Goal: Task Accomplishment & Management: Complete application form

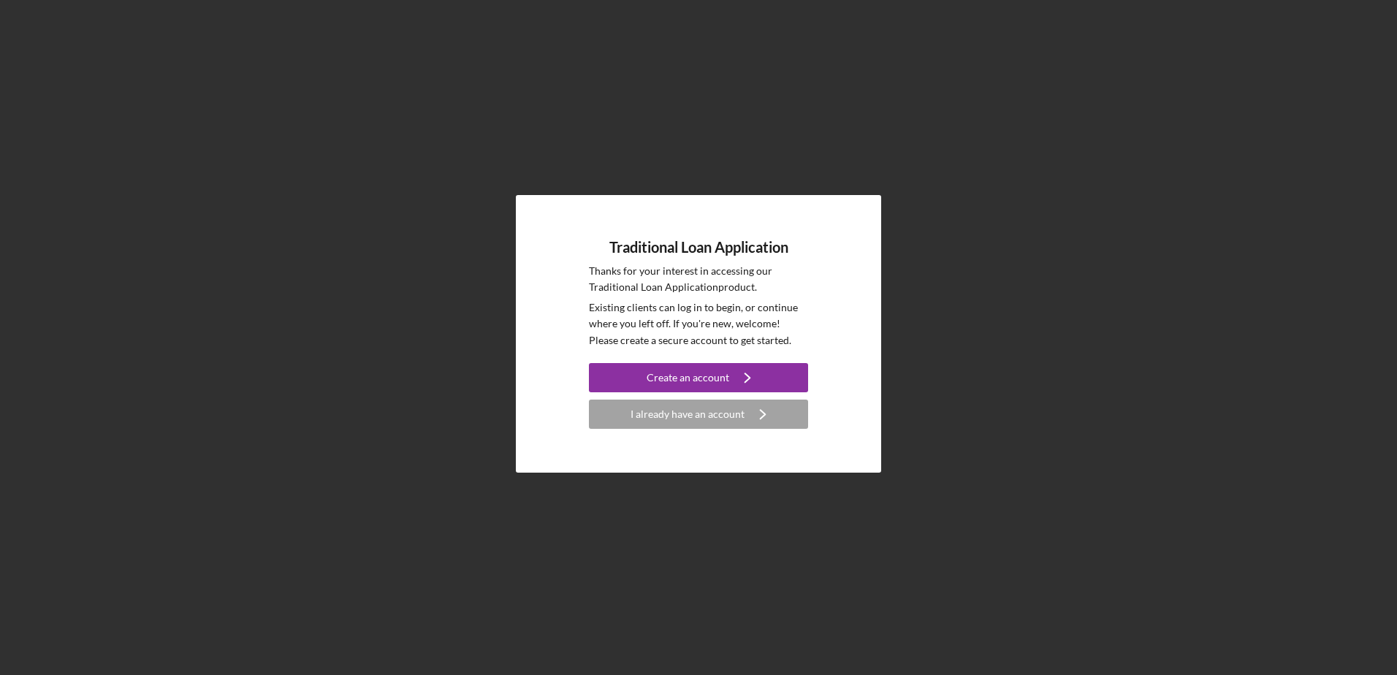
click at [660, 384] on div "Create an account" at bounding box center [688, 377] width 83 height 29
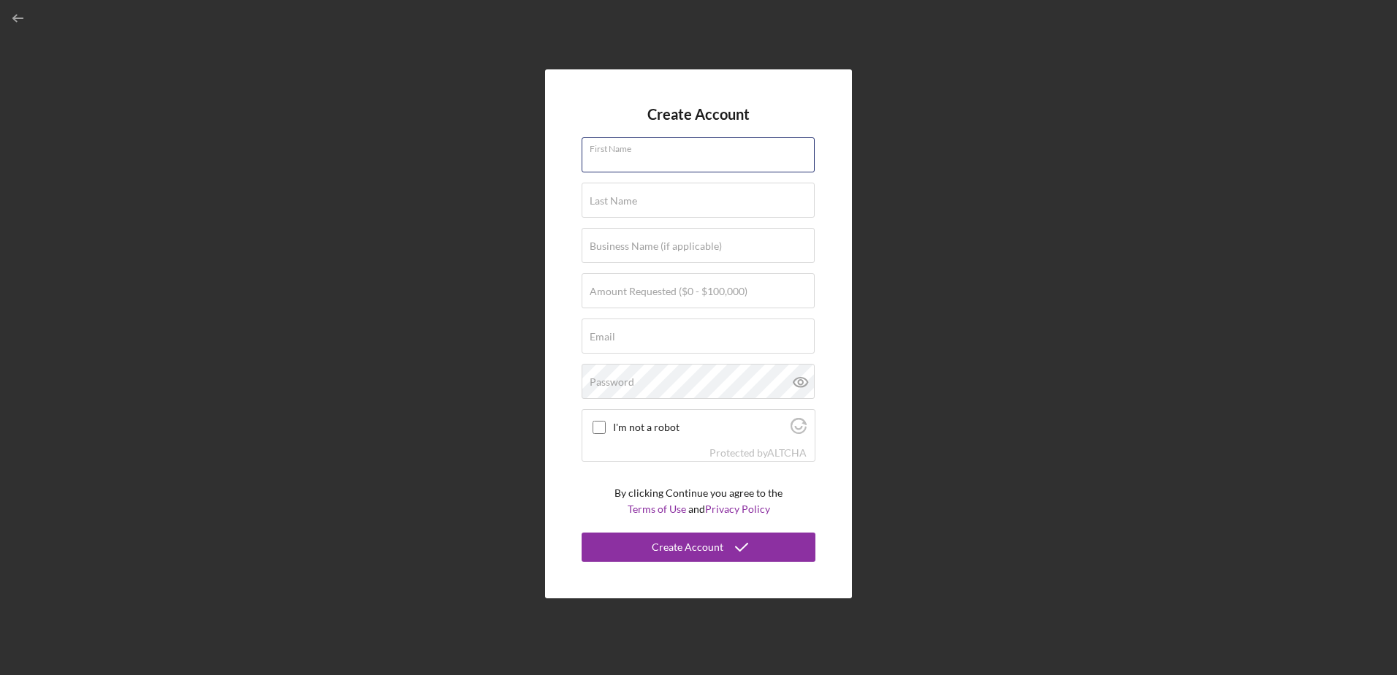
click at [644, 137] on input "First Name" at bounding box center [697, 154] width 233 height 35
type input "[PERSON_NAME]"
type input "Bell"
type input "At Home Therapy Services, LLC"
type input "[EMAIL_ADDRESS][DOMAIN_NAME]"
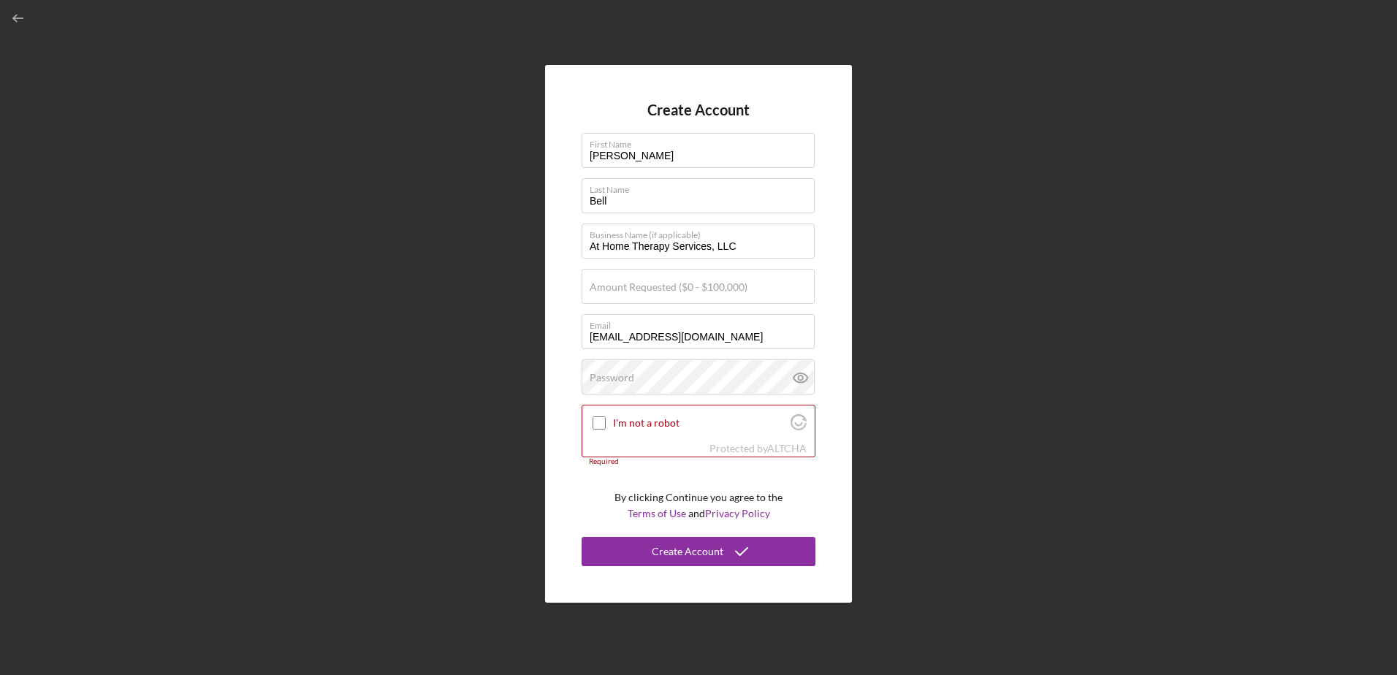
click at [682, 283] on label "Amount Requested ($0 - $100,000)" at bounding box center [669, 287] width 158 height 12
click at [682, 283] on input "Amount Requested ($0 - $100,000)" at bounding box center [697, 286] width 233 height 35
type input "$100,000"
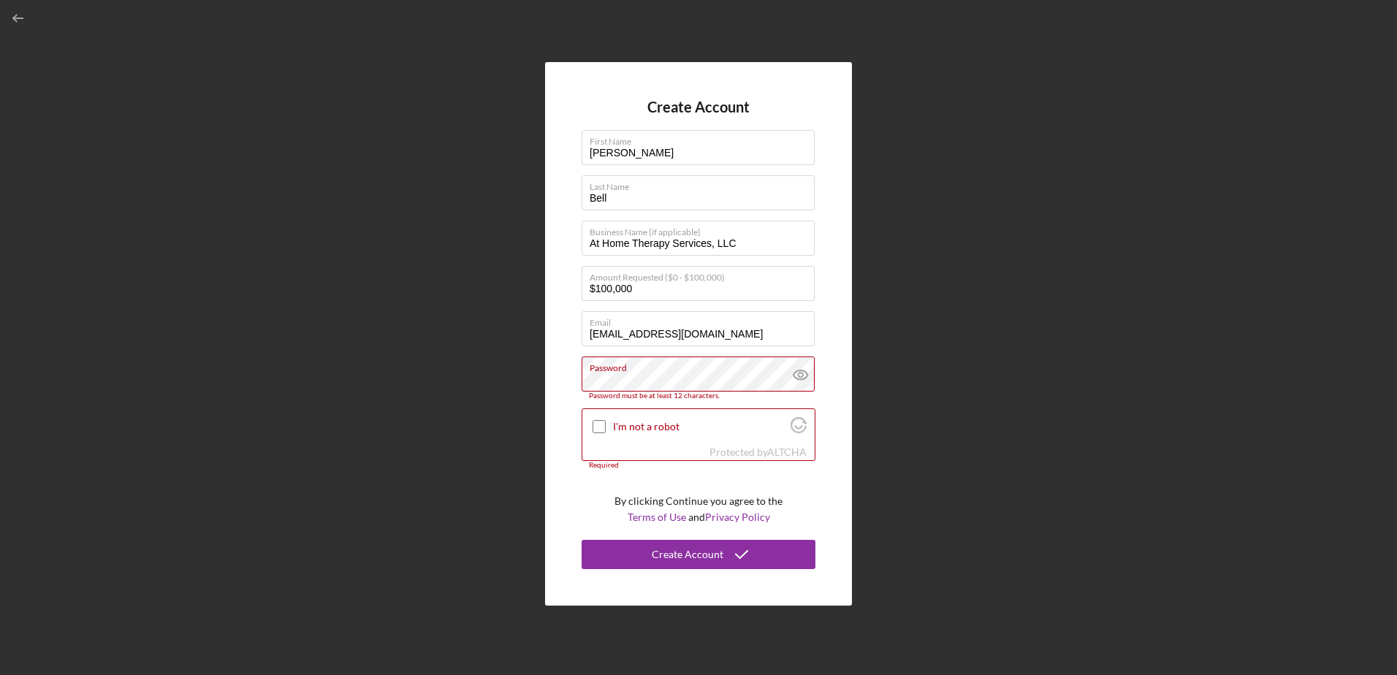
click at [598, 423] on input "I'm not a robot" at bounding box center [598, 426] width 13 height 13
checkbox input "true"
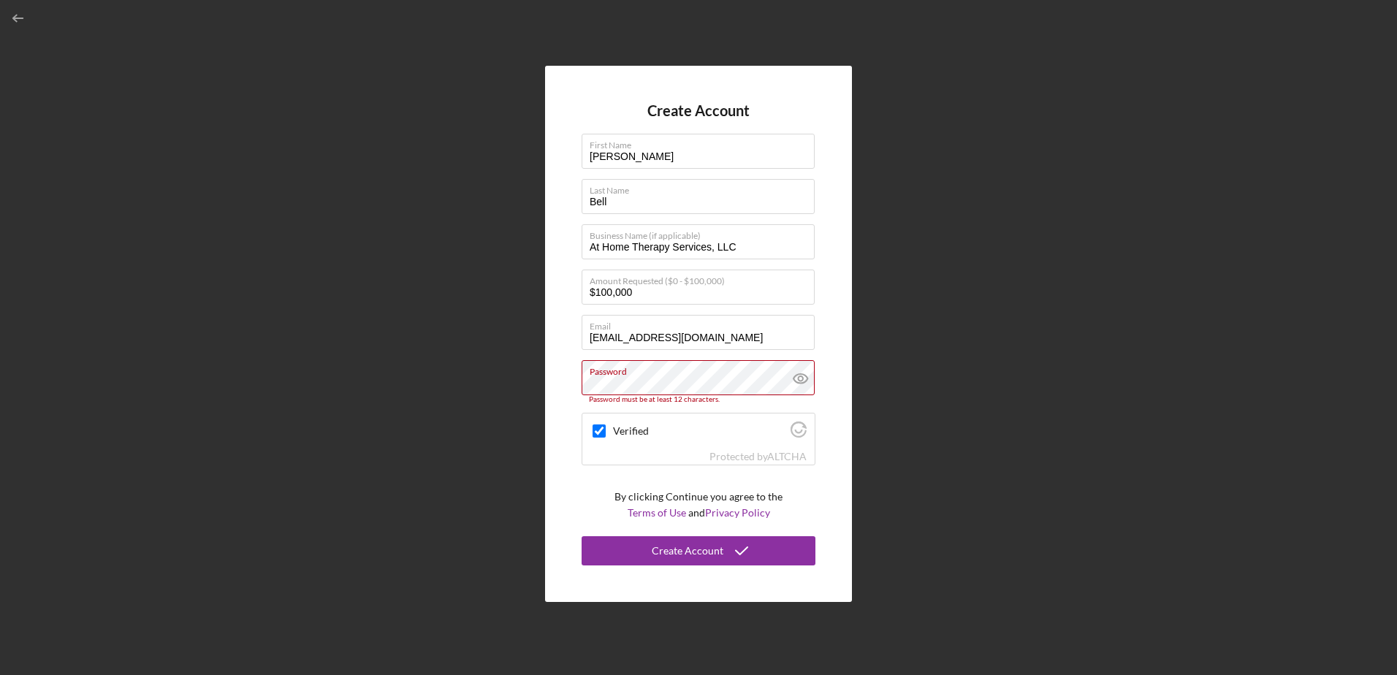
click at [805, 377] on icon at bounding box center [800, 378] width 37 height 37
click at [729, 546] on icon "submit" at bounding box center [741, 551] width 37 height 37
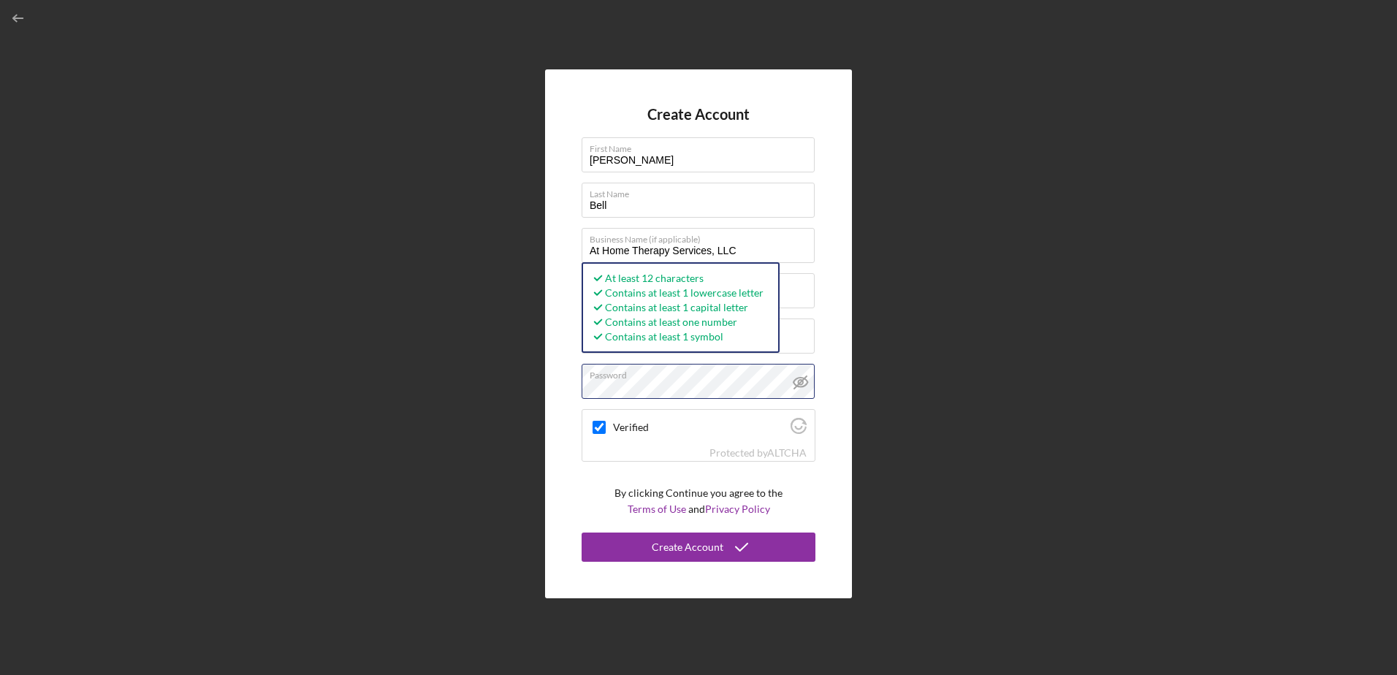
click at [581, 533] on button "Create Account" at bounding box center [698, 547] width 234 height 29
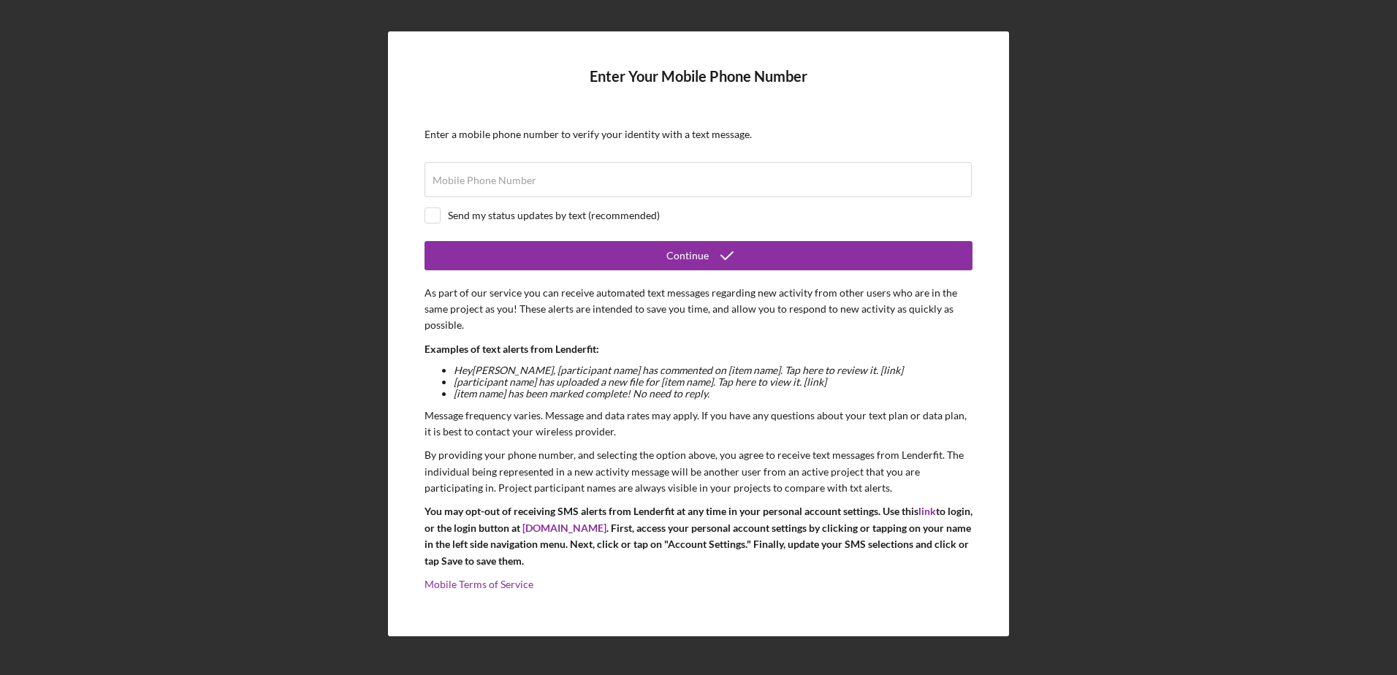
click at [508, 180] on label "Mobile Phone Number" at bounding box center [484, 181] width 104 height 12
click at [508, 180] on input "Mobile Phone Number" at bounding box center [697, 179] width 547 height 35
type input "[PHONE_NUMBER]"
click at [430, 216] on input "checkbox" at bounding box center [432, 215] width 15 height 15
checkbox input "true"
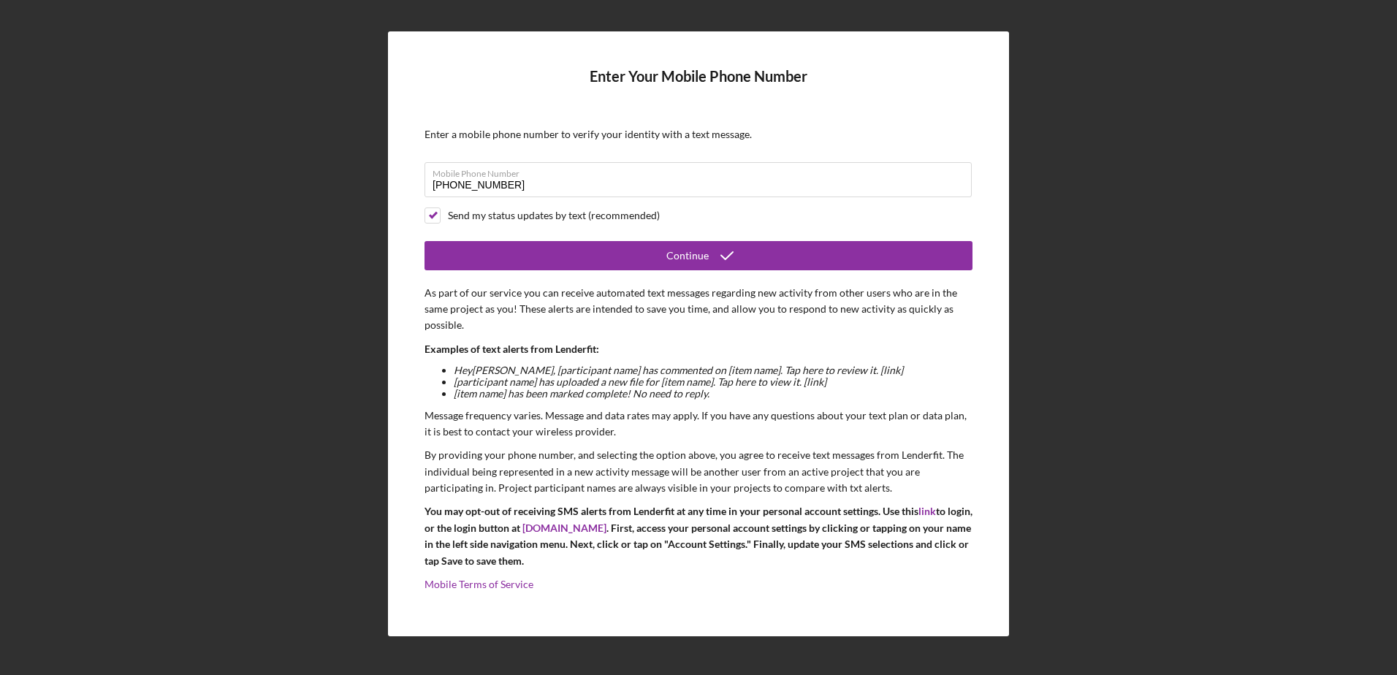
click at [546, 256] on button "Continue" at bounding box center [698, 255] width 548 height 29
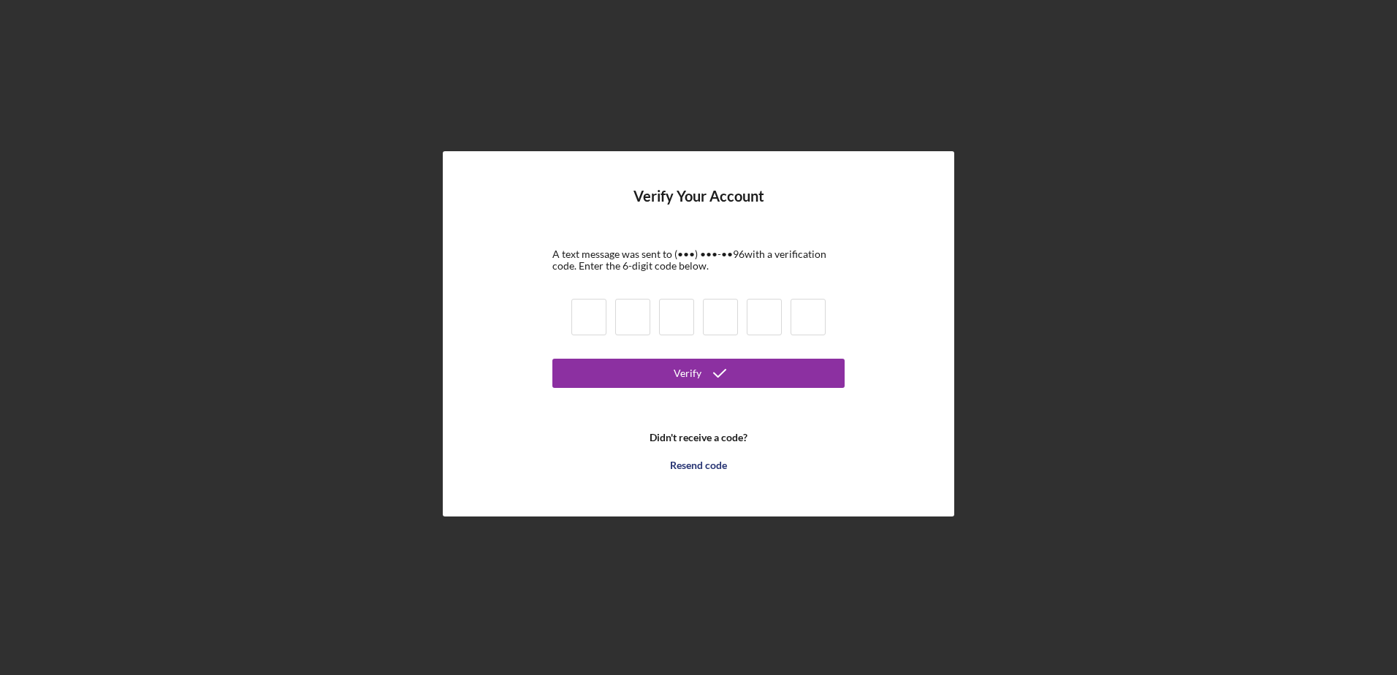
click at [592, 316] on input at bounding box center [588, 317] width 35 height 37
type input "4"
type input "5"
type input "1"
type input "3"
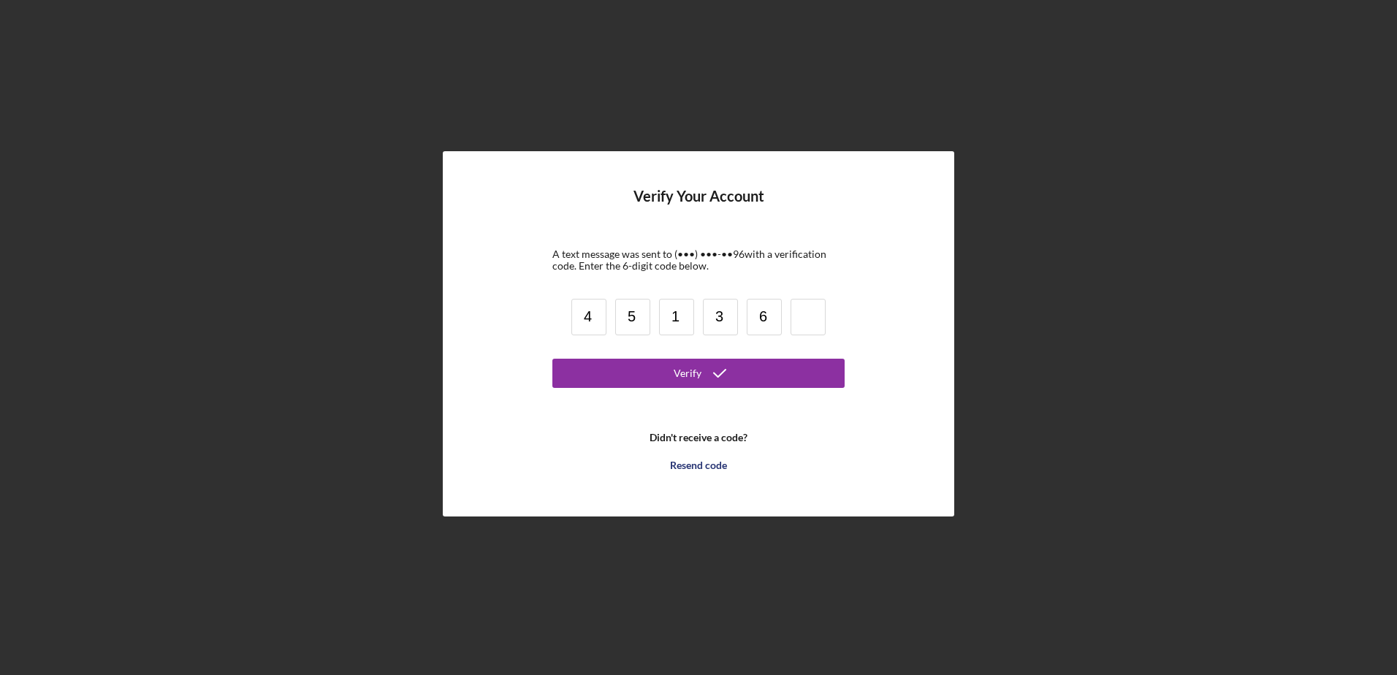
type input "6"
type input "9"
click at [655, 387] on form "Verify Your Account A text message was sent to (•••) •••-•• 96 with a verificat…" at bounding box center [698, 333] width 292 height 291
click at [741, 378] on button "Verify" at bounding box center [698, 373] width 292 height 29
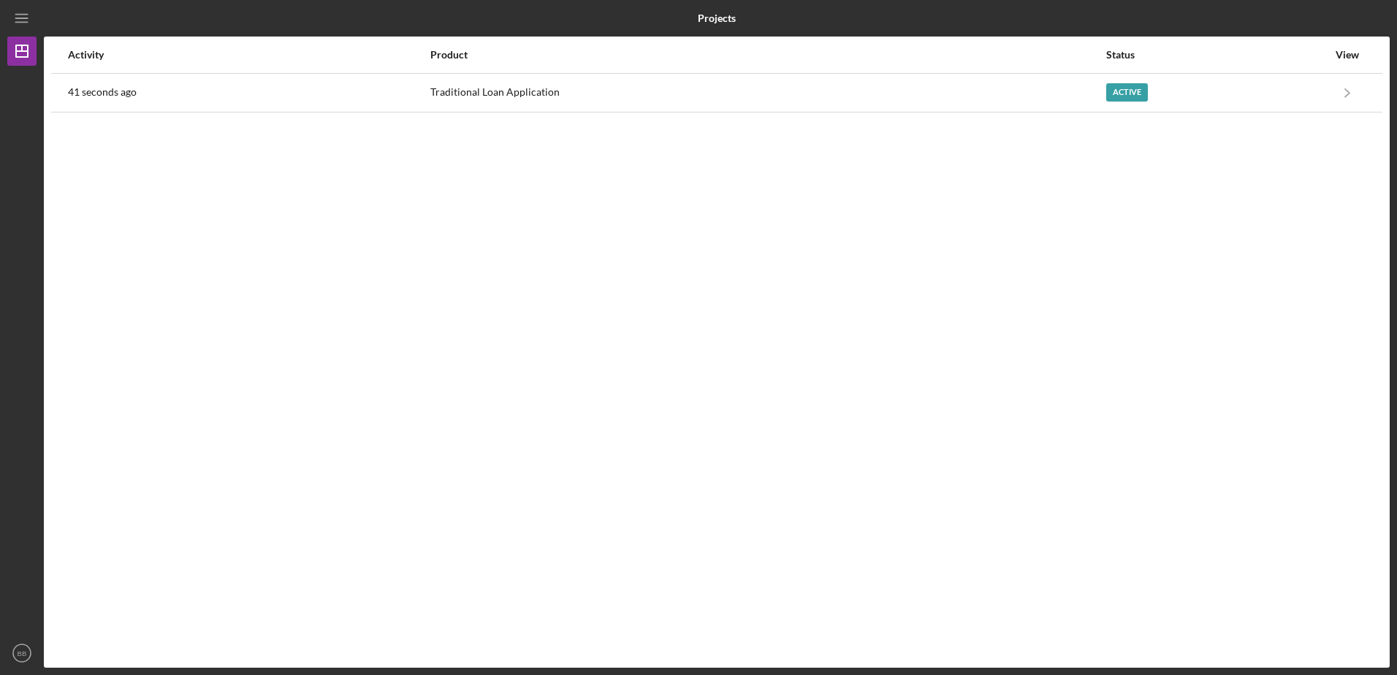
click at [1344, 86] on icon "Icon/Navigate" at bounding box center [1347, 92] width 33 height 33
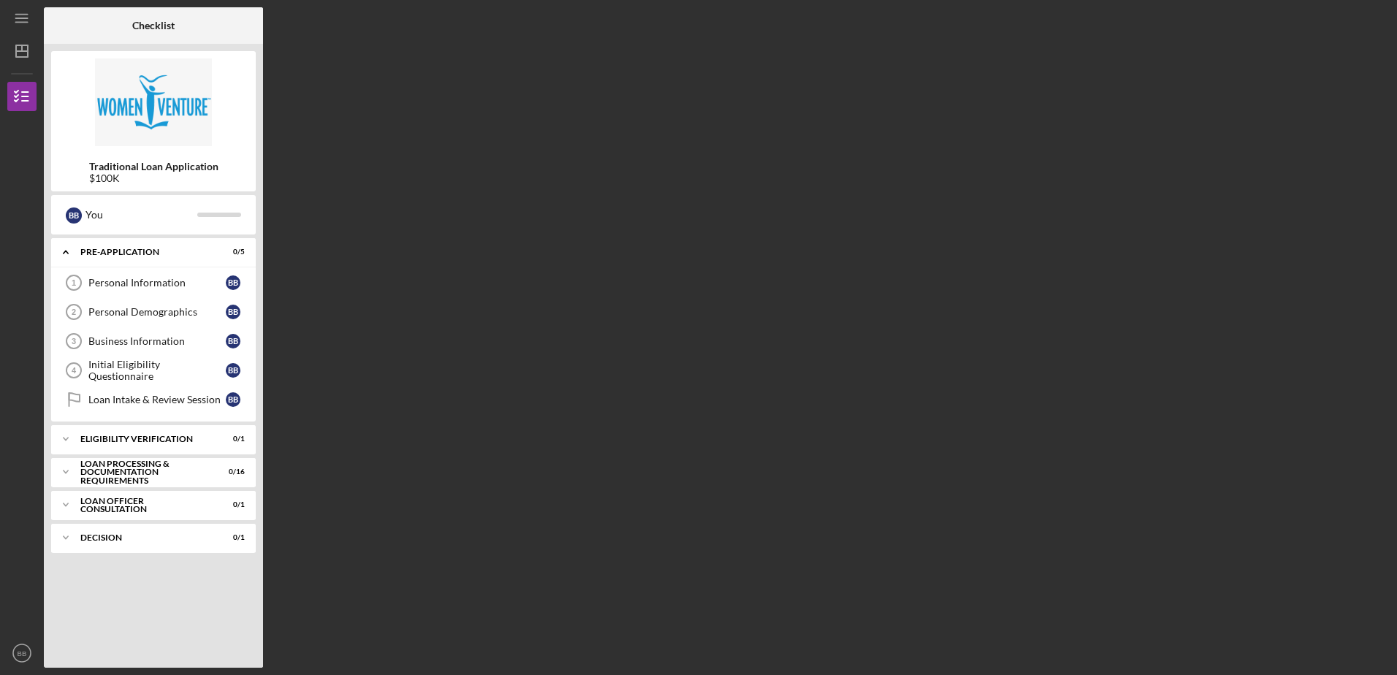
click at [145, 282] on div "Personal Information" at bounding box center [156, 283] width 137 height 12
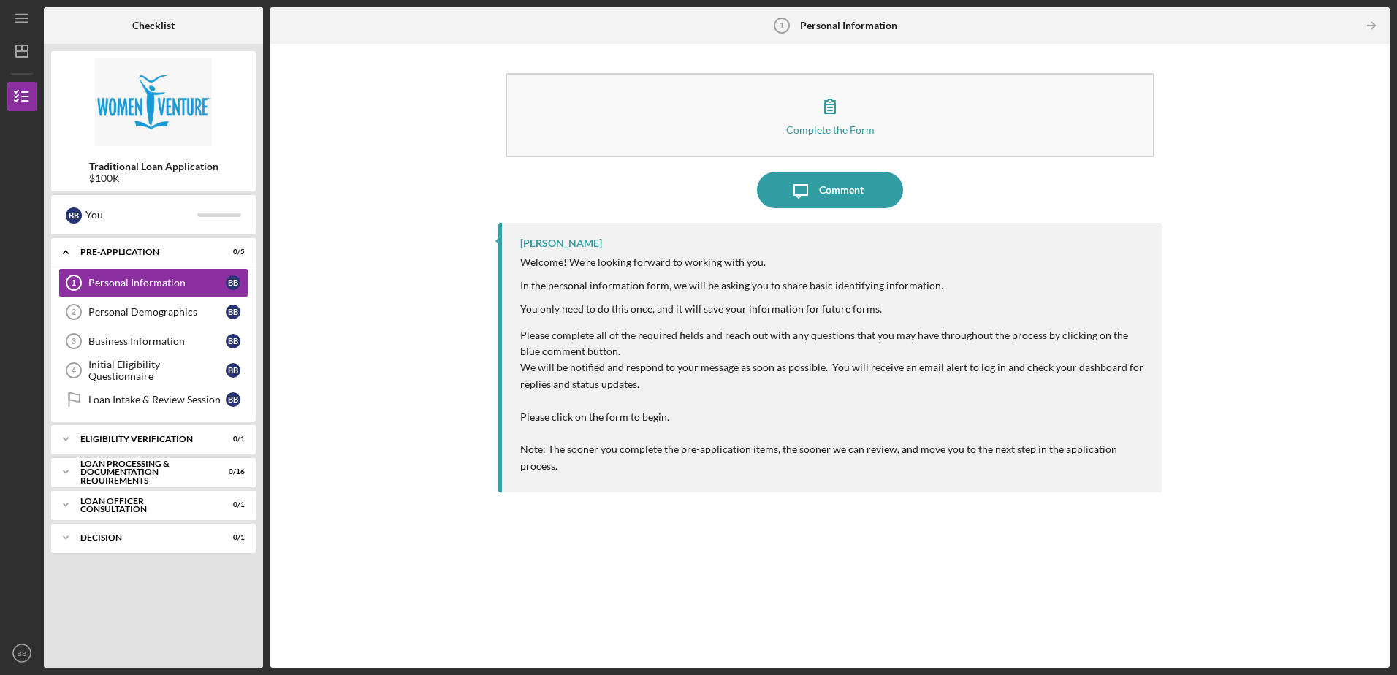
click at [845, 103] on icon "button" at bounding box center [830, 106] width 37 height 37
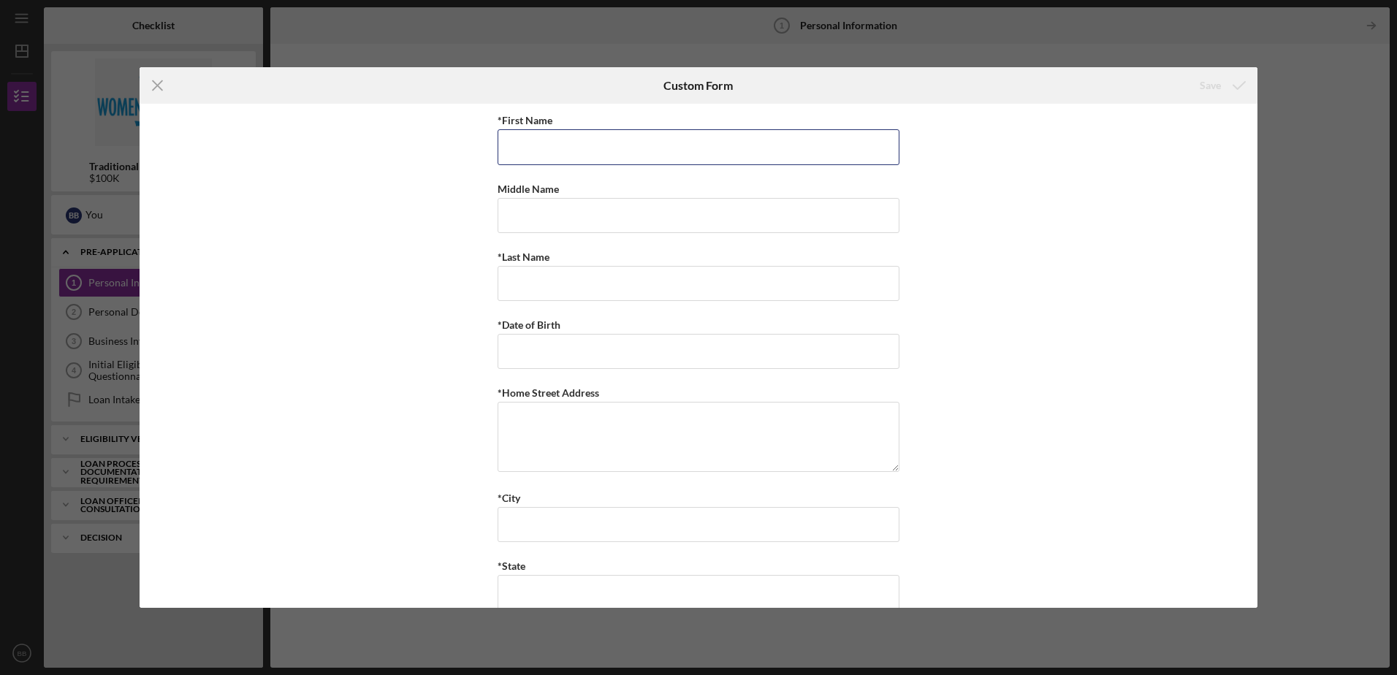
click at [598, 152] on input "*First Name" at bounding box center [698, 146] width 402 height 35
type input "[PERSON_NAME]"
type input "Bell"
type input "[US_STATE]"
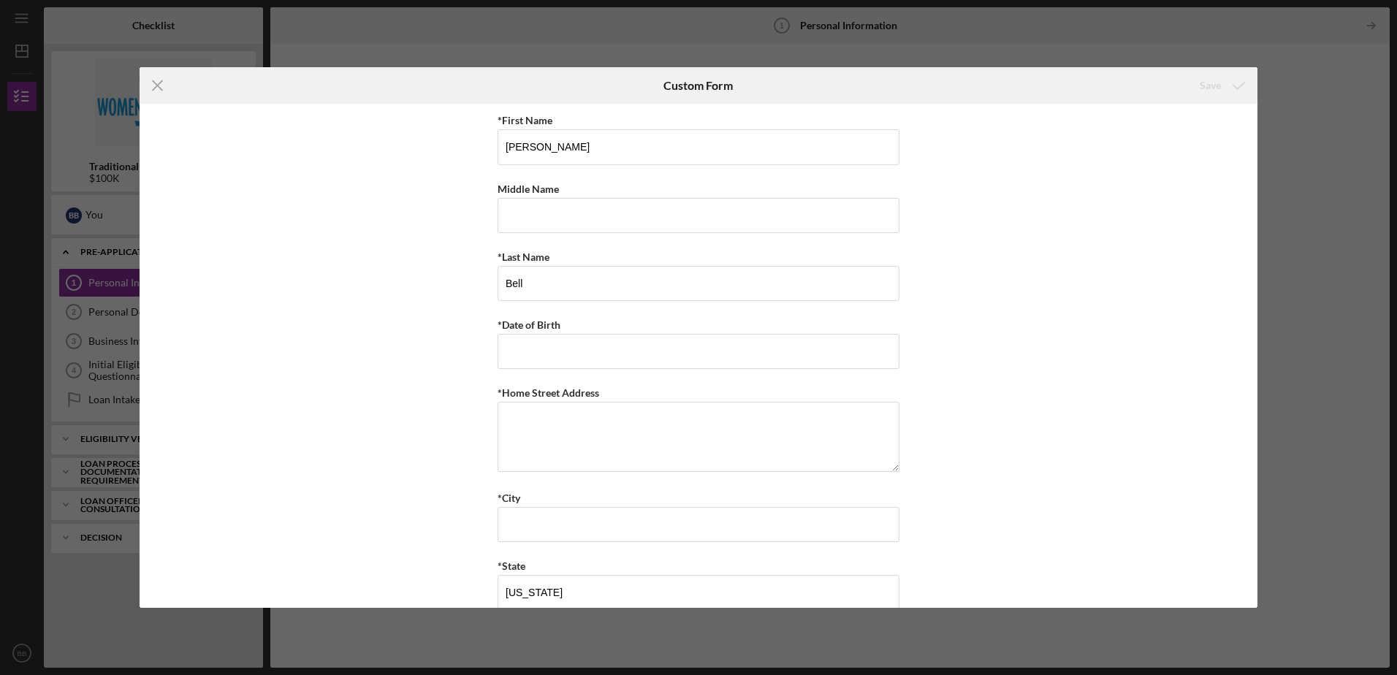
type input "[PHONE_NUMBER]"
type input "[EMAIL_ADDRESS][DOMAIN_NAME]"
click at [533, 366] on input "*Date of Birth" at bounding box center [698, 351] width 402 height 35
type input "[DATE]"
type textarea "[STREET_ADDRESS]"
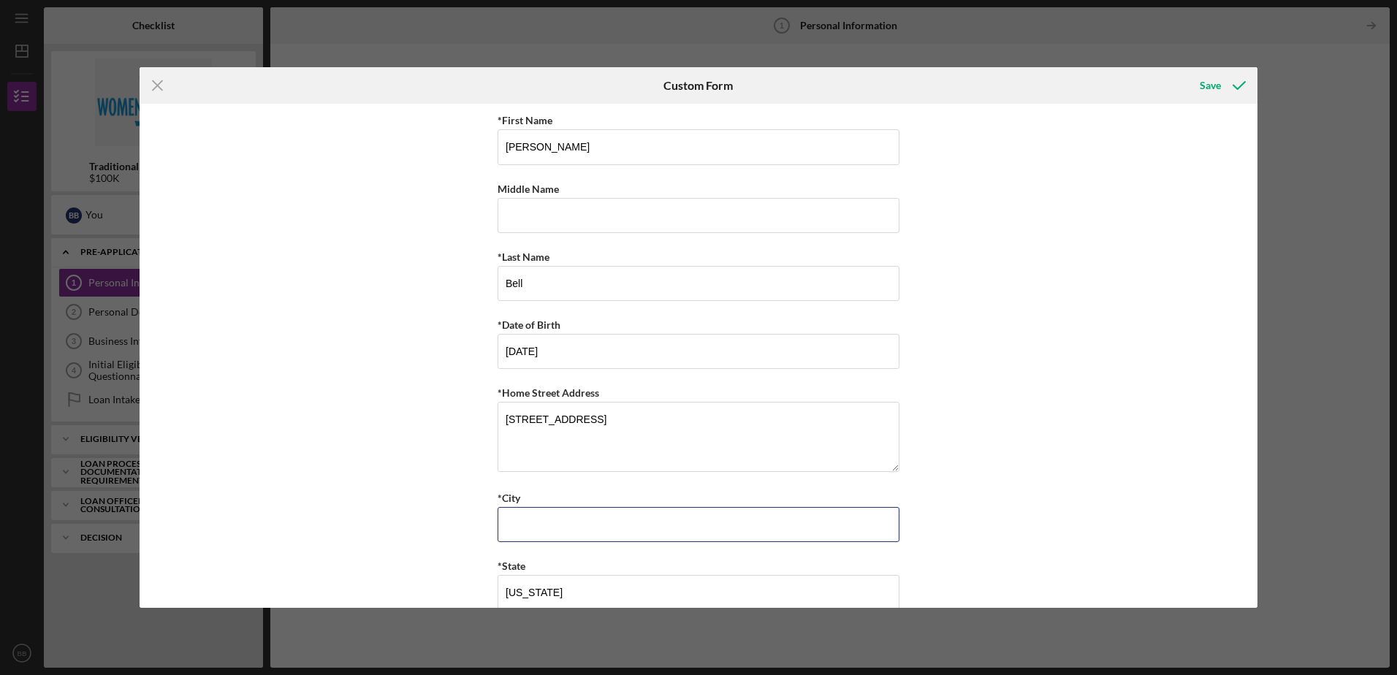
type input "Woodbury"
type input "55129"
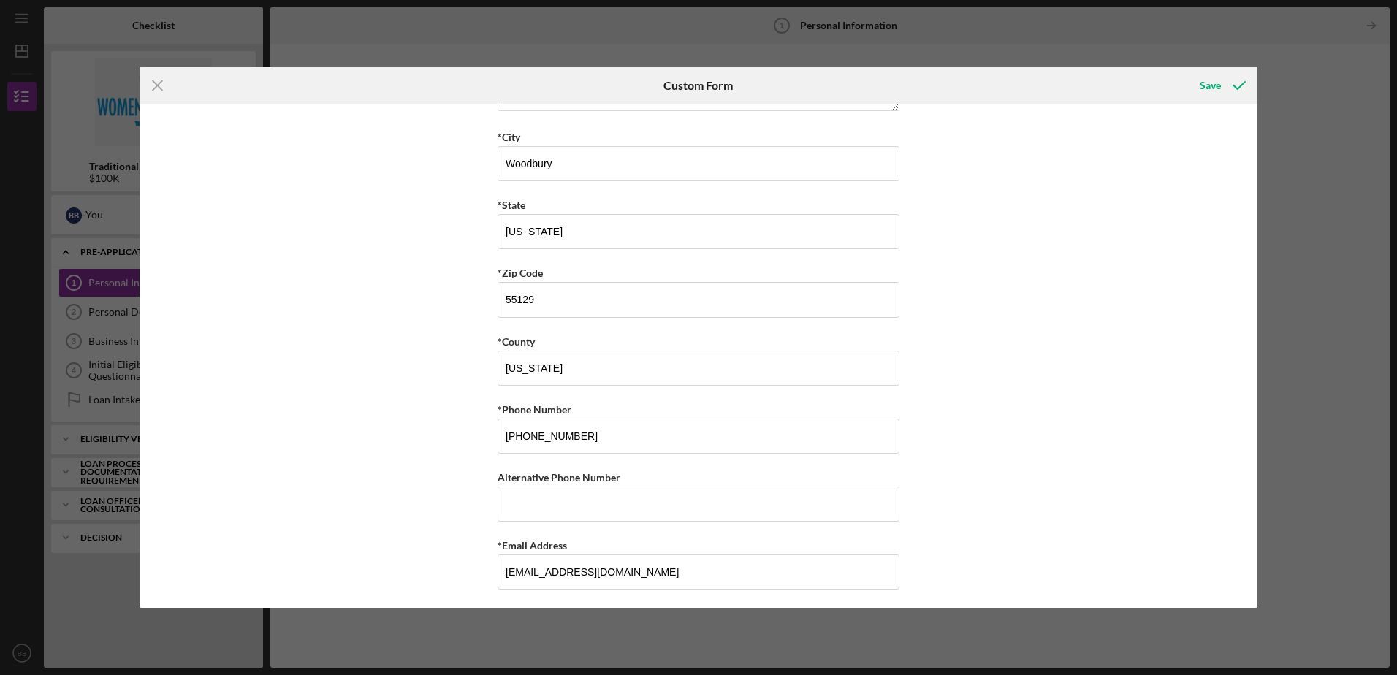
scroll to position [365, 0]
click at [590, 506] on input "Alternative Phone Number" at bounding box center [698, 500] width 402 height 35
click at [586, 495] on input "[PHONE_NUMBER]" at bounding box center [698, 500] width 402 height 35
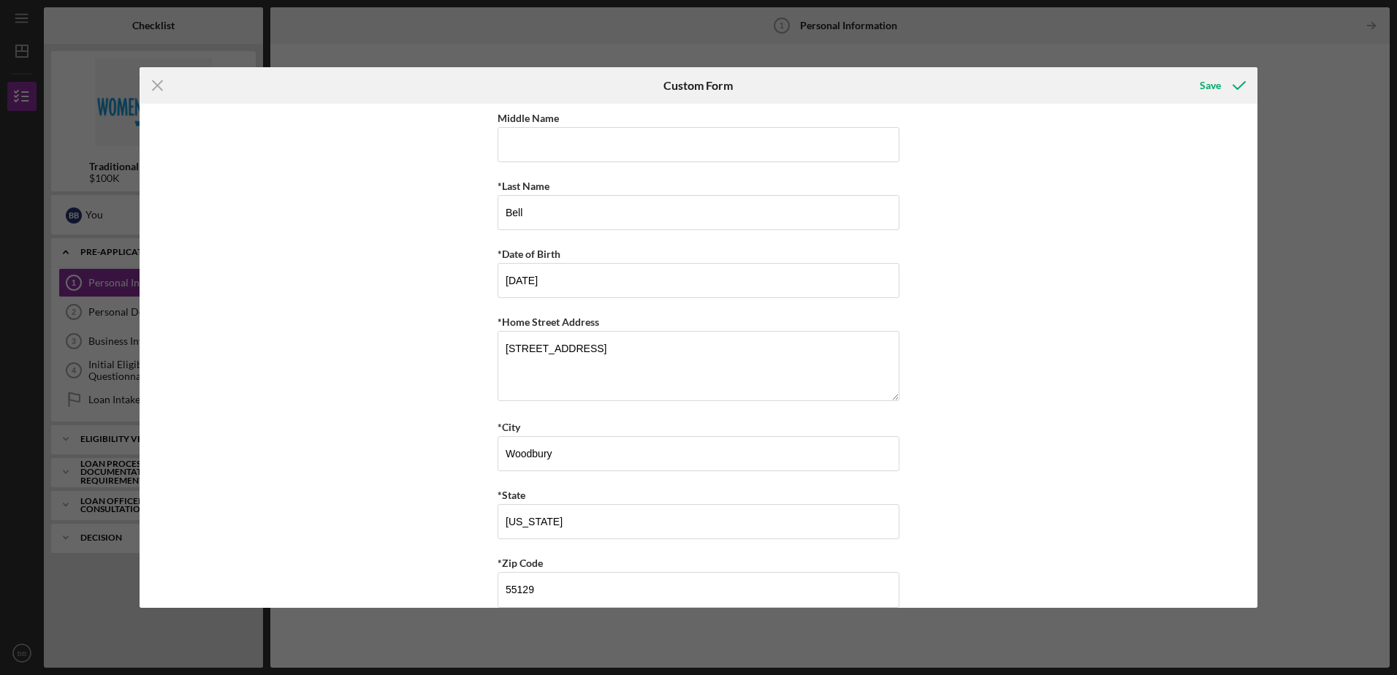
scroll to position [0, 0]
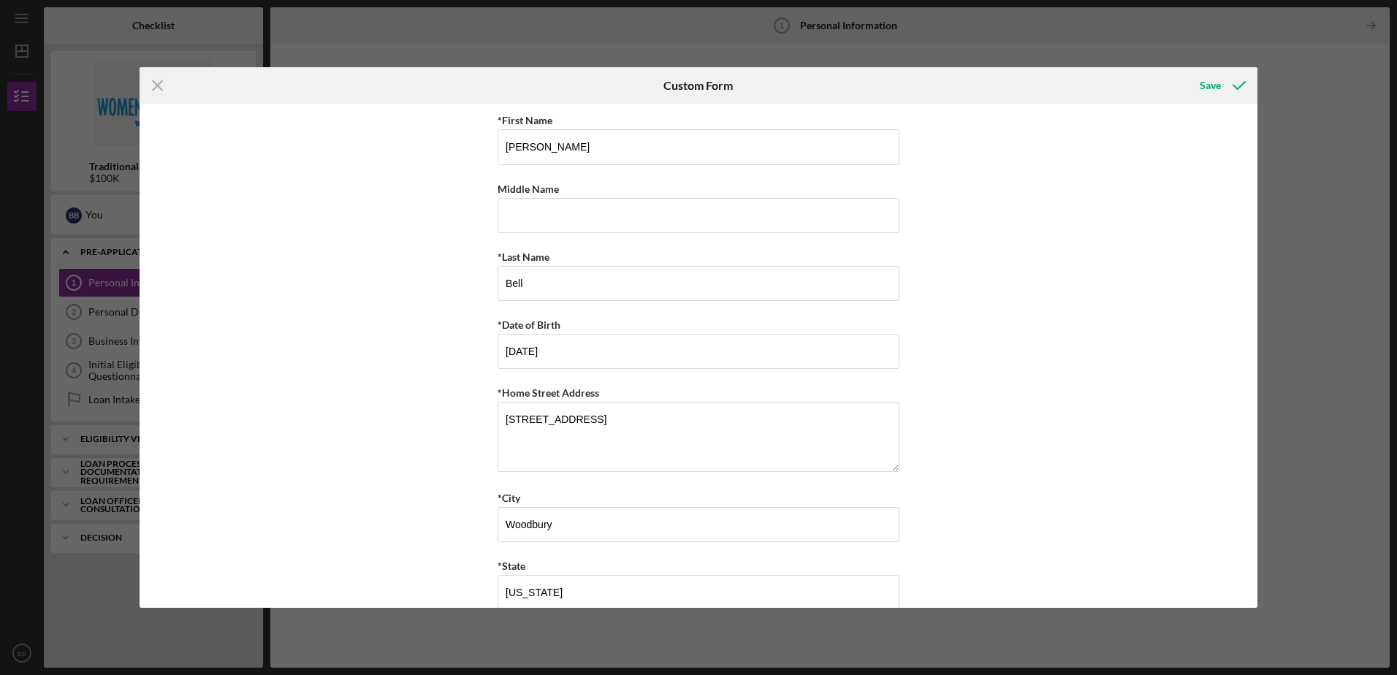
type input "[PHONE_NUMBER]"
click at [552, 449] on textarea "[STREET_ADDRESS]" at bounding box center [698, 437] width 402 height 70
click at [1237, 85] on icon "submit" at bounding box center [1239, 85] width 37 height 37
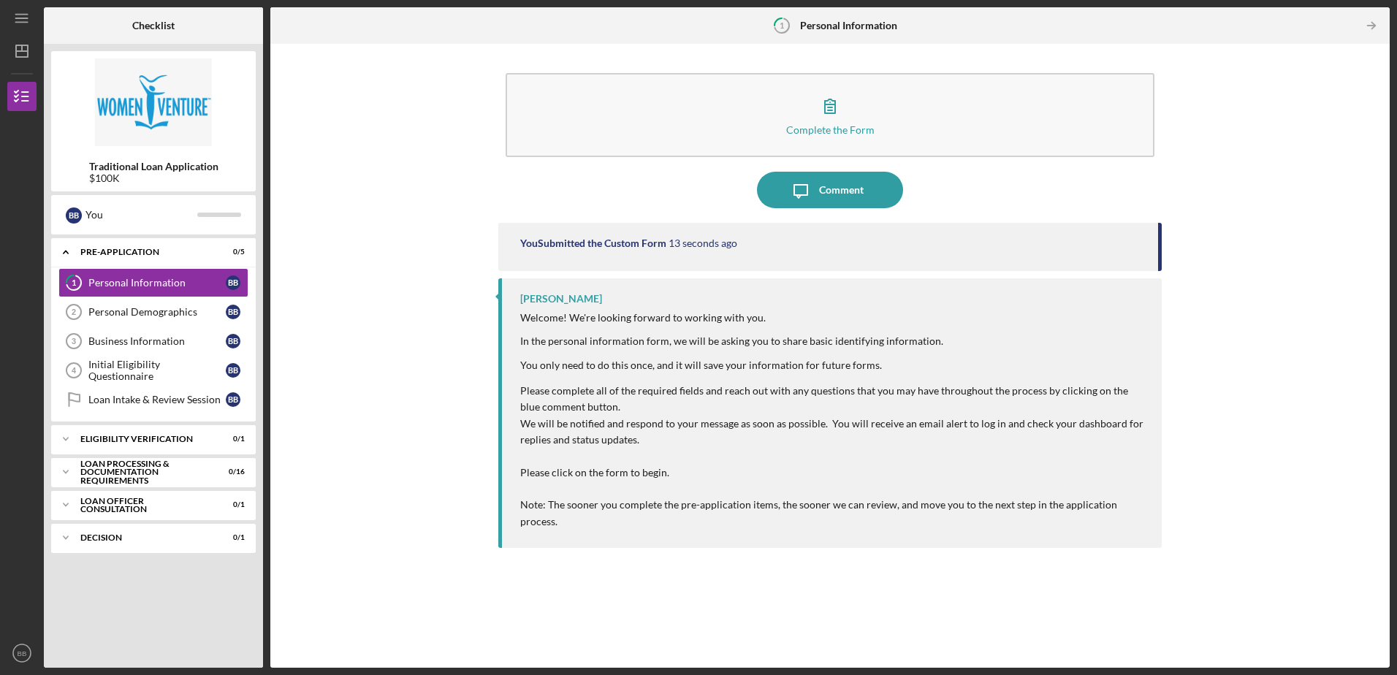
click at [1376, 28] on icon "Icon/Table Pagination Arrow" at bounding box center [1371, 25] width 33 height 33
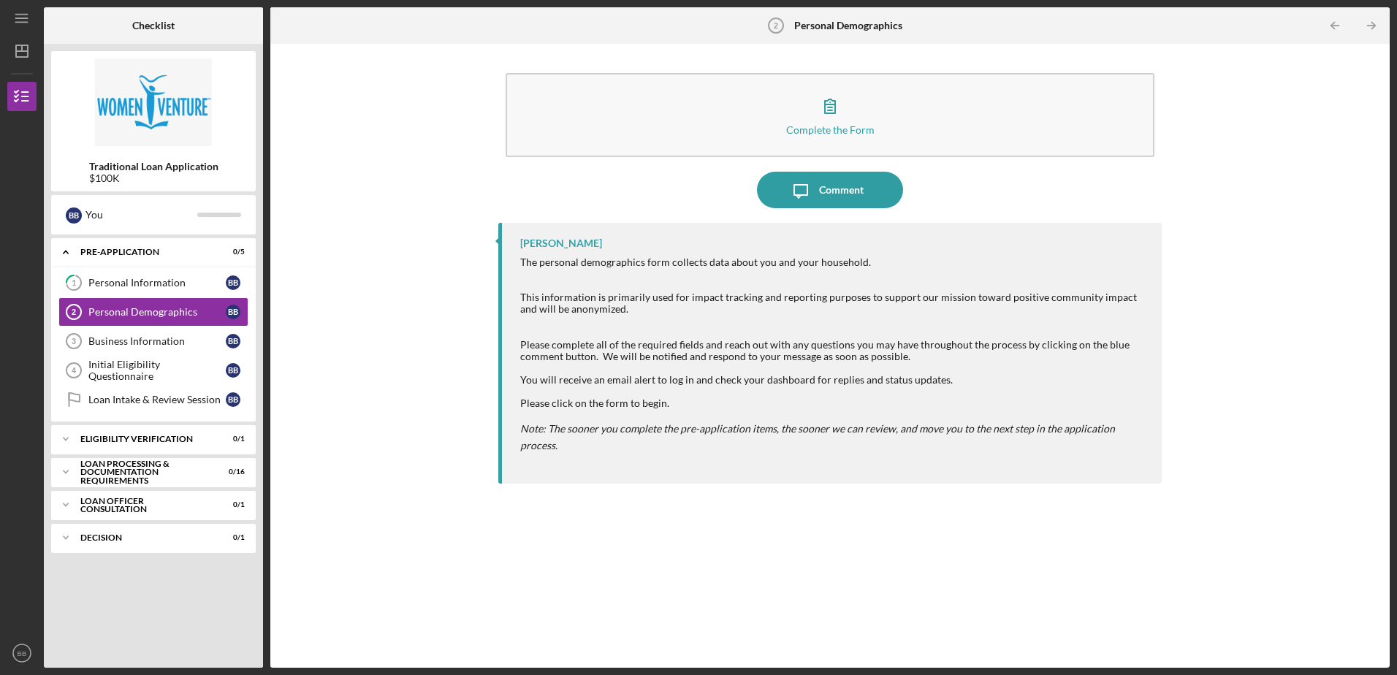
click at [788, 102] on button "Complete the Form Form" at bounding box center [830, 115] width 648 height 84
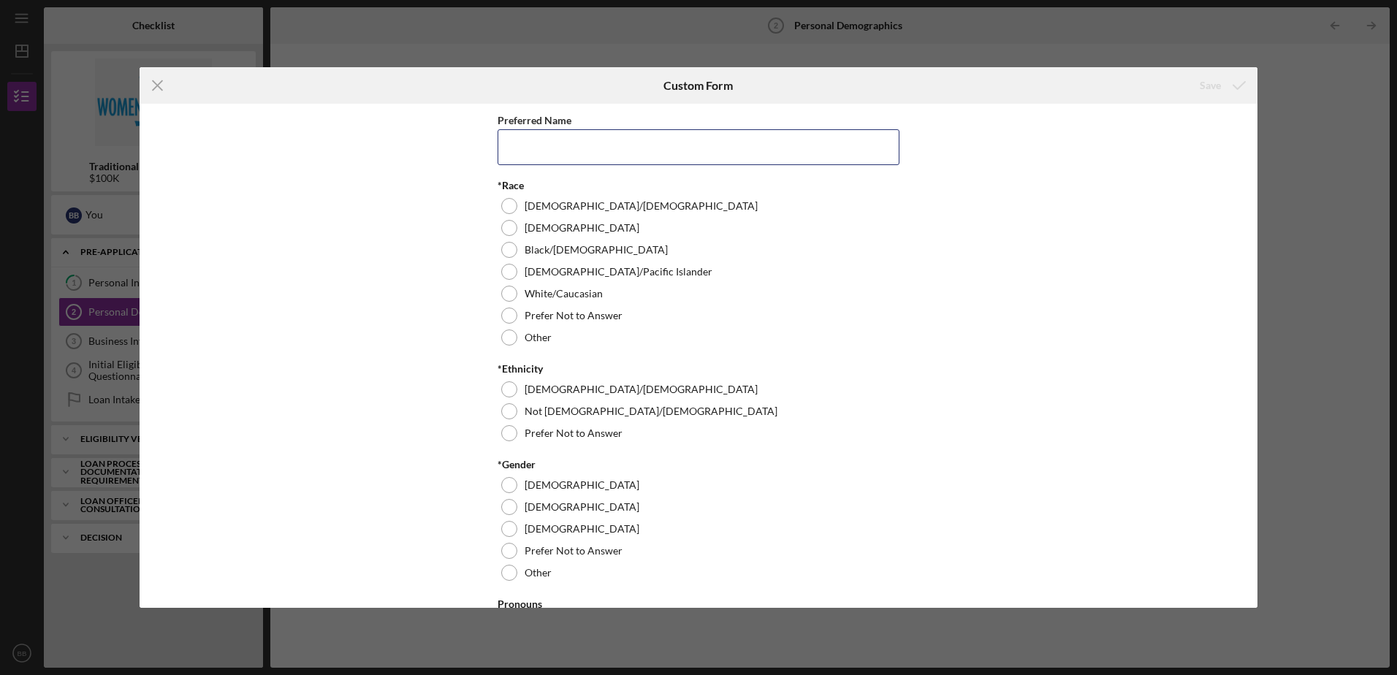
click at [563, 138] on input "Preferred Name" at bounding box center [698, 146] width 402 height 35
type input "[PERSON_NAME]"
click at [510, 247] on div at bounding box center [509, 250] width 16 height 16
click at [514, 294] on div at bounding box center [509, 294] width 16 height 16
click at [504, 251] on div at bounding box center [509, 250] width 16 height 16
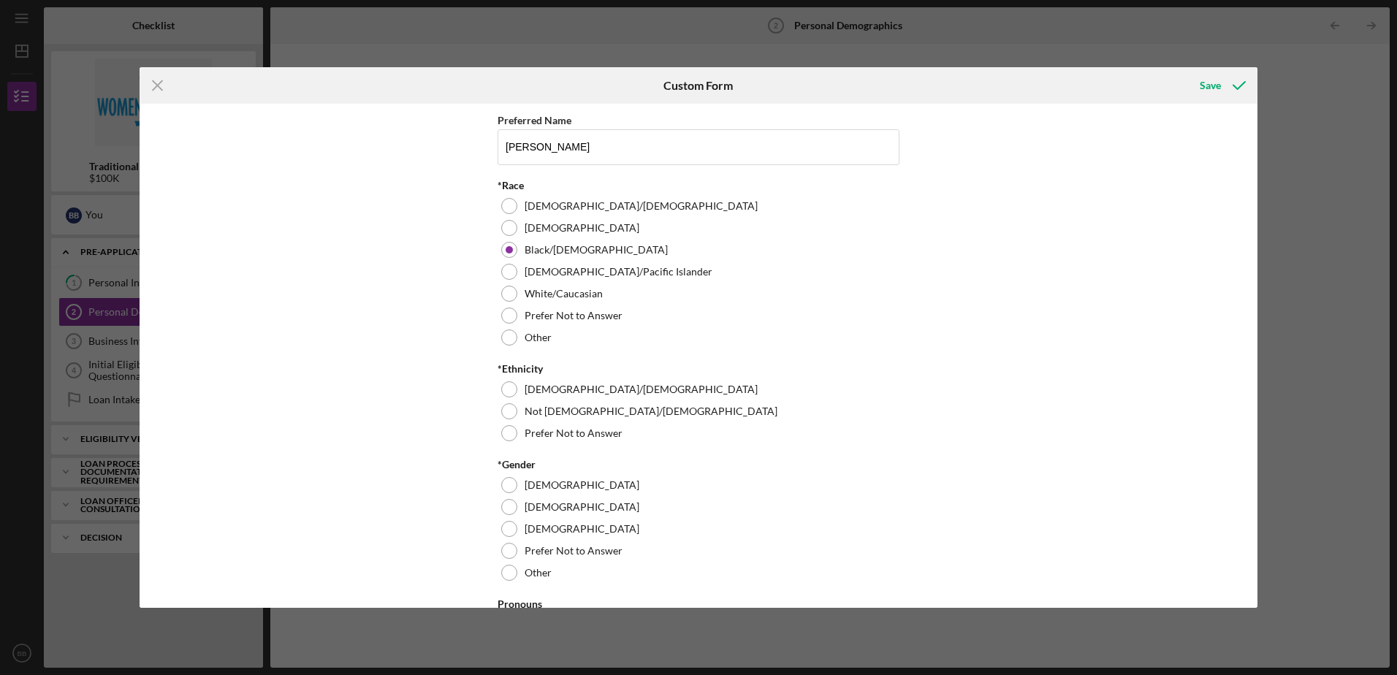
click at [511, 346] on div "Other" at bounding box center [698, 338] width 402 height 22
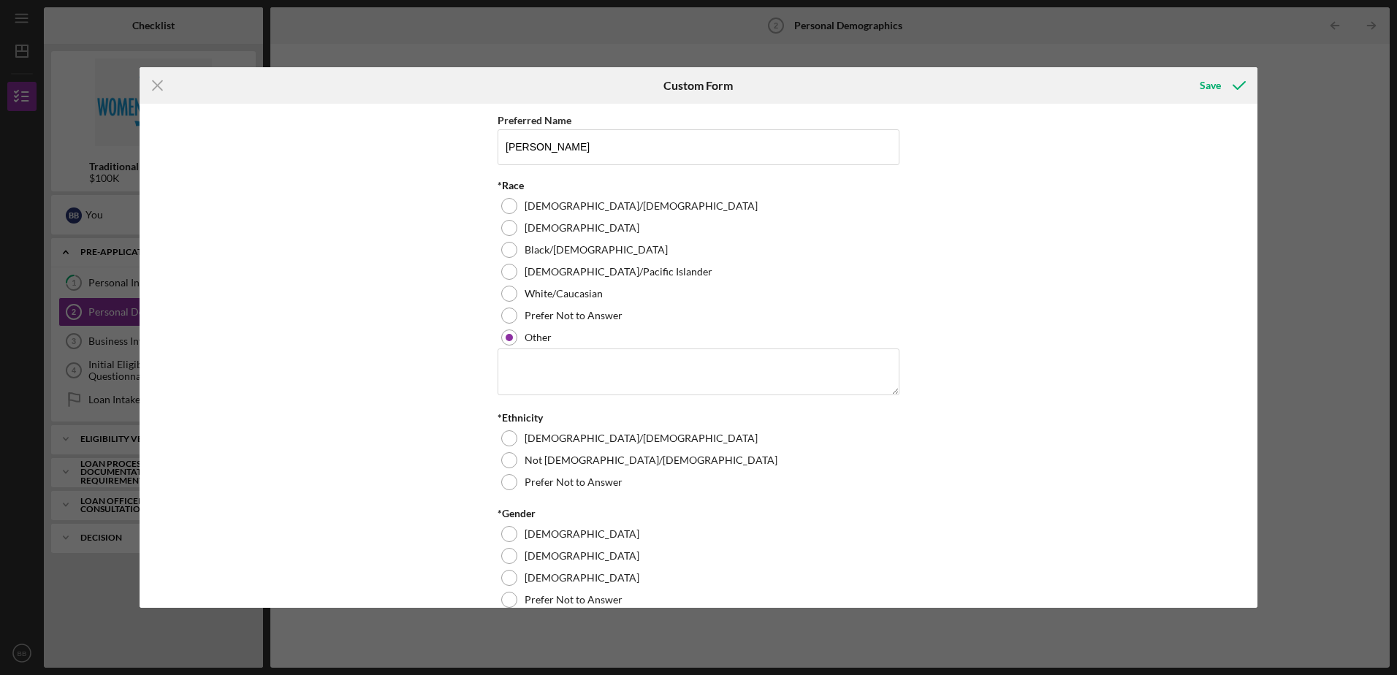
click at [501, 251] on div at bounding box center [509, 250] width 16 height 16
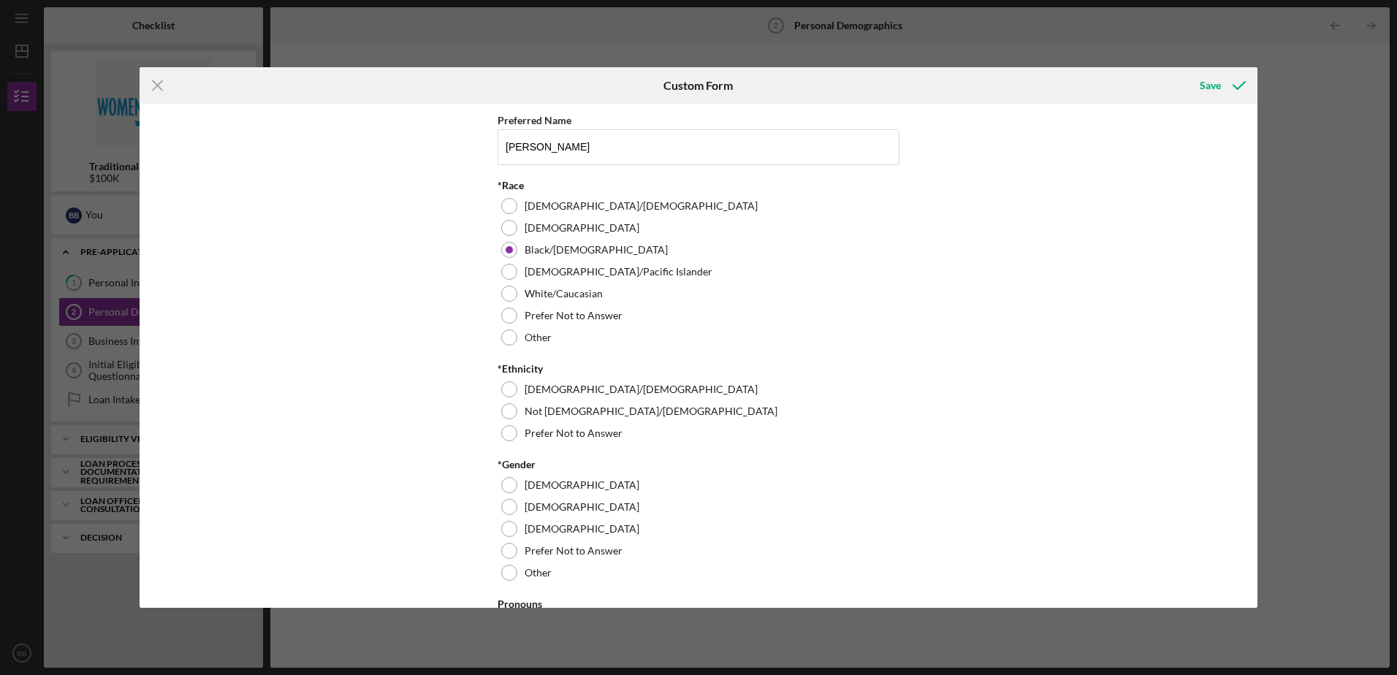
scroll to position [146, 0]
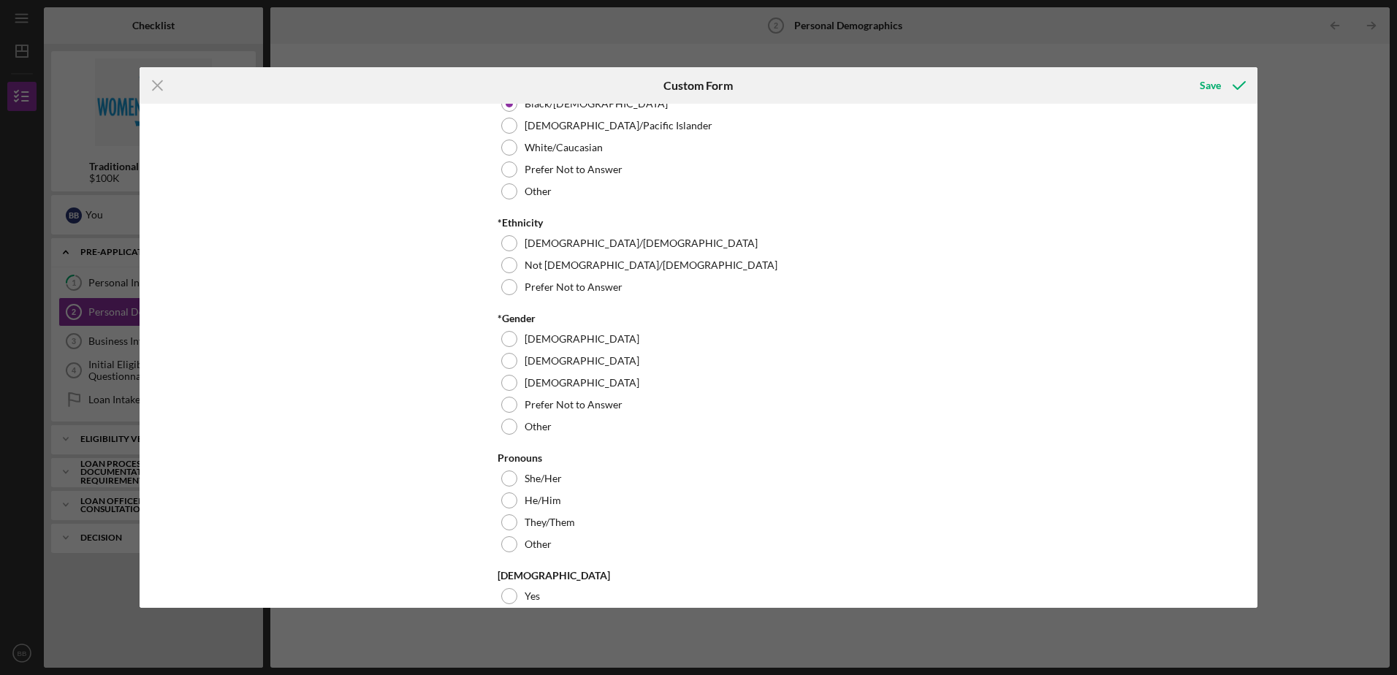
click at [503, 271] on div at bounding box center [509, 265] width 16 height 16
click at [511, 362] on div at bounding box center [509, 361] width 16 height 16
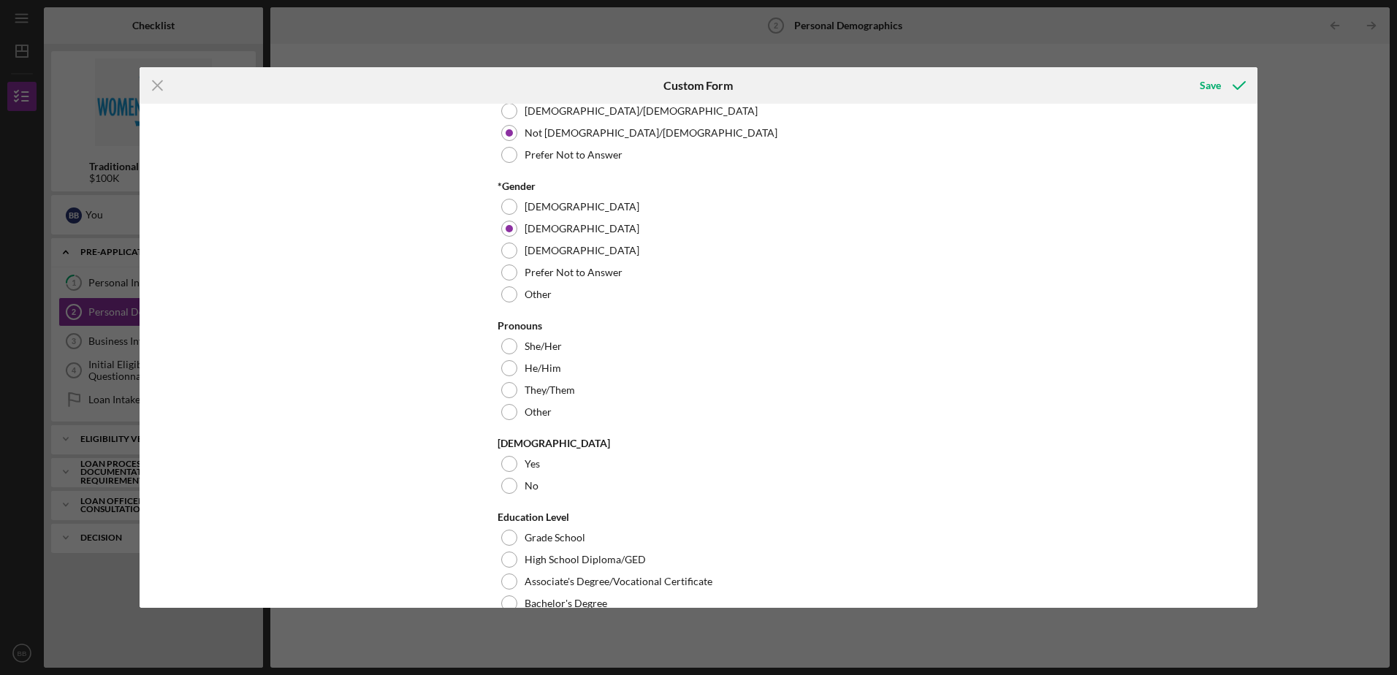
scroll to position [292, 0]
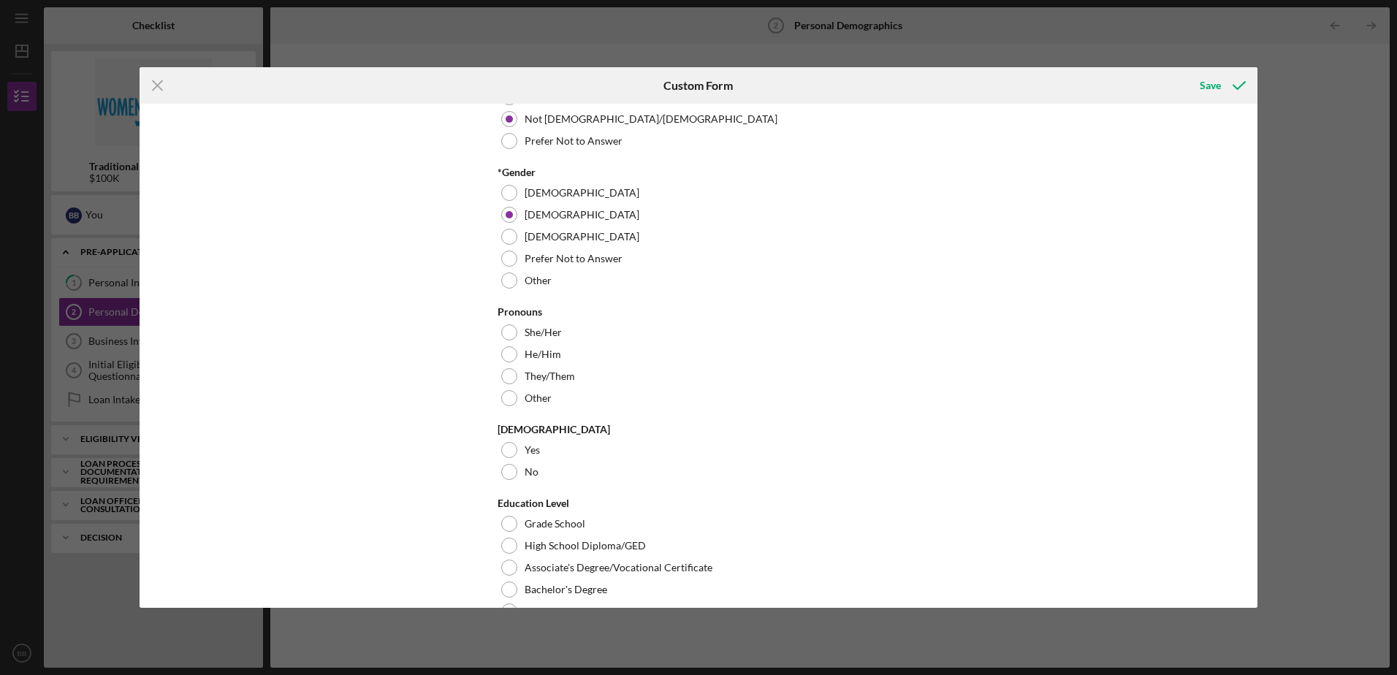
click at [506, 334] on div at bounding box center [509, 332] width 16 height 16
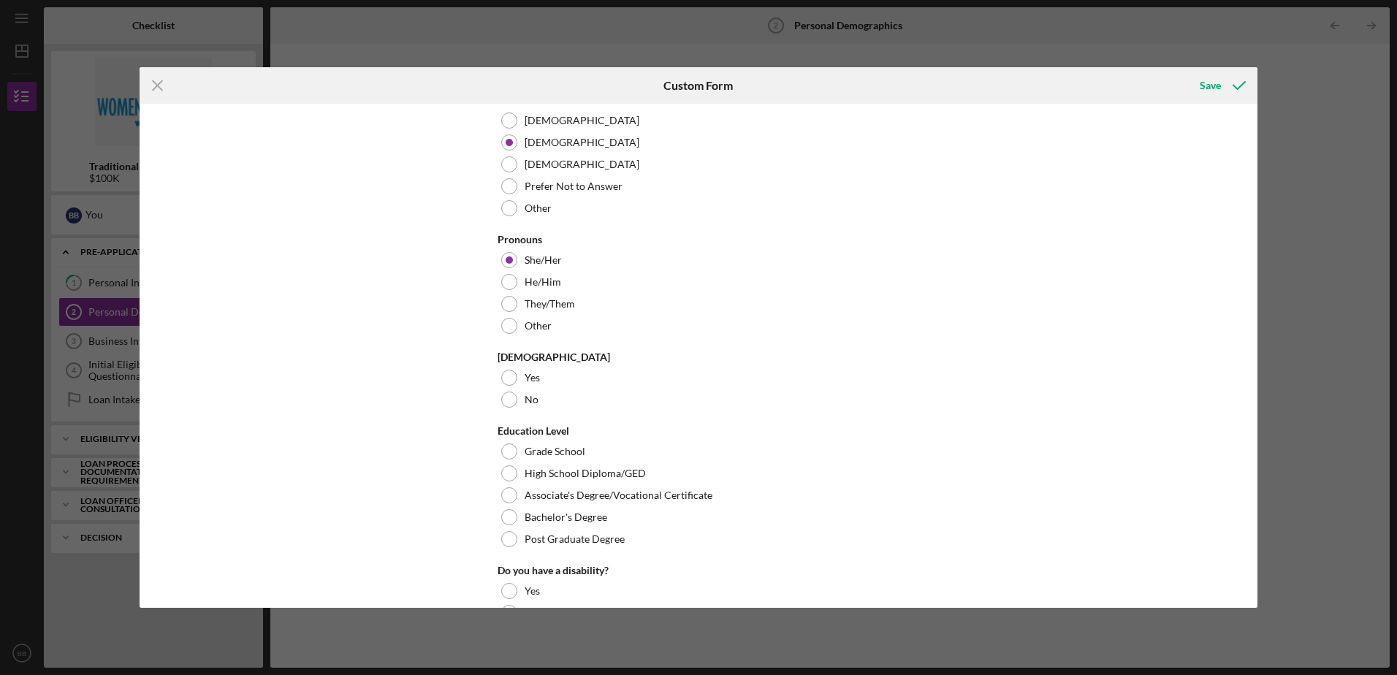
scroll to position [365, 0]
click at [511, 394] on div at bounding box center [509, 399] width 16 height 16
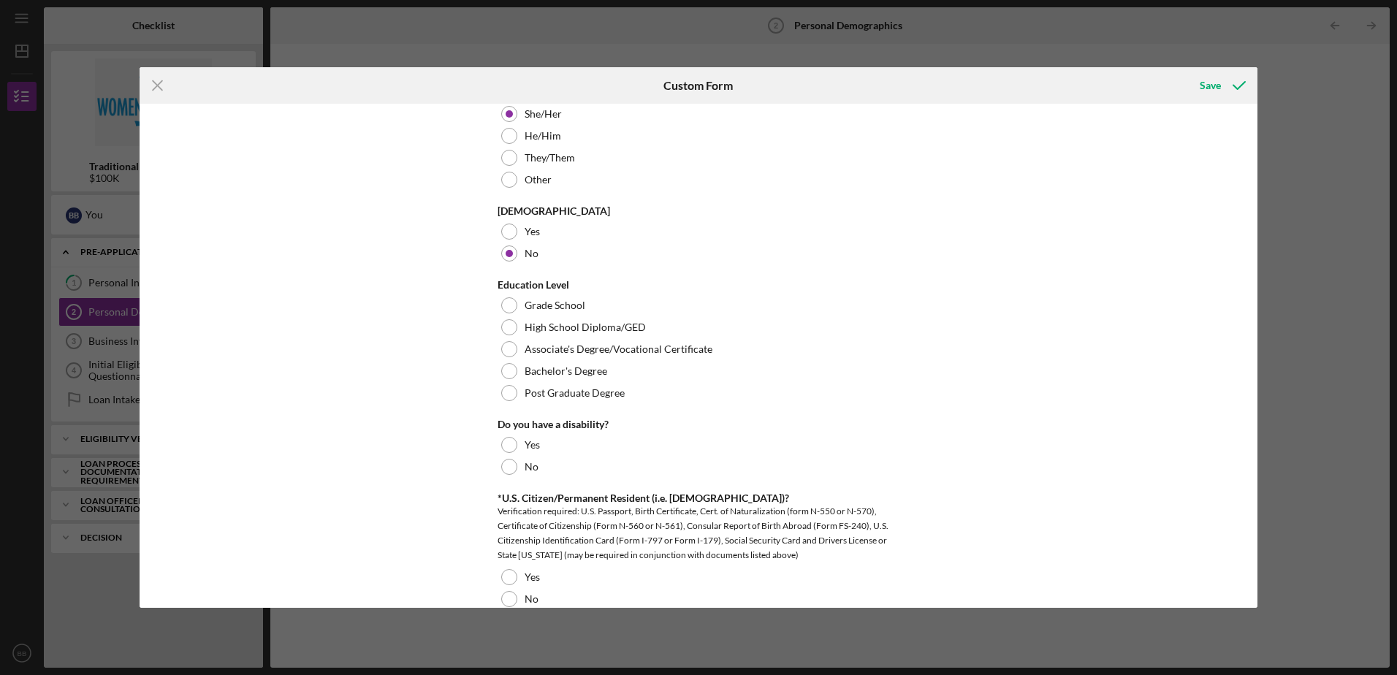
scroll to position [511, 0]
click at [504, 386] on div at bounding box center [509, 392] width 16 height 16
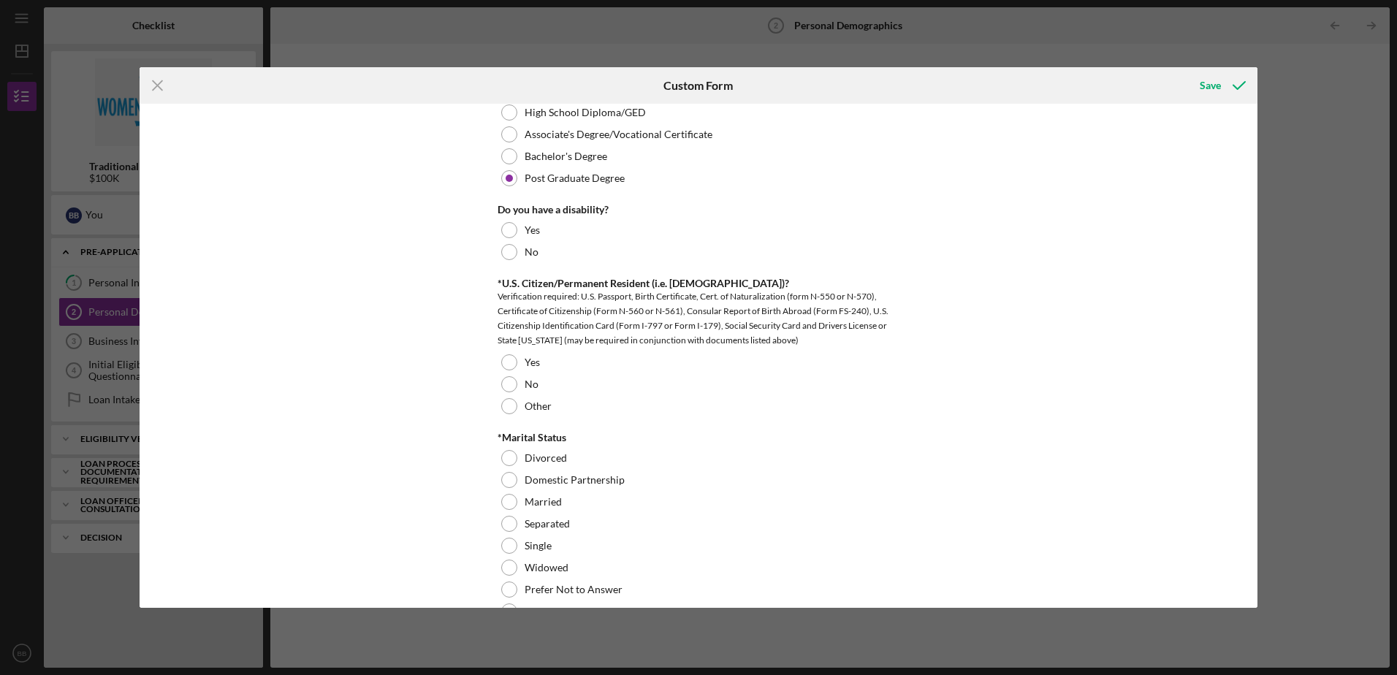
scroll to position [731, 0]
click at [516, 243] on div "No" at bounding box center [698, 247] width 402 height 22
click at [501, 352] on div at bounding box center [509, 357] width 16 height 16
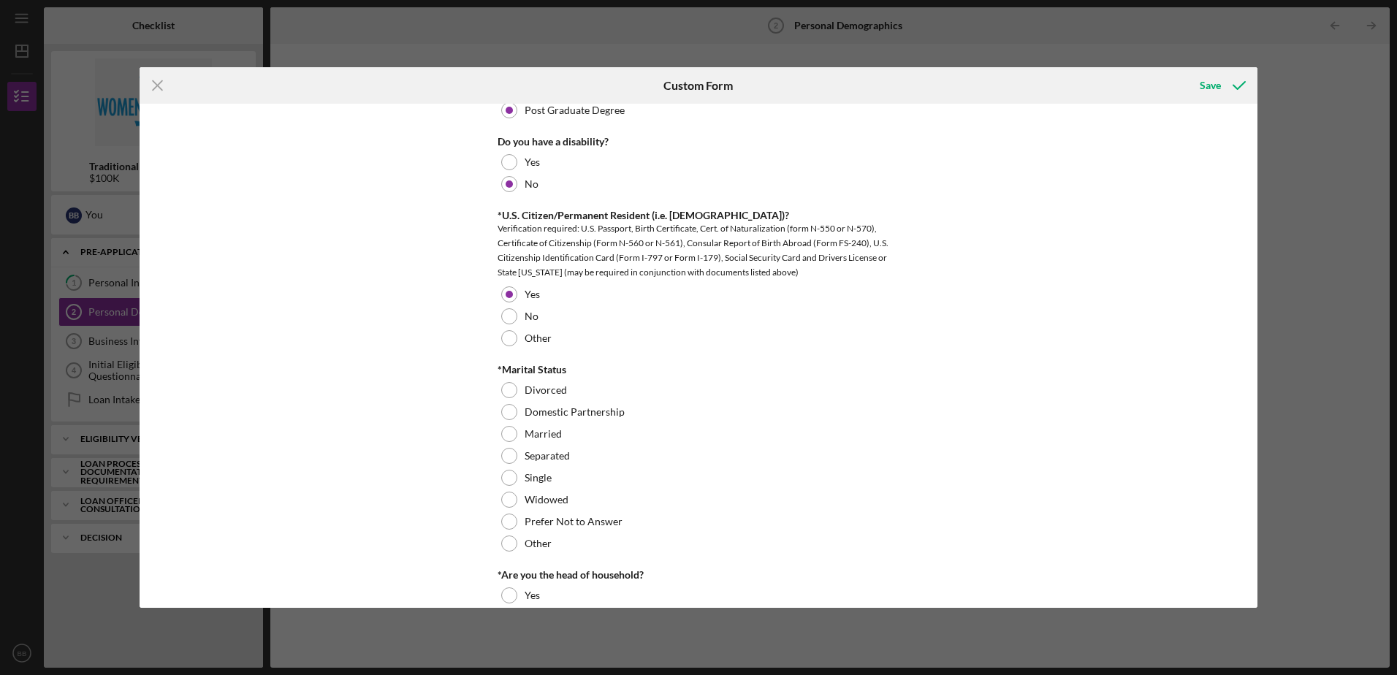
scroll to position [877, 0]
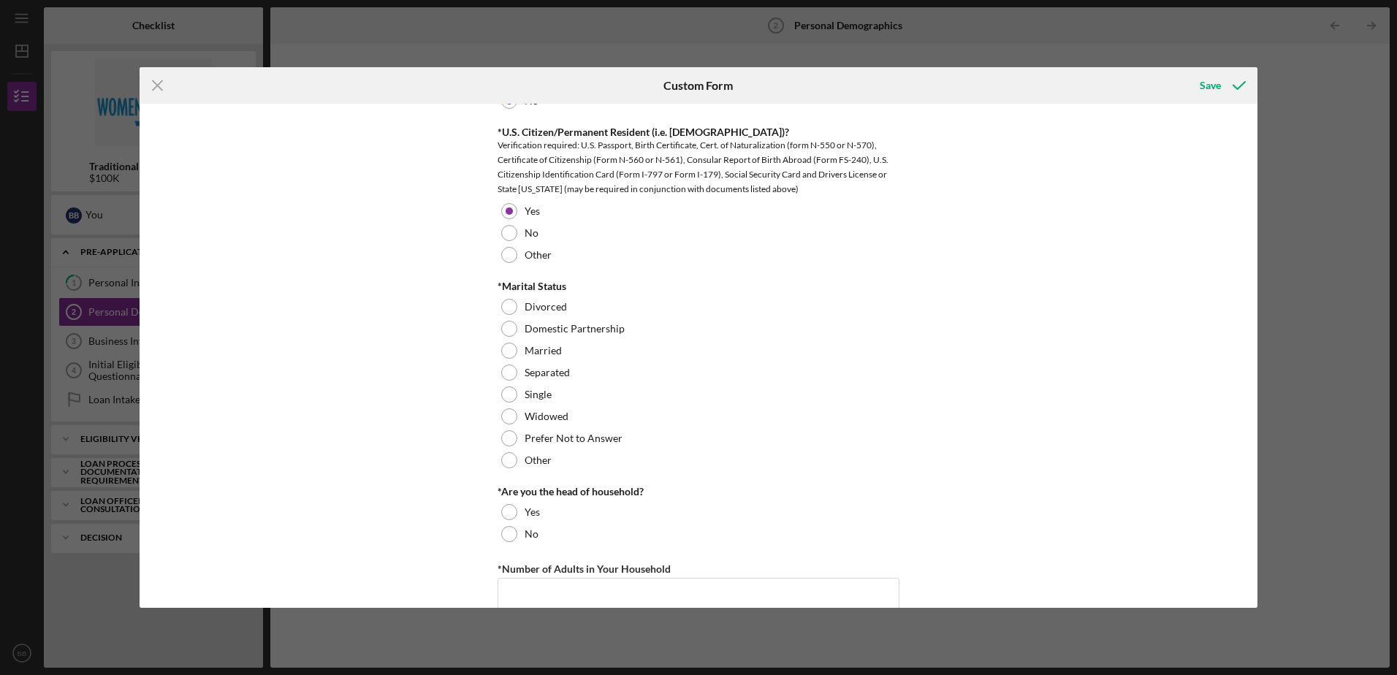
click at [509, 397] on div at bounding box center [509, 394] width 16 height 16
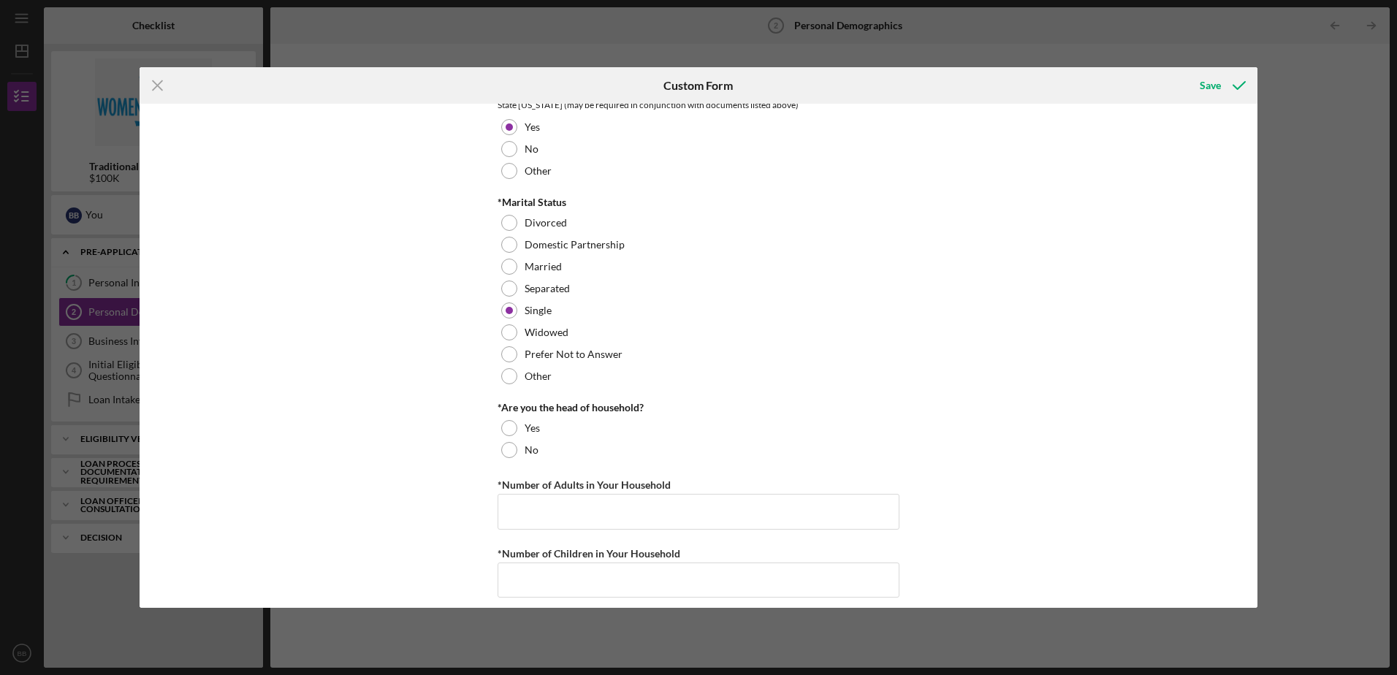
scroll to position [1096, 0]
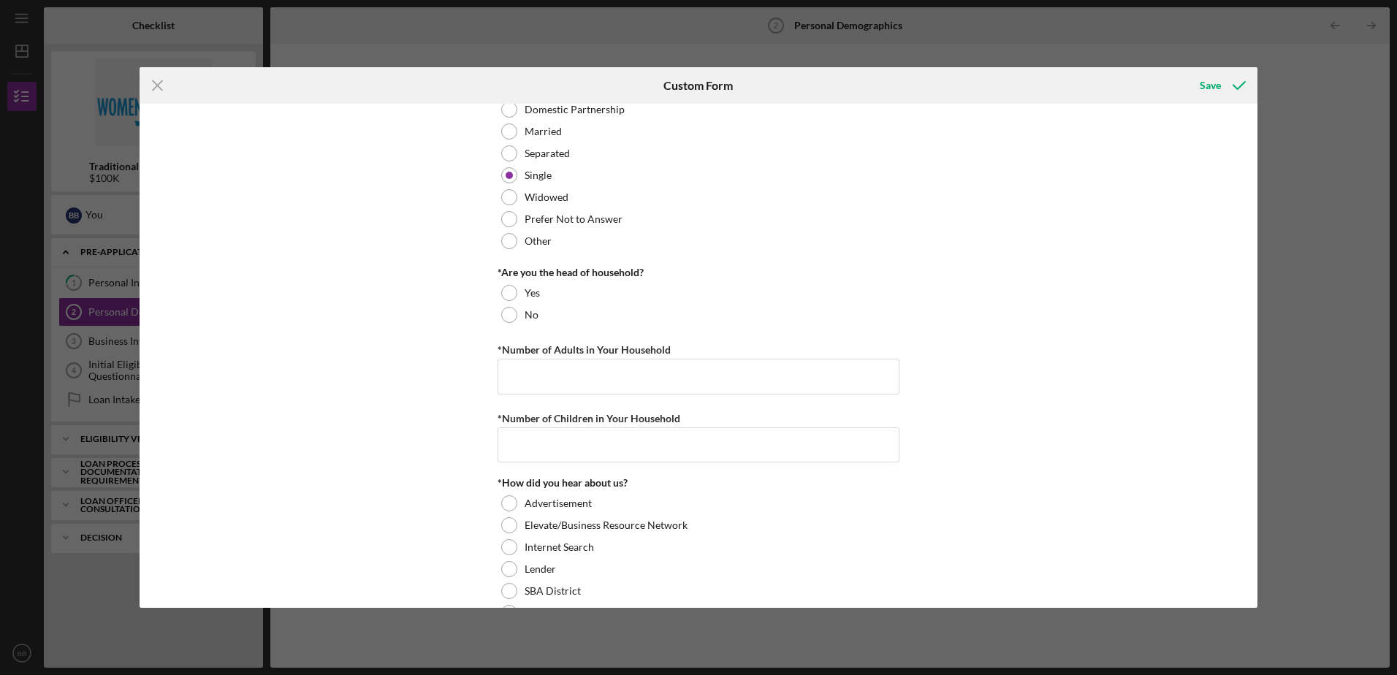
click at [503, 291] on div at bounding box center [509, 293] width 16 height 16
click at [530, 369] on input "*Number of Adults in Your Household" at bounding box center [698, 376] width 402 height 35
type input "1"
click at [522, 443] on input "*Number of Children in Your Household" at bounding box center [698, 444] width 402 height 35
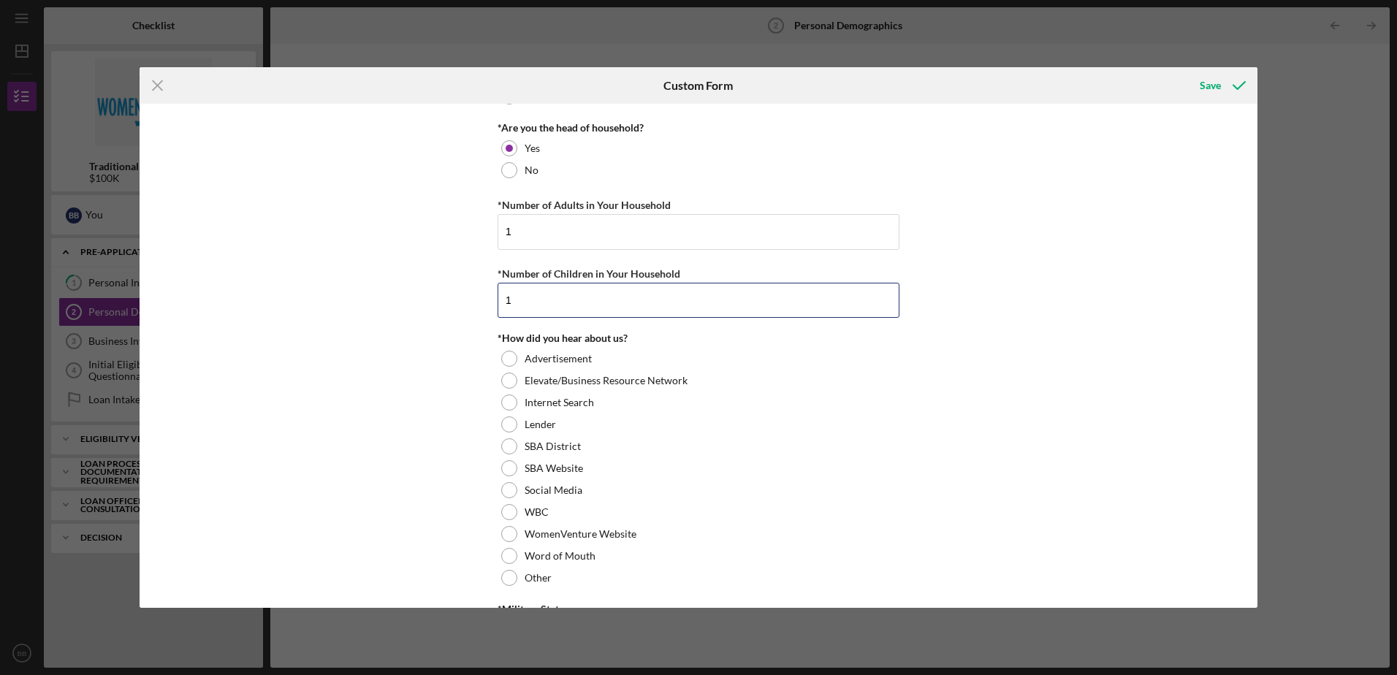
scroll to position [1242, 0]
type input "1"
click at [513, 404] on div at bounding box center [509, 401] width 16 height 16
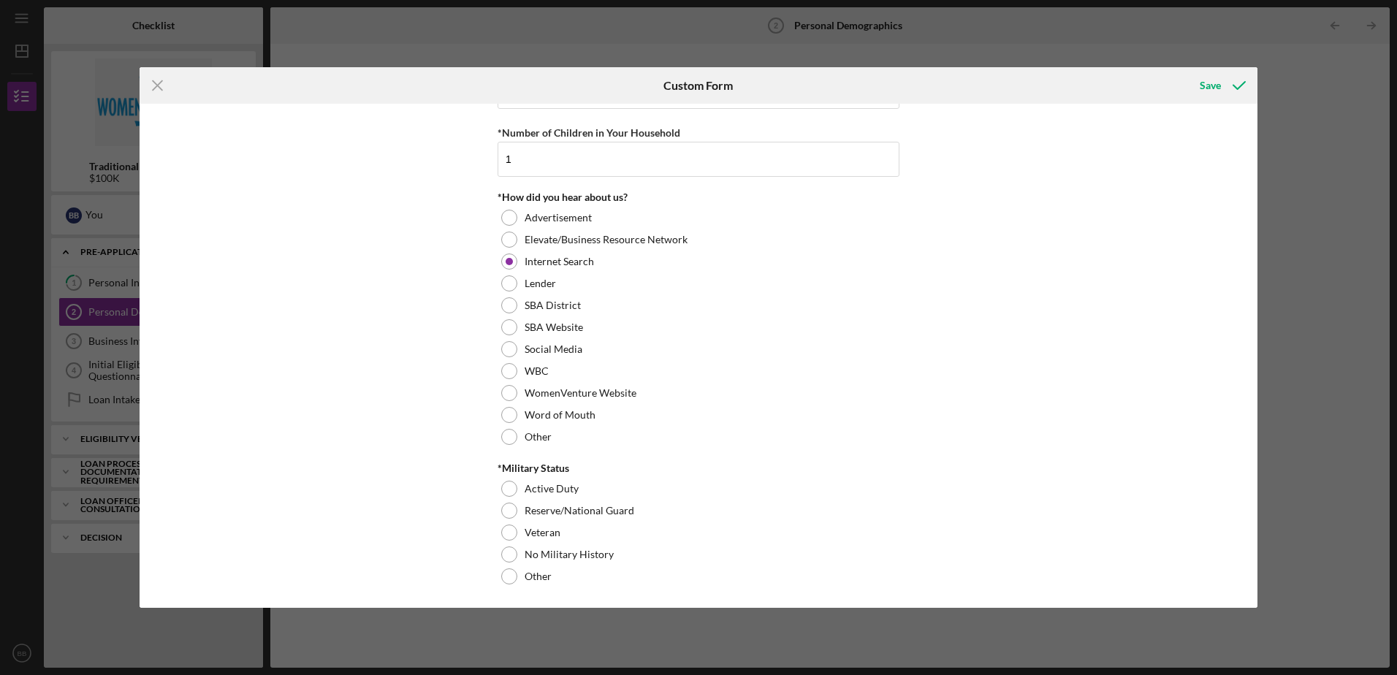
scroll to position [1383, 0]
click at [552, 557] on label "No Military History" at bounding box center [569, 553] width 89 height 12
click at [1238, 88] on polyline "submit" at bounding box center [1239, 85] width 12 height 7
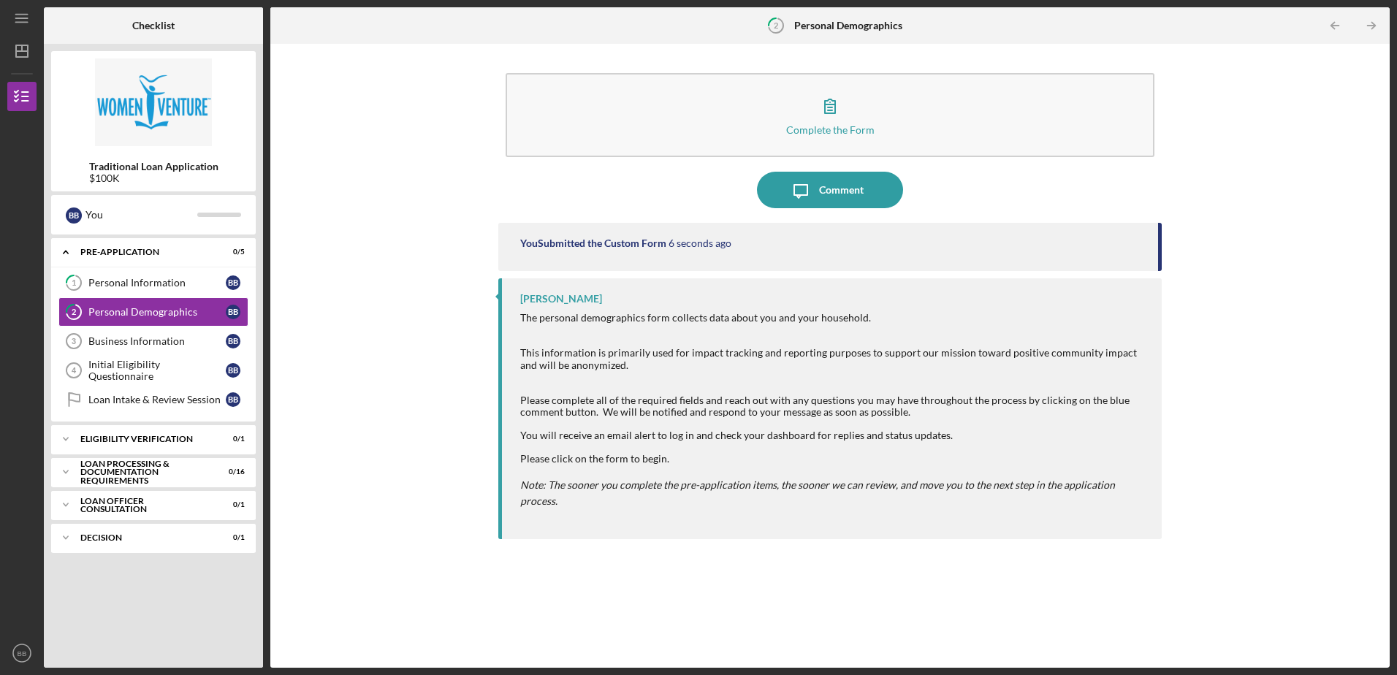
click at [1378, 28] on icon "Icon/Table Pagination Arrow" at bounding box center [1371, 25] width 33 height 33
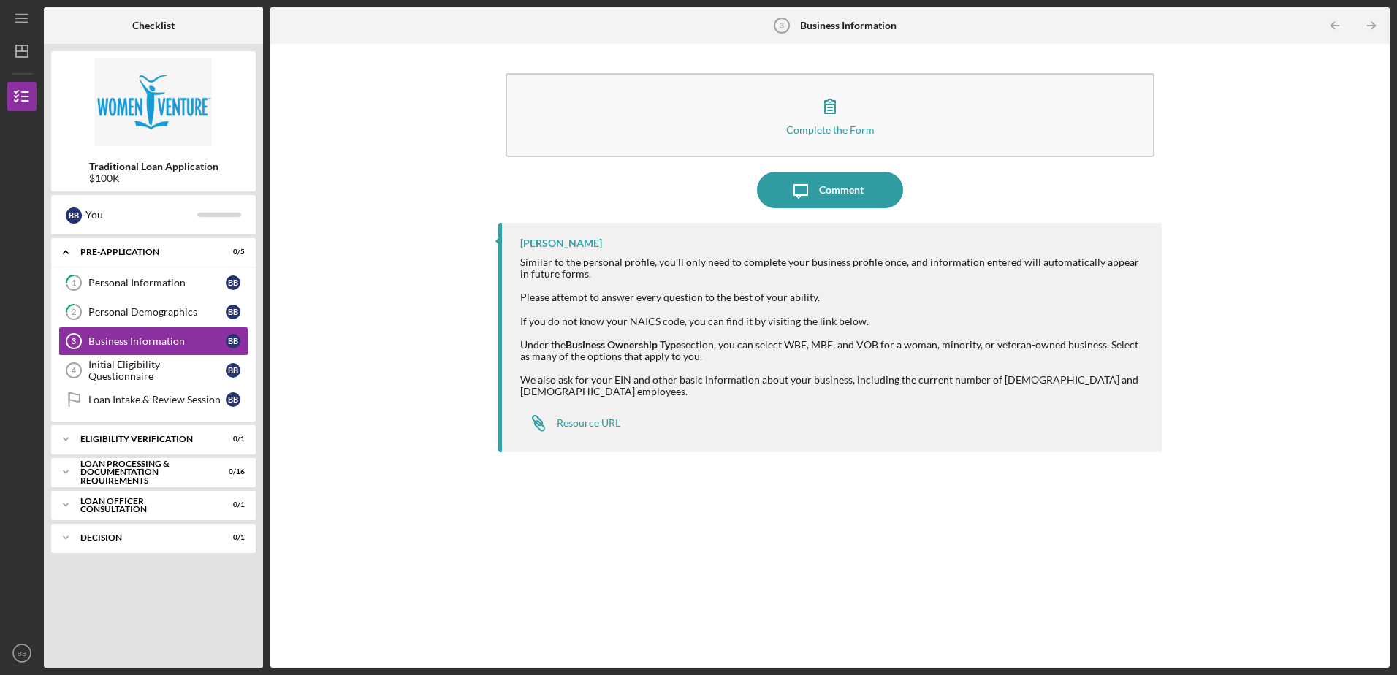
click at [809, 116] on button "Complete the Form Form" at bounding box center [830, 115] width 648 height 84
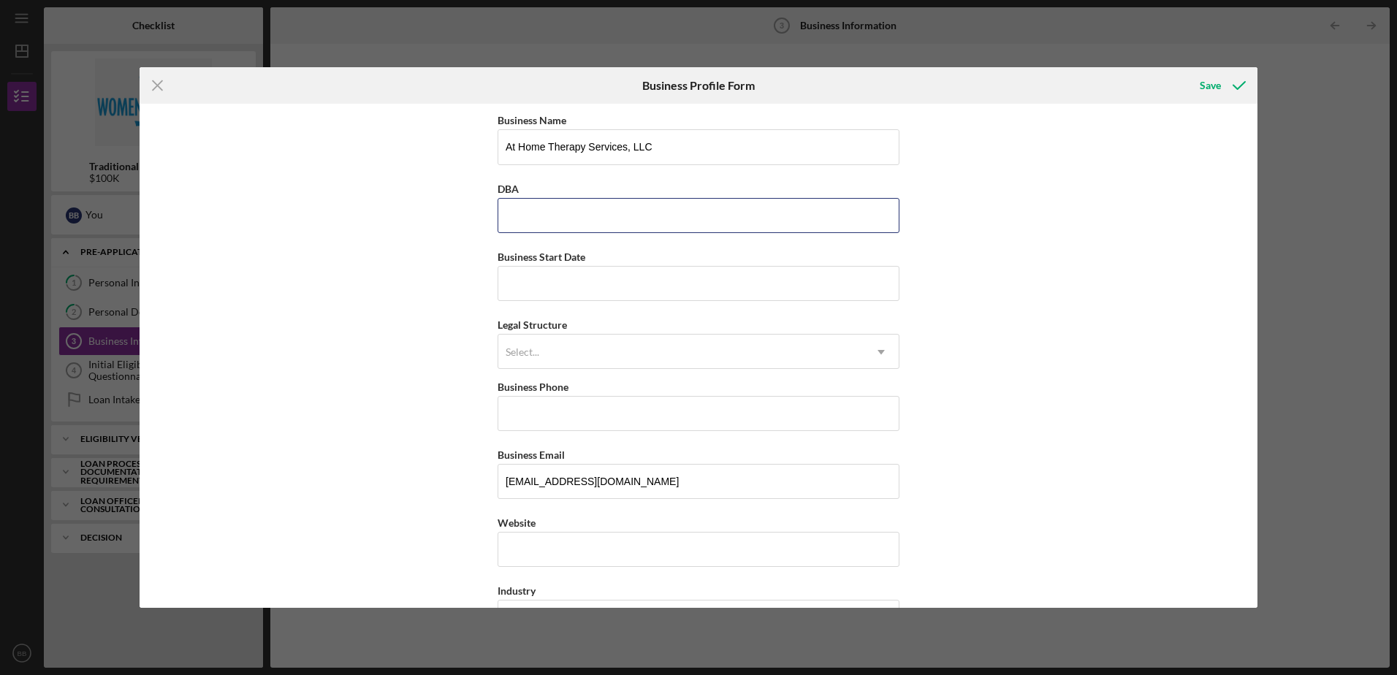
click at [671, 224] on input "DBA" at bounding box center [698, 215] width 402 height 35
type input "At Home Therapy Service, LLC"
click at [565, 271] on input "Business Start Date" at bounding box center [698, 283] width 402 height 35
click at [554, 554] on input "Website" at bounding box center [698, 549] width 402 height 35
click at [583, 544] on input "Website" at bounding box center [698, 549] width 402 height 35
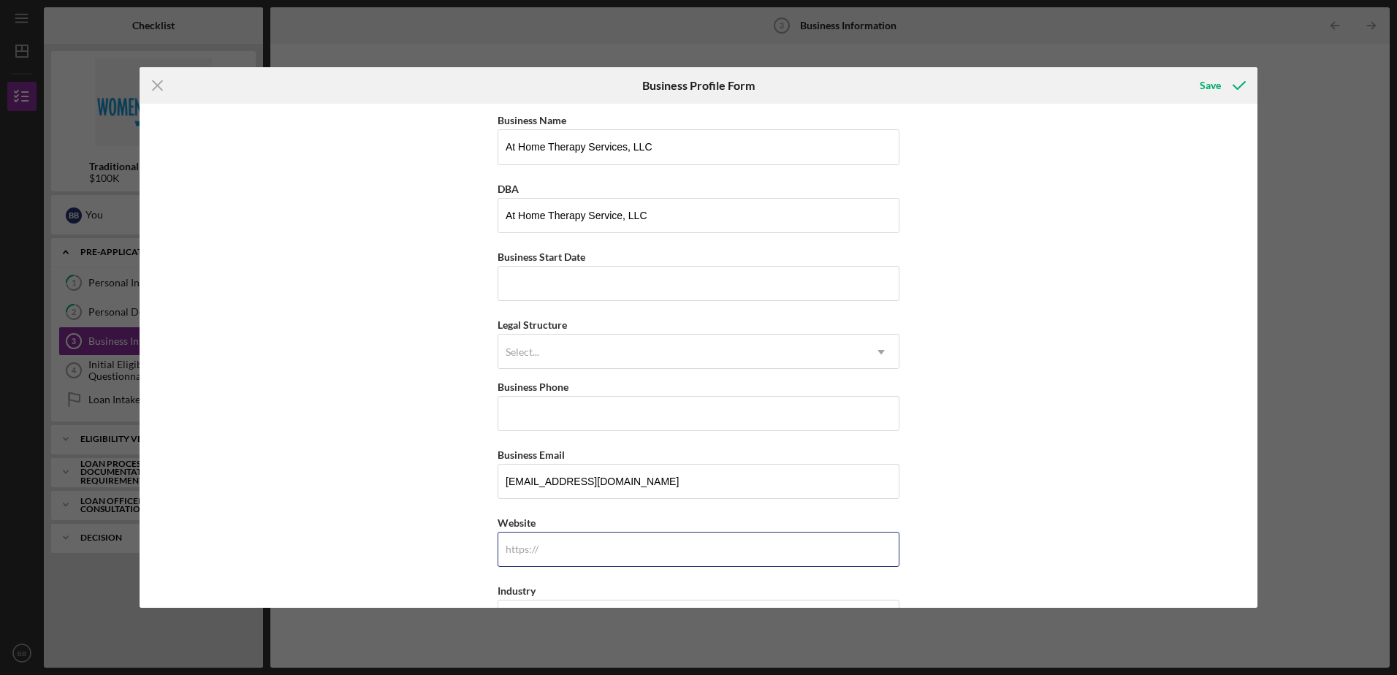
click at [583, 544] on input "Website" at bounding box center [698, 549] width 402 height 35
paste input "[DOMAIN_NAME][URL]"
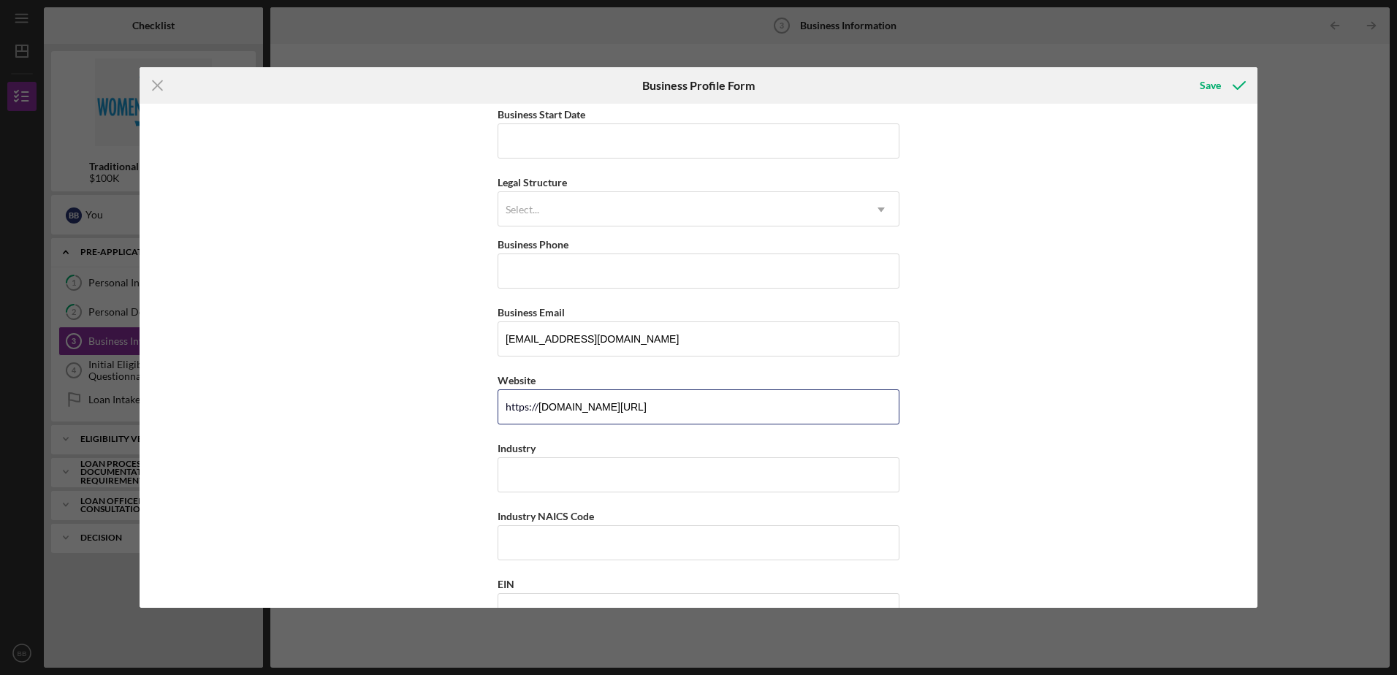
scroll to position [146, 0]
type input "[DOMAIN_NAME][URL]"
click at [575, 476] on input "Industry" at bounding box center [698, 471] width 402 height 35
type input "H"
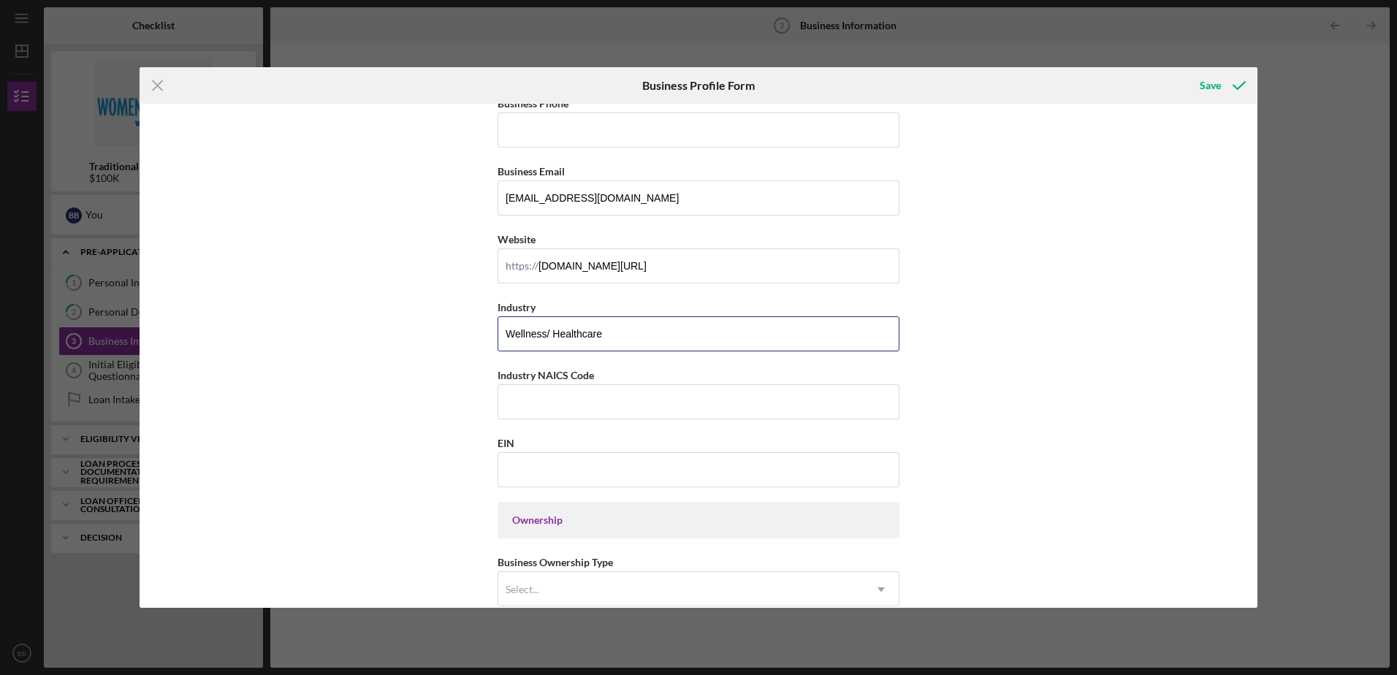
scroll to position [292, 0]
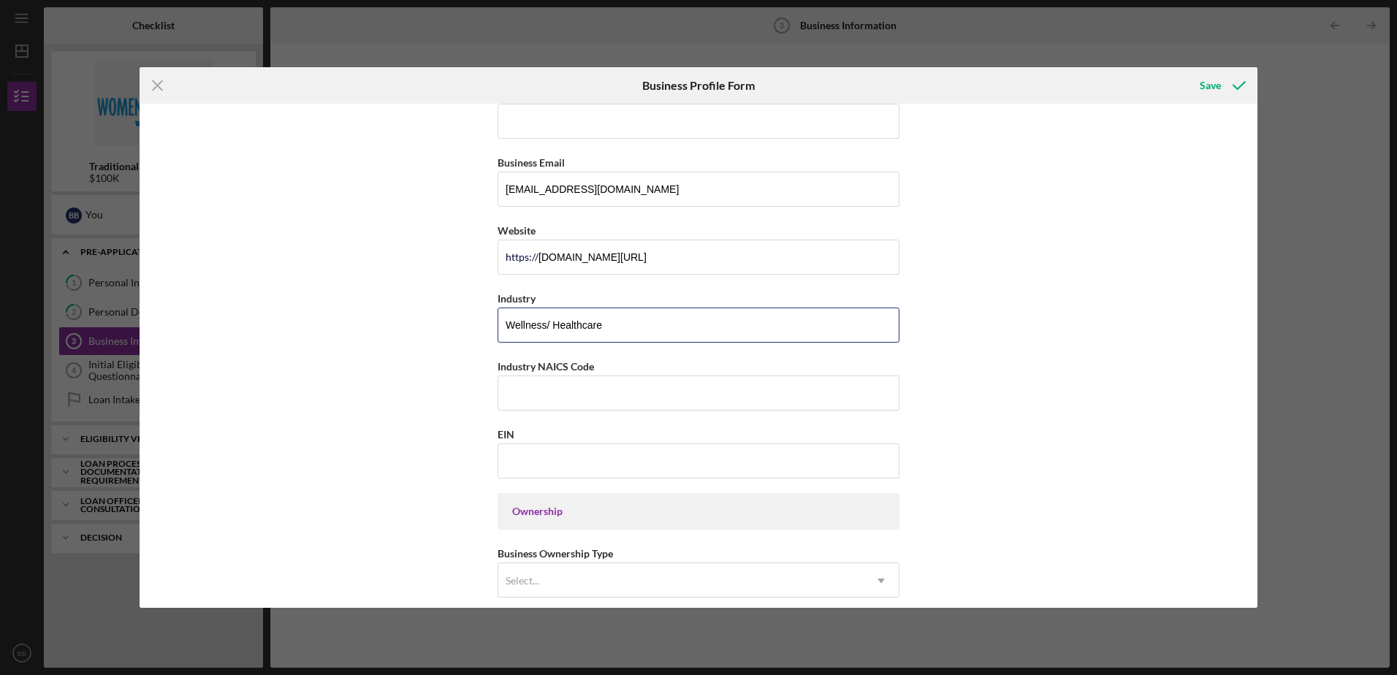
type input "Wellness/ Healthcare"
click at [596, 402] on input "Industry NAICS Code" at bounding box center [698, 392] width 402 height 35
click at [516, 388] on input "Industry NAICS Code" at bounding box center [698, 392] width 402 height 35
paste input "621330"
type input "621330"
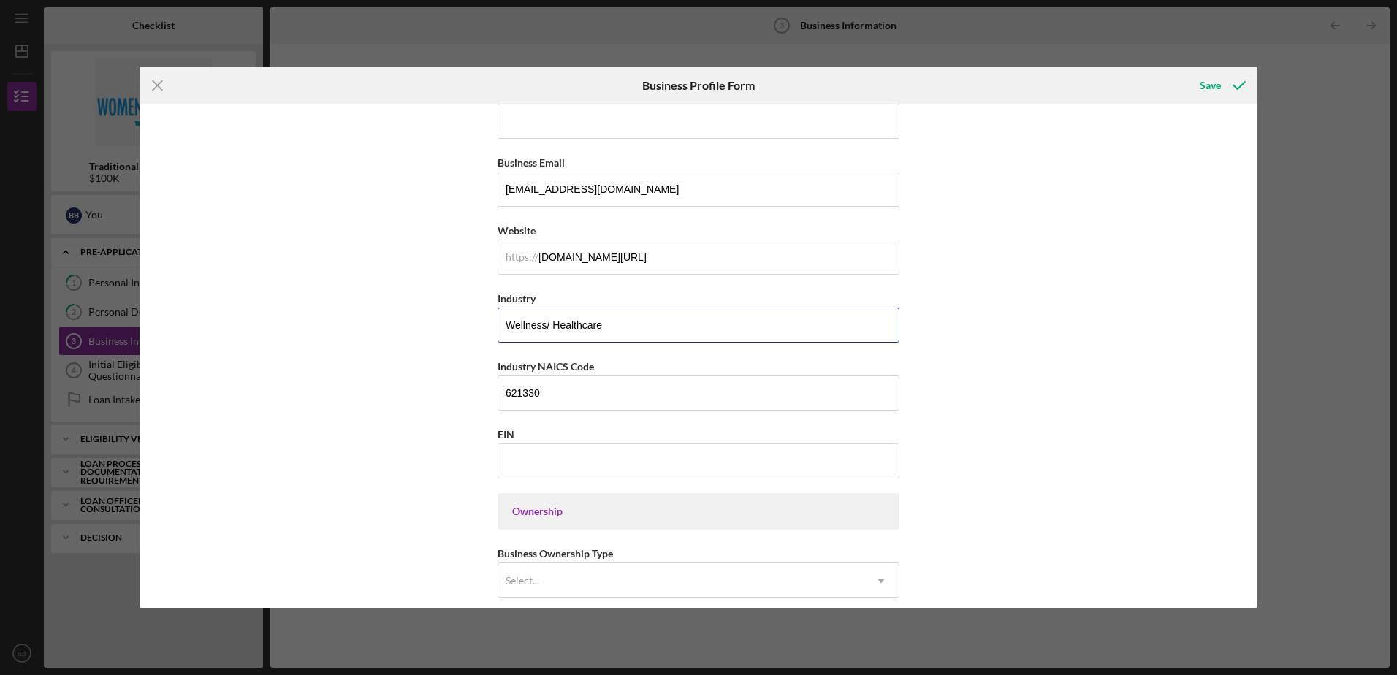
click at [666, 323] on input "Wellness/ Healthcare" at bounding box center [698, 325] width 402 height 35
paste input "Offices of Mental Health Practitioners (except Physicians)"
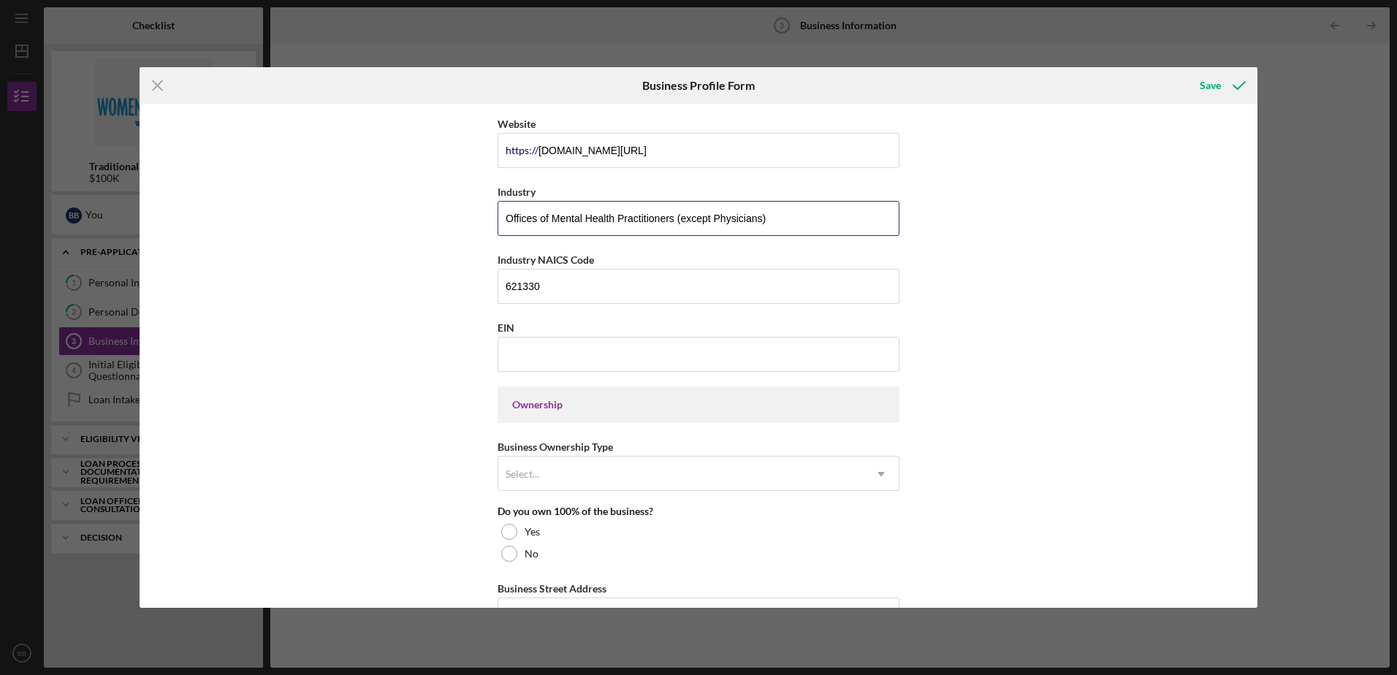
scroll to position [438, 0]
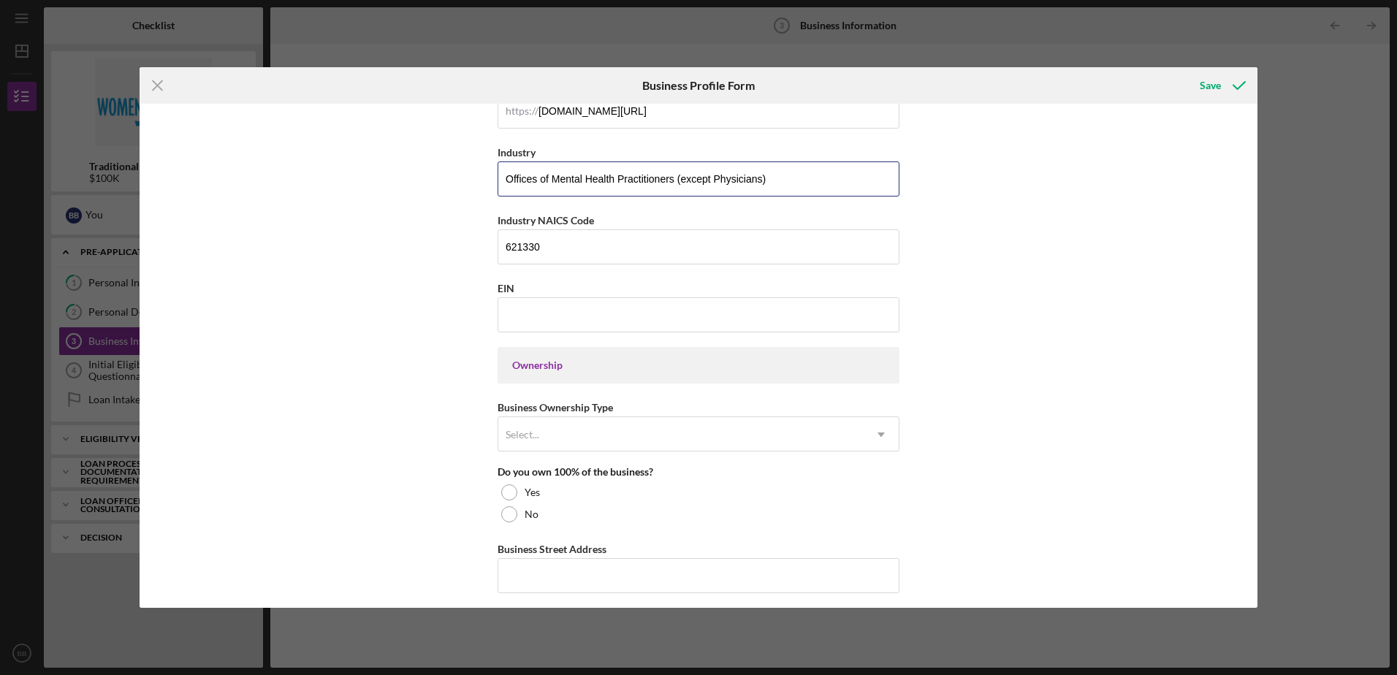
type input "Offices of Mental Health Practitioners (except Physicians)"
click at [580, 326] on input "EIN" at bounding box center [698, 314] width 402 height 35
type input "[PHONE_NUMBER]"
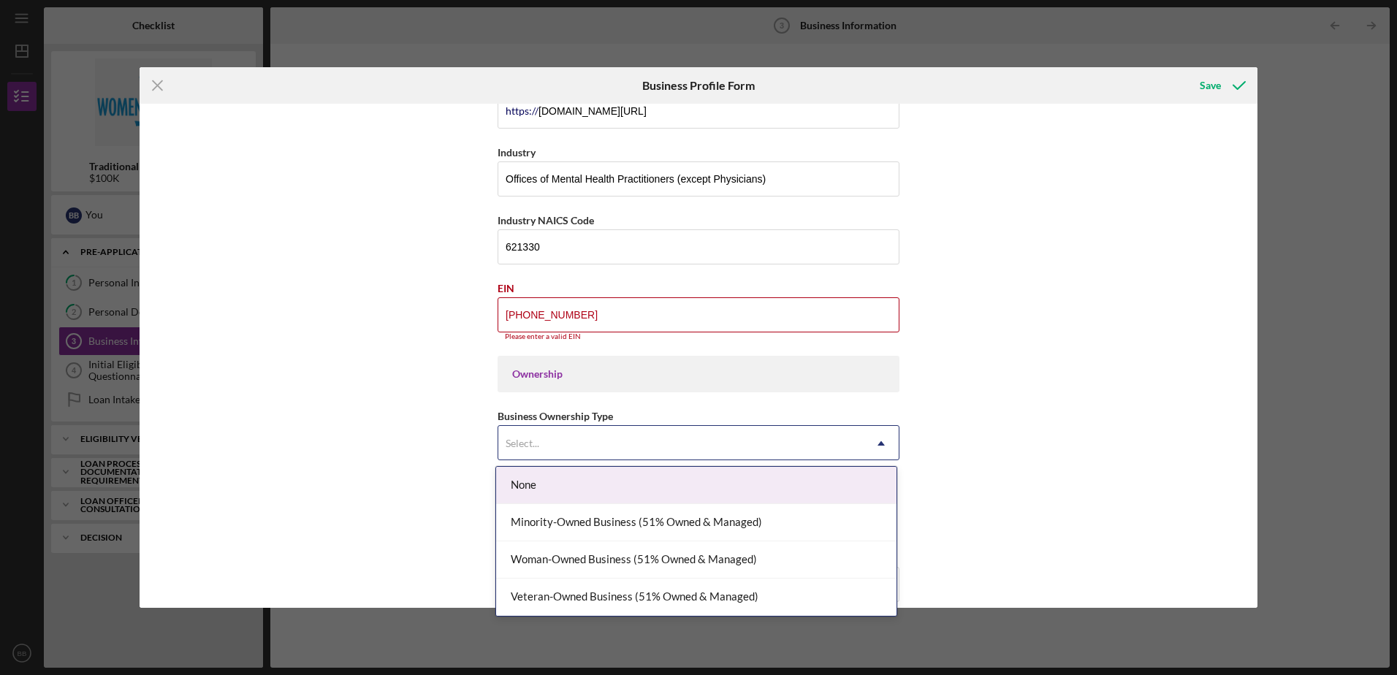
click at [557, 439] on div "Select..." at bounding box center [680, 444] width 365 height 34
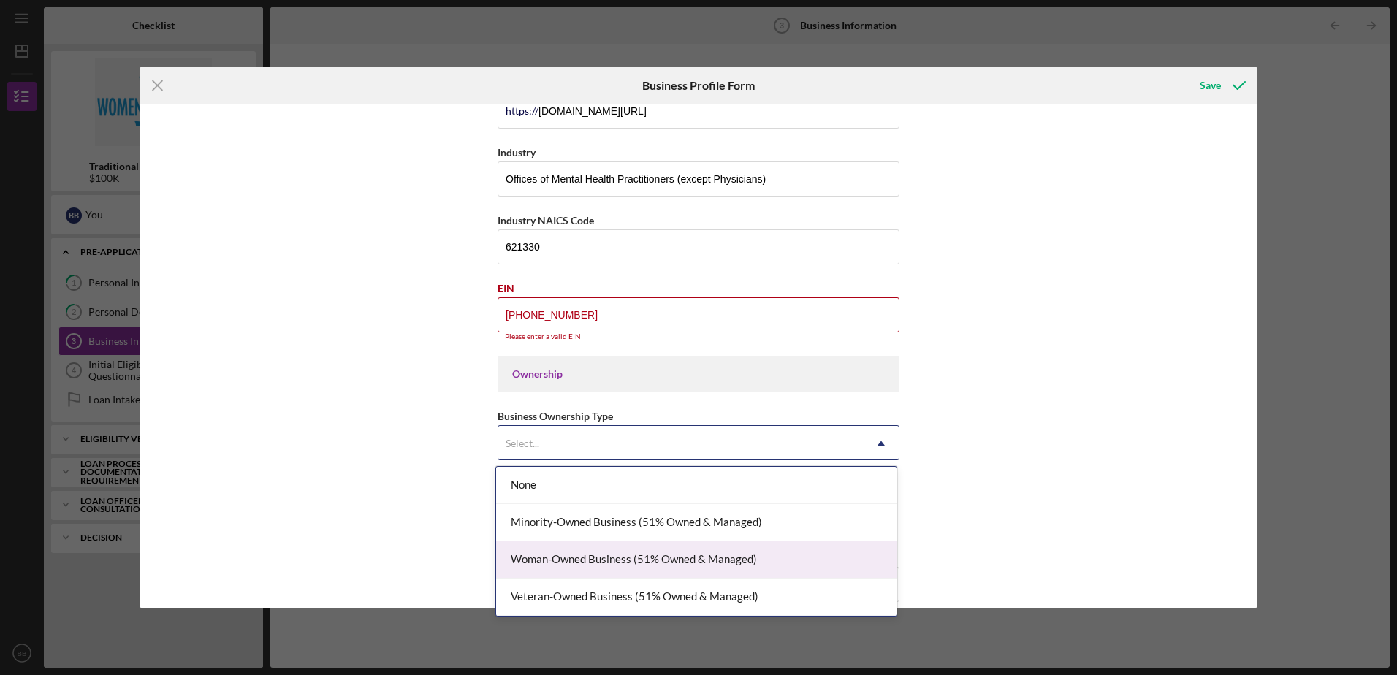
click at [549, 543] on div "Woman-Owned Business (51% Owned & Managed)" at bounding box center [696, 559] width 400 height 37
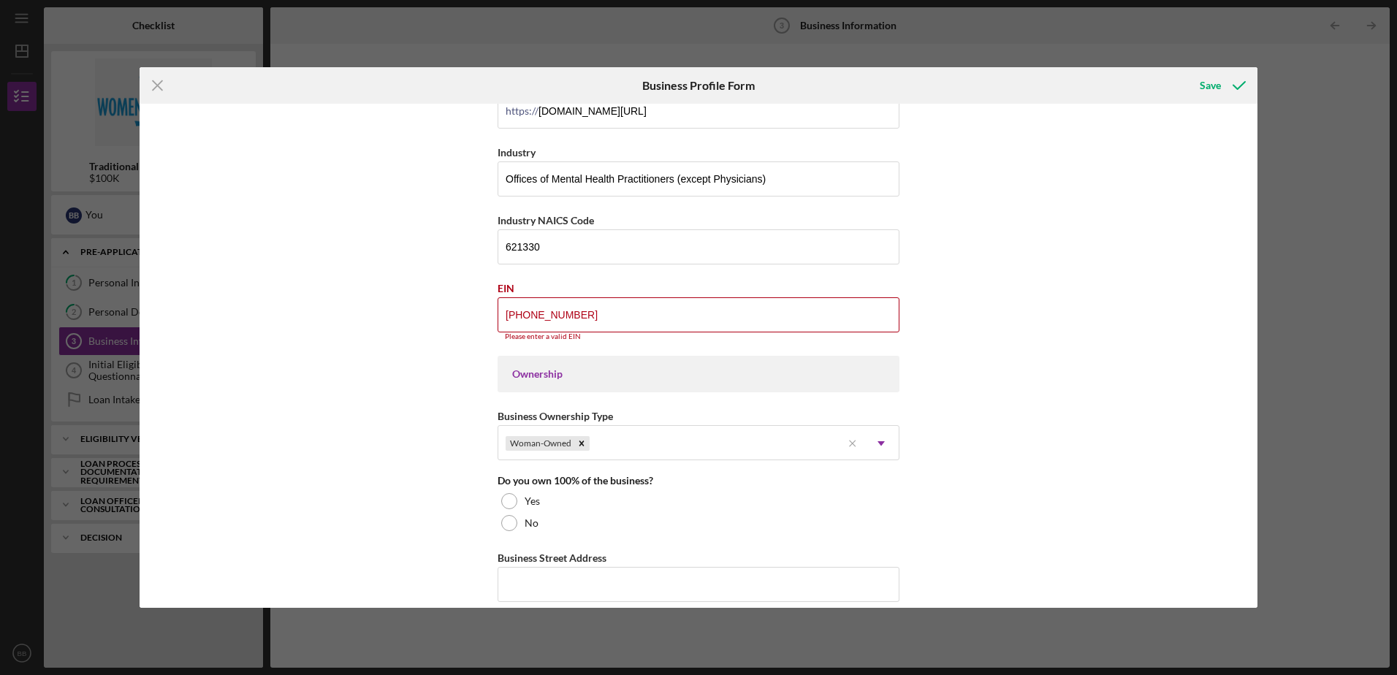
click at [617, 449] on div "Woman-Owned" at bounding box center [669, 444] width 343 height 34
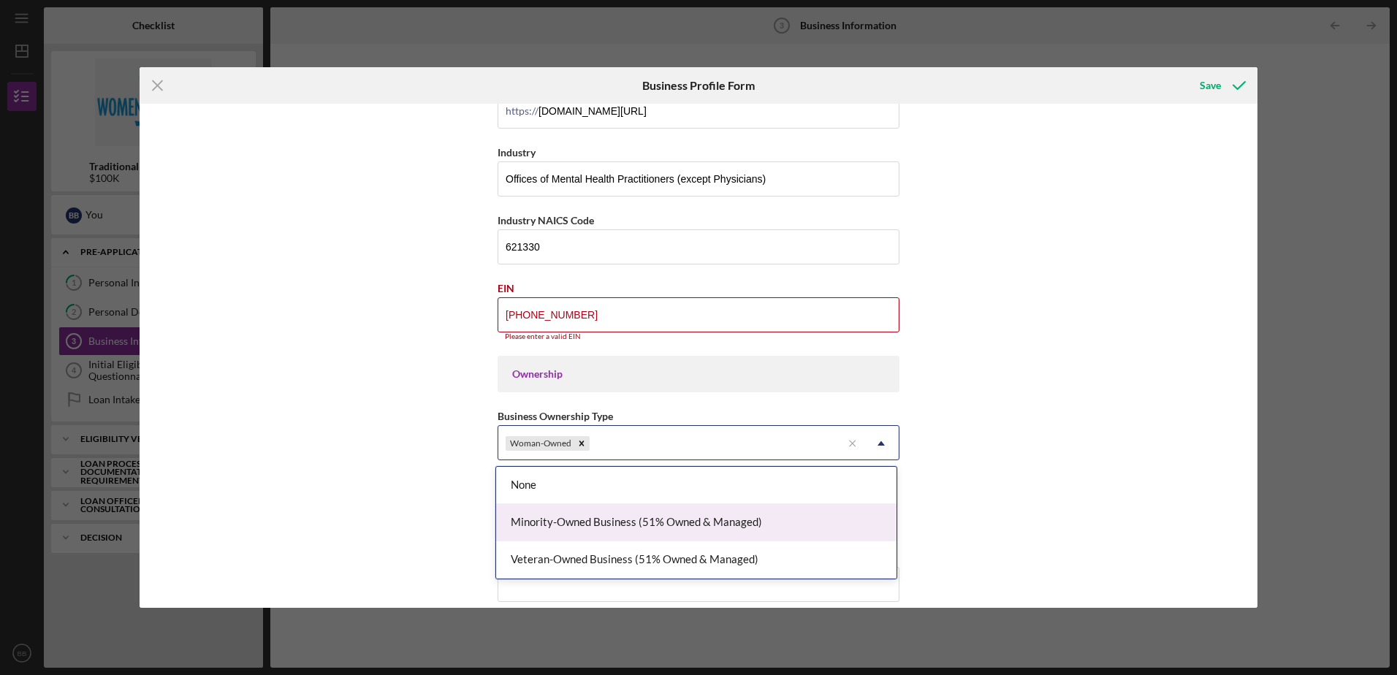
click at [595, 516] on div "Minority-Owned Business (51% Owned & Managed)" at bounding box center [696, 522] width 400 height 37
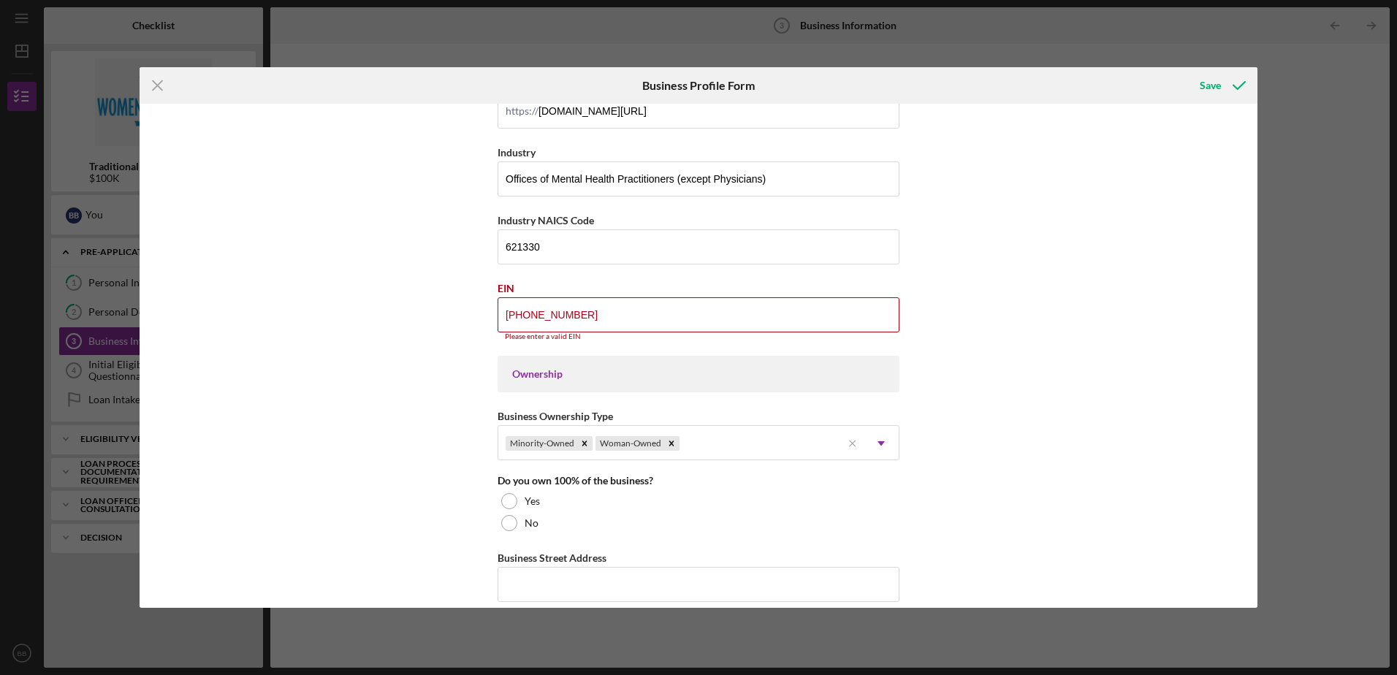
click at [508, 504] on div at bounding box center [509, 501] width 16 height 16
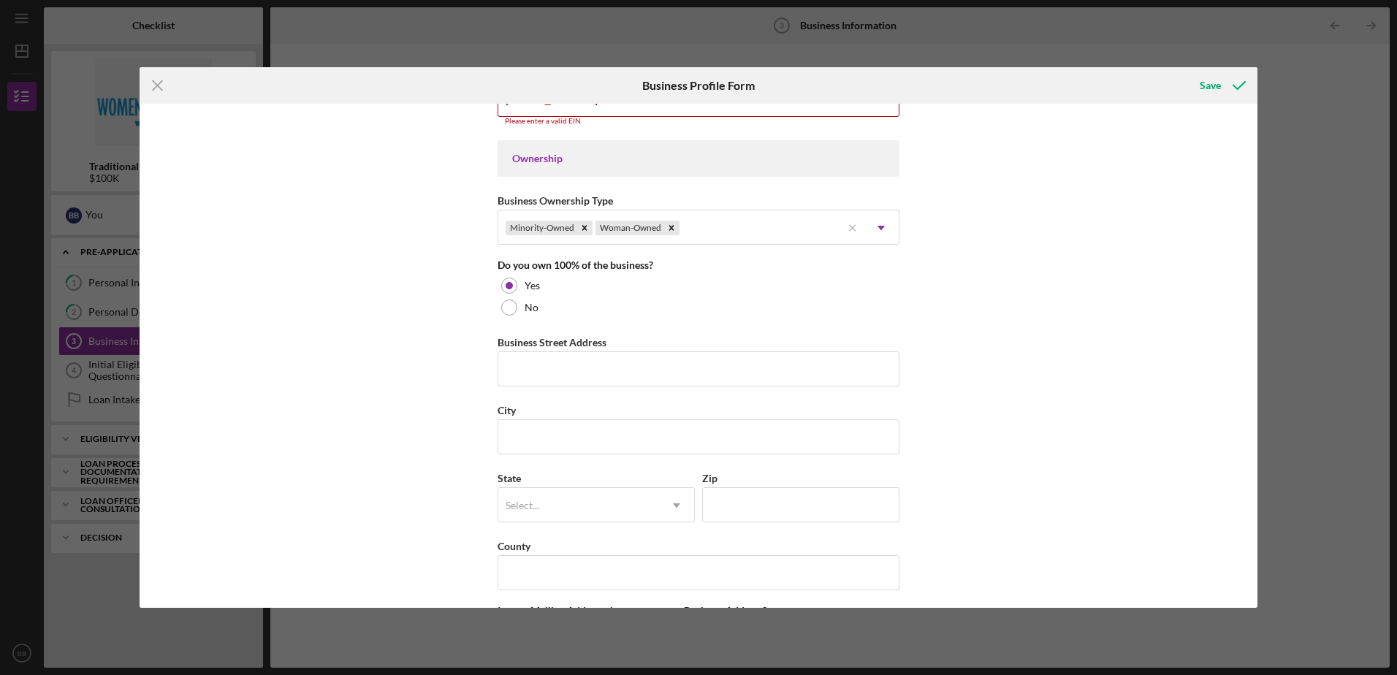
scroll to position [657, 0]
click at [531, 363] on input "Business Street Address" at bounding box center [698, 365] width 402 height 35
type input "[STREET_ADDRESS]"
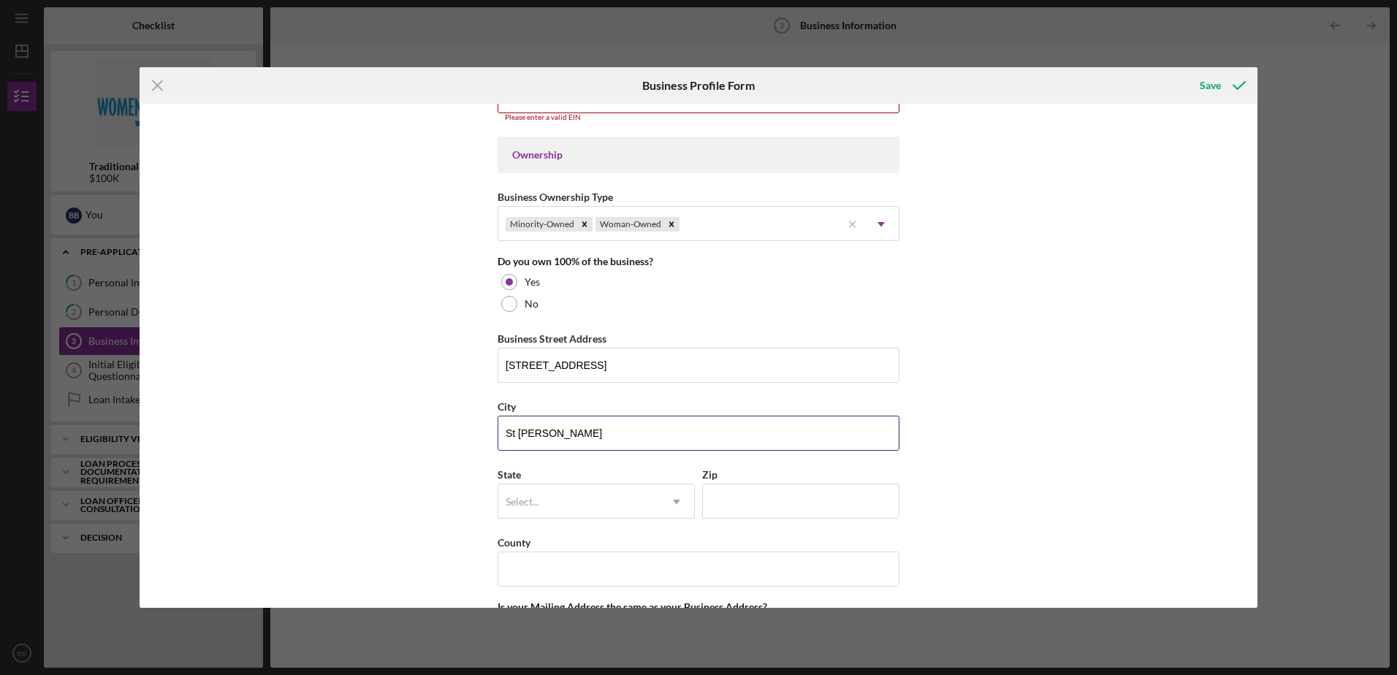
type input "St [PERSON_NAME]"
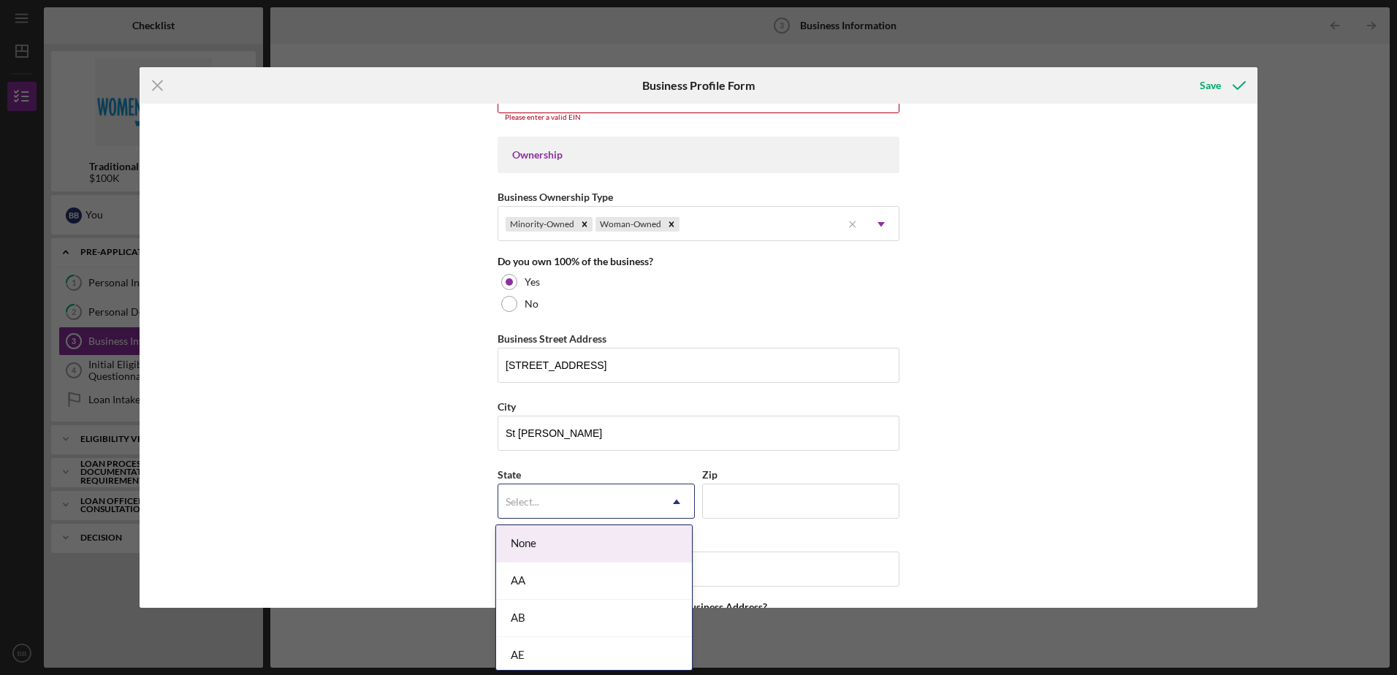
click at [568, 506] on div "Select..." at bounding box center [578, 502] width 161 height 34
type input "mn"
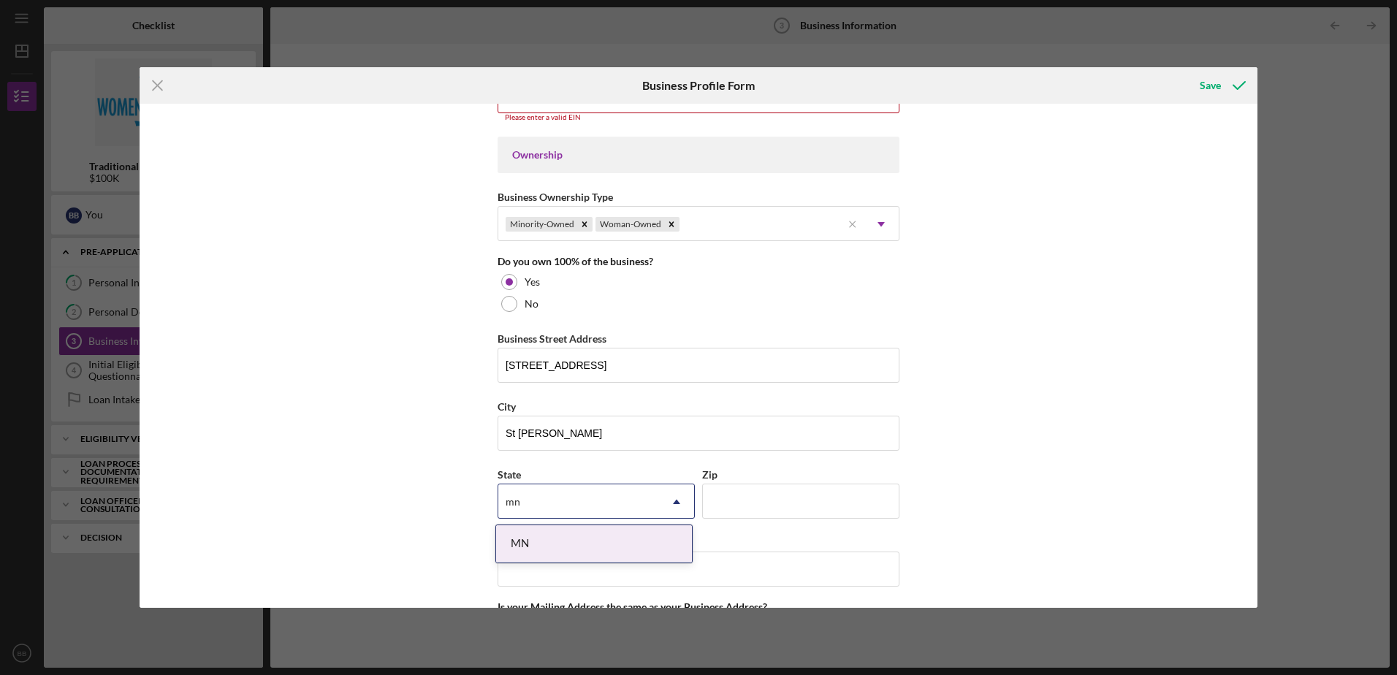
click at [571, 538] on div "MN" at bounding box center [594, 543] width 196 height 37
click at [733, 499] on input "Zip" at bounding box center [800, 501] width 197 height 35
type input "55116"
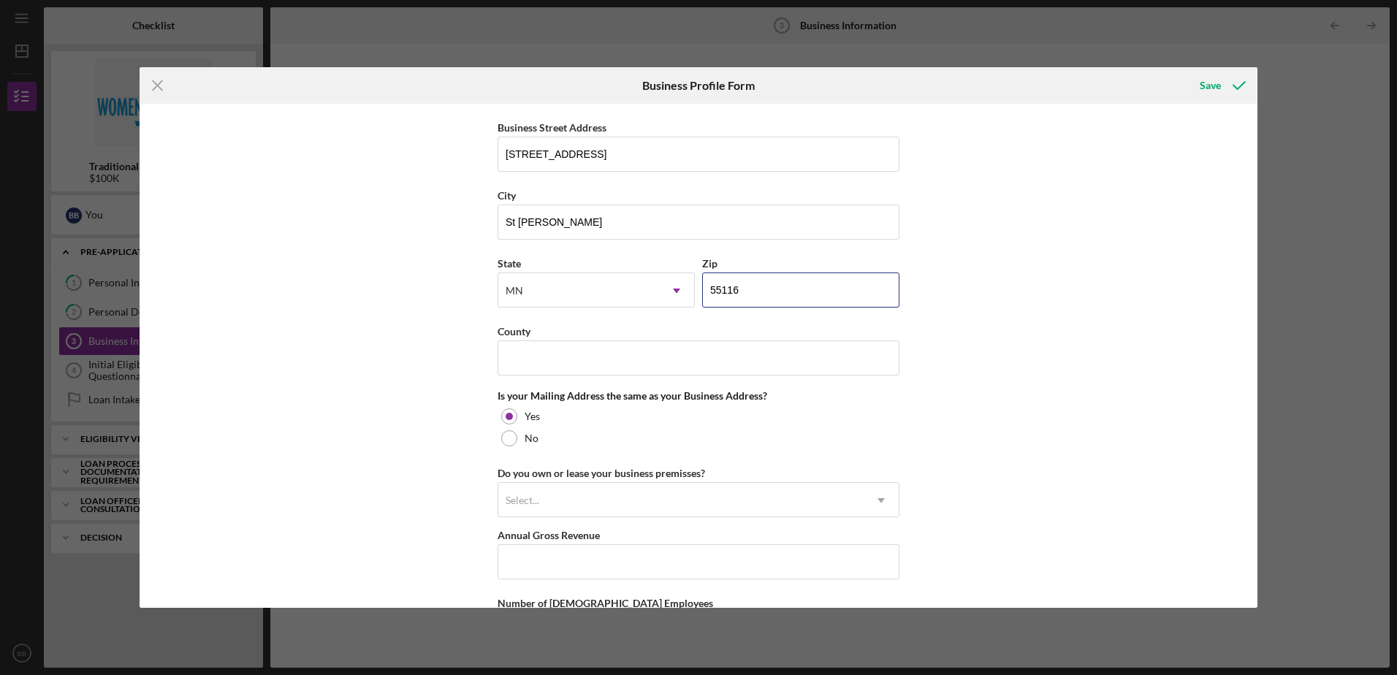
scroll to position [877, 0]
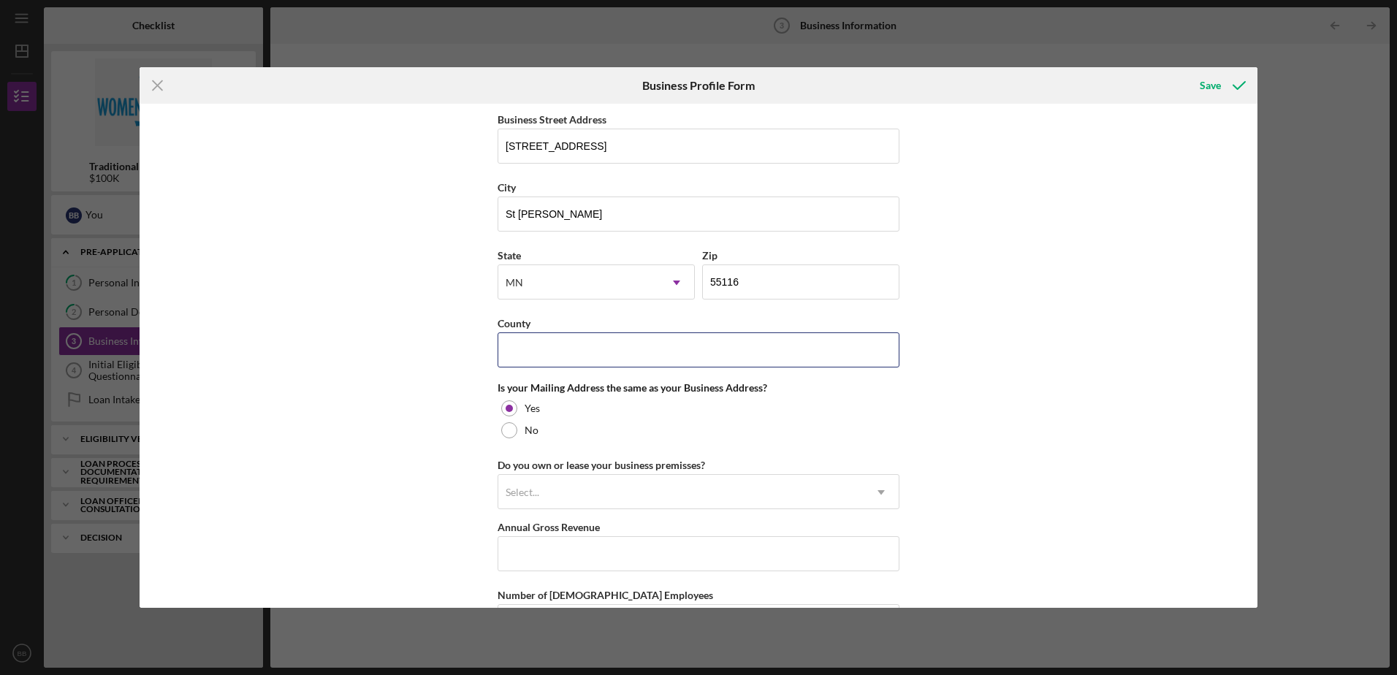
click at [540, 352] on input "County" at bounding box center [698, 349] width 402 height 35
click at [1110, 289] on div "Business Name At Home Therapy Services, LLC DBA At Home Therapy Service, LLC Bu…" at bounding box center [699, 355] width 1118 height 503
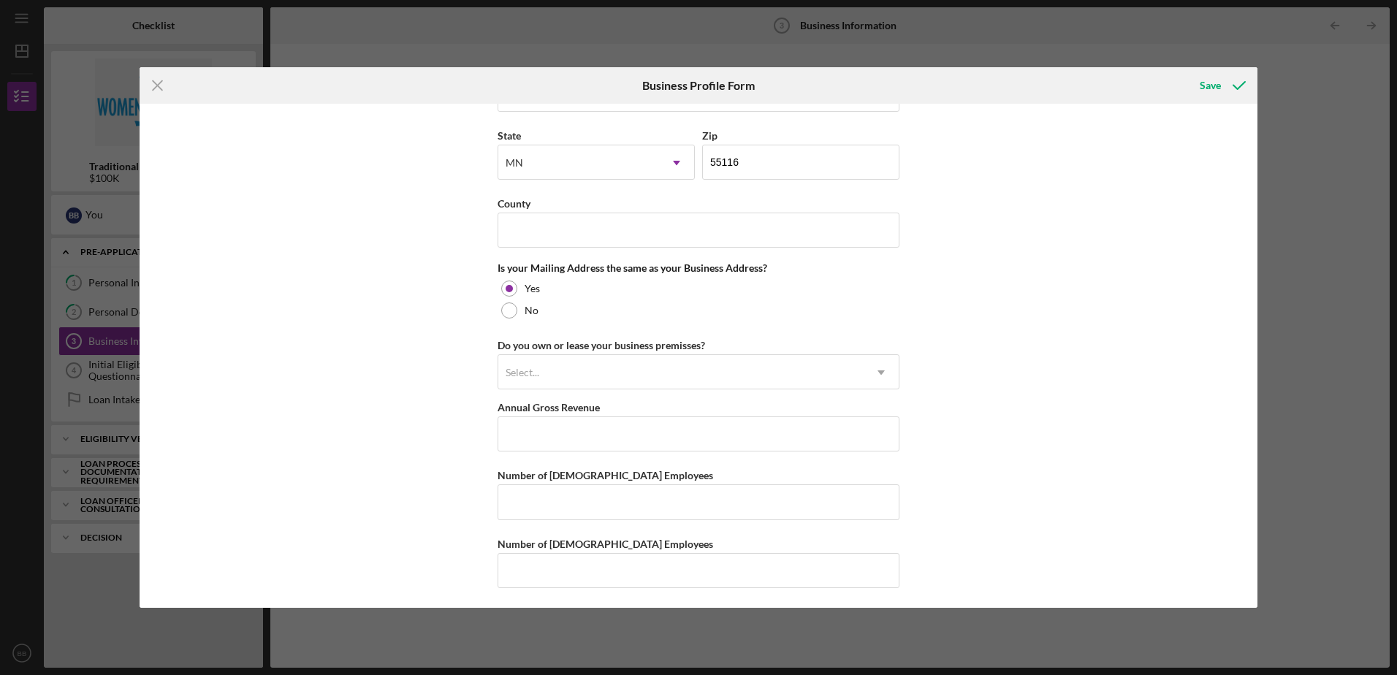
scroll to position [999, 0]
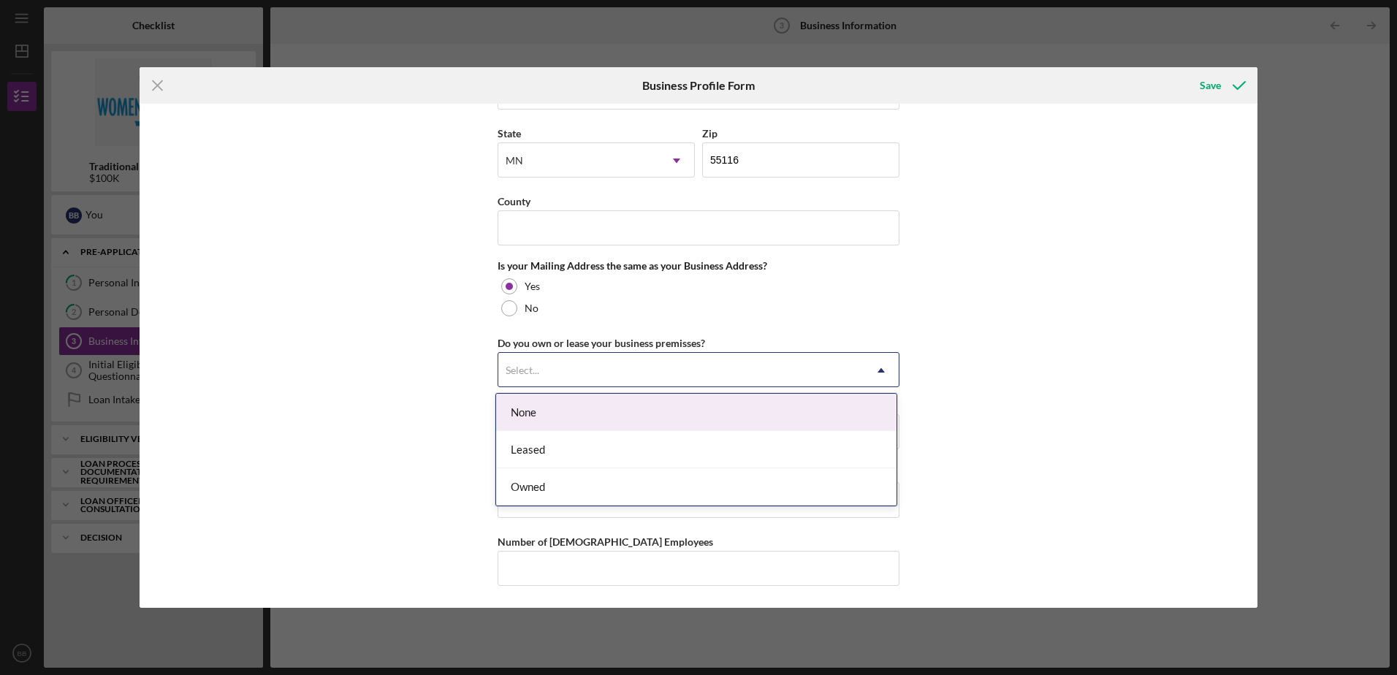
click at [535, 365] on div "Select..." at bounding box center [523, 371] width 34 height 12
click at [527, 407] on div "None" at bounding box center [696, 412] width 400 height 37
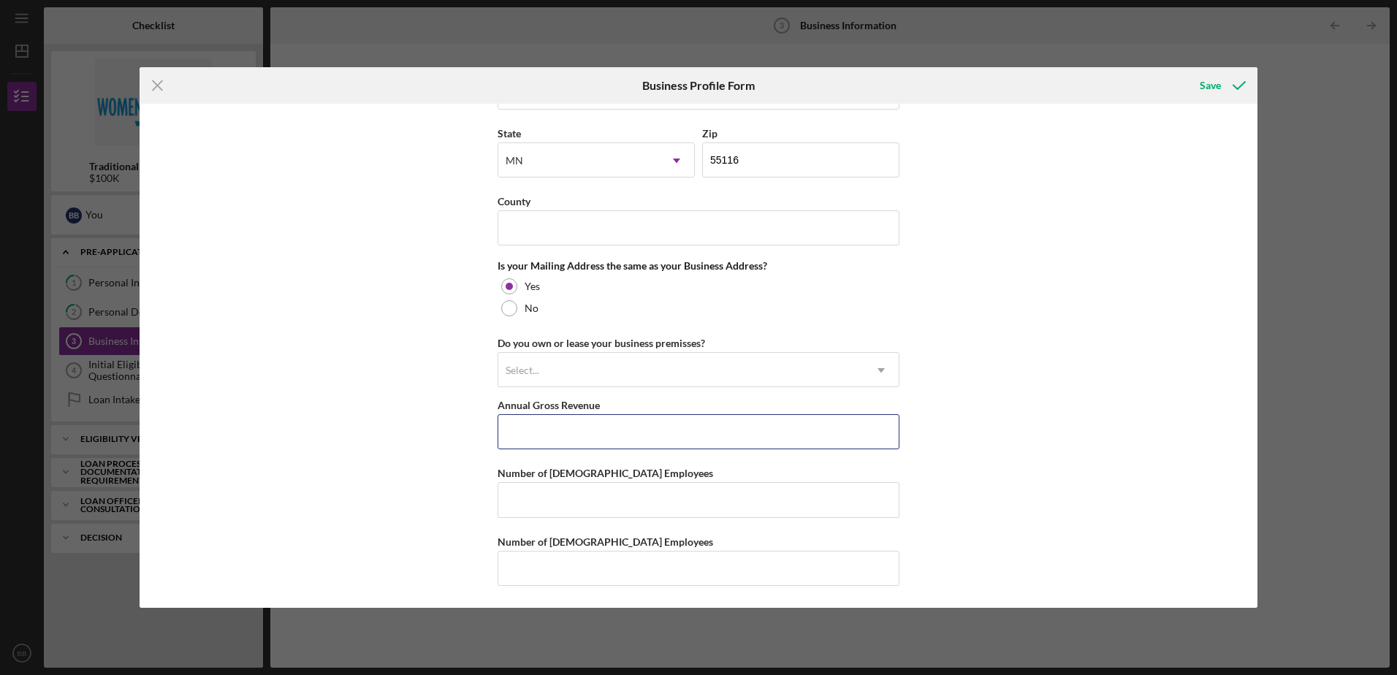
click at [536, 431] on input "Annual Gross Revenue" at bounding box center [698, 431] width 402 height 35
click at [1015, 292] on div "Business Name At Home Therapy Services, LLC DBA At Home Therapy Service, LLC Bu…" at bounding box center [699, 355] width 1118 height 503
click at [587, 499] on input "Number of [DEMOGRAPHIC_DATA] Employees" at bounding box center [698, 499] width 402 height 35
type input "1"
click at [586, 573] on input "Number of [DEMOGRAPHIC_DATA] Employees" at bounding box center [698, 568] width 402 height 35
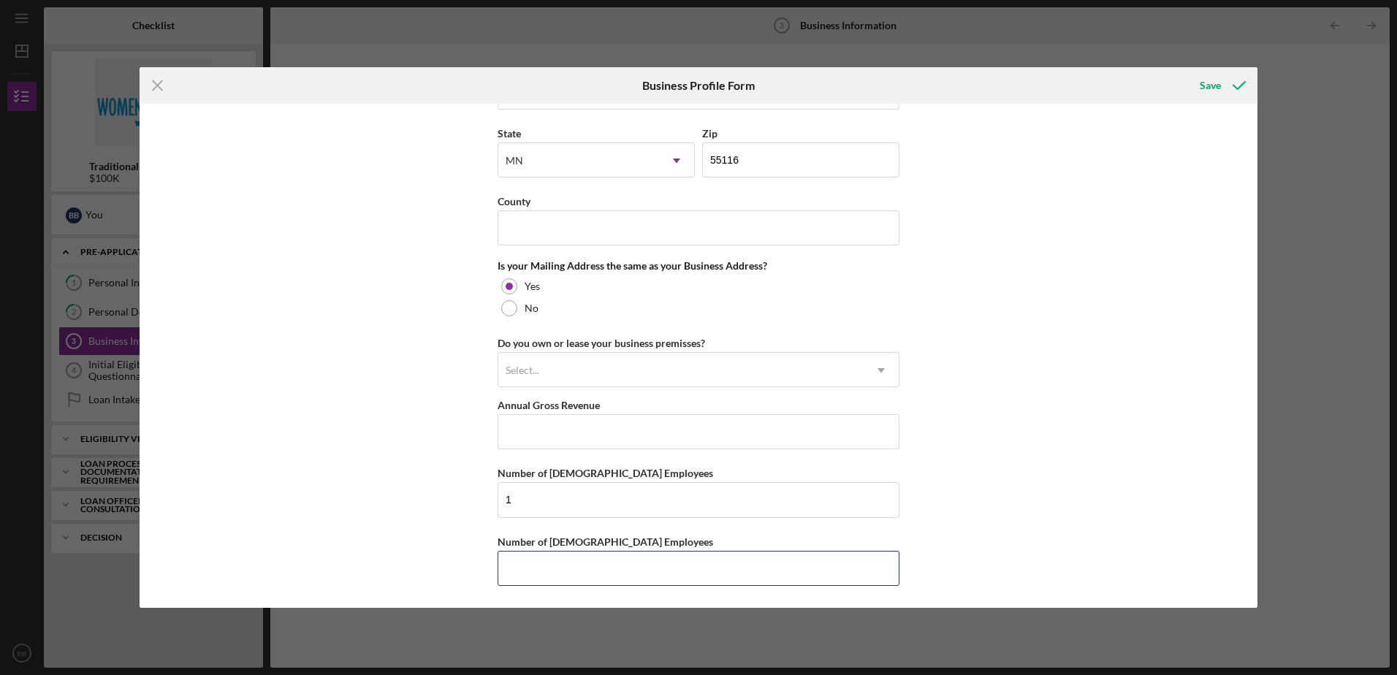
type input "1"
click at [544, 435] on input "Annual Gross Revenue" at bounding box center [698, 431] width 402 height 35
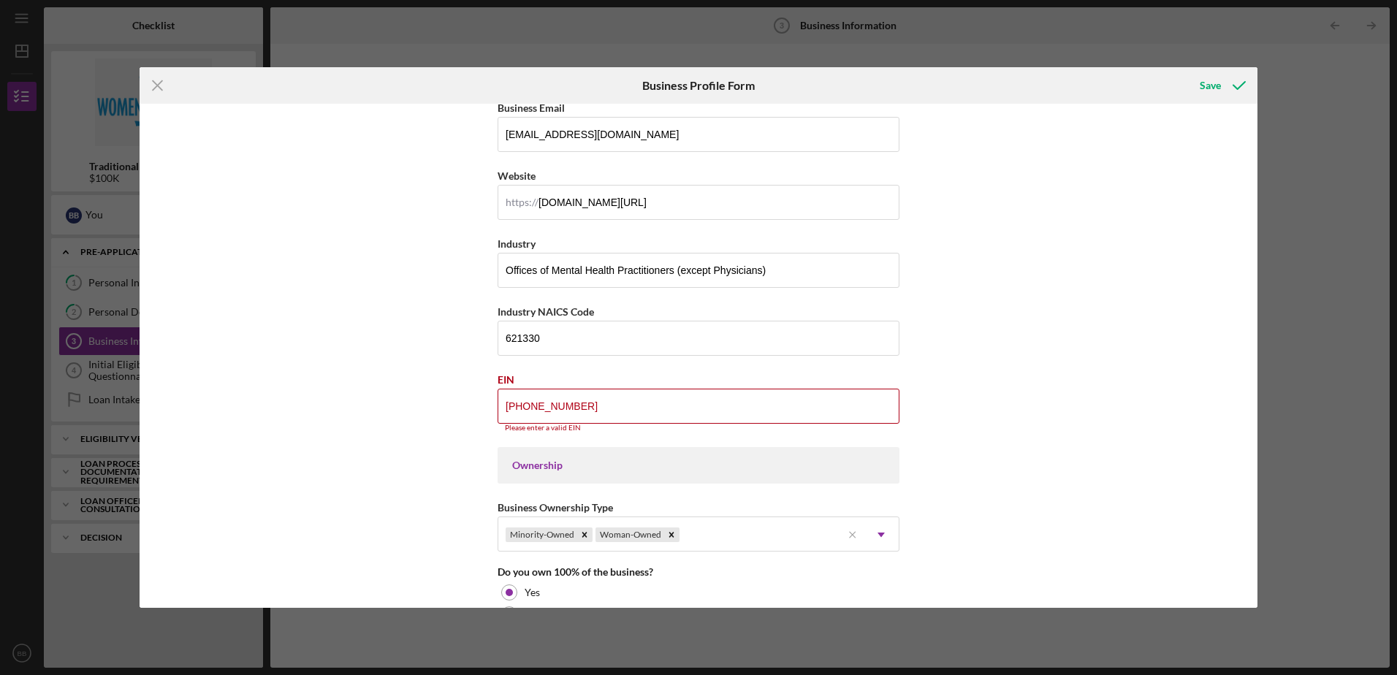
scroll to position [341, 0]
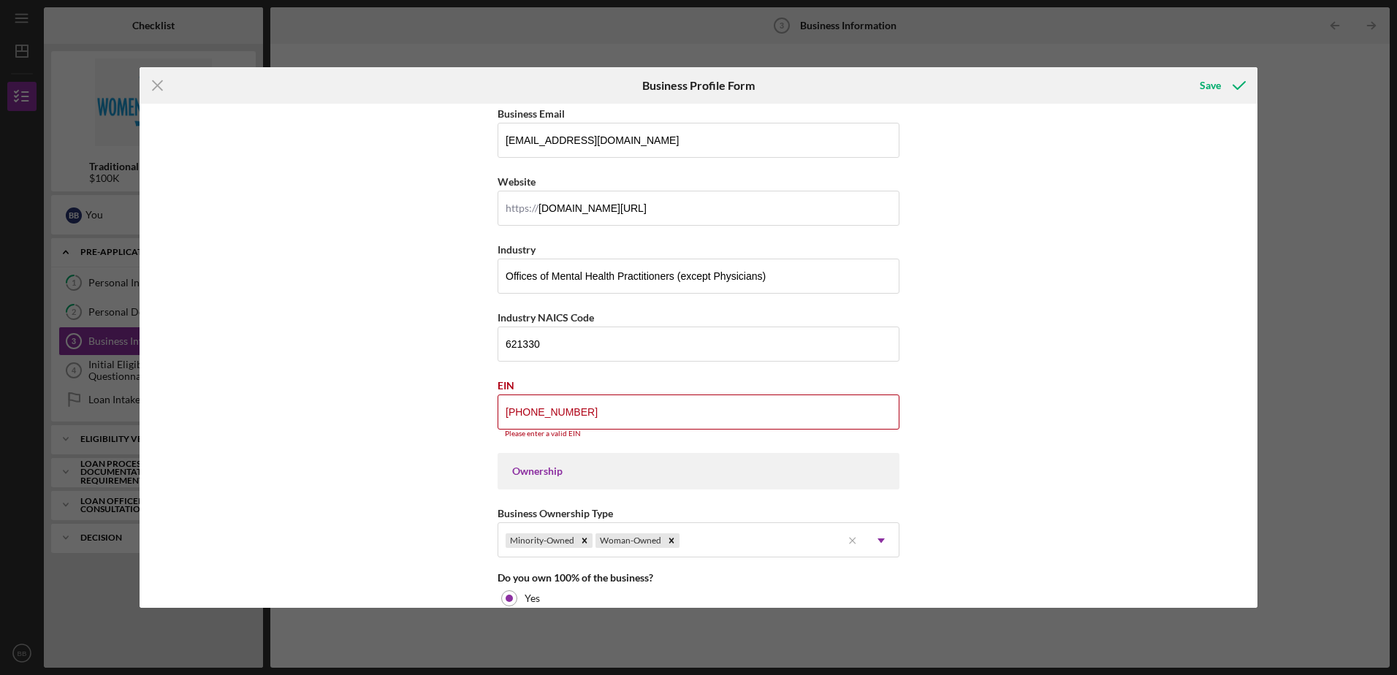
click at [529, 411] on input "[PHONE_NUMBER]" at bounding box center [698, 411] width 402 height 35
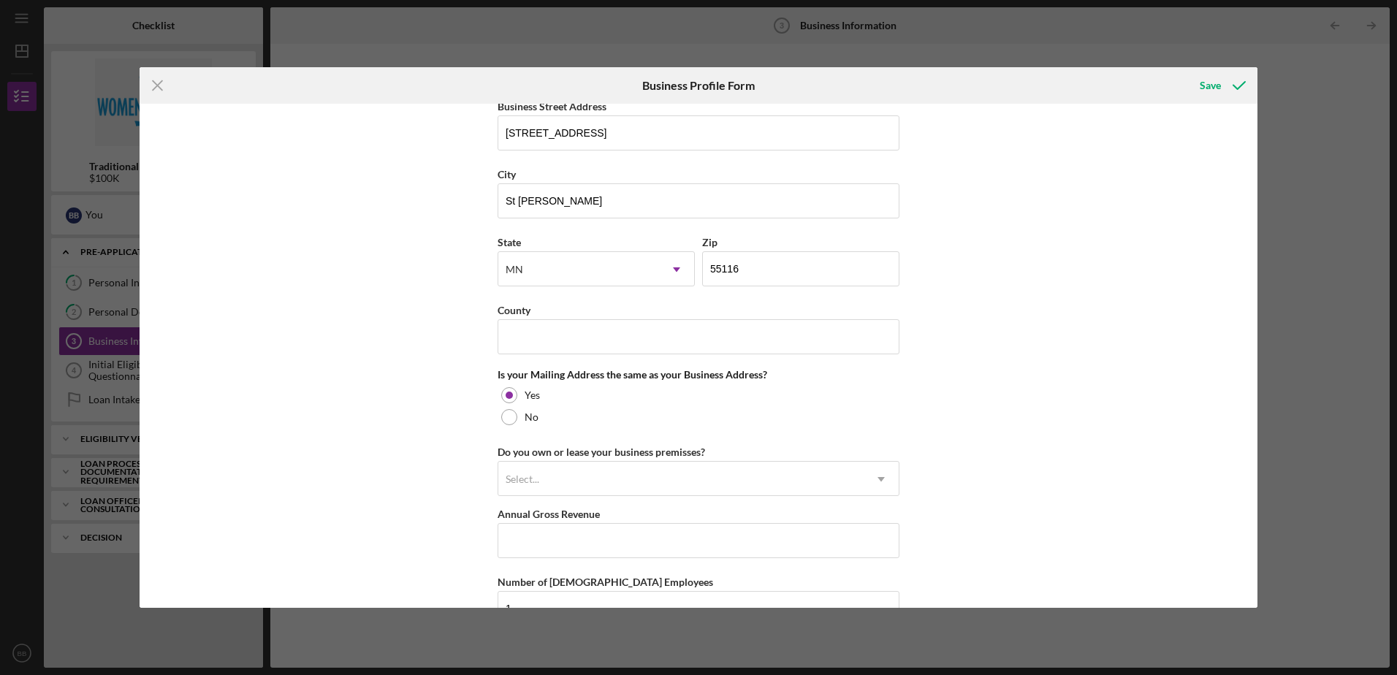
scroll to position [926, 0]
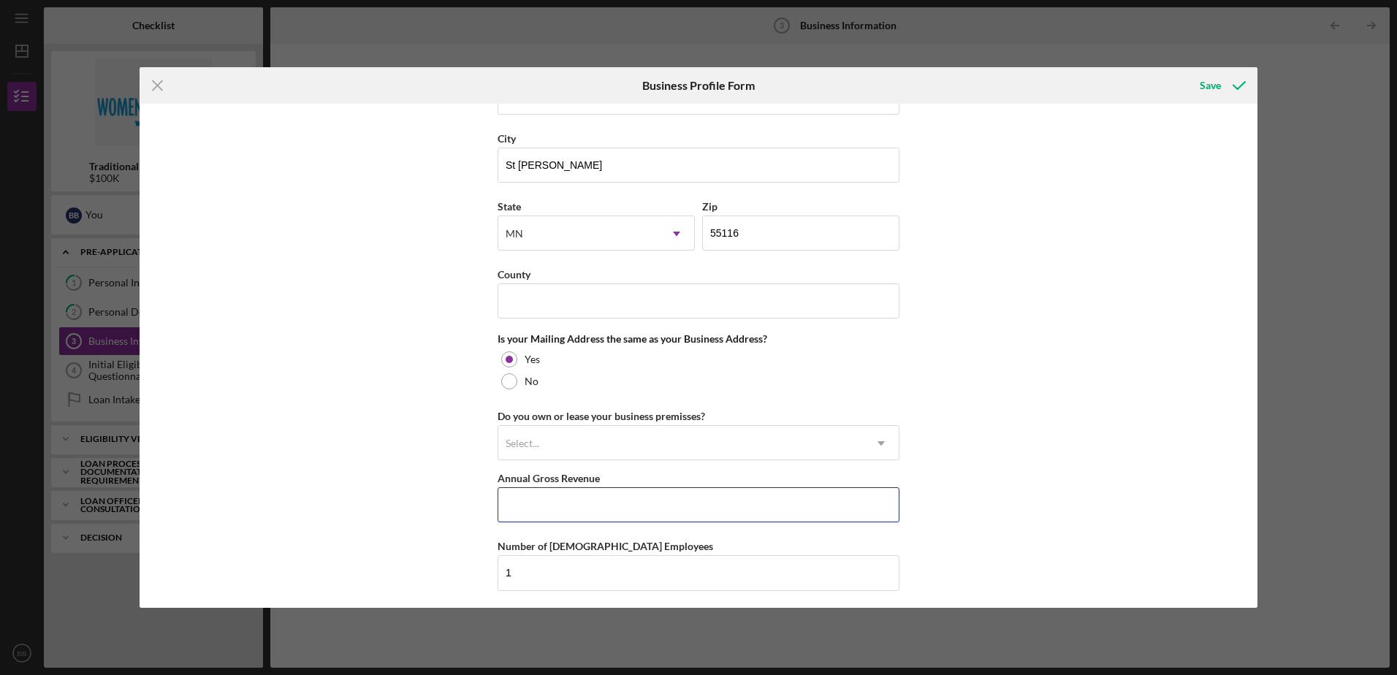
click at [559, 506] on input "Annual Gross Revenue" at bounding box center [698, 504] width 402 height 35
type input "$71,000"
click at [562, 457] on div "Select..." at bounding box center [680, 444] width 365 height 34
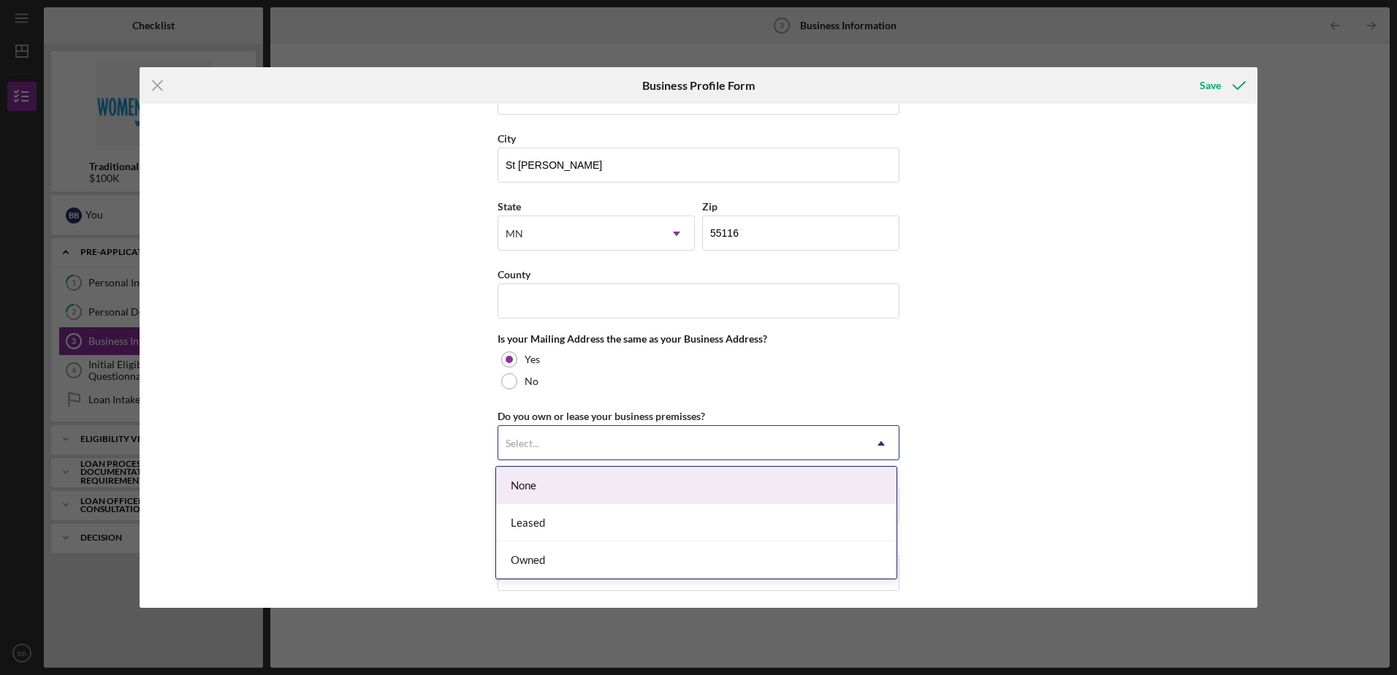
click at [552, 484] on div "None" at bounding box center [696, 485] width 400 height 37
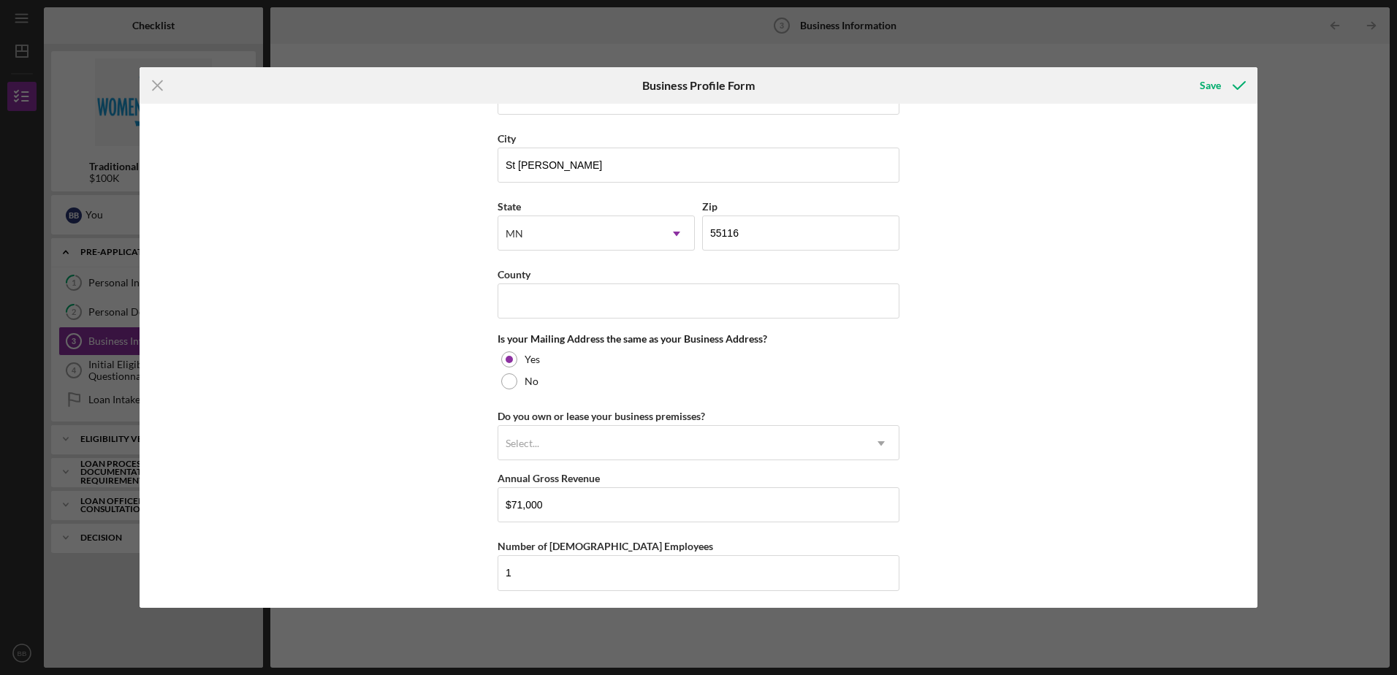
click at [388, 448] on div "Business Name At Home Therapy Services, LLC DBA At Home Therapy Service, LLC Bu…" at bounding box center [699, 355] width 1118 height 503
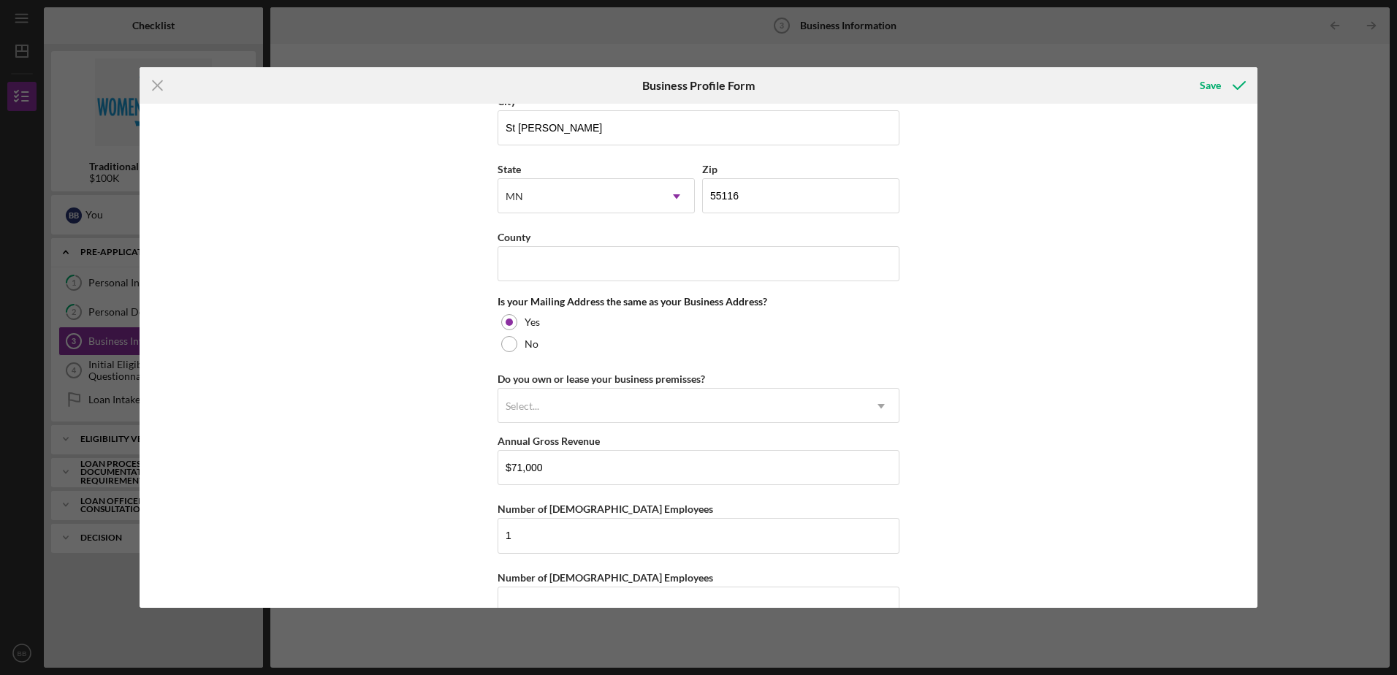
scroll to position [999, 0]
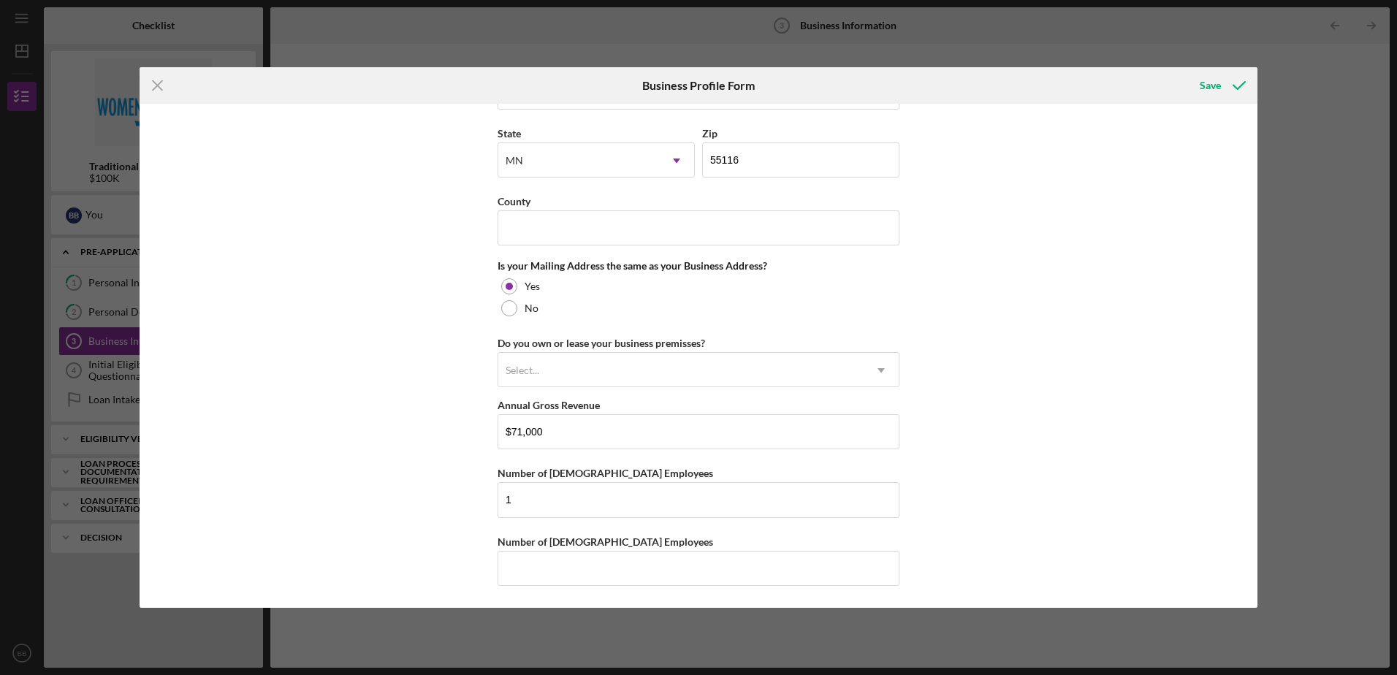
click at [538, 386] on div "Select..." at bounding box center [680, 371] width 365 height 34
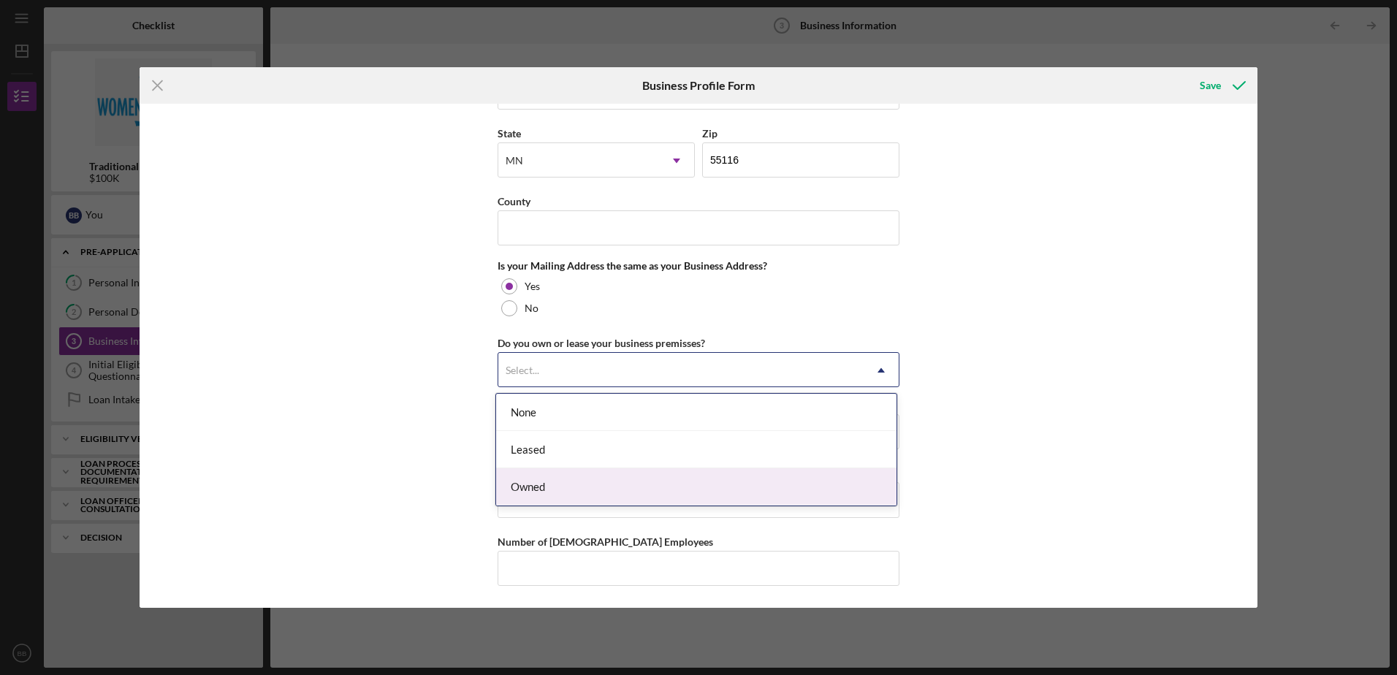
click at [554, 484] on div "Owned" at bounding box center [696, 486] width 400 height 37
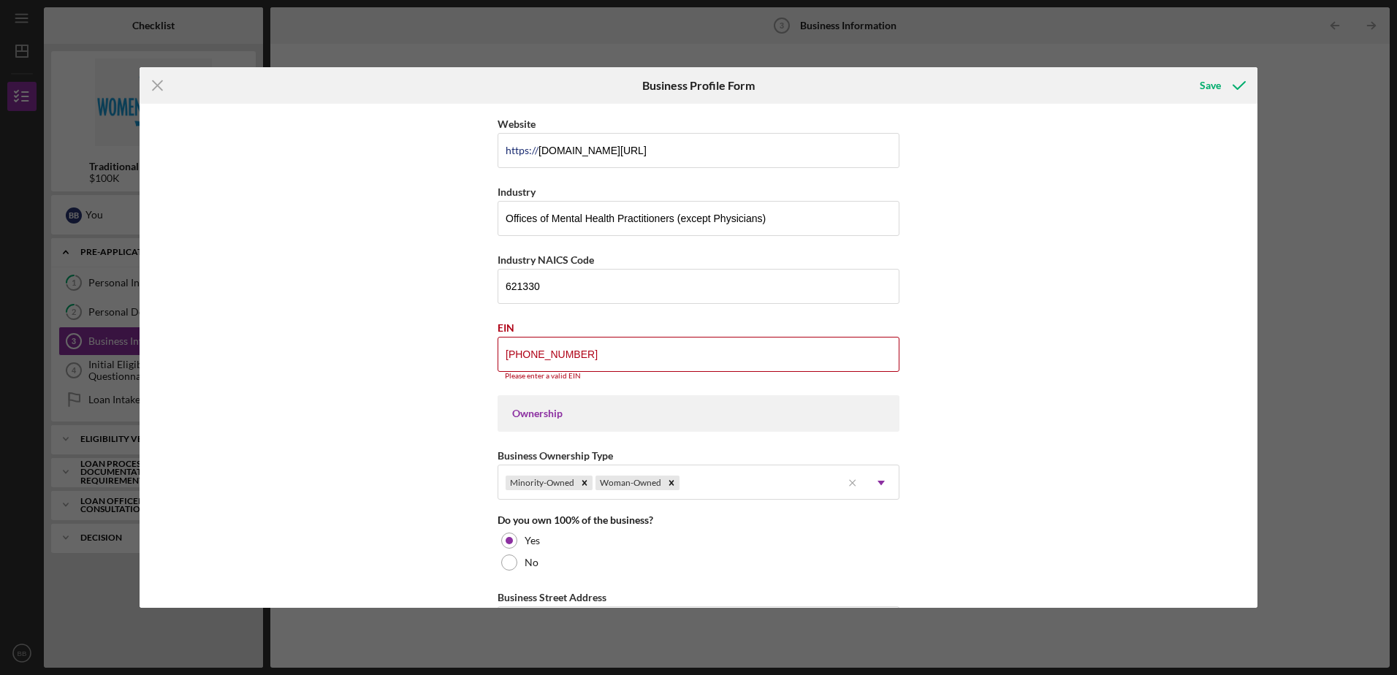
scroll to position [341, 0]
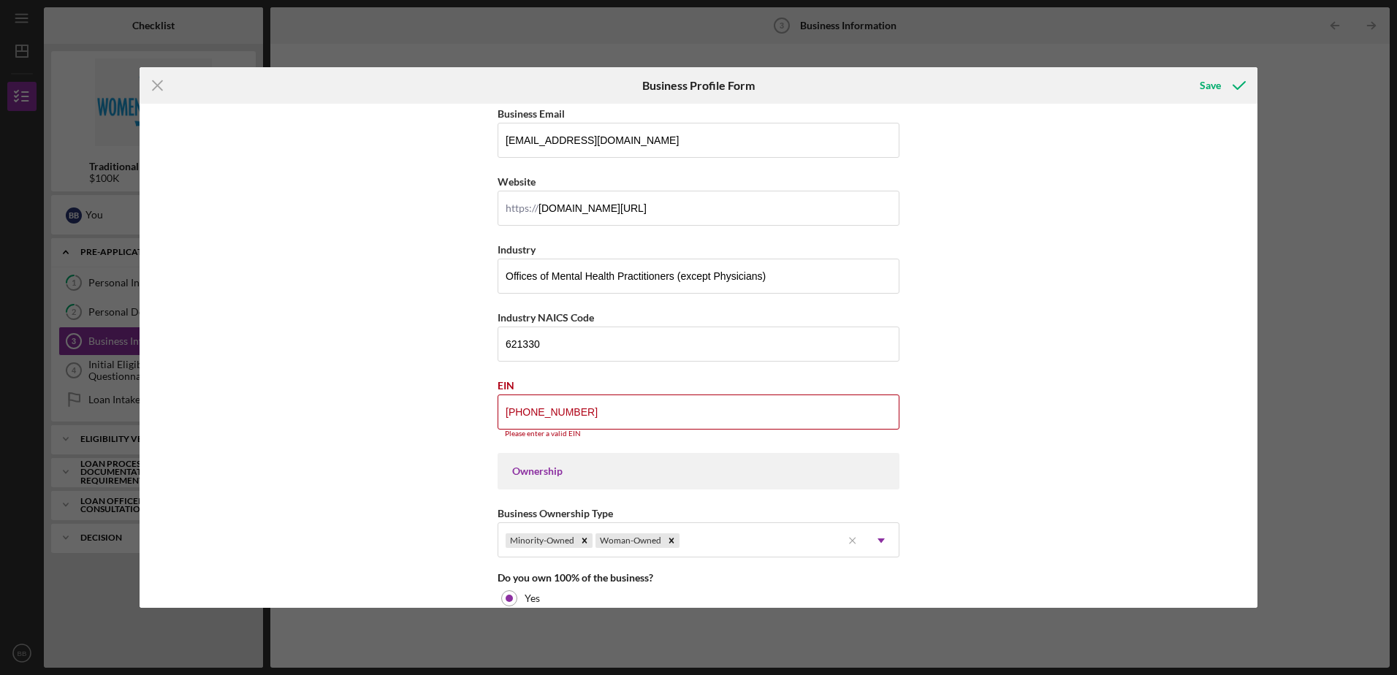
click at [587, 411] on input "[PHONE_NUMBER]" at bounding box center [698, 411] width 402 height 35
click at [592, 413] on input "[PHONE_NUMBER]" at bounding box center [698, 411] width 402 height 35
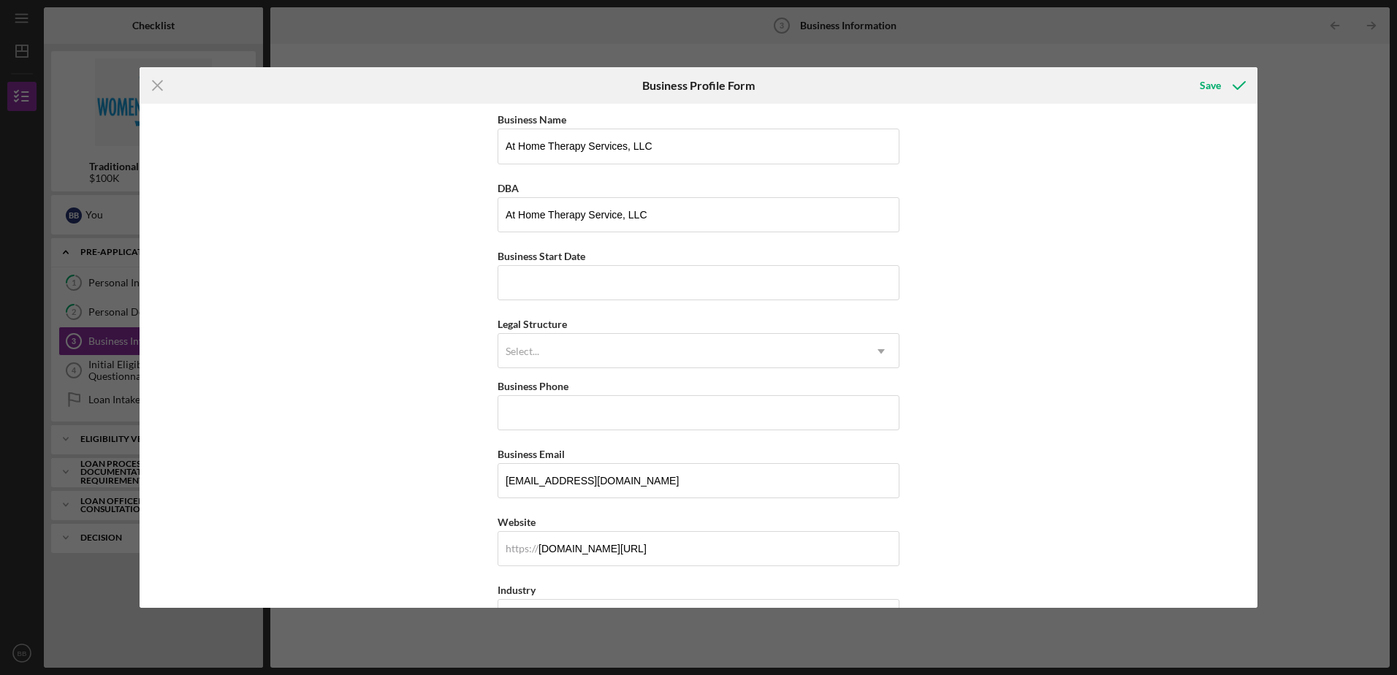
scroll to position [0, 0]
type input "[US_EMPLOYER_IDENTIFICATION_NUMBER]"
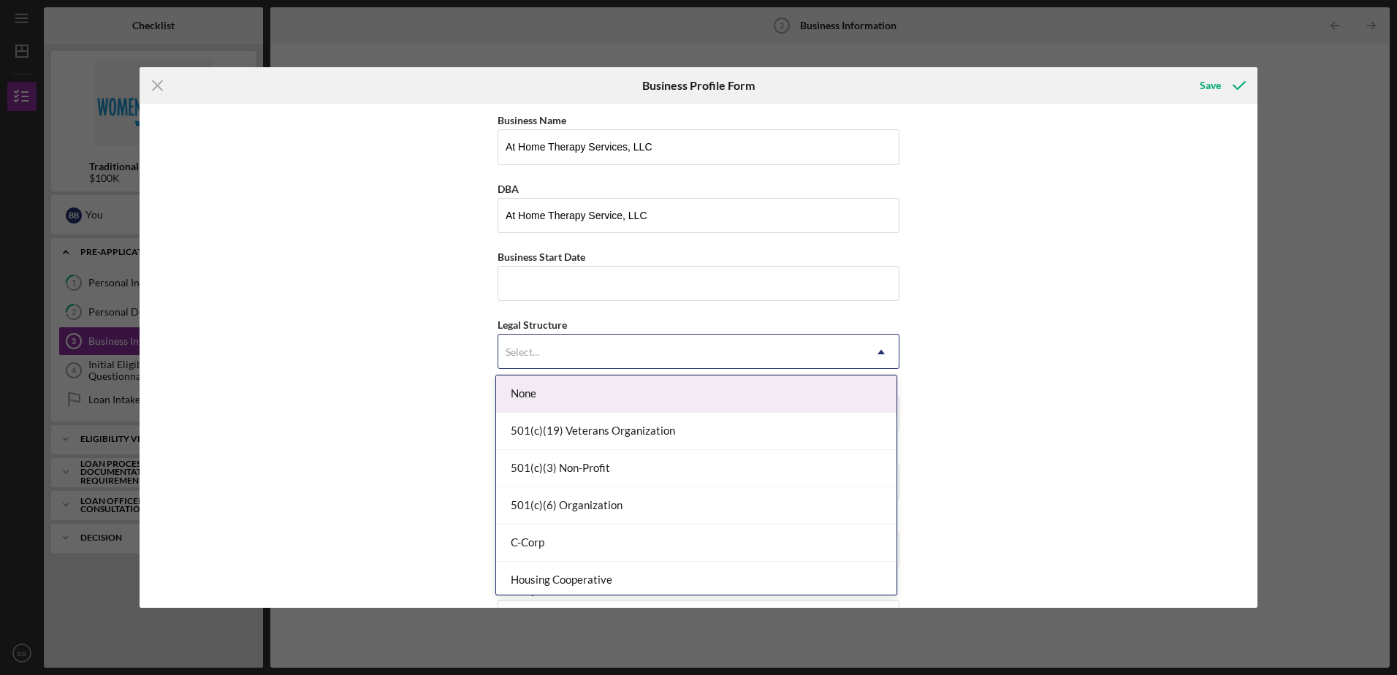
click at [578, 367] on div "Select..." at bounding box center [680, 352] width 365 height 34
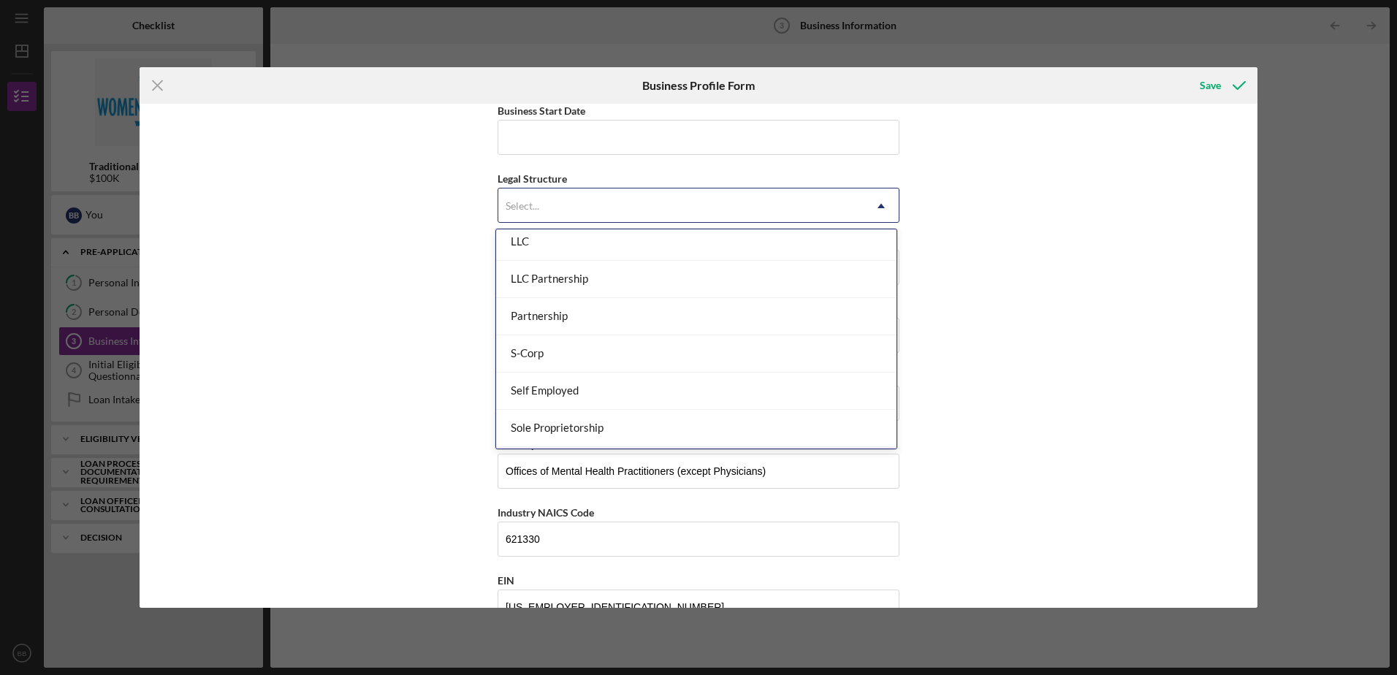
scroll to position [194, 0]
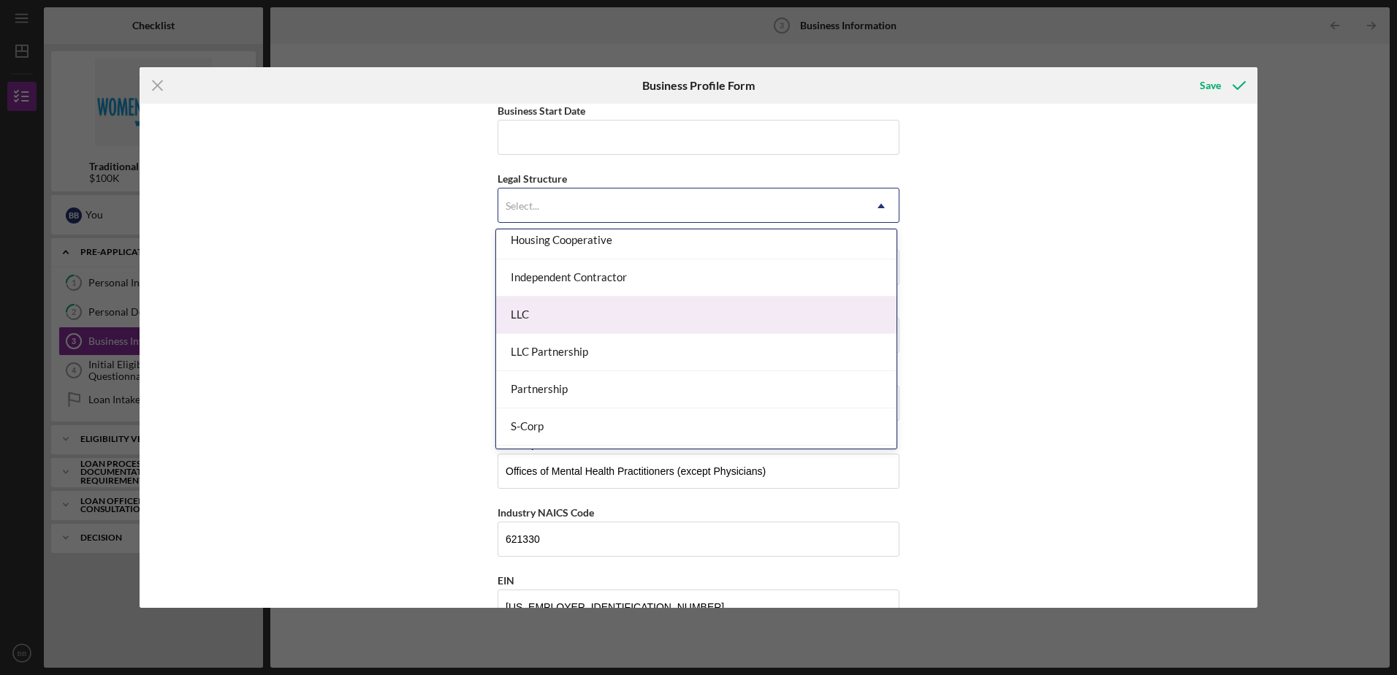
click at [574, 312] on div "LLC" at bounding box center [696, 315] width 400 height 37
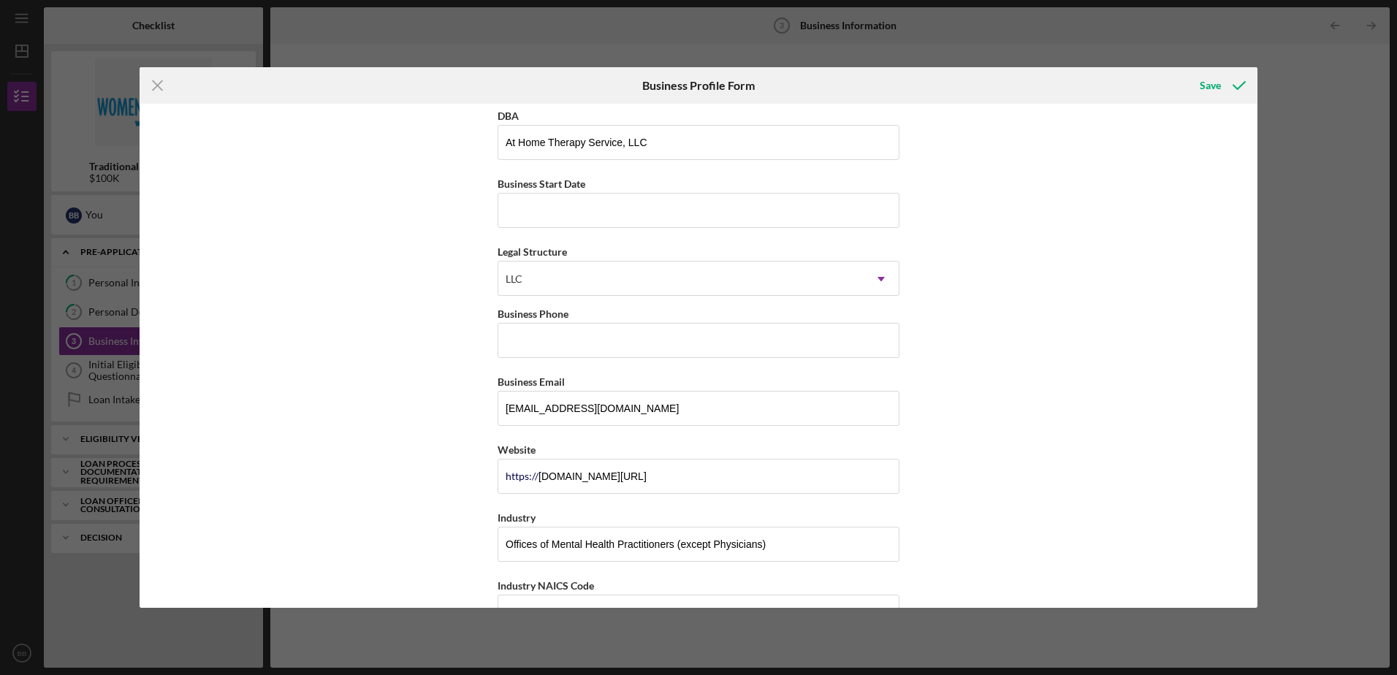
scroll to position [0, 0]
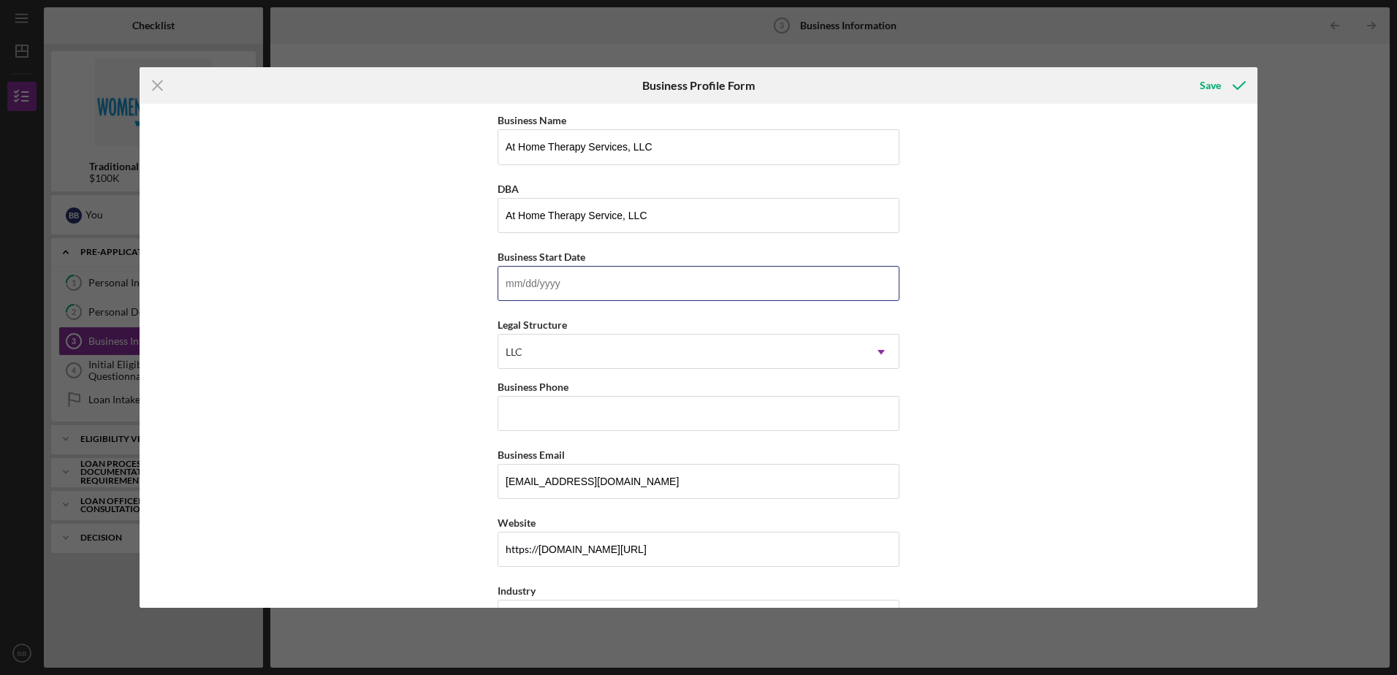
click at [655, 296] on input "Business Start Date" at bounding box center [698, 283] width 402 height 35
type input "[DATE]"
click at [554, 417] on input "Business Phone" at bounding box center [698, 413] width 402 height 35
type input "[PHONE_NUMBER]"
type input "[US_STATE]"
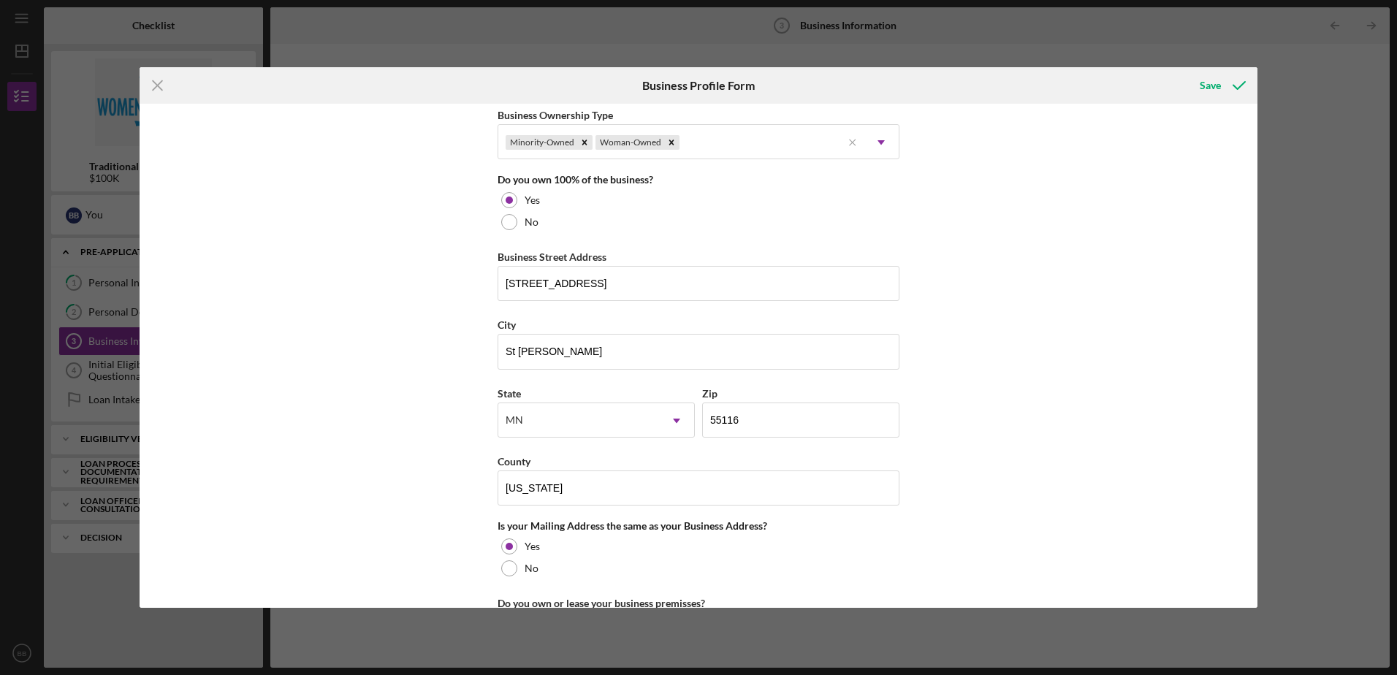
scroll to position [950, 0]
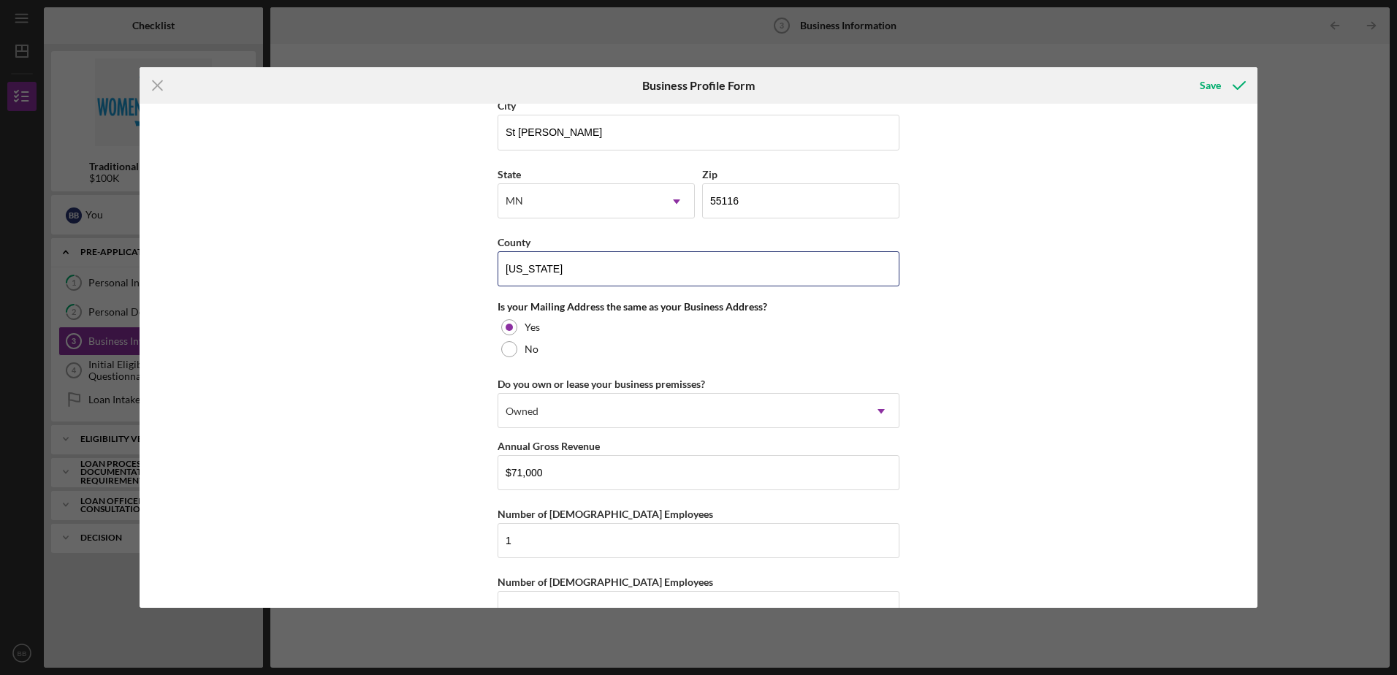
click at [586, 280] on input "[US_STATE]" at bounding box center [698, 268] width 402 height 35
click at [567, 262] on input "County" at bounding box center [698, 268] width 402 height 35
type input "[PERSON_NAME]"
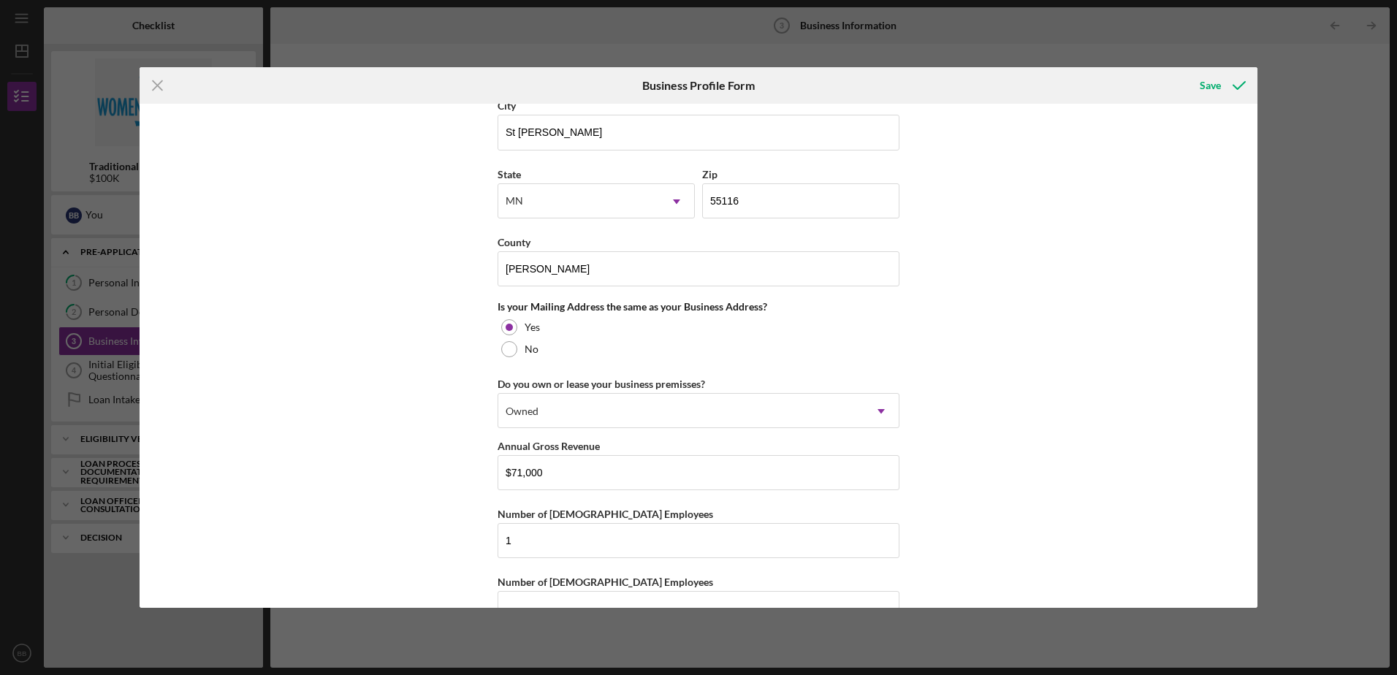
click at [383, 286] on div "Business Name At Home Therapy Services, LLC DBA At Home Therapy Service, LLC Bu…" at bounding box center [699, 355] width 1118 height 503
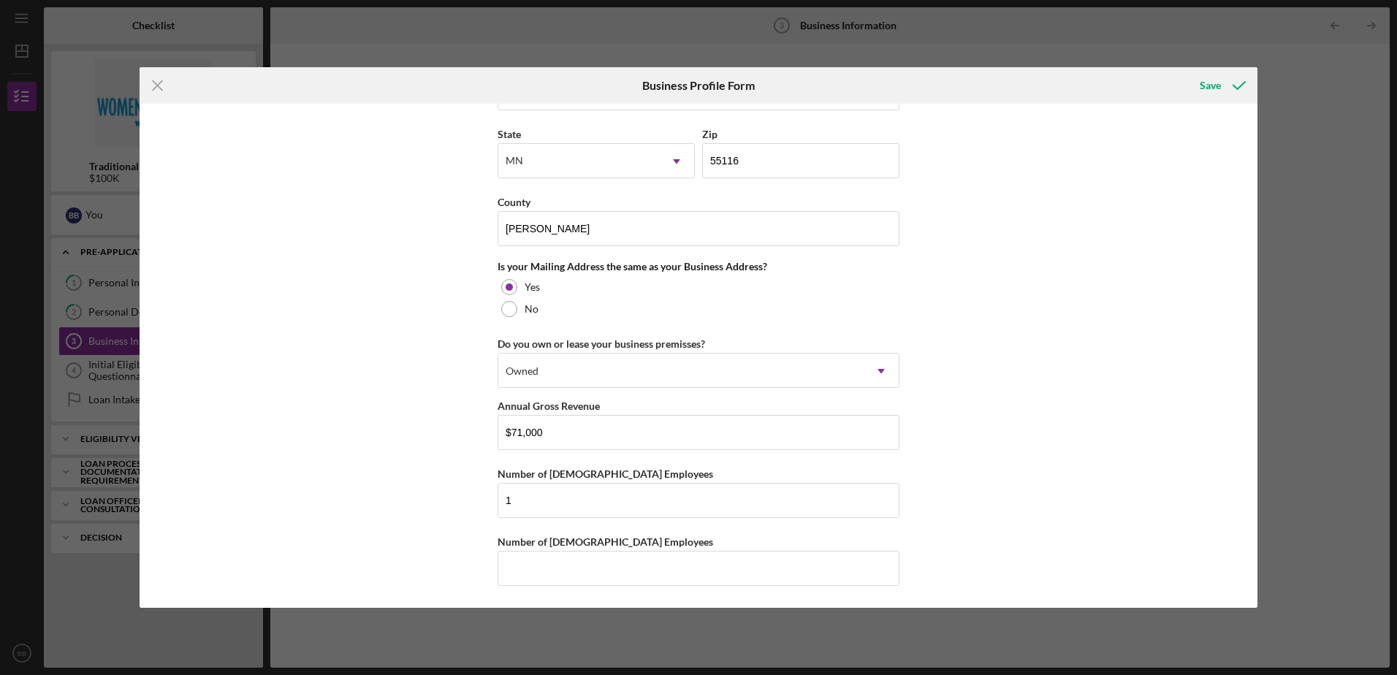
click at [1221, 95] on icon "submit" at bounding box center [1239, 85] width 37 height 37
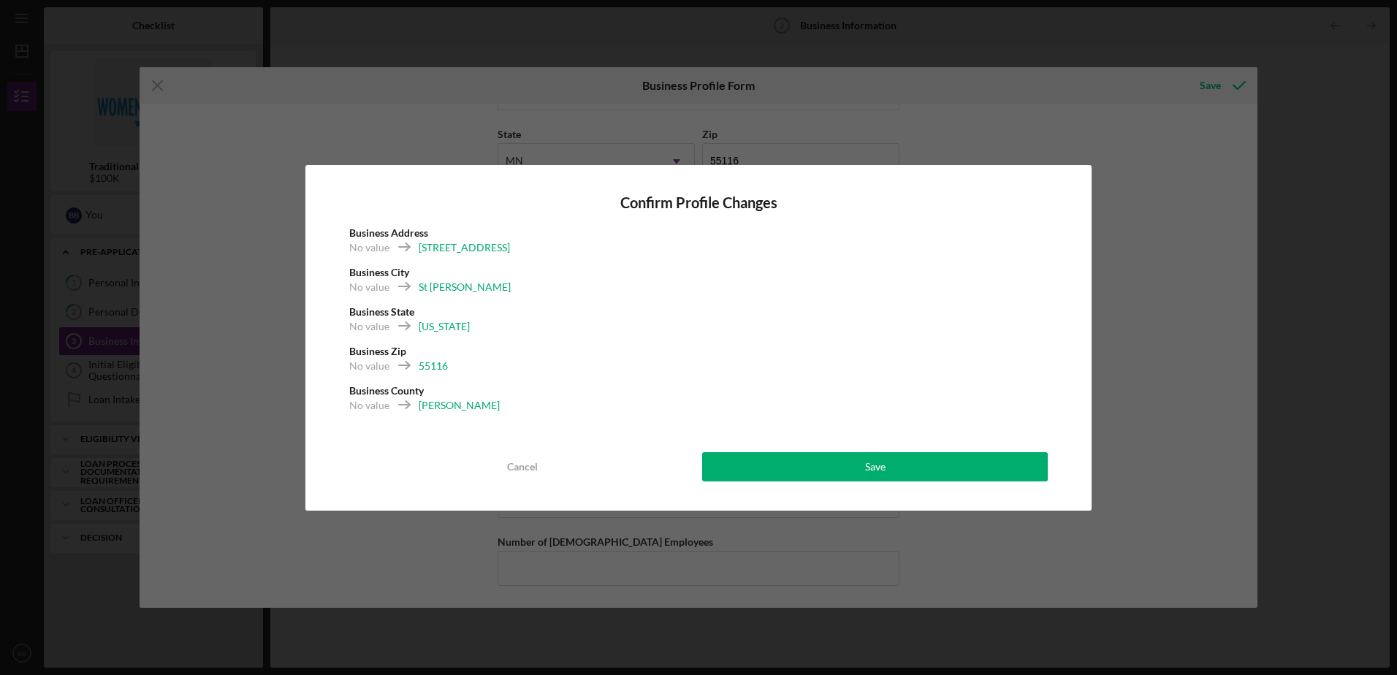
click at [903, 469] on button "Save" at bounding box center [875, 466] width 346 height 29
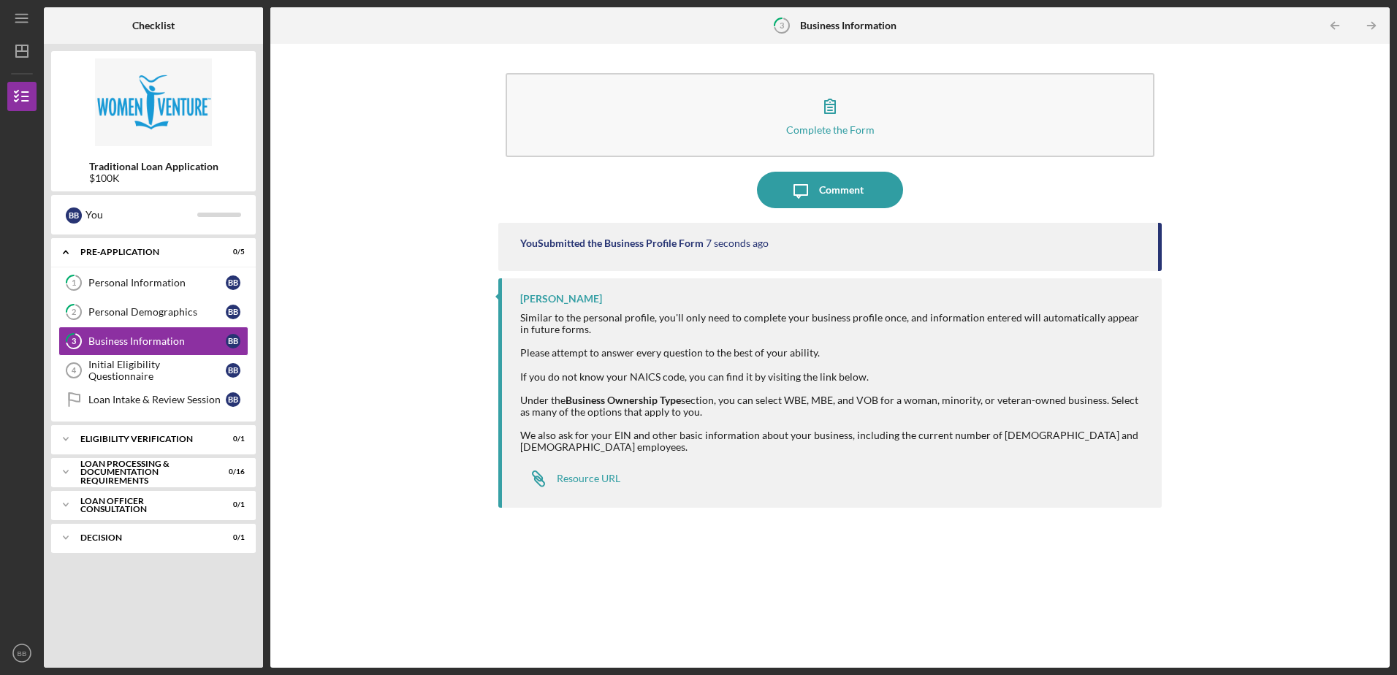
click at [1372, 20] on icon "Icon/Table Pagination Arrow" at bounding box center [1371, 25] width 33 height 33
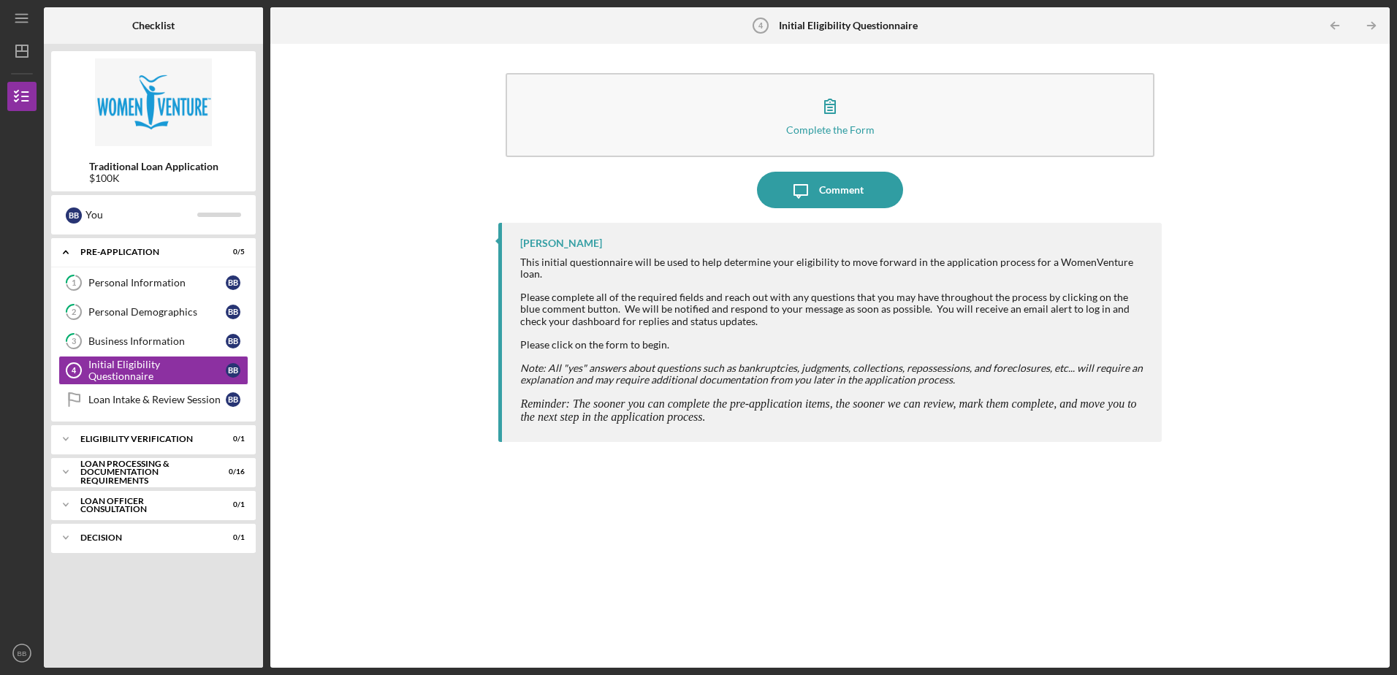
click at [825, 116] on icon "button" at bounding box center [830, 106] width 37 height 37
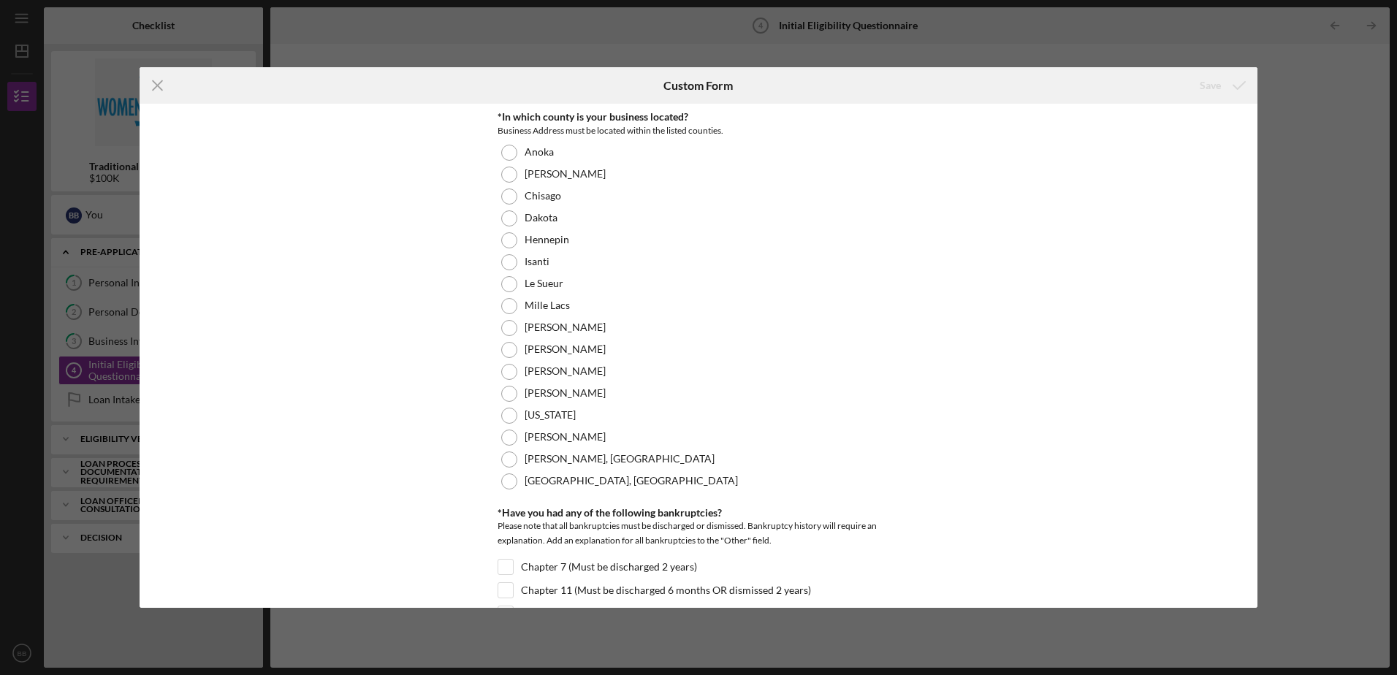
click at [585, 332] on div "[PERSON_NAME]" at bounding box center [698, 328] width 402 height 22
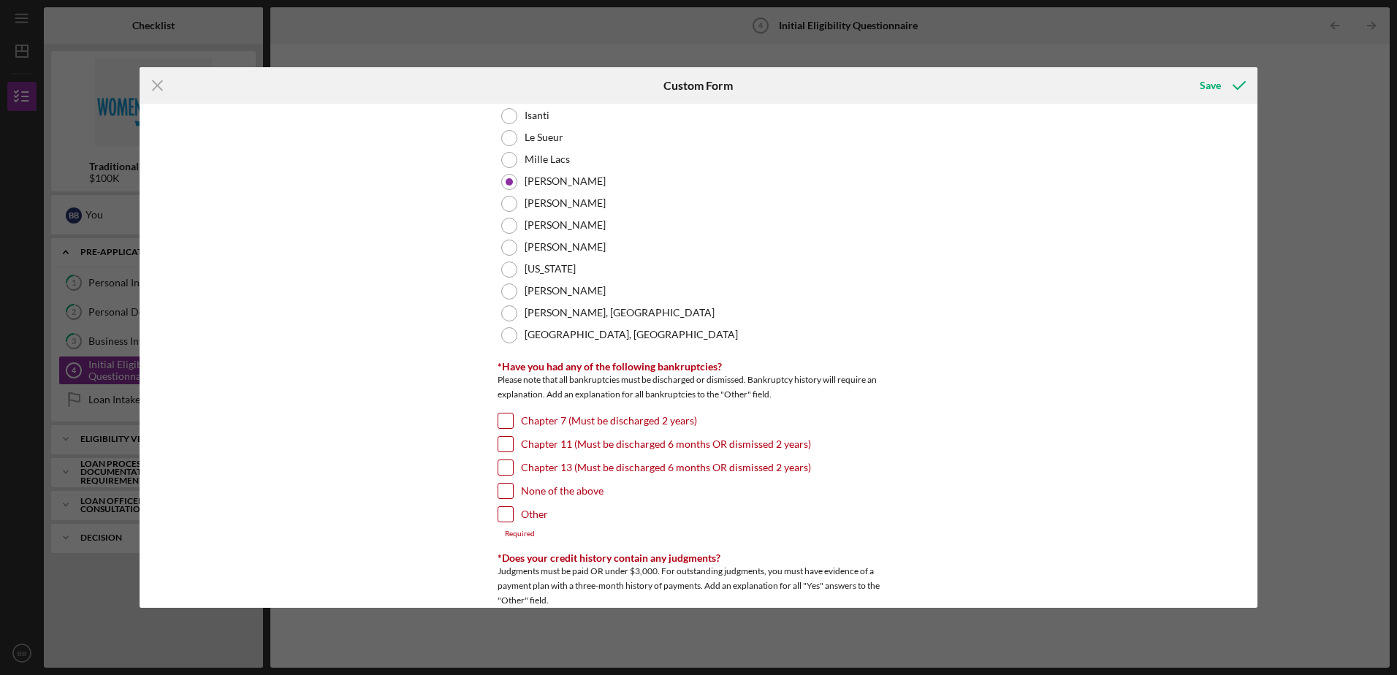
scroll to position [219, 0]
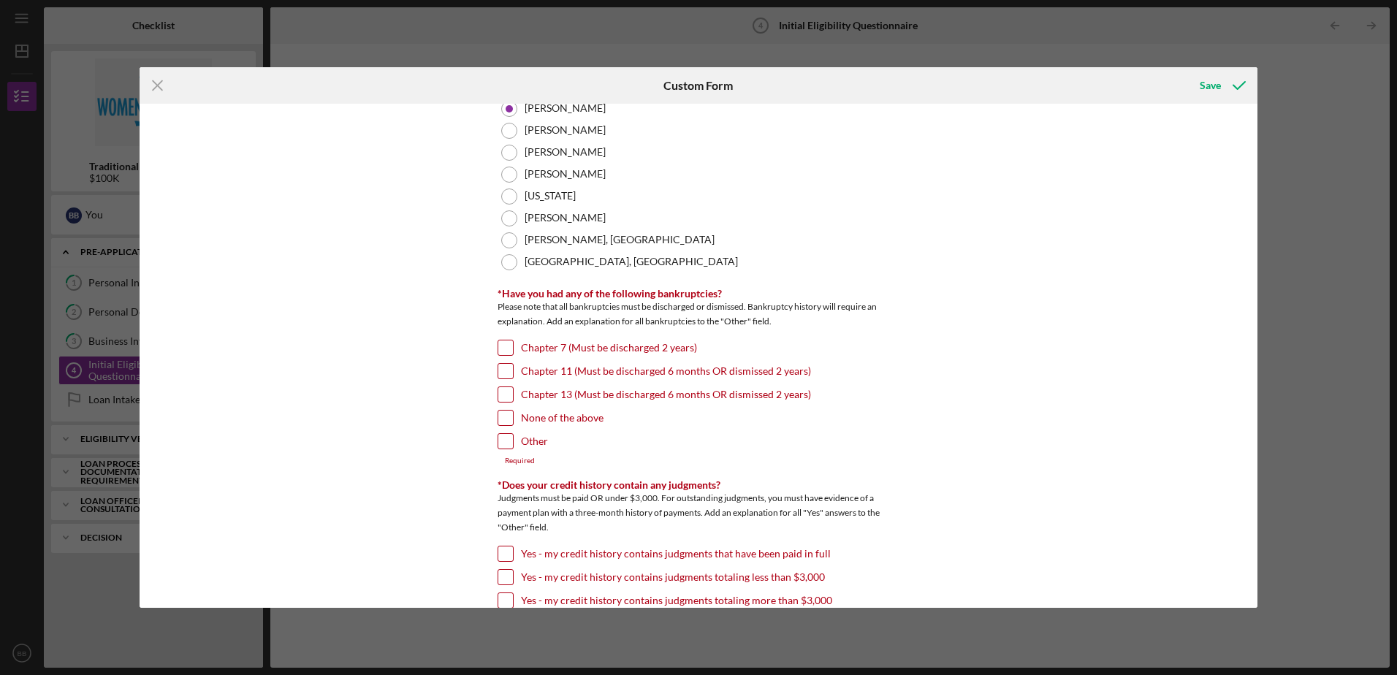
click at [503, 424] on input "None of the above" at bounding box center [505, 418] width 15 height 15
checkbox input "true"
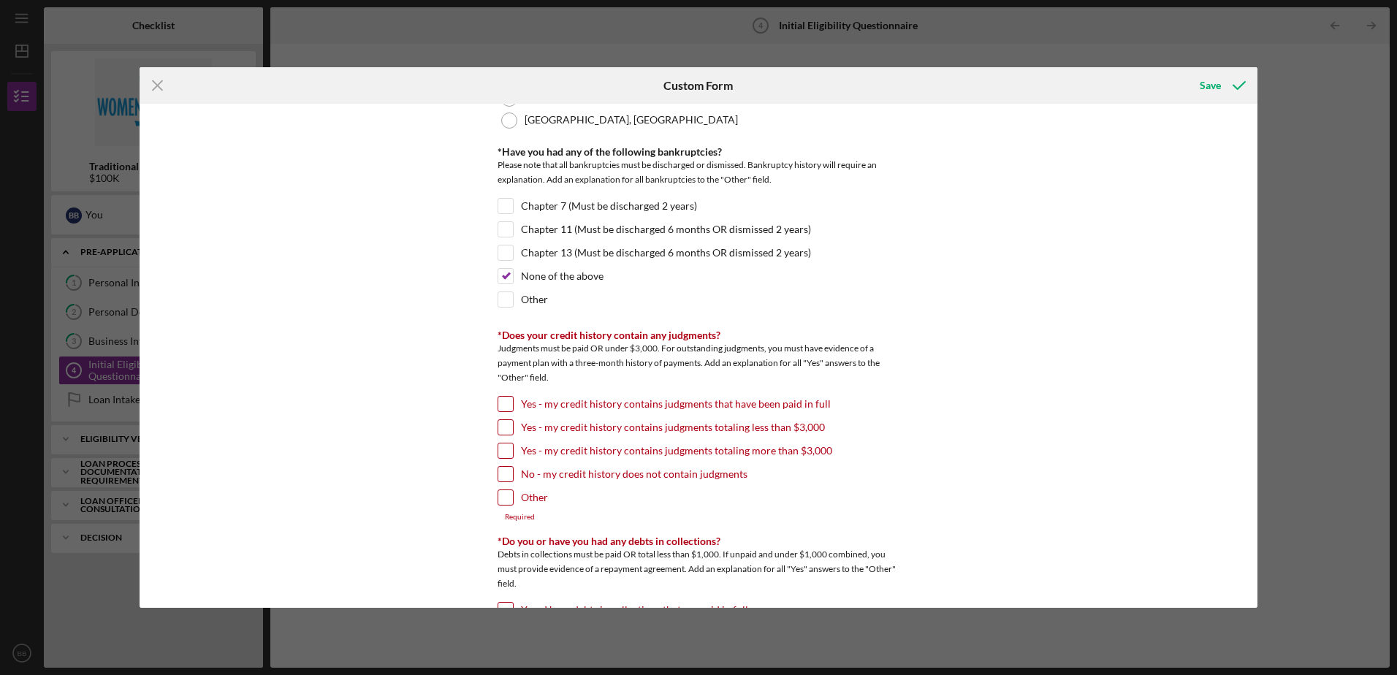
scroll to position [365, 0]
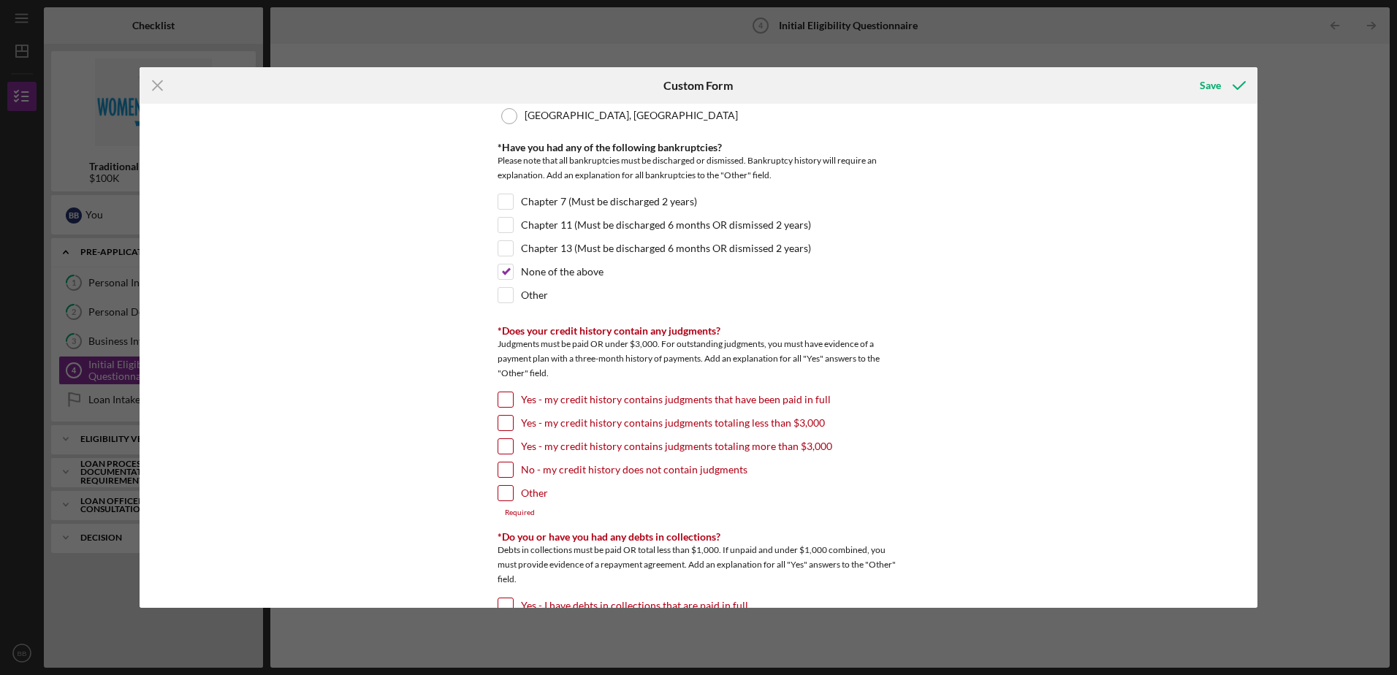
click at [505, 473] on input "No - my credit history does not contain judgments" at bounding box center [505, 469] width 15 height 15
checkbox input "true"
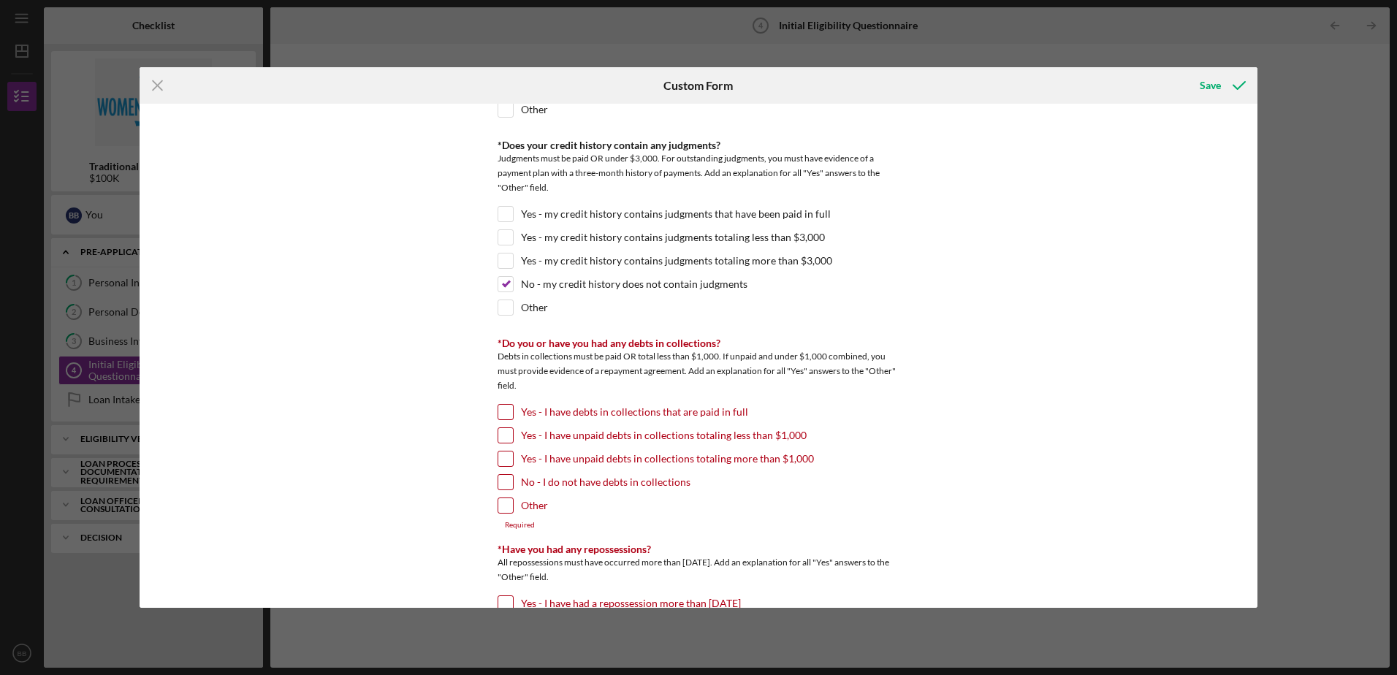
scroll to position [584, 0]
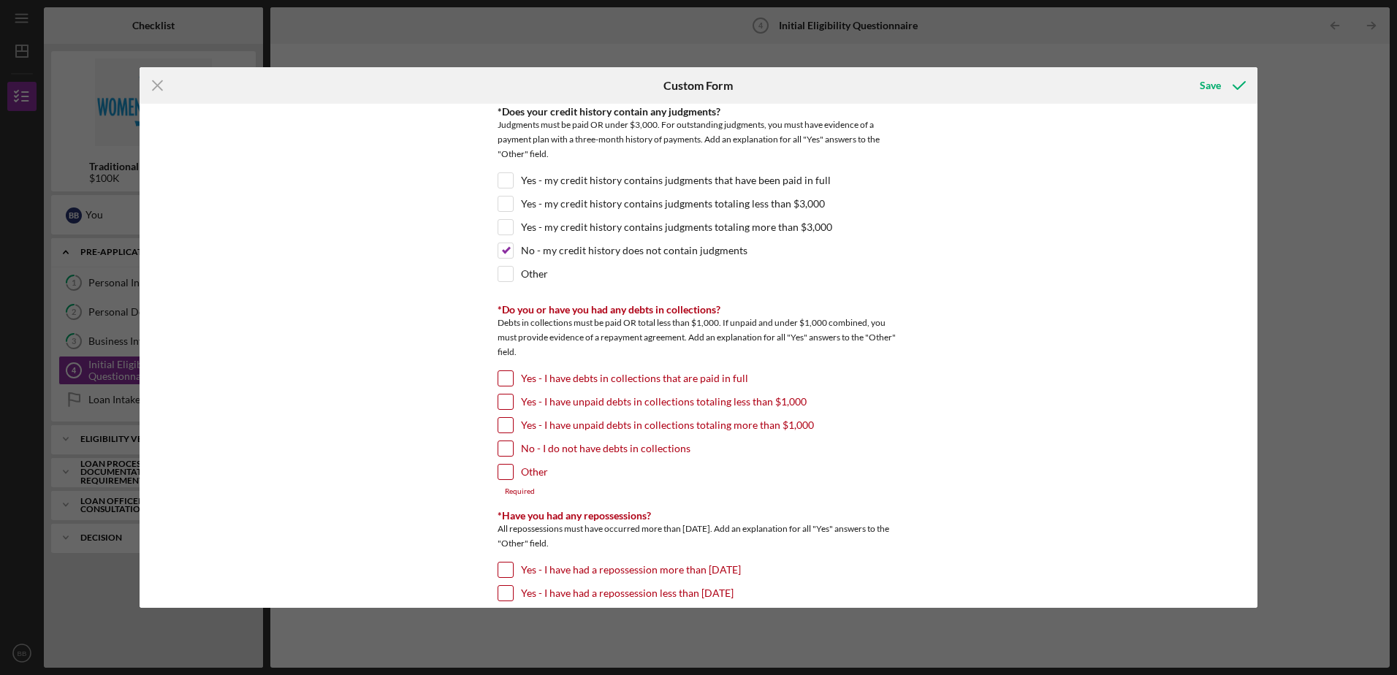
click at [508, 449] on input "No - I do not have debts in collections" at bounding box center [505, 448] width 15 height 15
checkbox input "true"
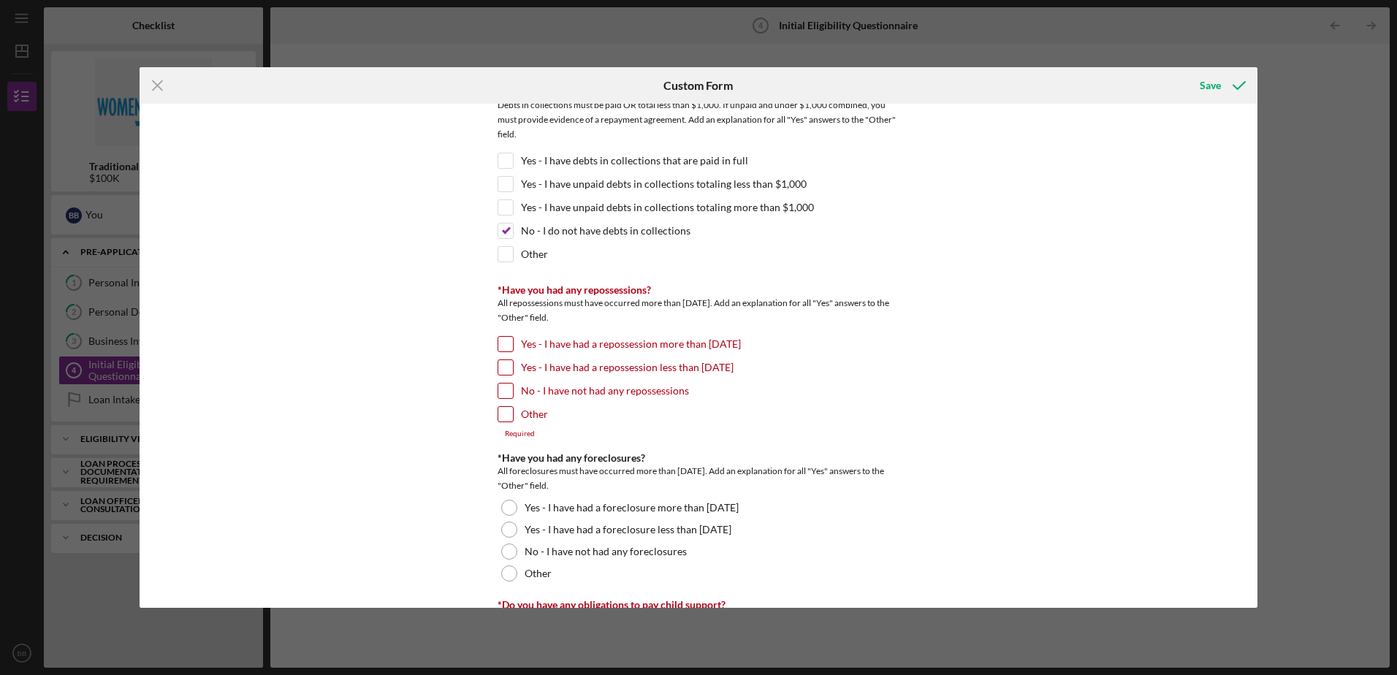
scroll to position [804, 0]
click at [502, 392] on input "No - I have not had any repossessions" at bounding box center [505, 389] width 15 height 15
checkbox input "true"
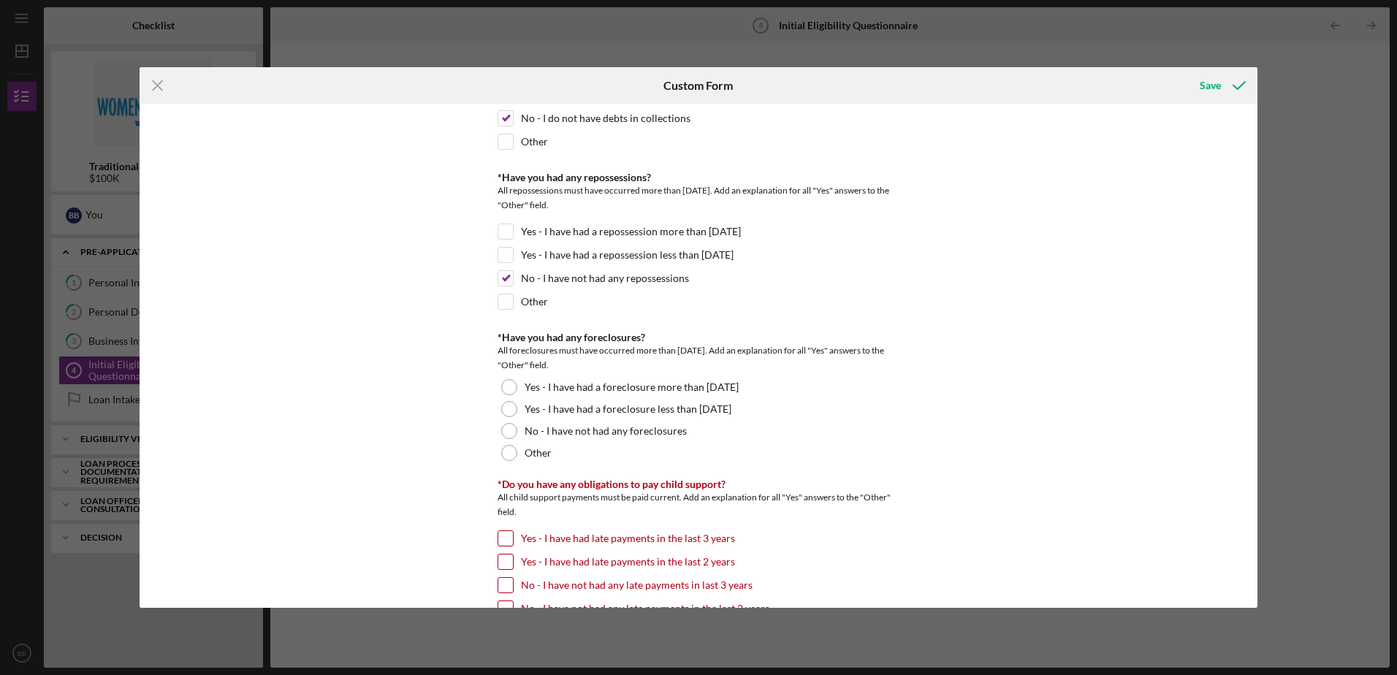
scroll to position [950, 0]
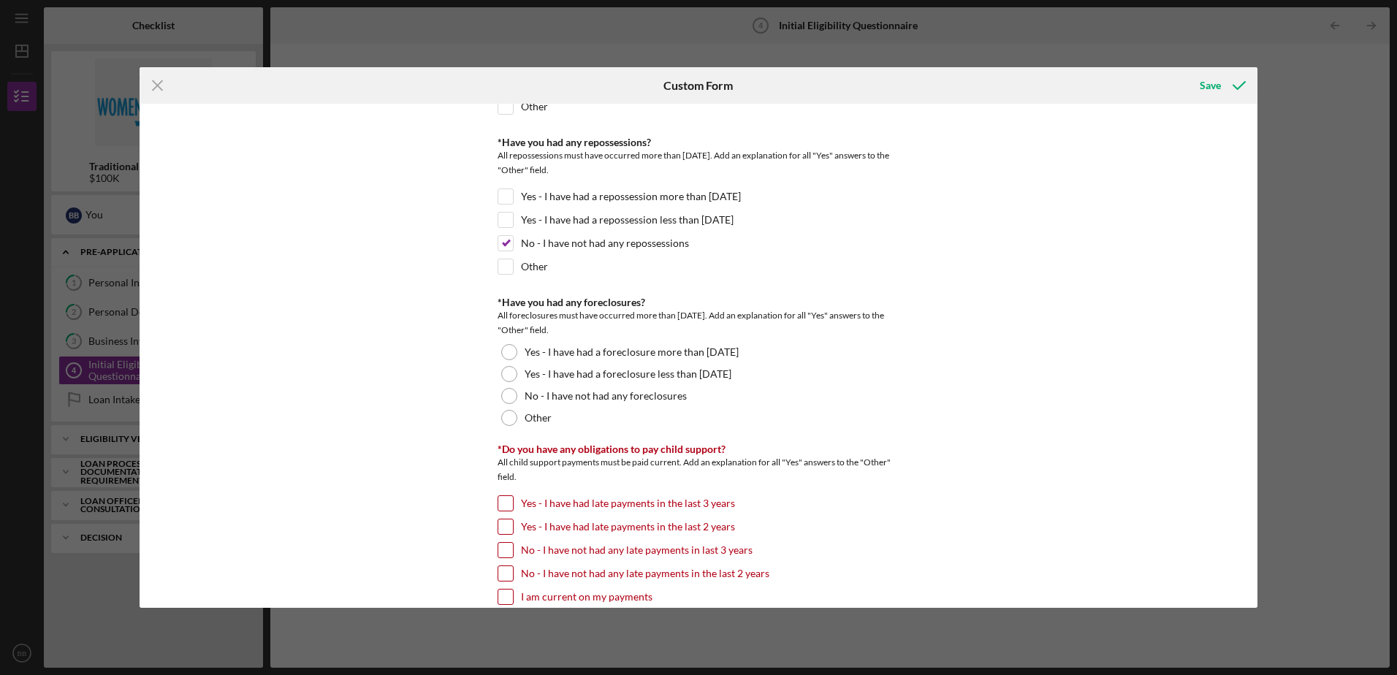
click at [510, 397] on div at bounding box center [509, 396] width 16 height 16
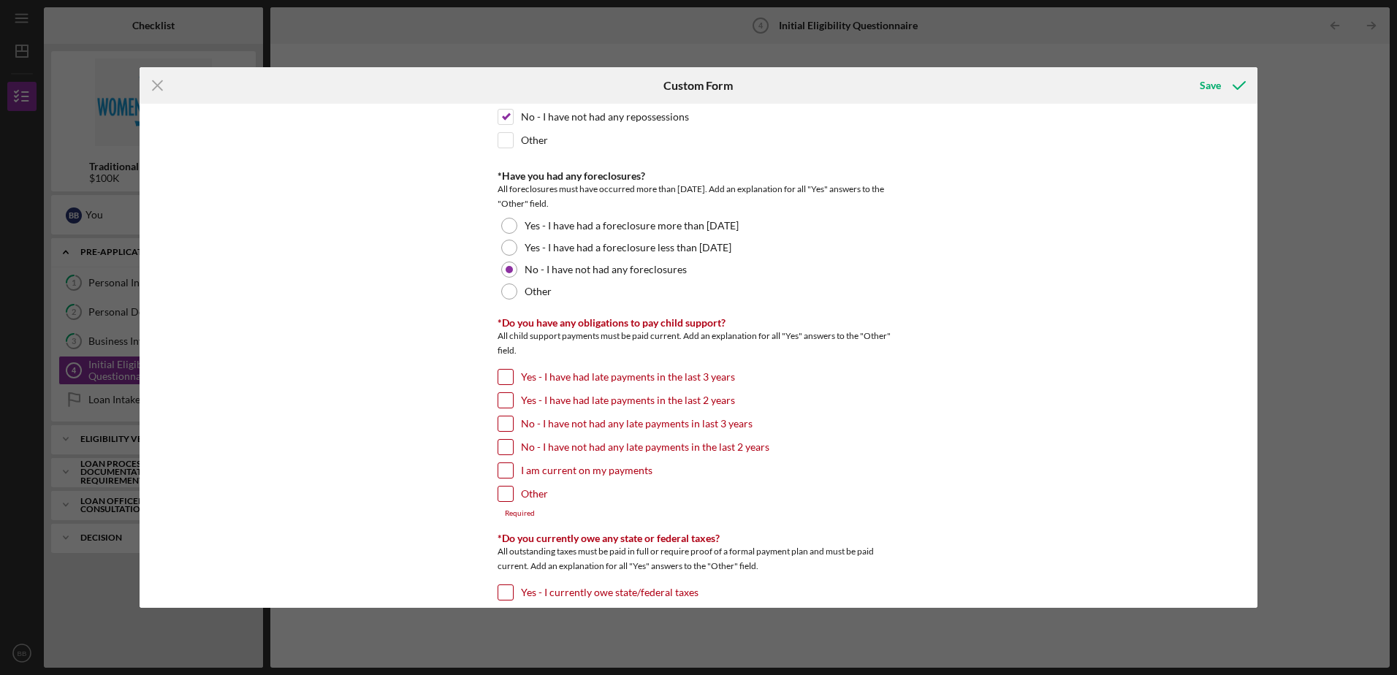
scroll to position [1096, 0]
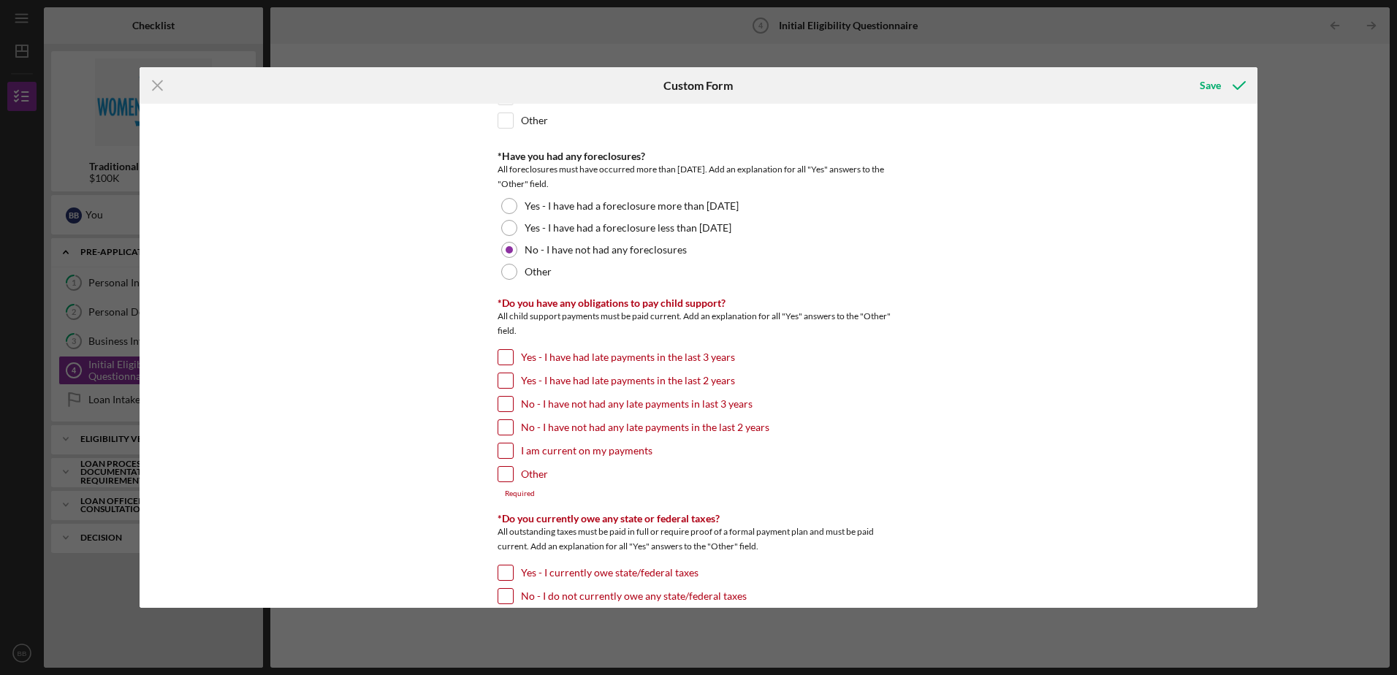
click at [507, 477] on input "Other" at bounding box center [505, 474] width 15 height 15
checkbox input "true"
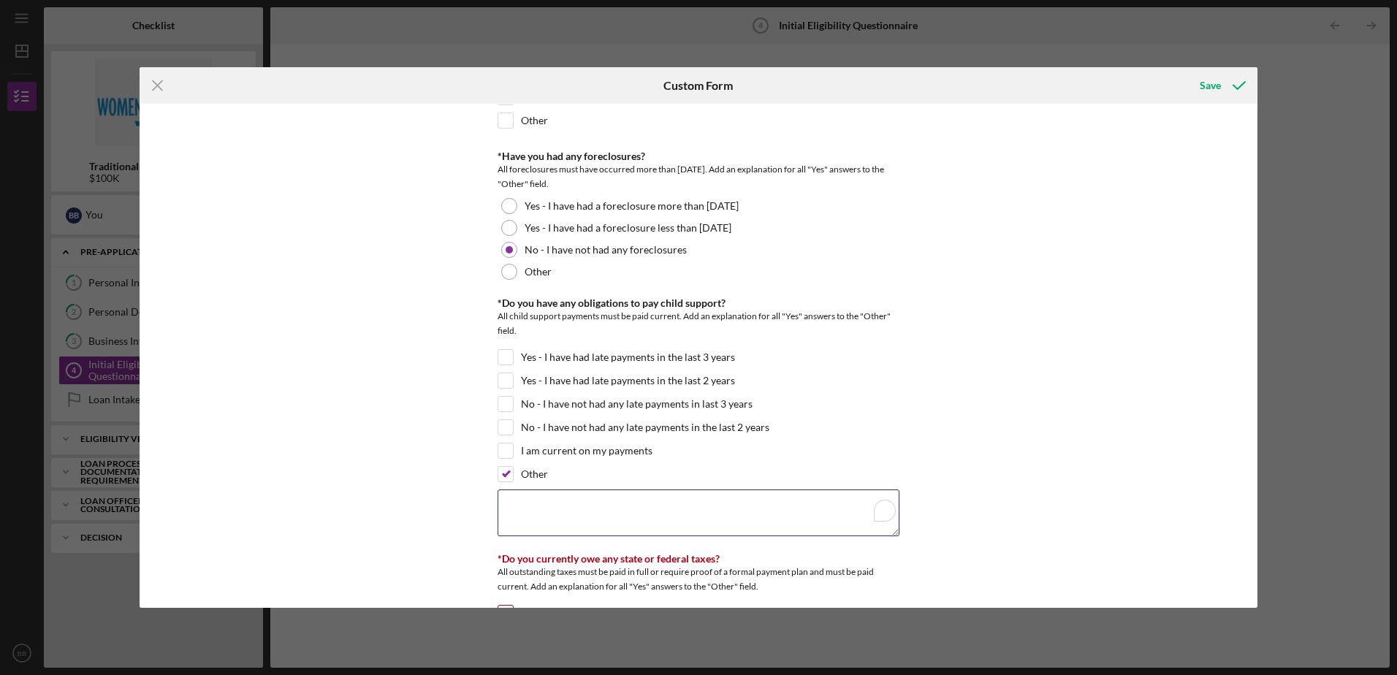
click at [576, 518] on textarea "To enrich screen reader interactions, please activate Accessibility in Grammarl…" at bounding box center [698, 512] width 402 height 47
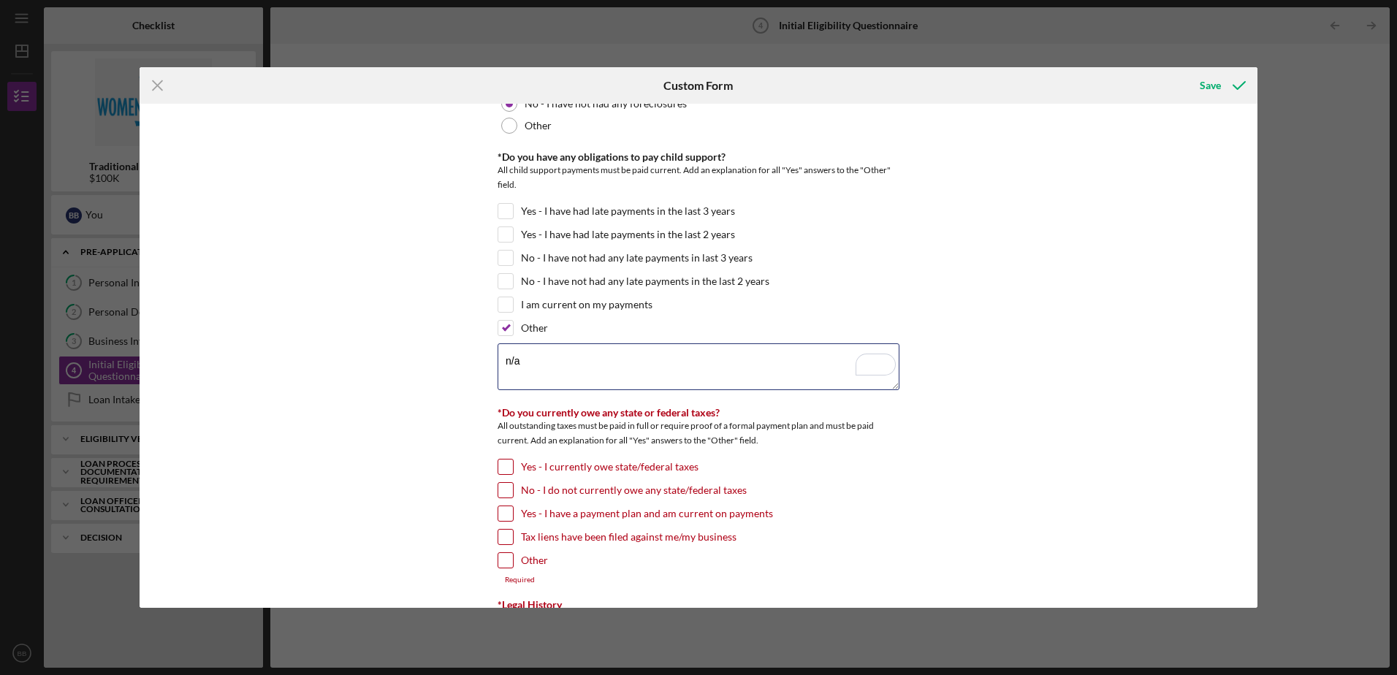
type textarea "n/a"
click at [507, 489] on input "No - I do not currently owe any state/federal taxes" at bounding box center [505, 490] width 15 height 15
checkbox input "true"
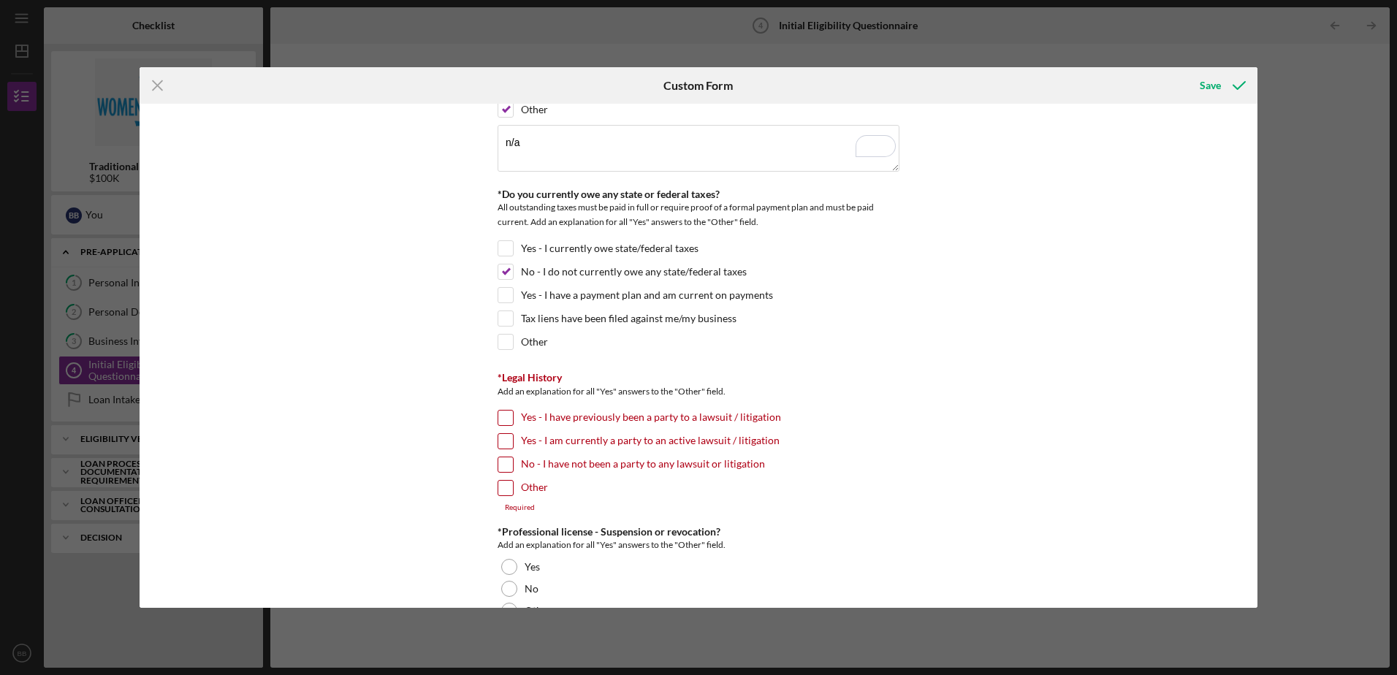
scroll to position [1461, 0]
click at [504, 458] on input "No - I have not been a party to any lawsuit or litigation" at bounding box center [505, 464] width 15 height 15
checkbox input "true"
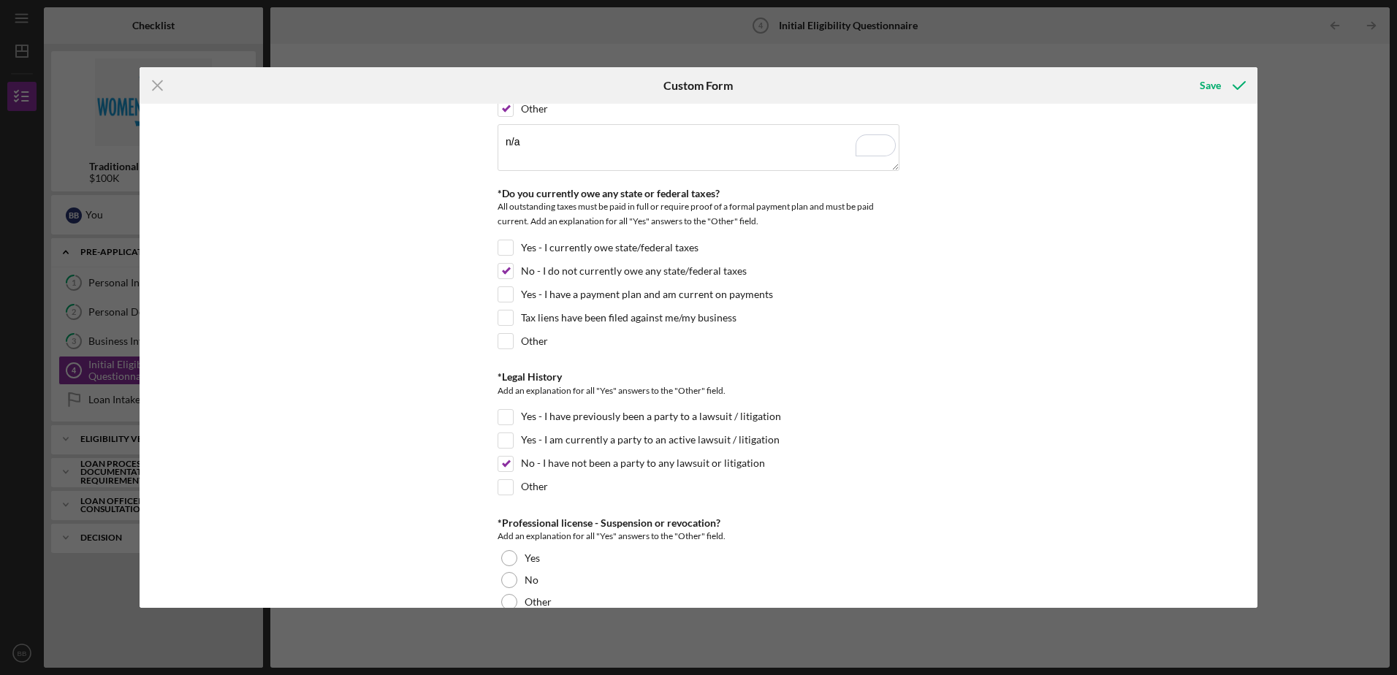
scroll to position [1607, 0]
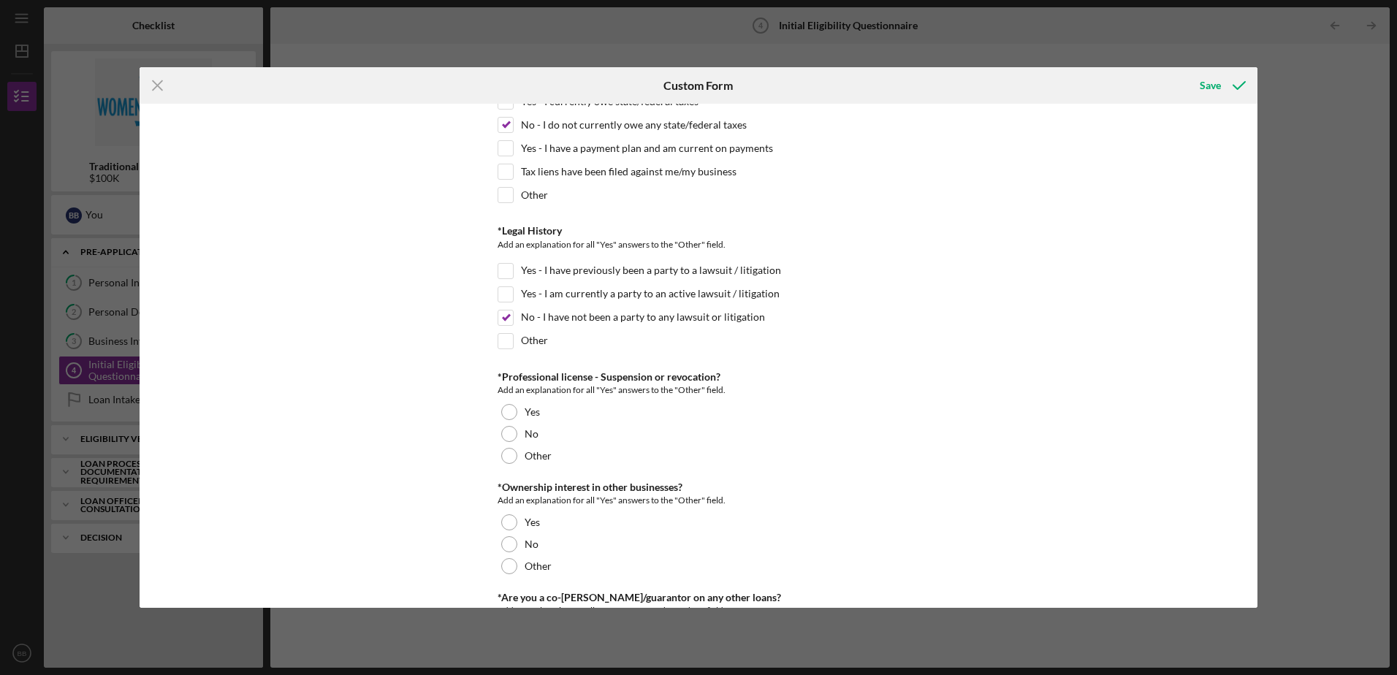
click at [501, 431] on div at bounding box center [509, 434] width 16 height 16
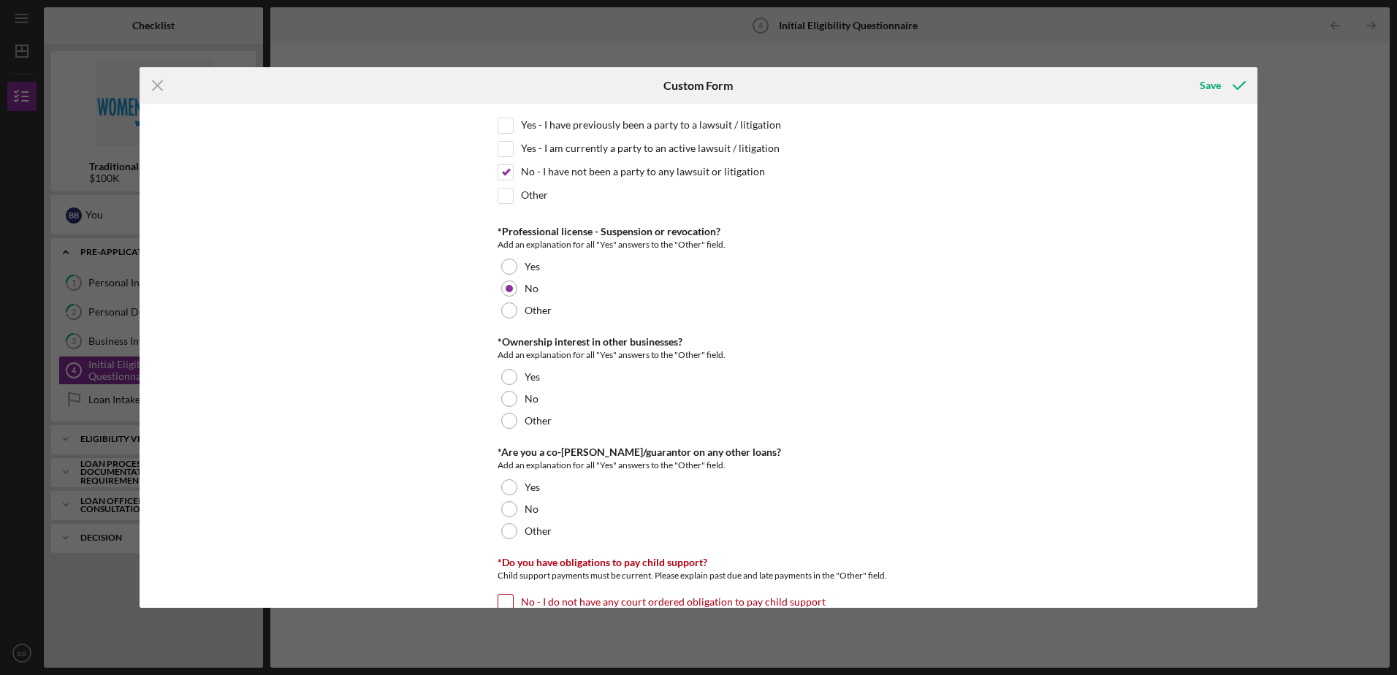
scroll to position [1753, 0]
click at [511, 400] on div at bounding box center [509, 398] width 16 height 16
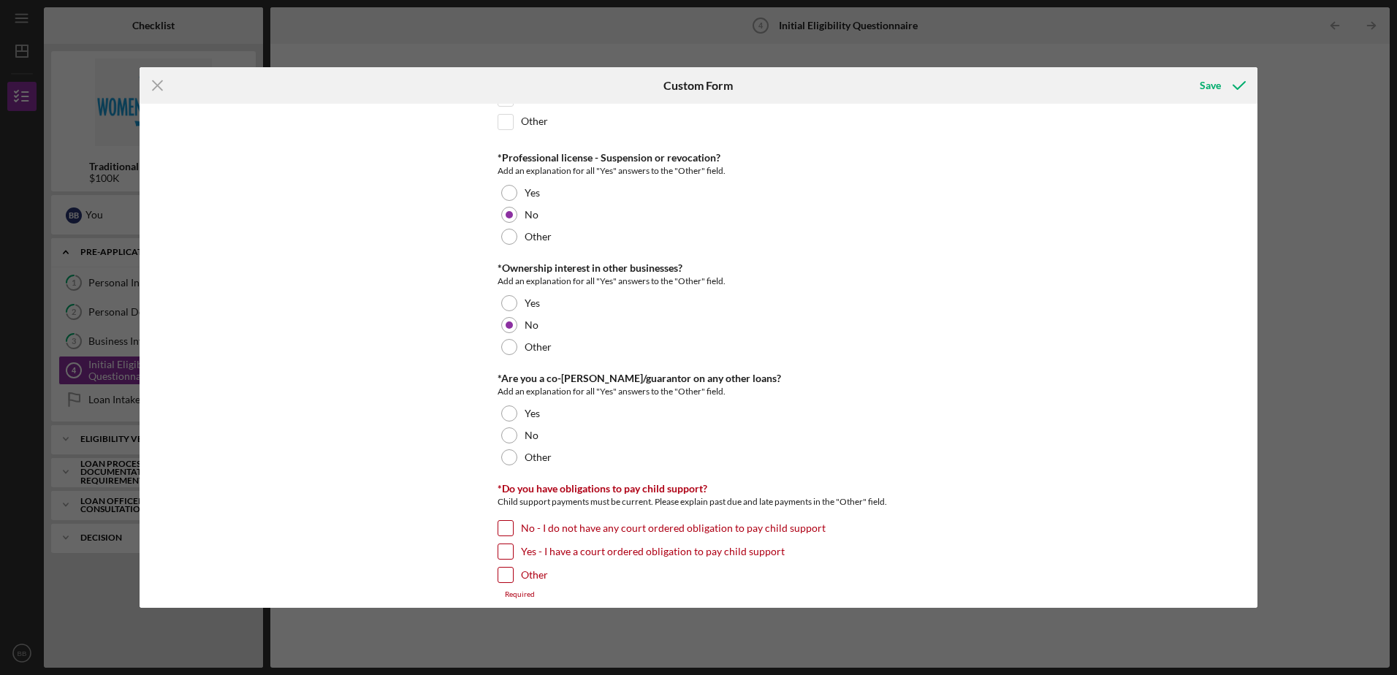
click at [509, 435] on div at bounding box center [509, 435] width 16 height 16
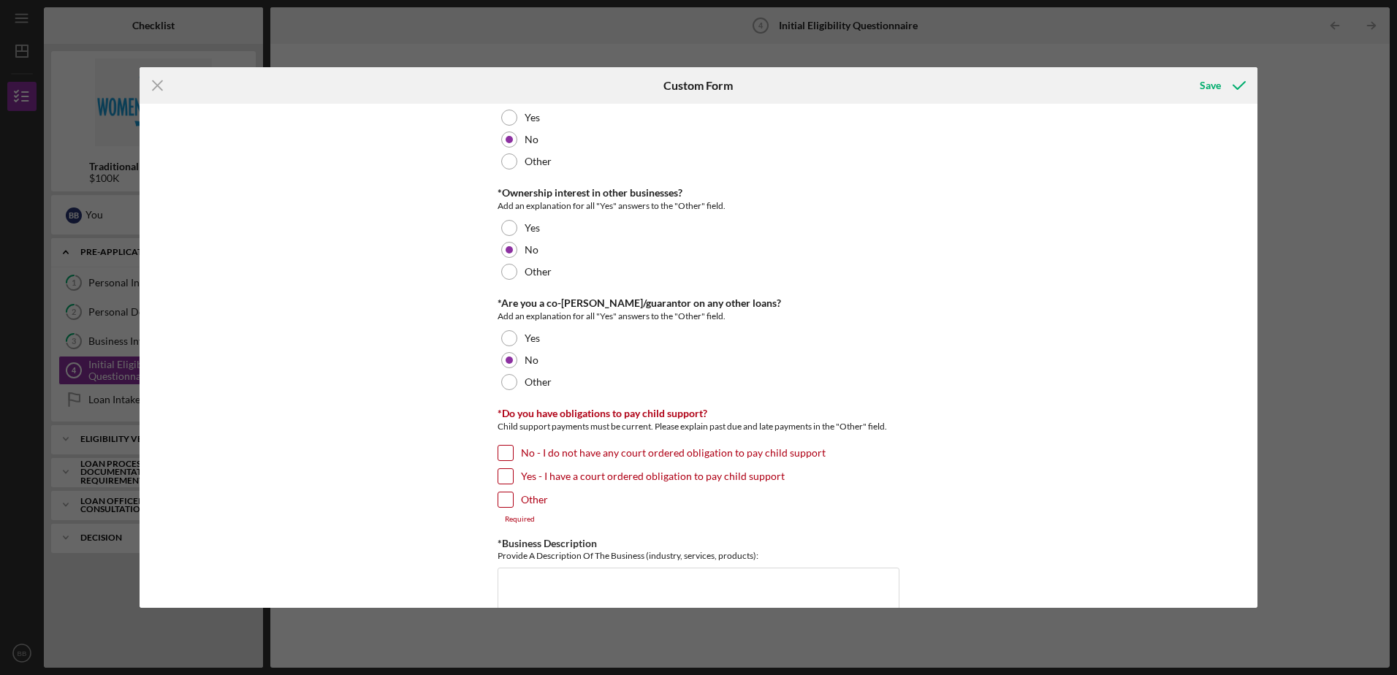
scroll to position [1972, 0]
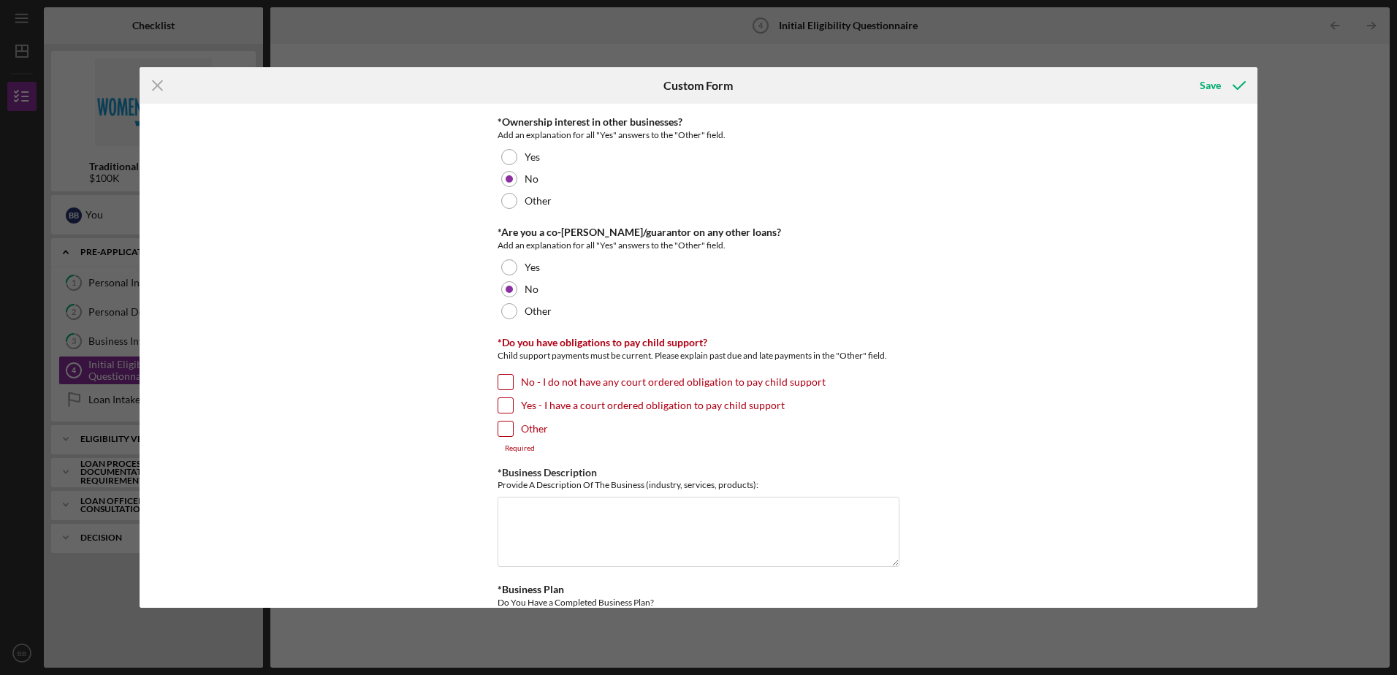
click at [505, 379] on input "No - I do not have any court ordered obligation to pay child support" at bounding box center [505, 382] width 15 height 15
checkbox input "true"
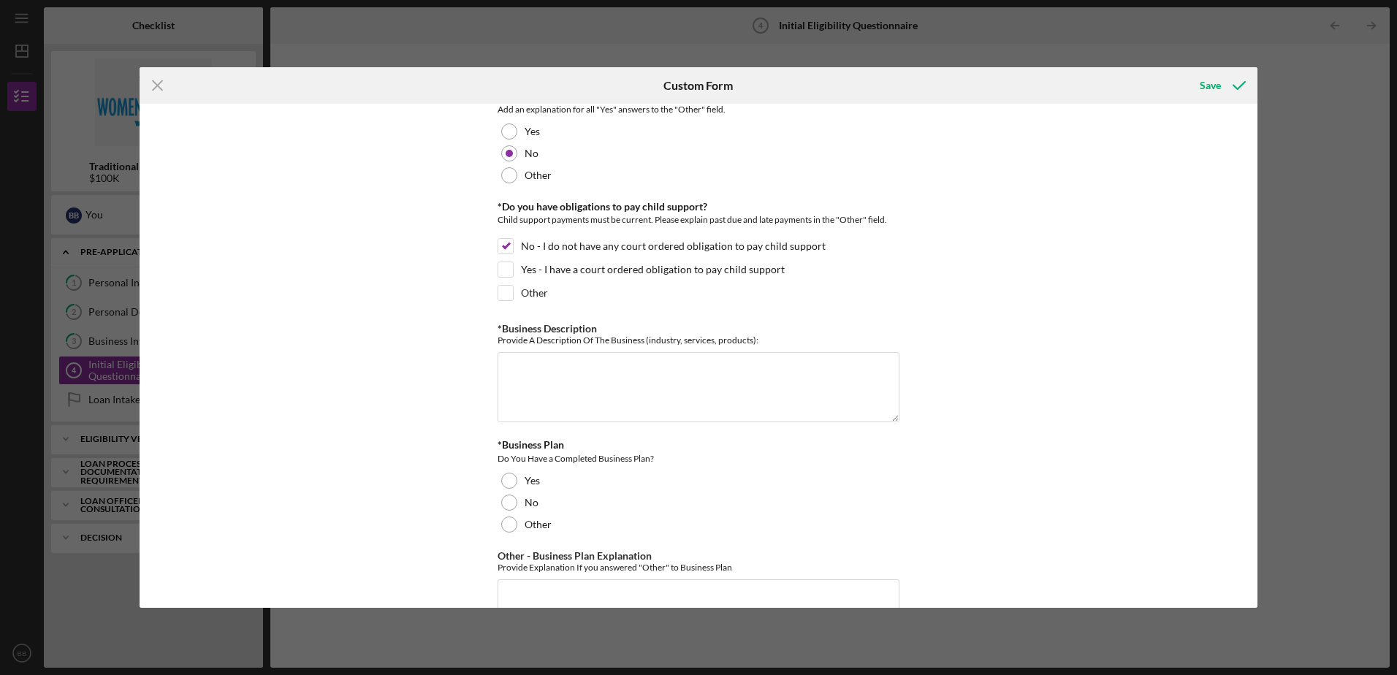
scroll to position [2118, 0]
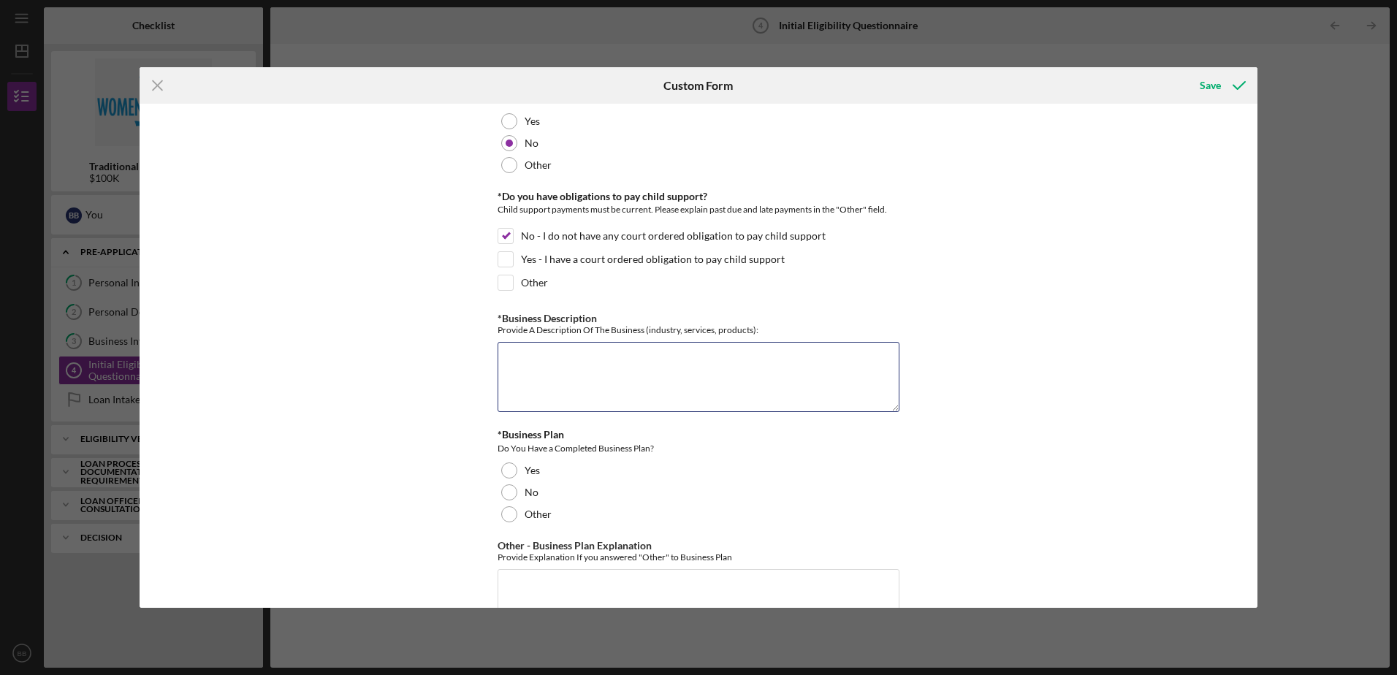
click at [710, 374] on textarea "*Business Description" at bounding box center [698, 377] width 402 height 70
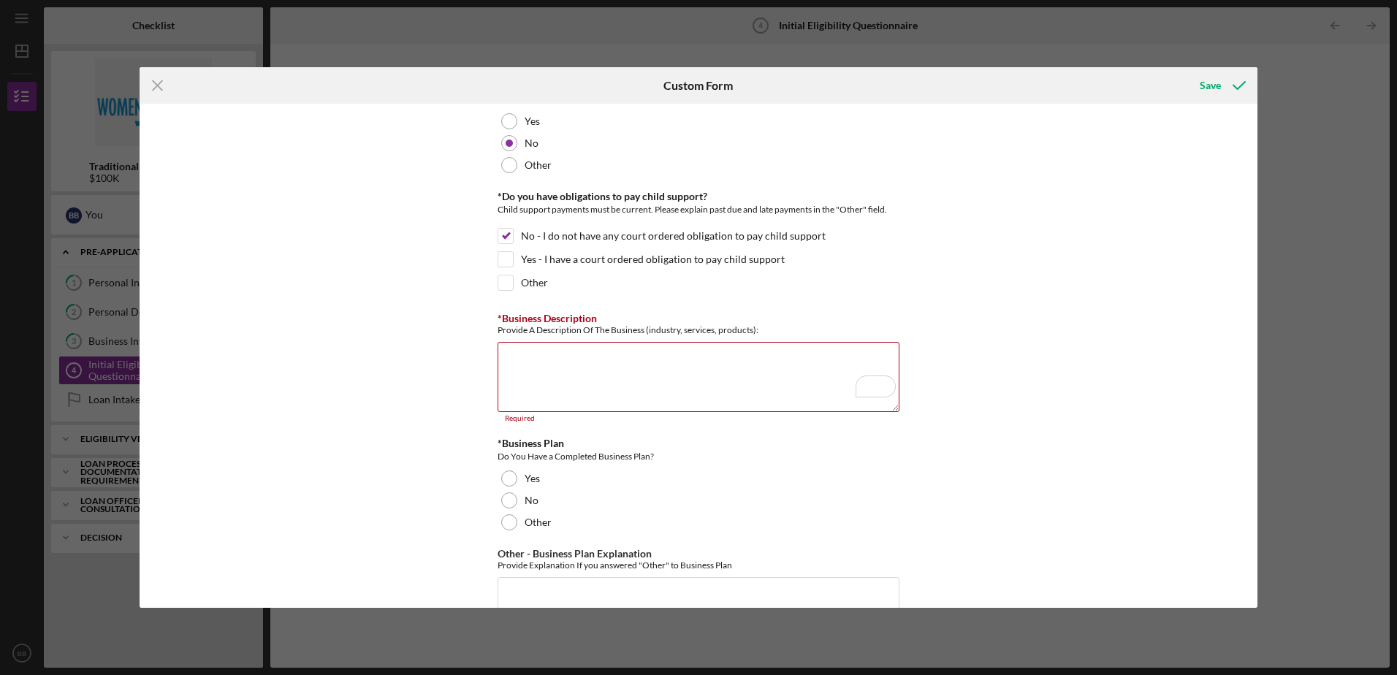
click at [508, 472] on div at bounding box center [509, 478] width 16 height 16
click at [777, 366] on textarea "*Business Description" at bounding box center [698, 377] width 402 height 70
paste textarea "At Home Therapy Services, LLC is a virtual mental health practice specializing …"
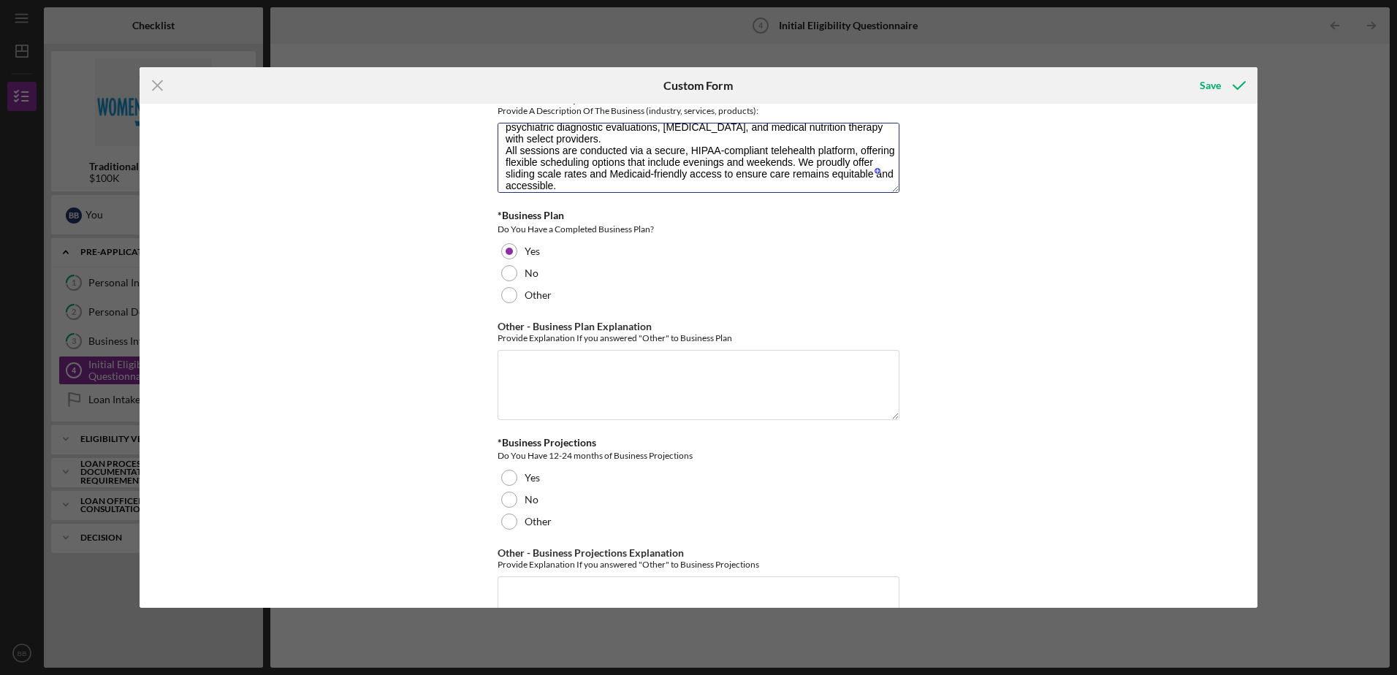
scroll to position [2411, 0]
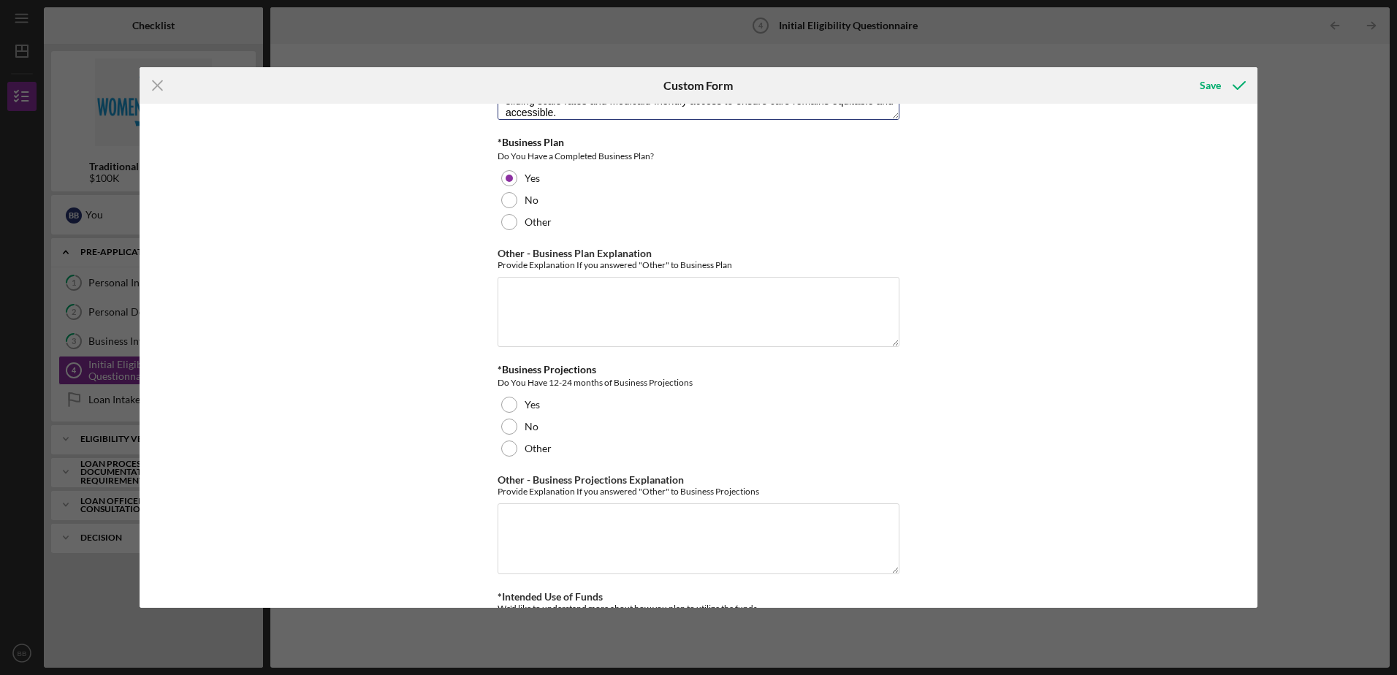
type textarea "At Home Therapy Services, LLC is a virtual mental health practice specializing …"
click at [501, 405] on div at bounding box center [509, 405] width 16 height 16
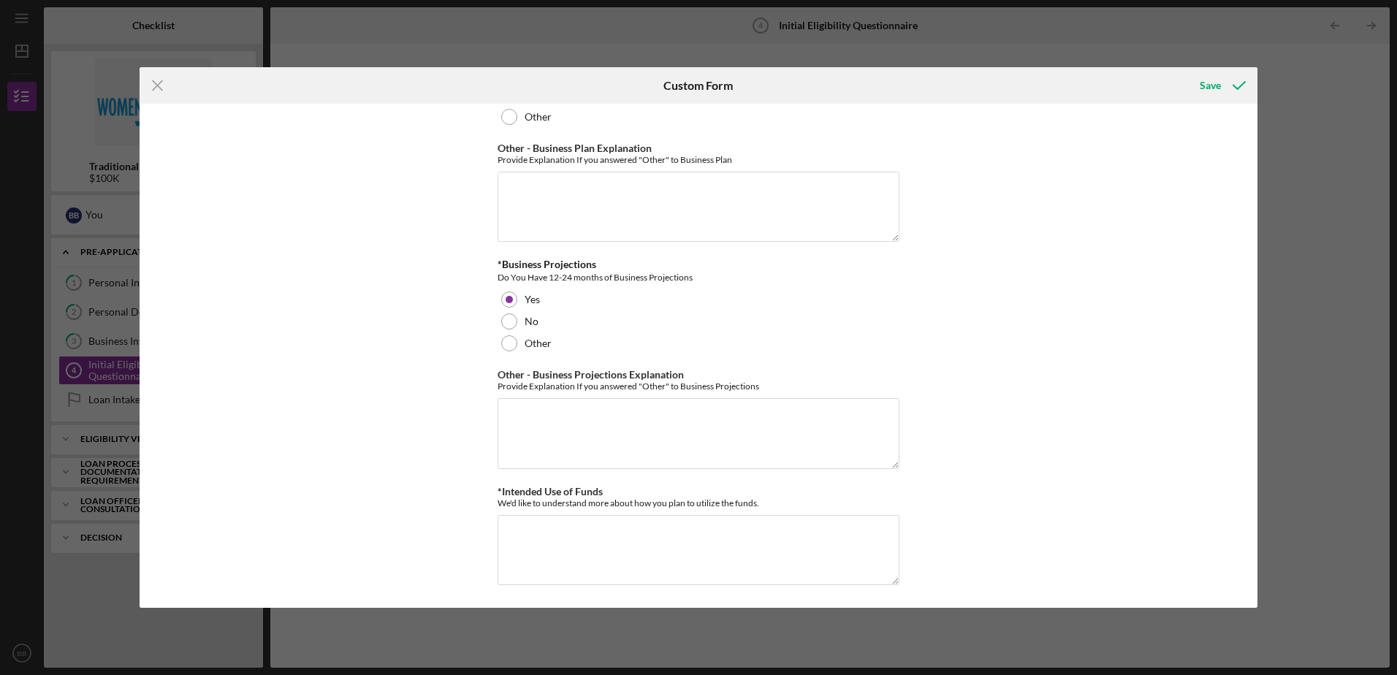
scroll to position [0, 0]
click at [599, 543] on textarea "*Intended Use of Funds" at bounding box center [698, 549] width 402 height 70
click at [696, 536] on textarea "*Intended Use of Funds" at bounding box center [698, 549] width 402 height 70
paste textarea "Funding Utilization Summary At Home Therapy Services, LLC is seeking funding to…"
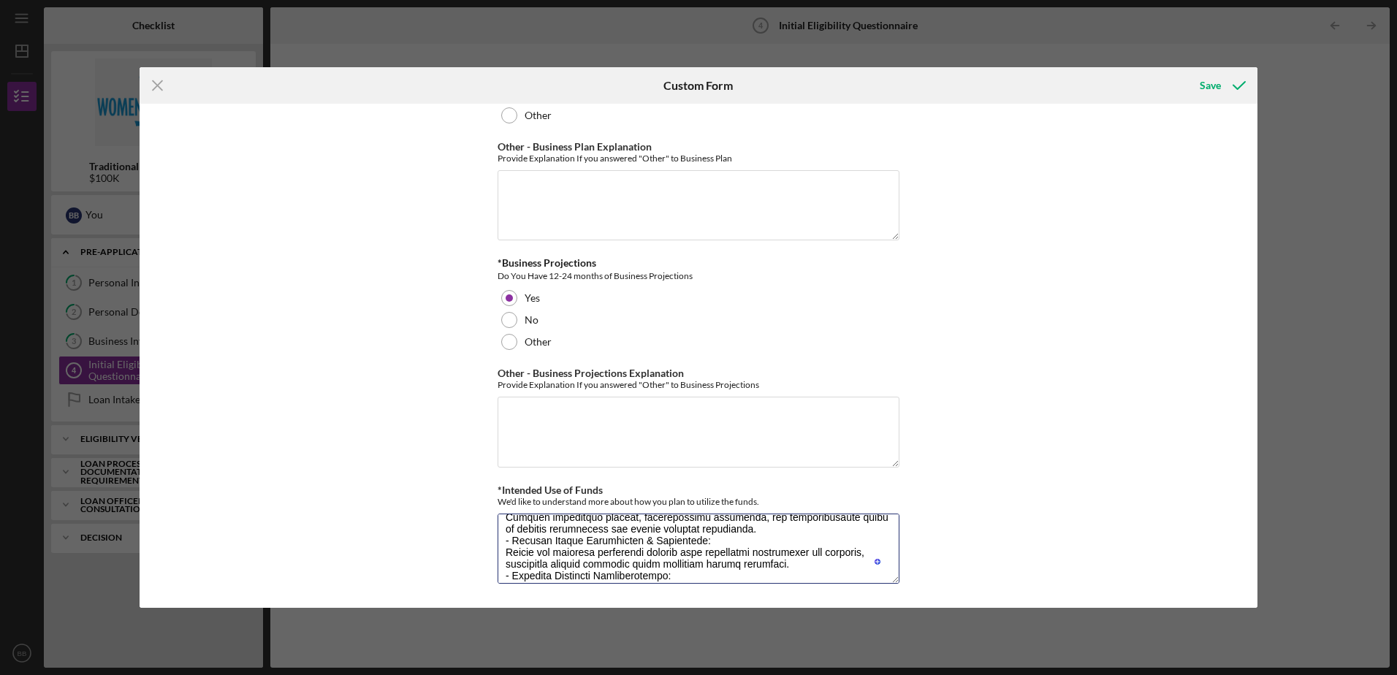
scroll to position [146, 0]
type textarea "Funding Utilization Summary At Home Therapy Services, LLC is seeking funding to…"
click at [1227, 84] on icon "submit" at bounding box center [1239, 85] width 37 height 37
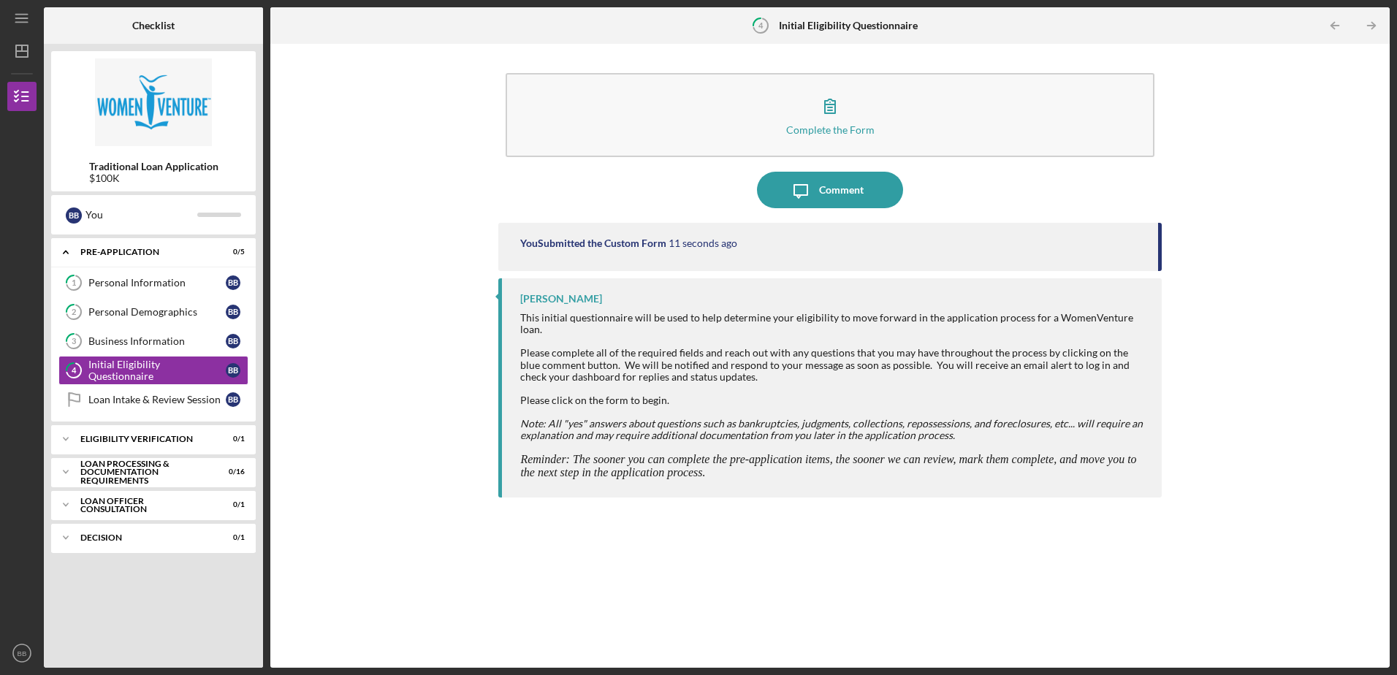
click at [1369, 23] on icon "Icon/Table Pagination Arrow" at bounding box center [1371, 25] width 33 height 33
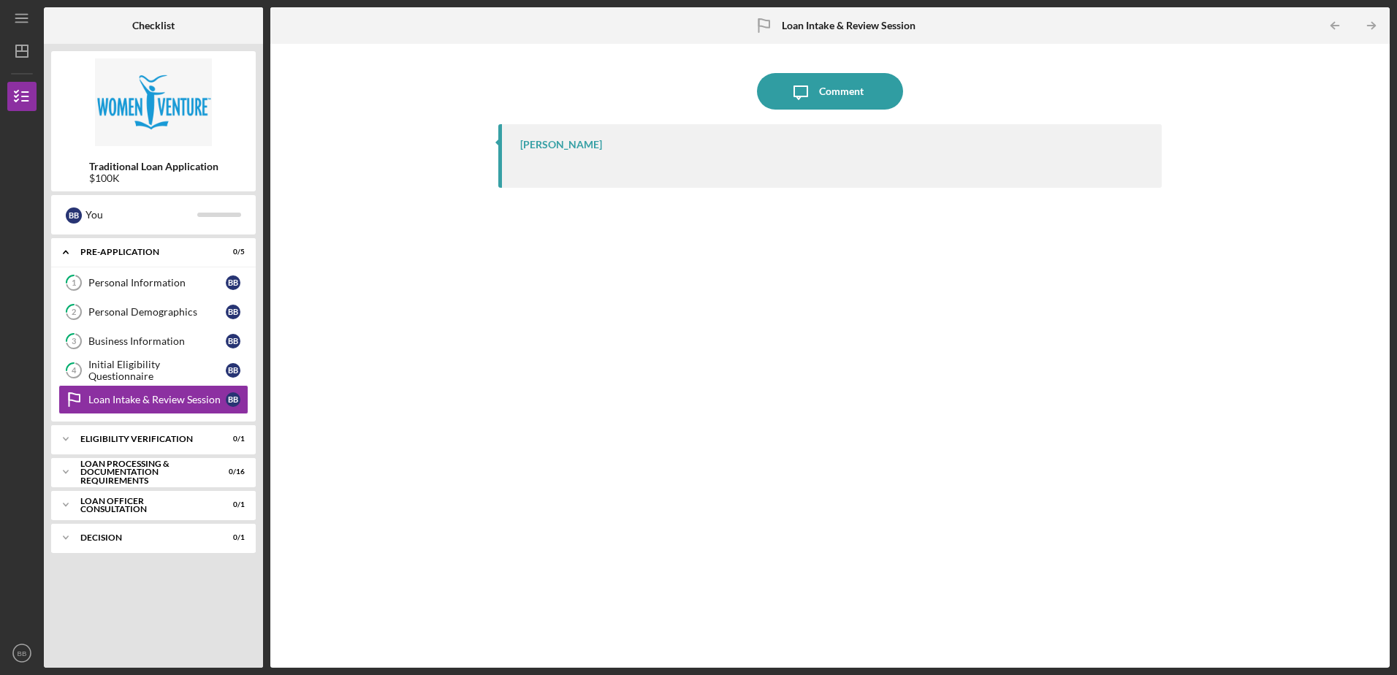
click at [197, 433] on div "Icon/Expander Eligibility Verification 0 / 1" at bounding box center [153, 438] width 205 height 29
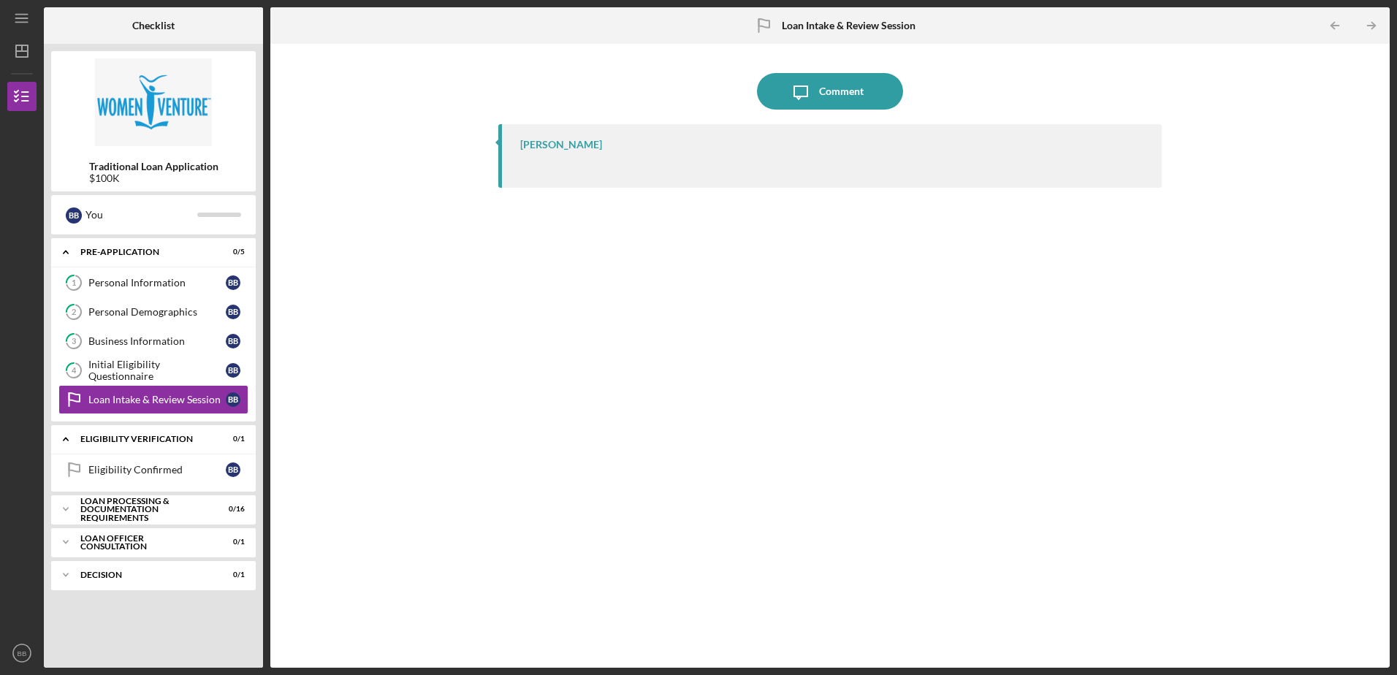
click at [1373, 23] on polyline "button" at bounding box center [1373, 26] width 4 height 7
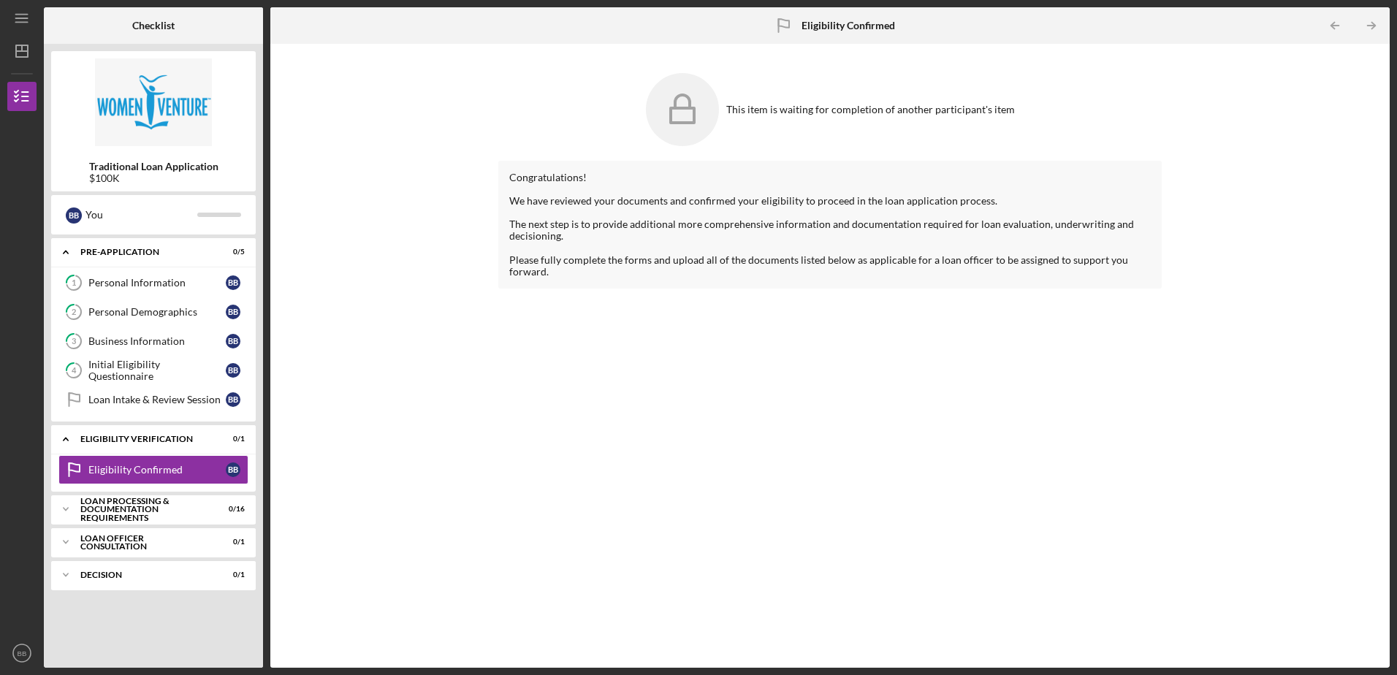
click at [1374, 31] on icon "Icon/Table Pagination Arrow" at bounding box center [1371, 25] width 33 height 33
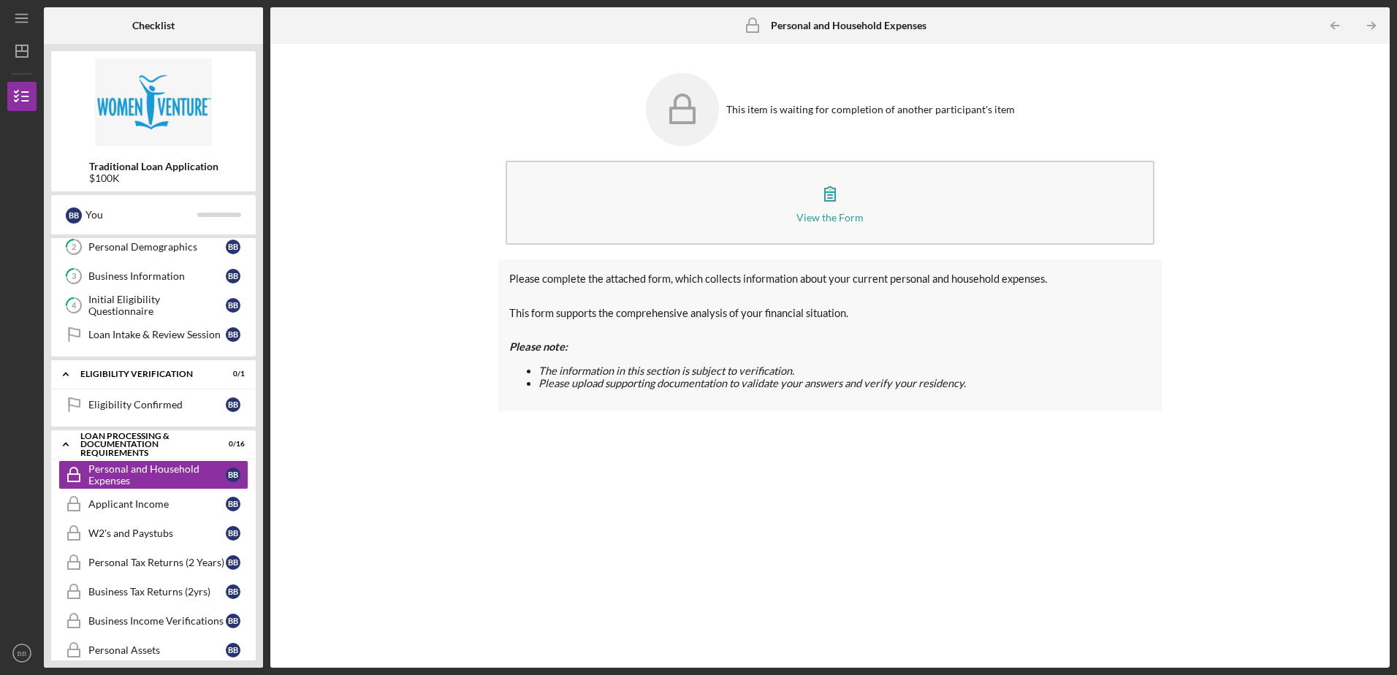
scroll to position [91, 0]
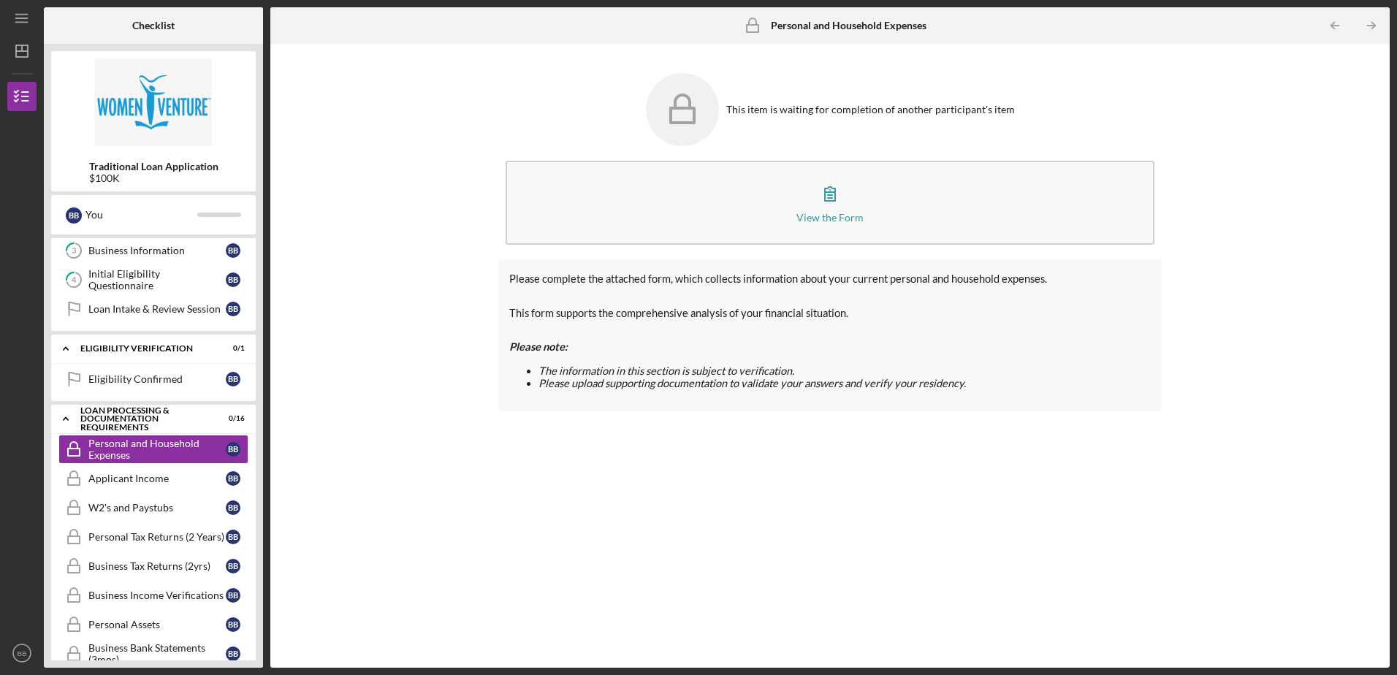
click at [835, 192] on icon "button" at bounding box center [830, 194] width 10 height 14
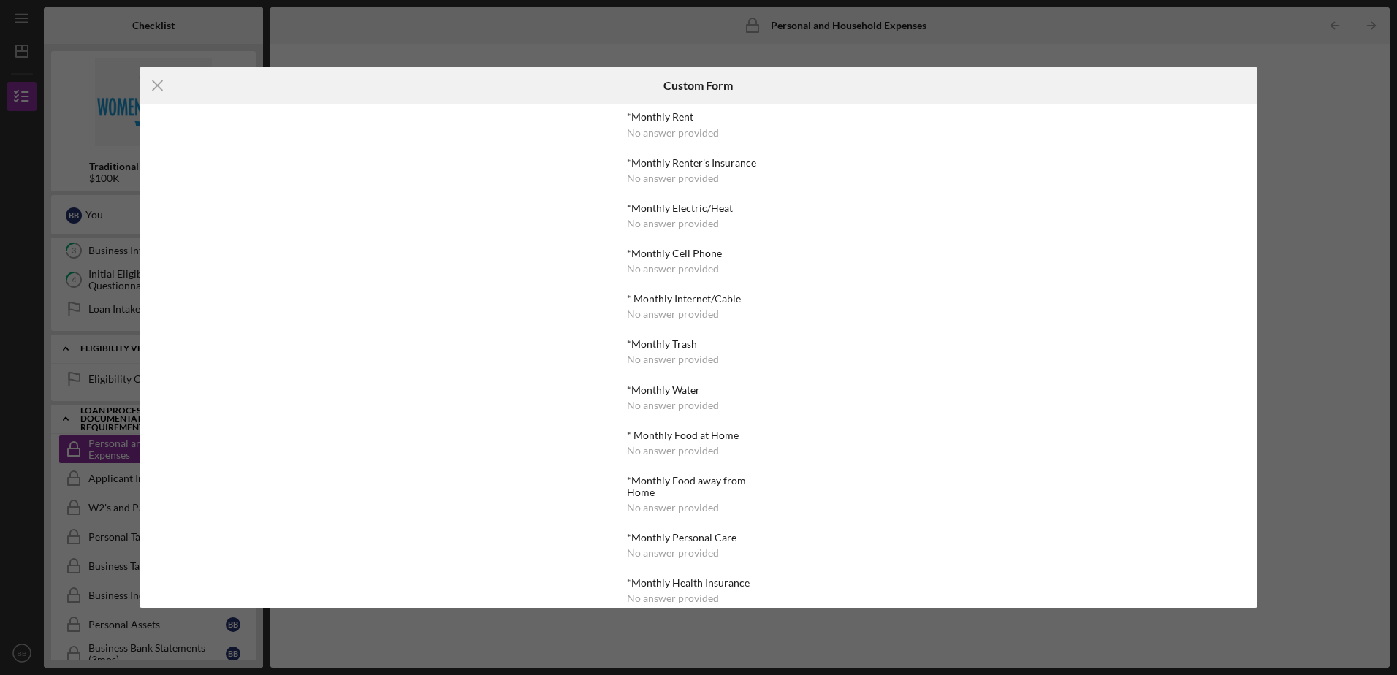
click at [674, 131] on div "No answer provided" at bounding box center [673, 133] width 92 height 12
click at [164, 88] on icon "Icon/Menu Close" at bounding box center [158, 85] width 37 height 37
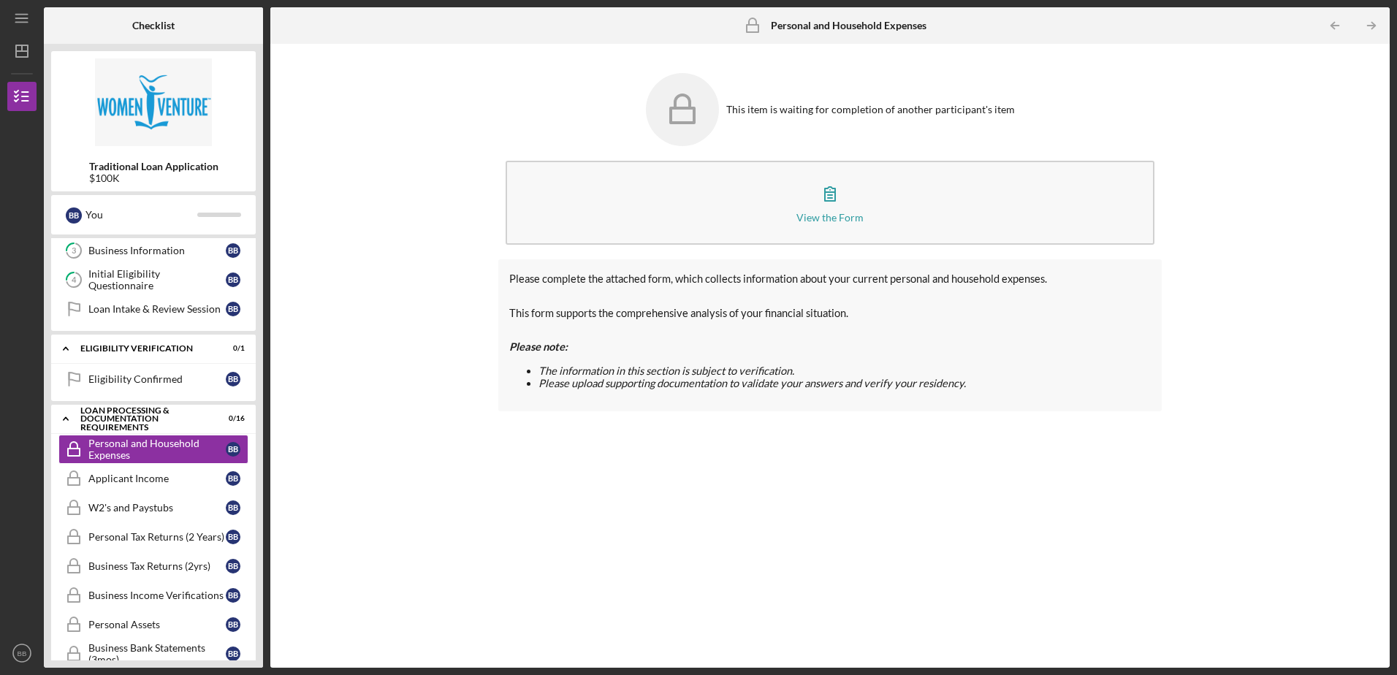
click at [1368, 31] on icon "Icon/Table Pagination Arrow" at bounding box center [1371, 25] width 33 height 33
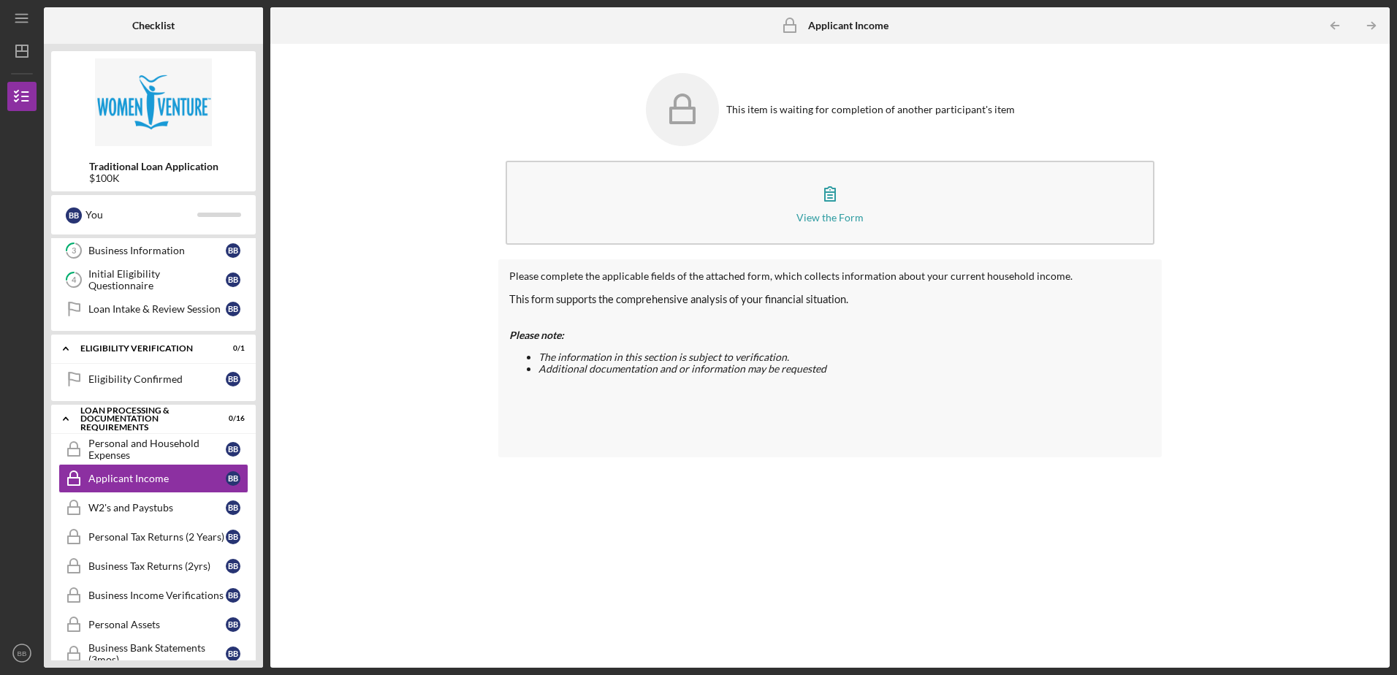
click at [166, 448] on div "Personal and Household Expenses" at bounding box center [156, 449] width 137 height 23
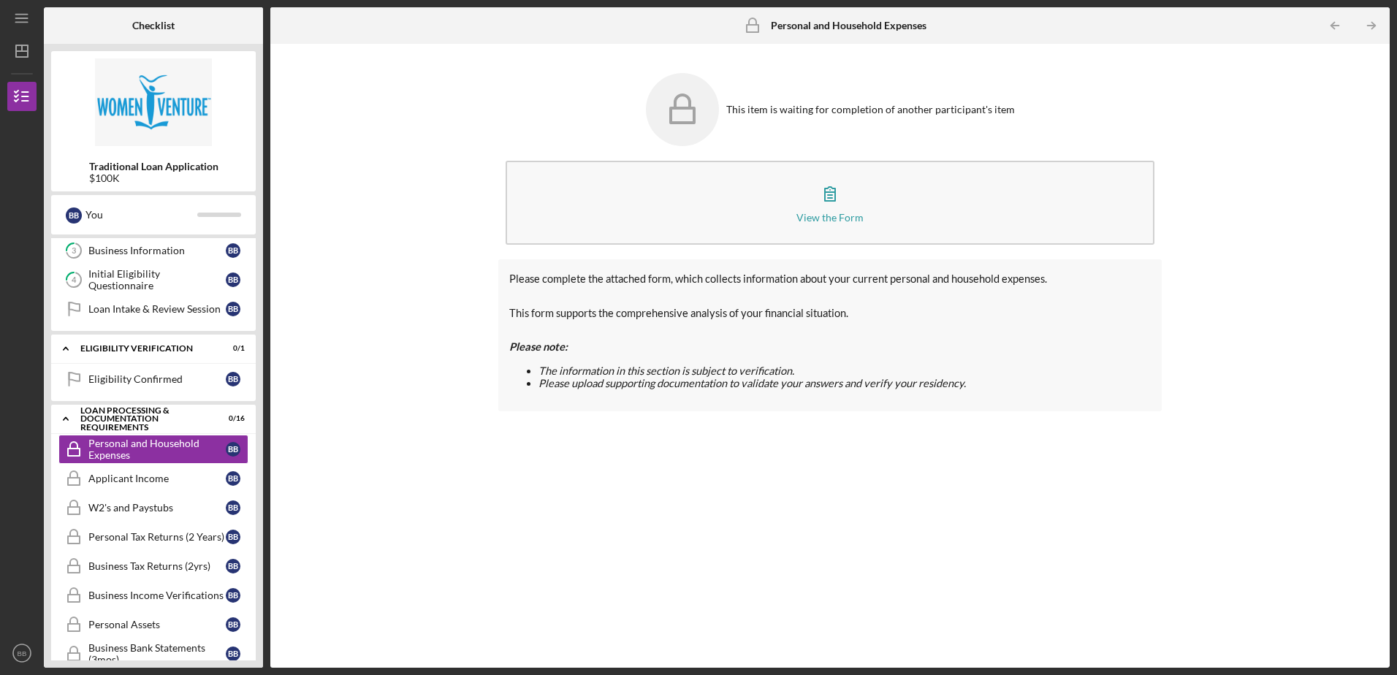
click at [137, 416] on div "Loan Processing & Documentation Requirements" at bounding box center [144, 419] width 128 height 26
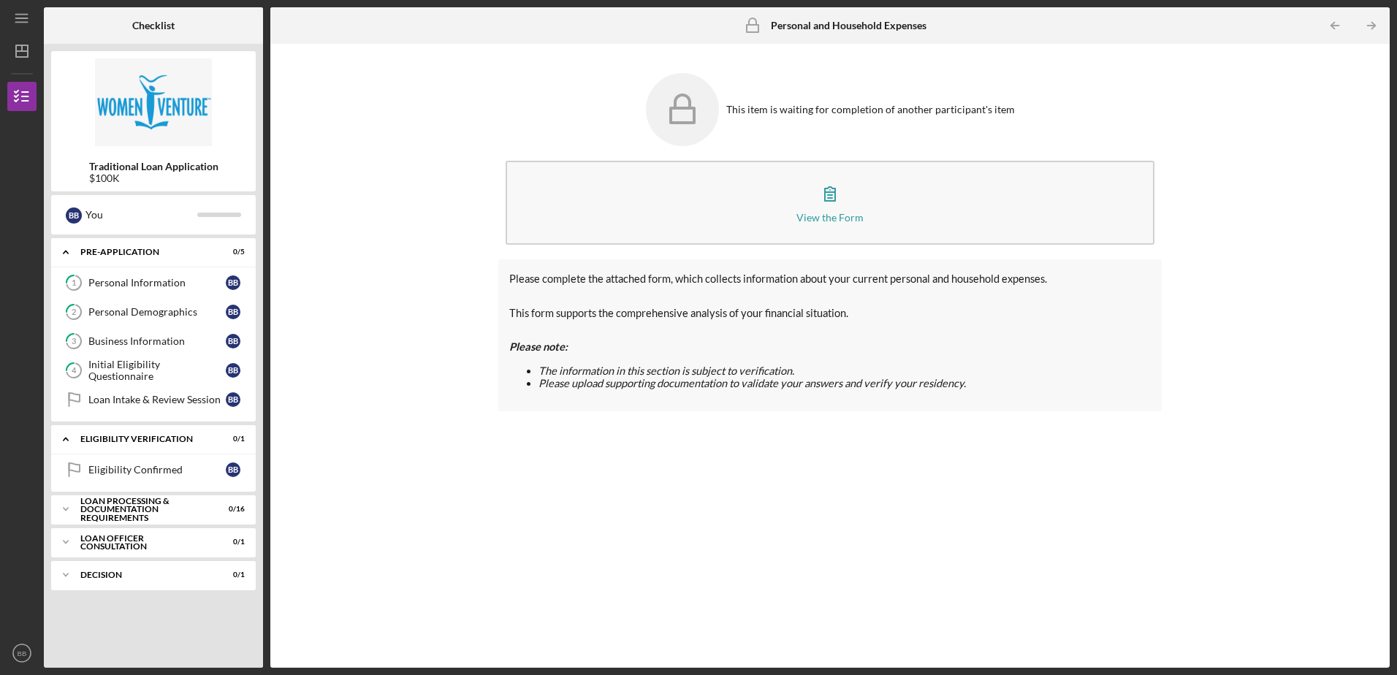
click at [150, 469] on div "Eligibility Confirmed" at bounding box center [156, 470] width 137 height 12
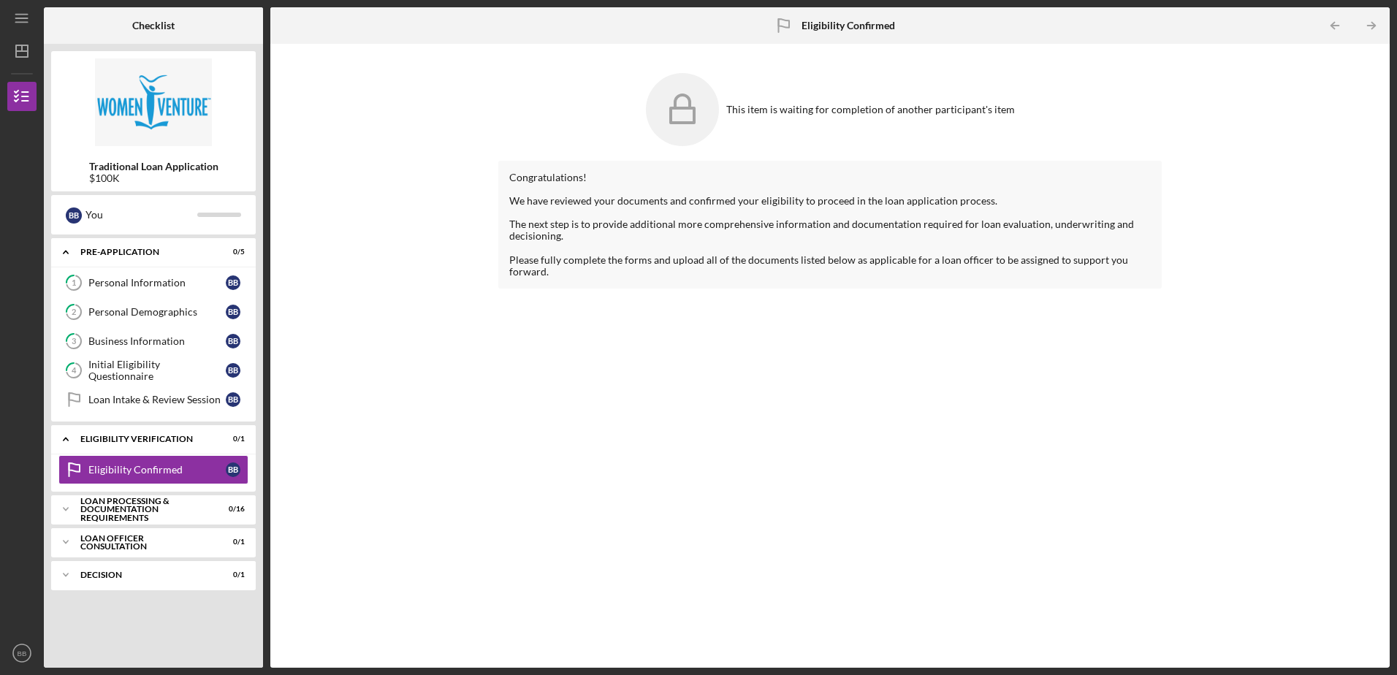
click at [154, 515] on div "Loan Processing & Documentation Requirements" at bounding box center [144, 510] width 128 height 26
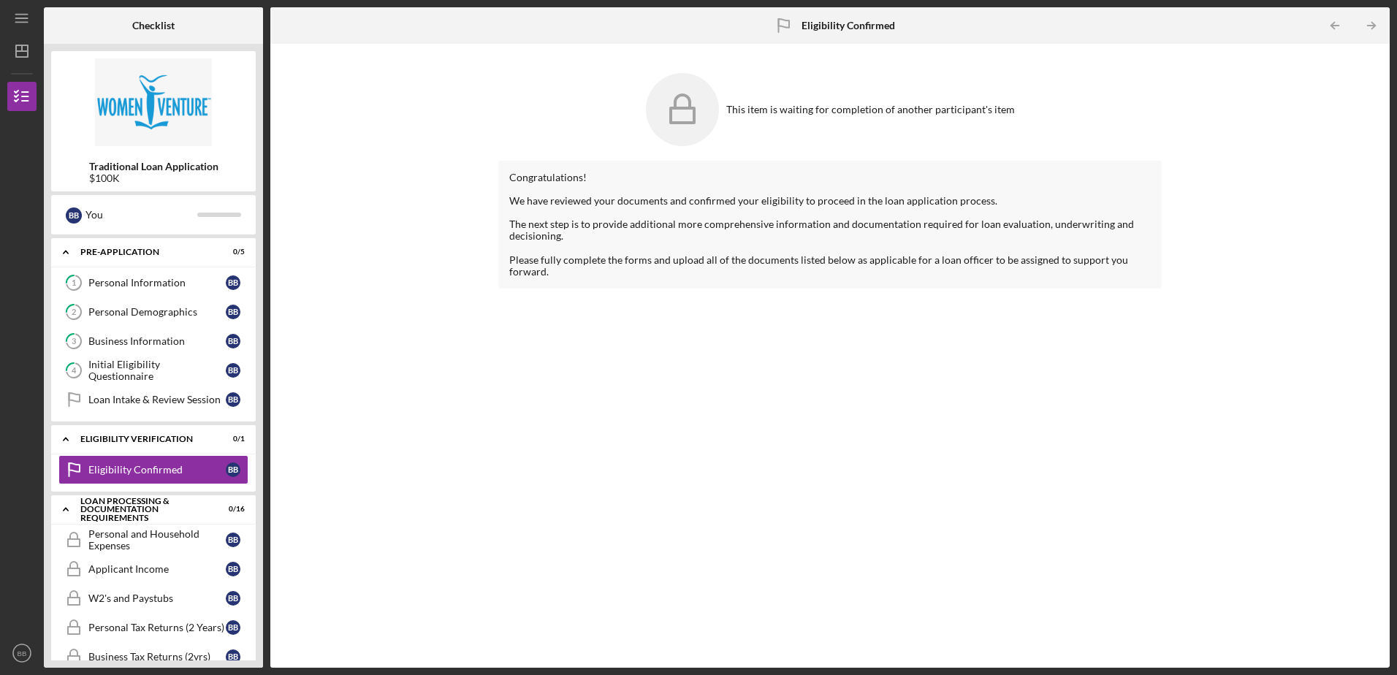
click at [156, 403] on div "Loan Intake & Review Session" at bounding box center [156, 400] width 137 height 12
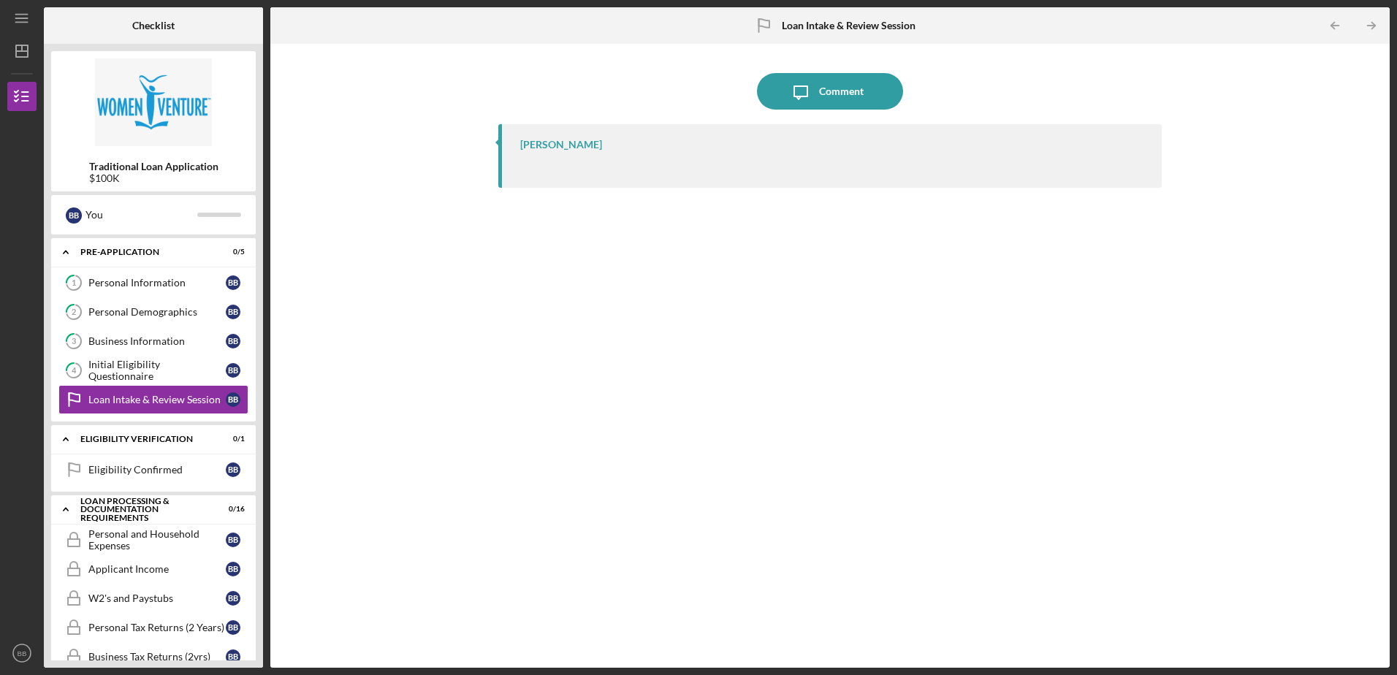
click at [828, 99] on div "Comment" at bounding box center [841, 91] width 45 height 37
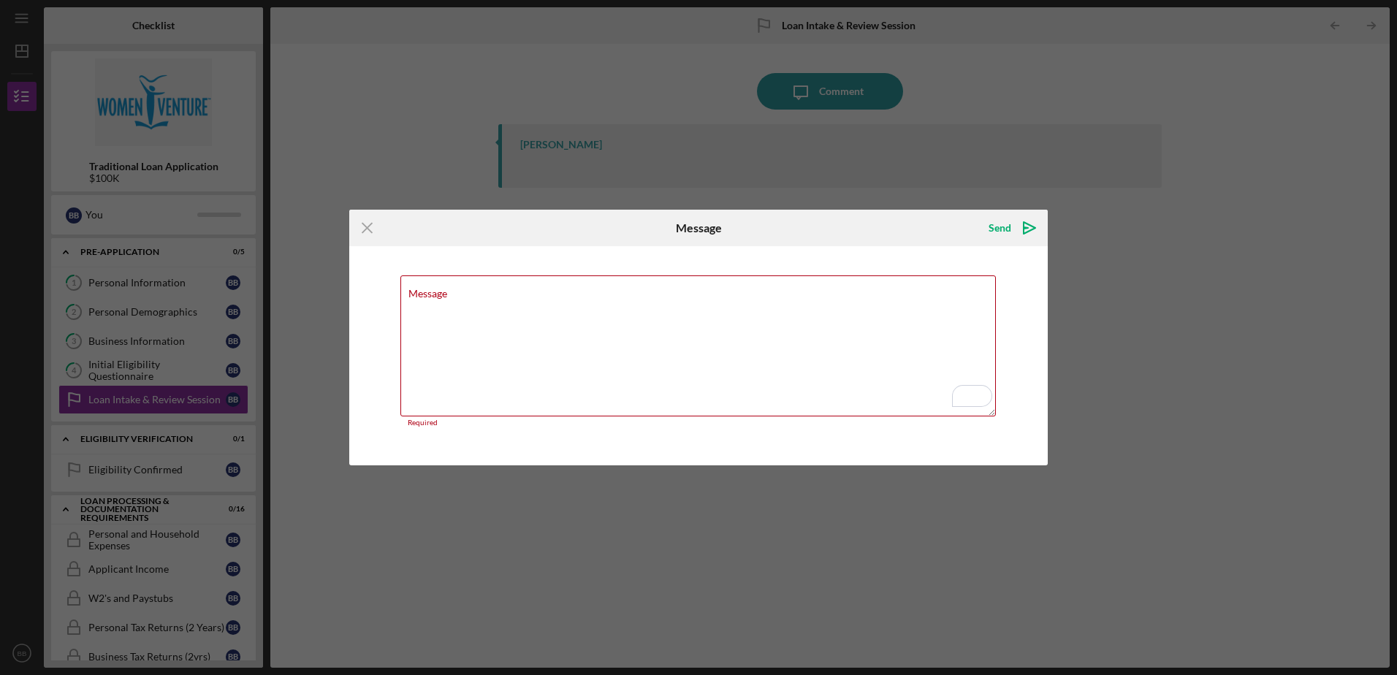
click at [366, 222] on icon "Icon/Menu Close" at bounding box center [367, 228] width 37 height 37
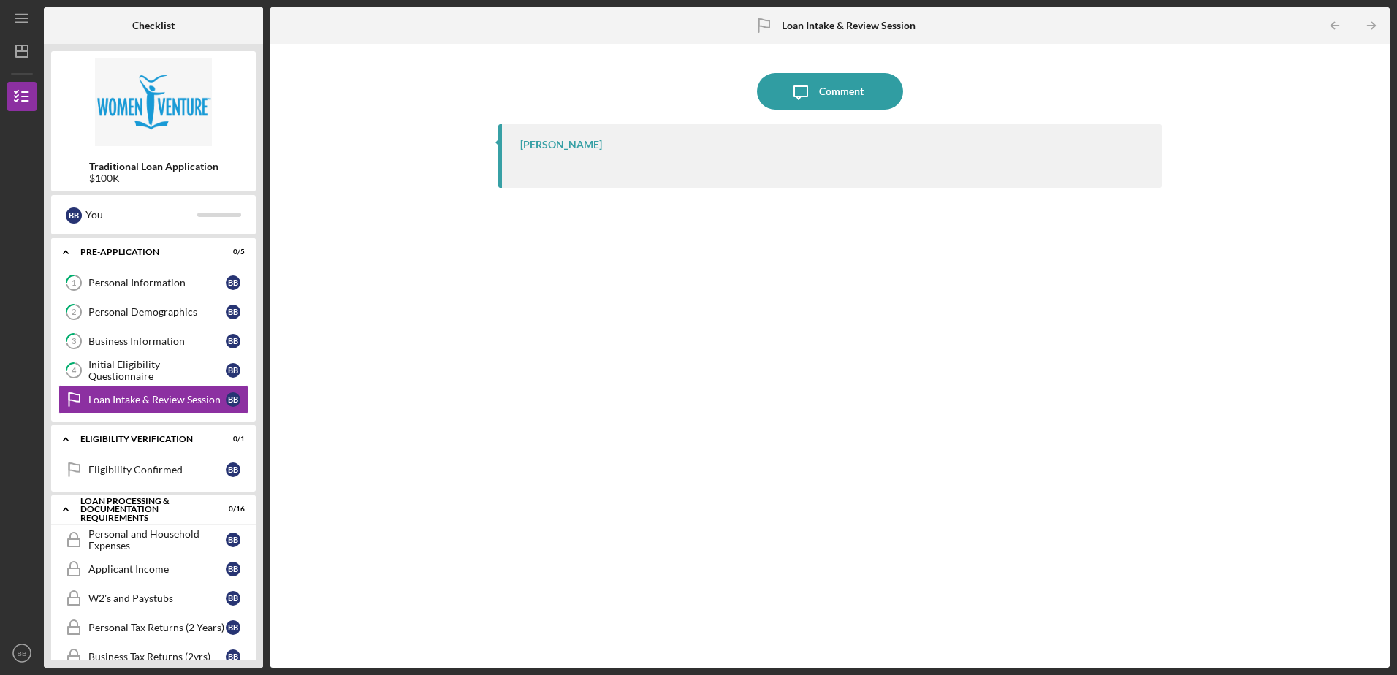
click at [182, 468] on div "Eligibility Confirmed" at bounding box center [156, 470] width 137 height 12
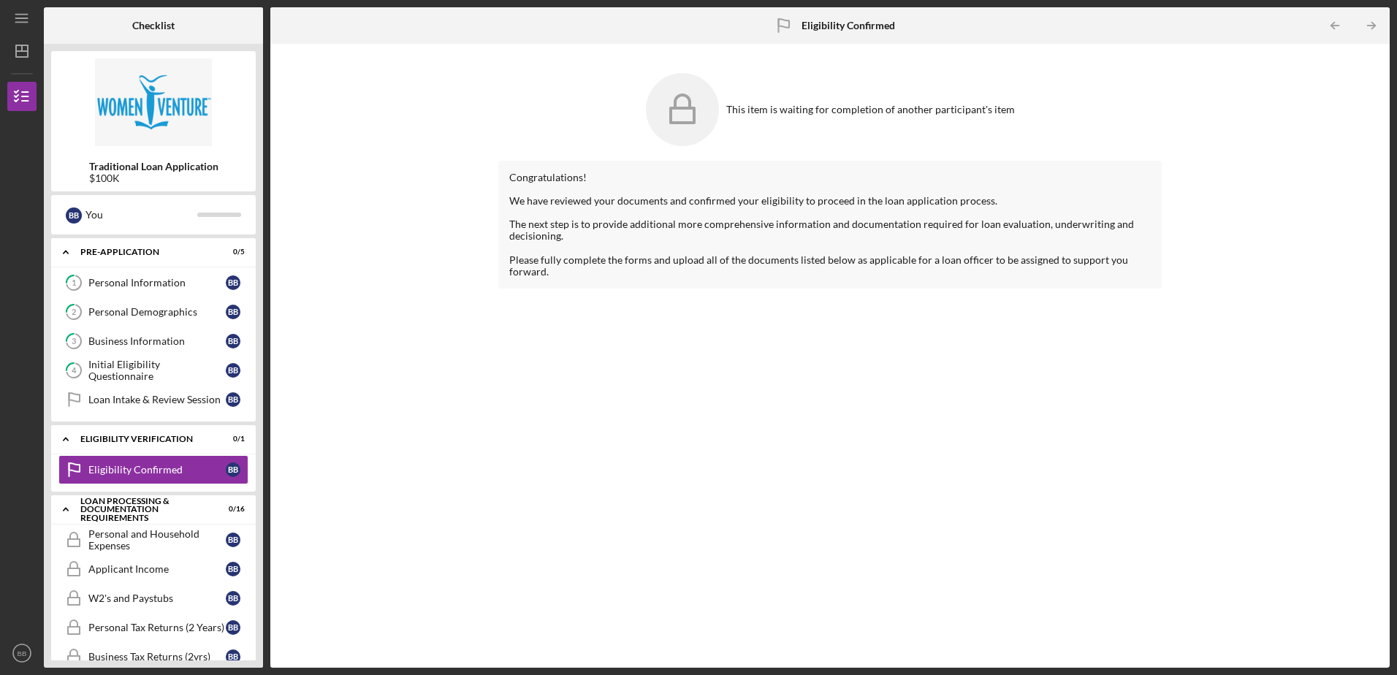
click at [186, 533] on div "Personal and Household Expenses" at bounding box center [156, 539] width 137 height 23
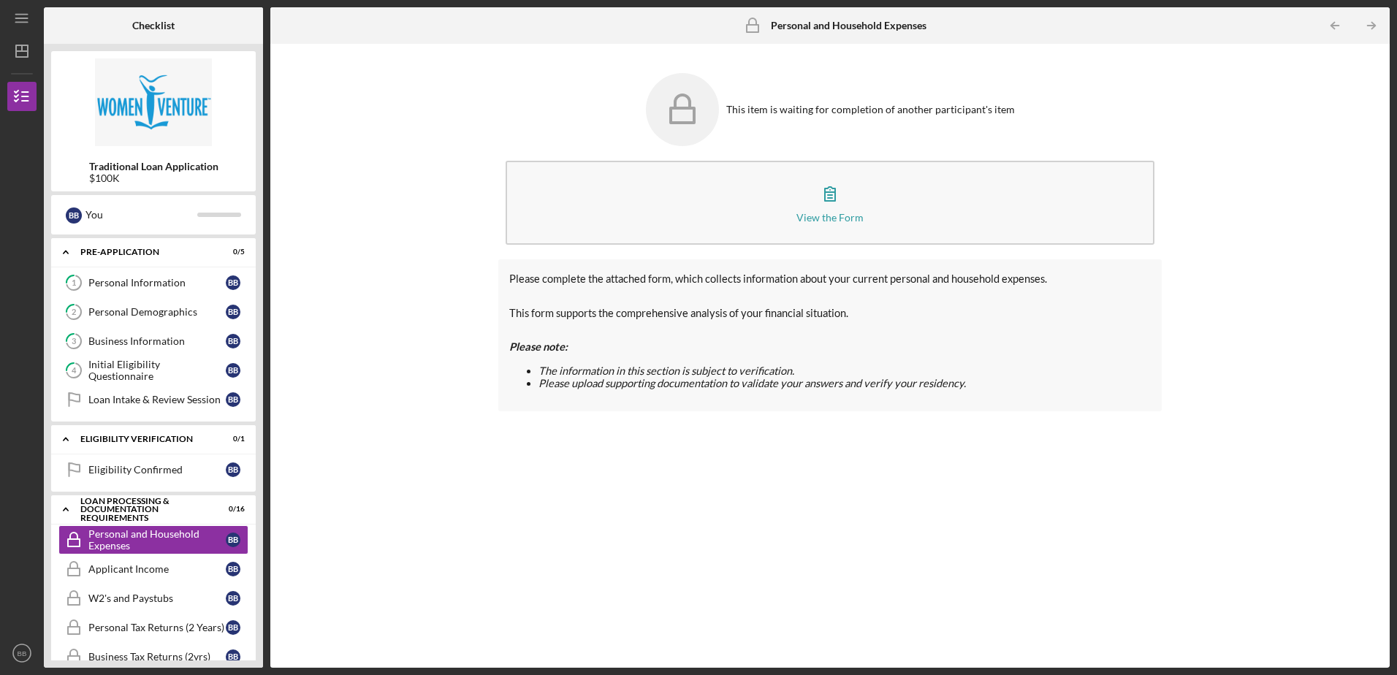
click at [869, 216] on button "View the Form Form" at bounding box center [830, 203] width 648 height 84
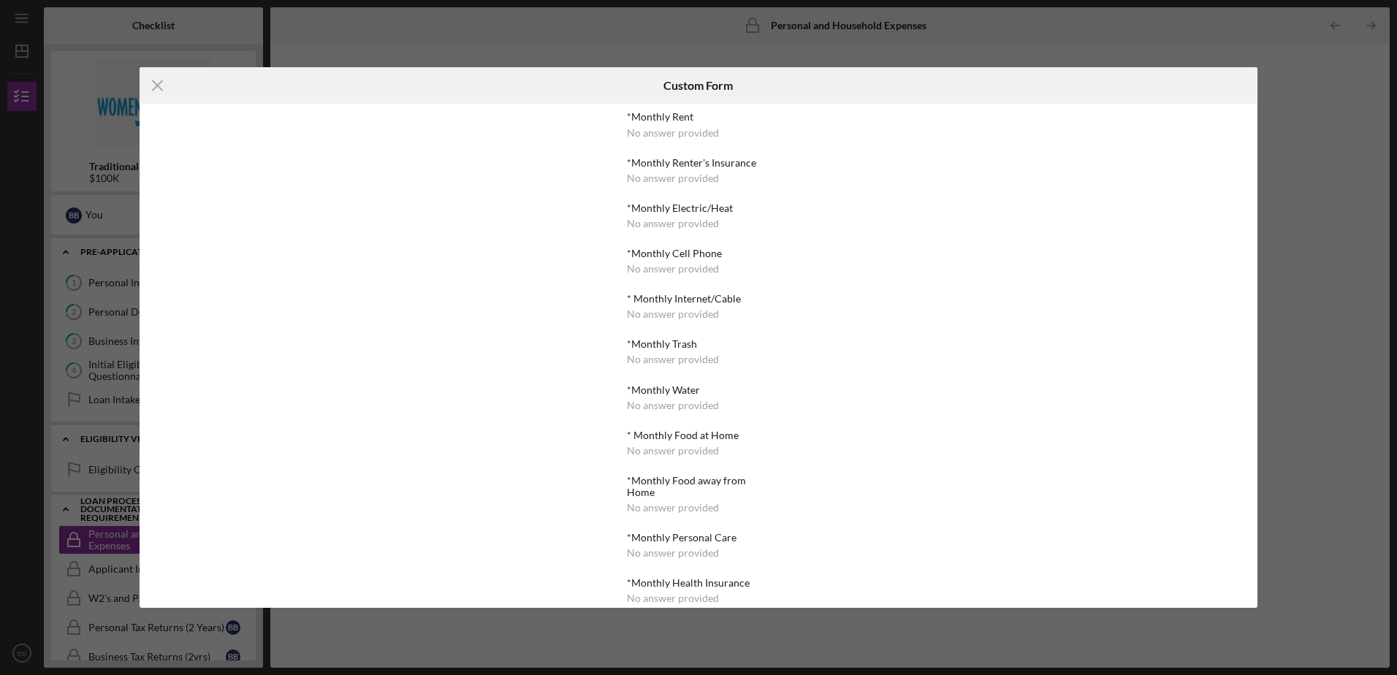
click at [670, 134] on div "No answer provided" at bounding box center [673, 133] width 92 height 12
click at [650, 132] on div "No answer provided" at bounding box center [673, 133] width 92 height 12
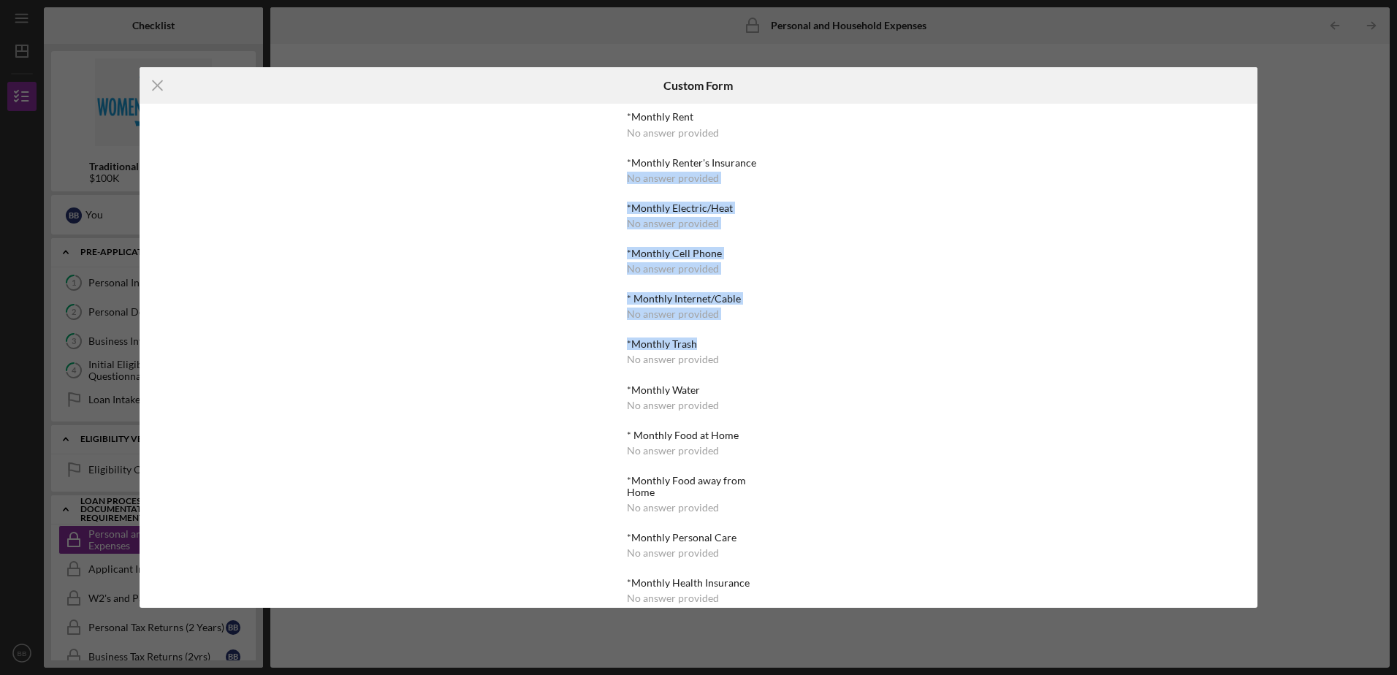
drag, startPoint x: 782, startPoint y: 167, endPoint x: 758, endPoint y: 331, distance: 166.0
click at [758, 331] on div "*Monthly Rent No answer provided *Monthly Renter's Insurance No answer provided…" at bounding box center [698, 355] width 178 height 503
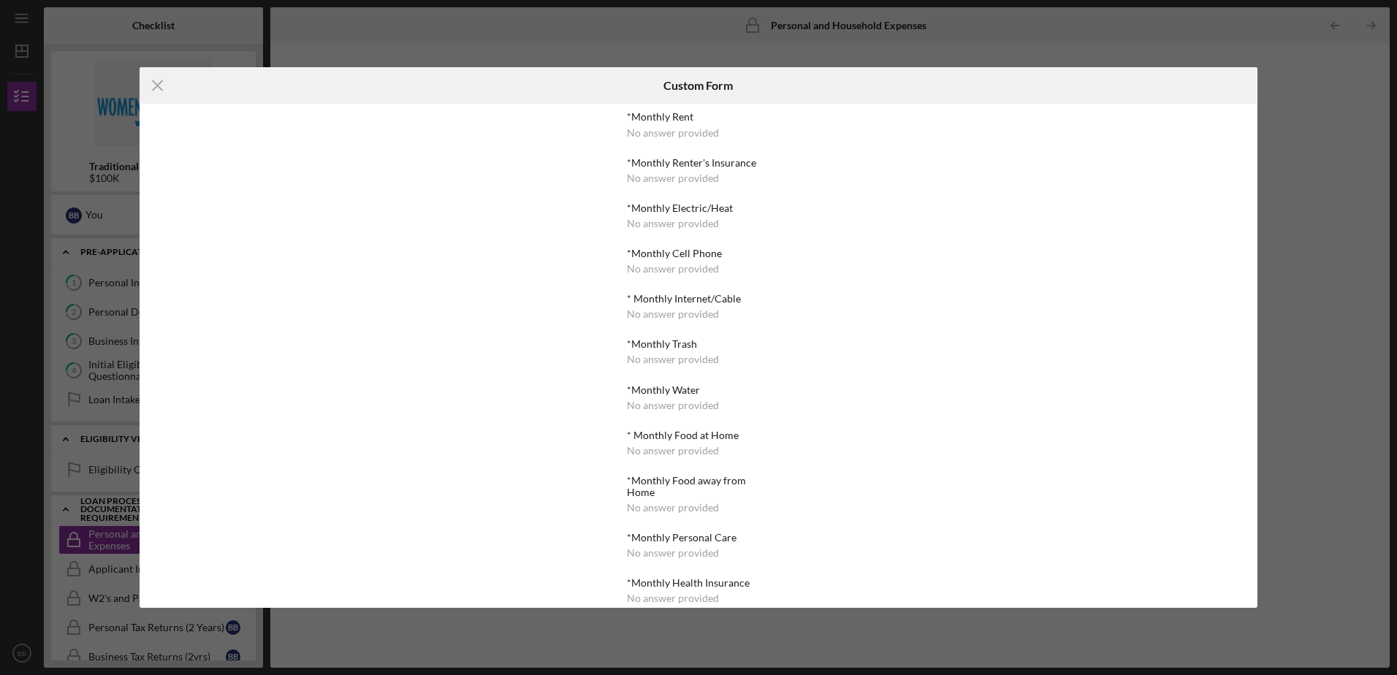
drag, startPoint x: 758, startPoint y: 331, endPoint x: 895, endPoint y: 134, distance: 239.9
click at [895, 134] on div "*Monthly Rent No answer provided *Monthly Renter's Insurance No answer provided…" at bounding box center [699, 355] width 1118 height 503
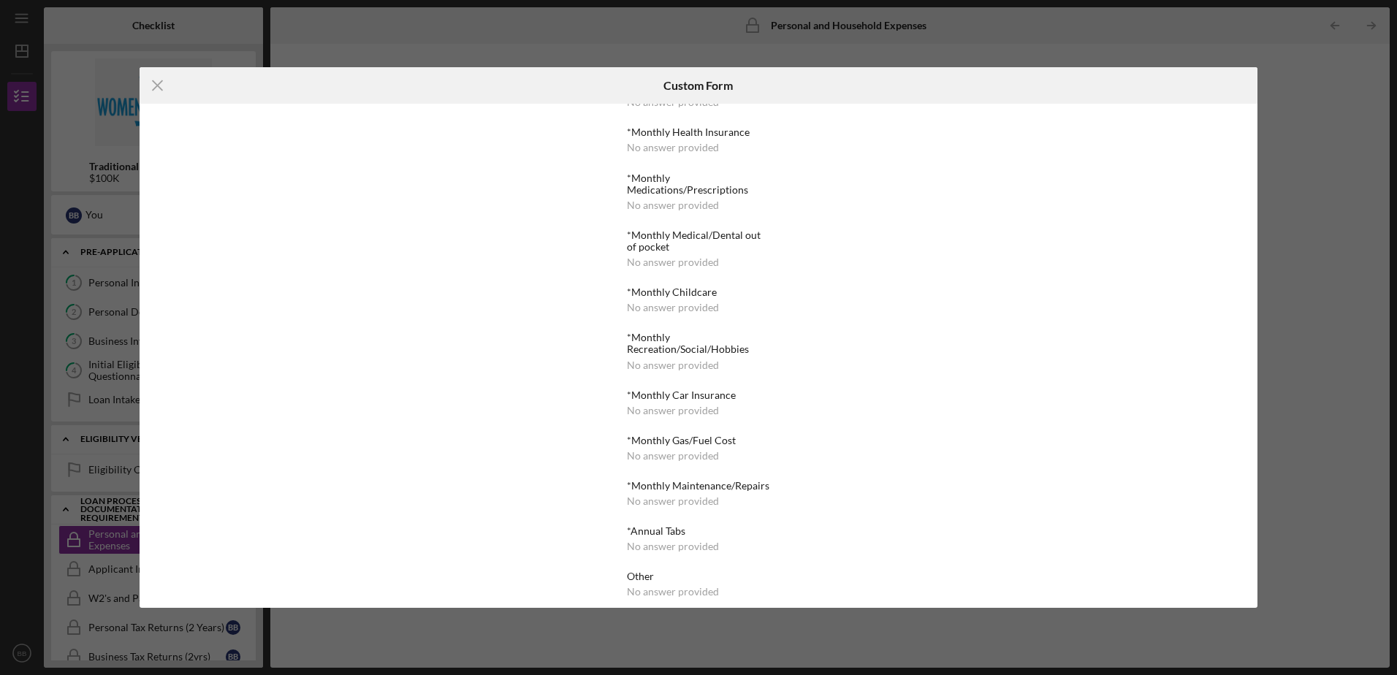
scroll to position [475, 0]
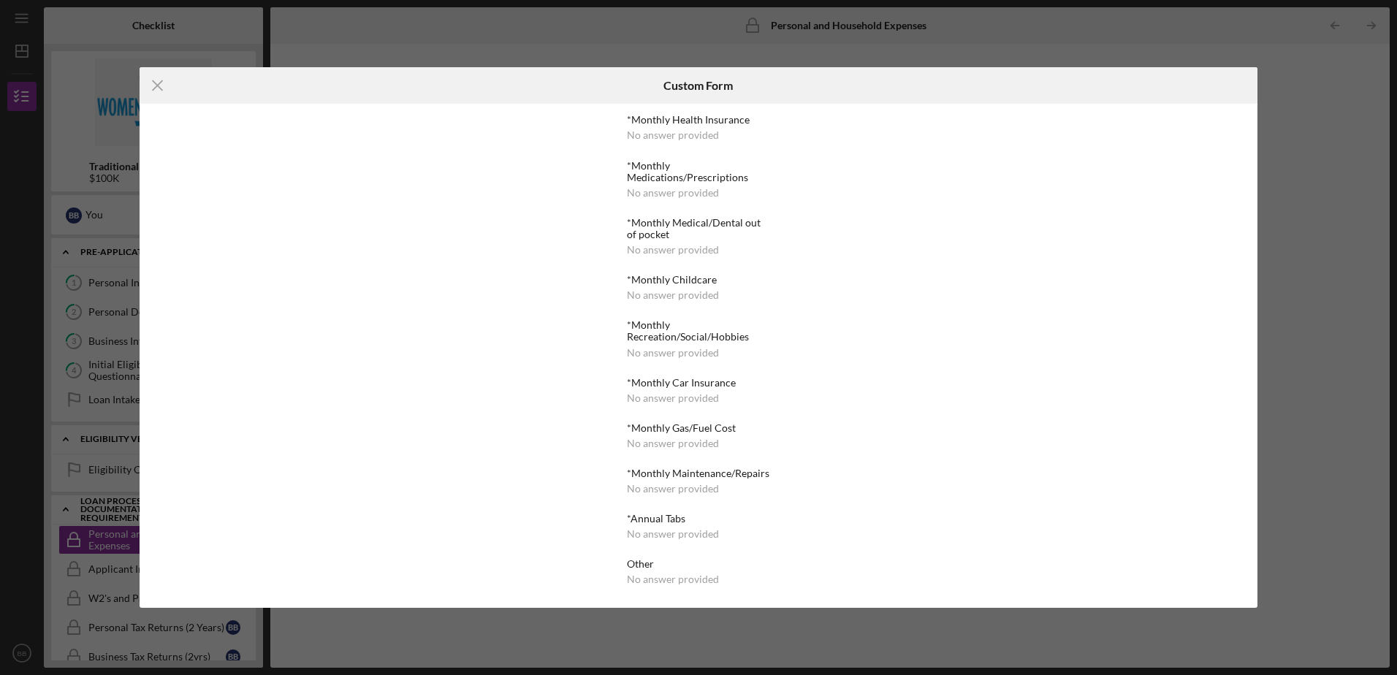
click at [159, 83] on line at bounding box center [157, 85] width 9 height 9
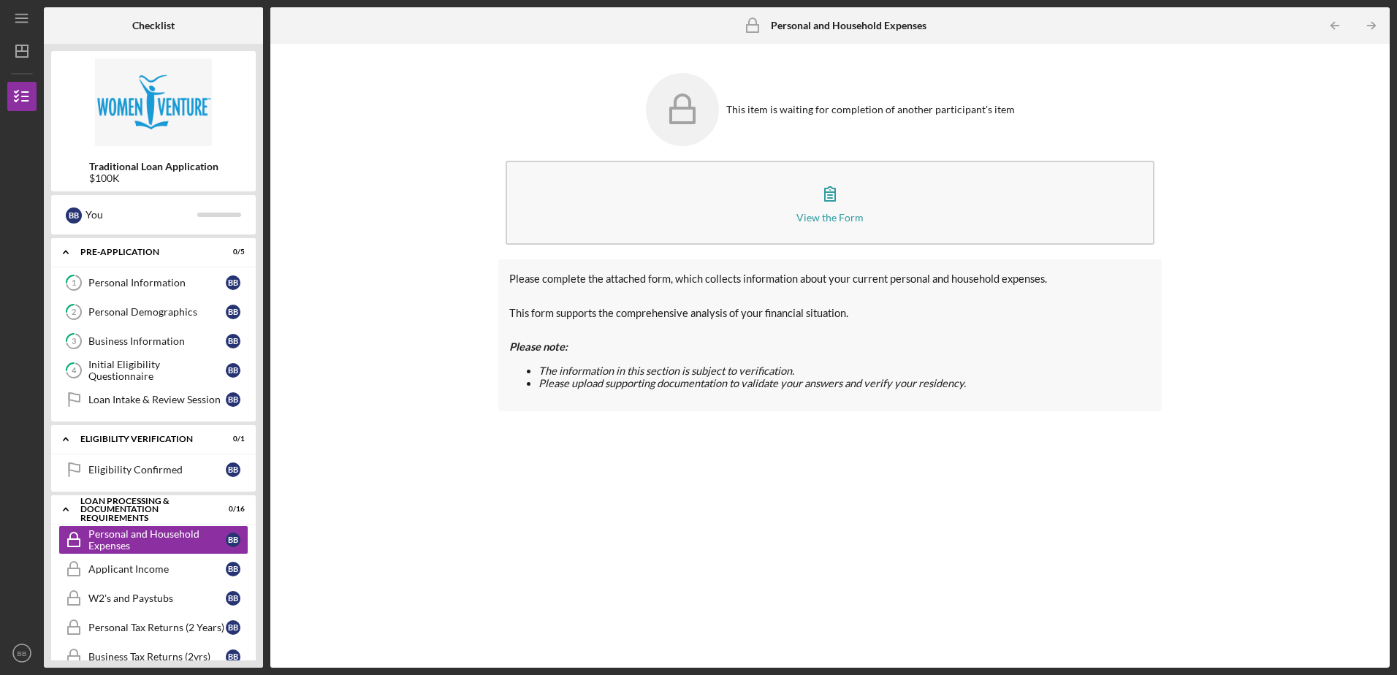
click at [843, 216] on div "View the Form" at bounding box center [829, 217] width 67 height 11
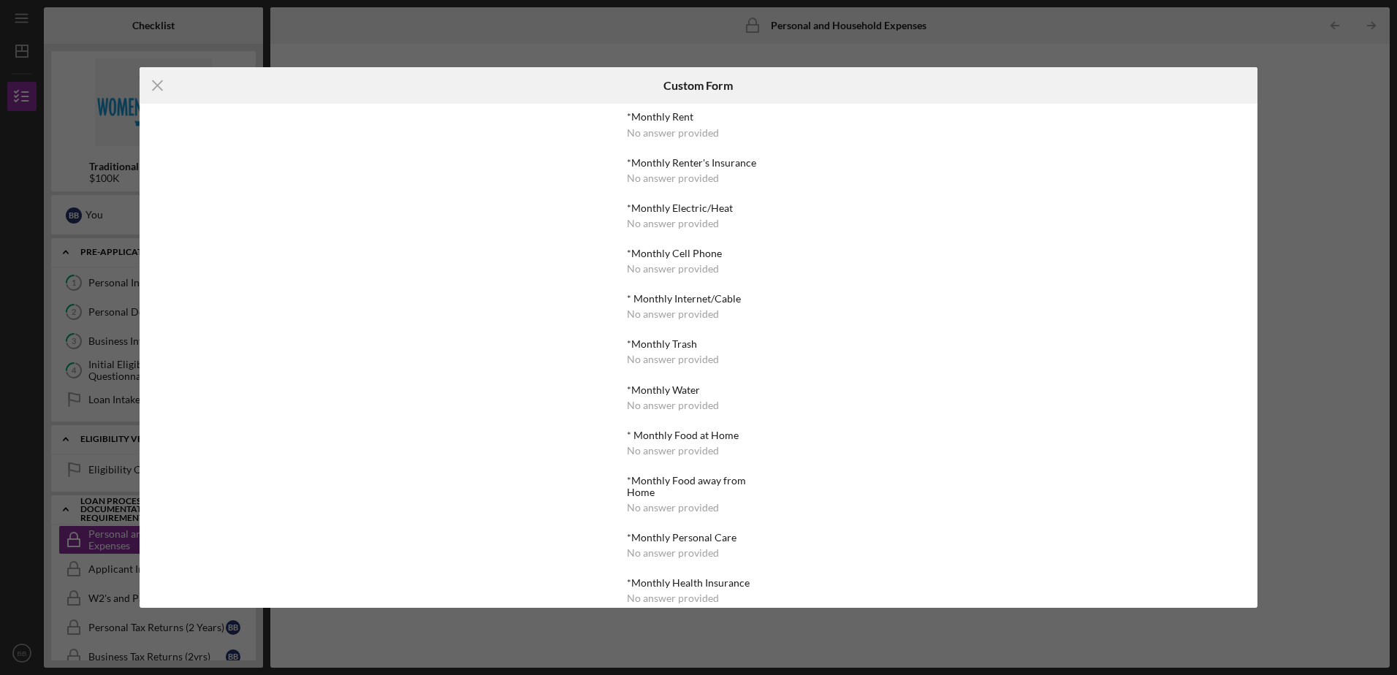
click at [156, 83] on icon "Icon/Menu Close" at bounding box center [158, 85] width 37 height 37
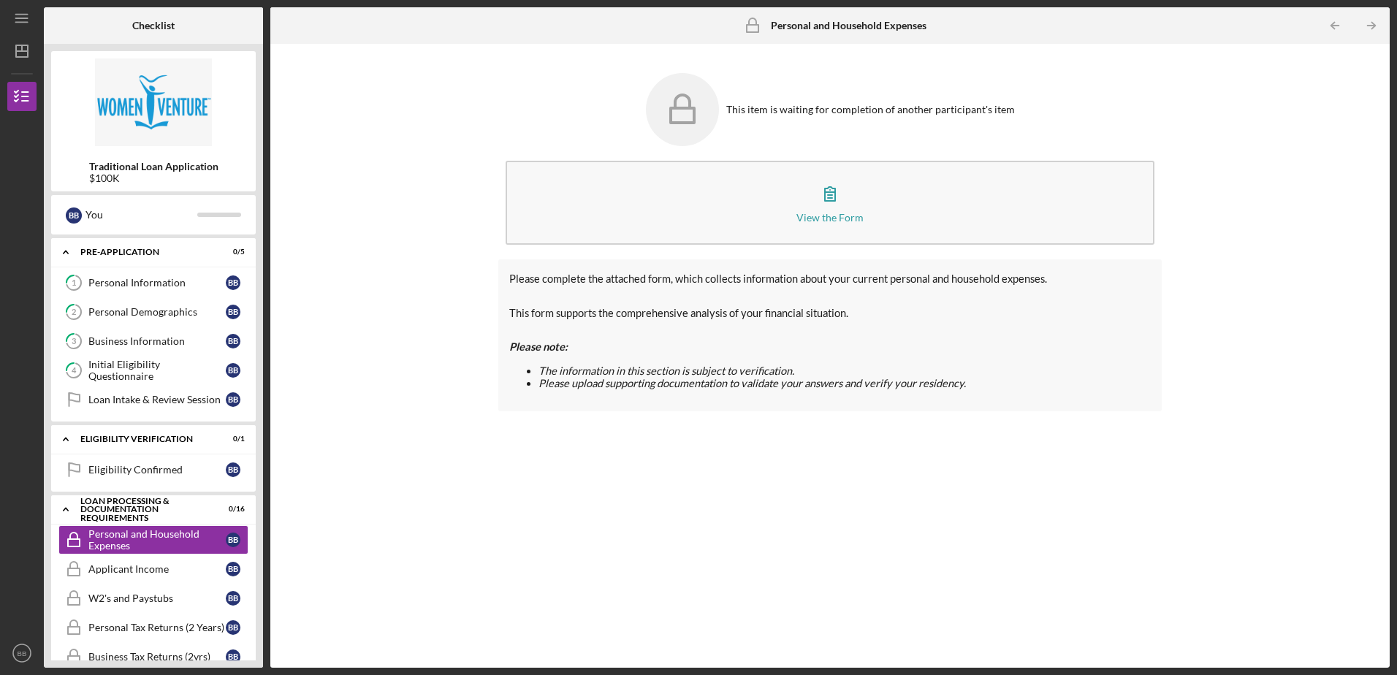
click at [714, 106] on icon at bounding box center [682, 109] width 73 height 73
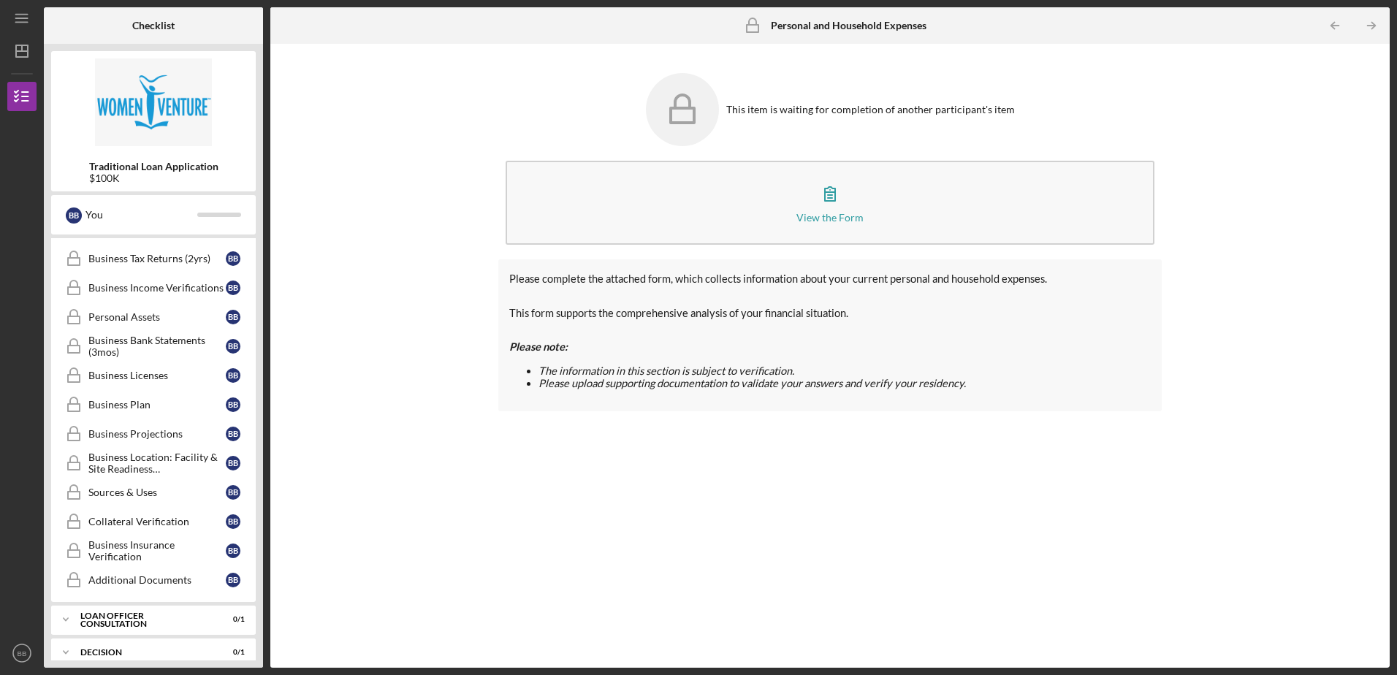
scroll to position [413, 0]
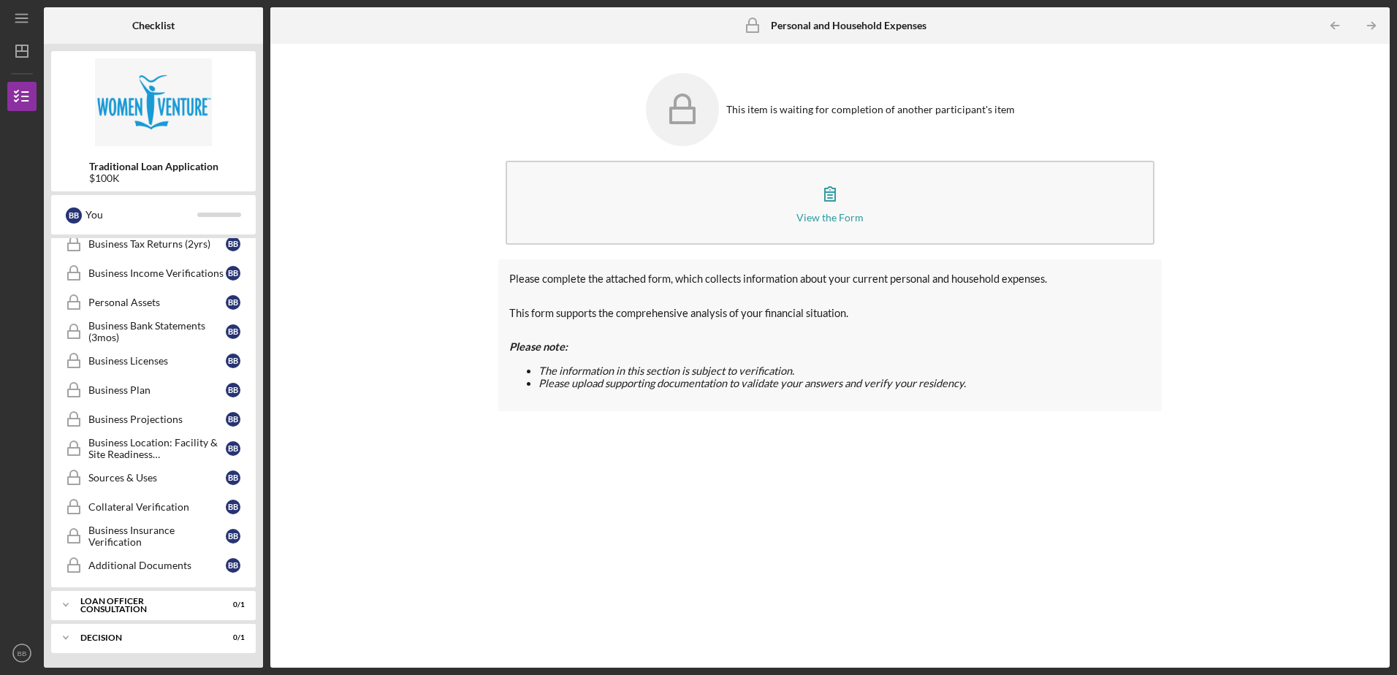
click at [137, 642] on div "Icon/Expander Decision 0 / 1" at bounding box center [153, 637] width 205 height 29
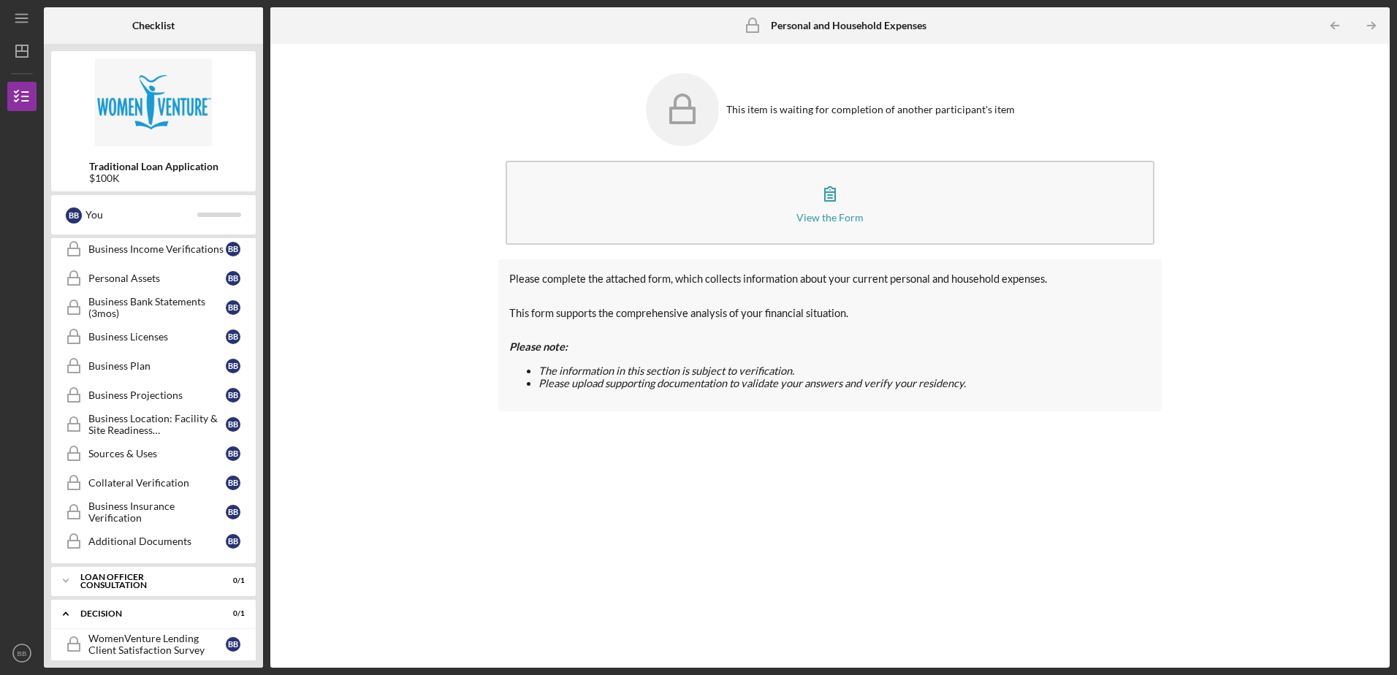
scroll to position [450, 0]
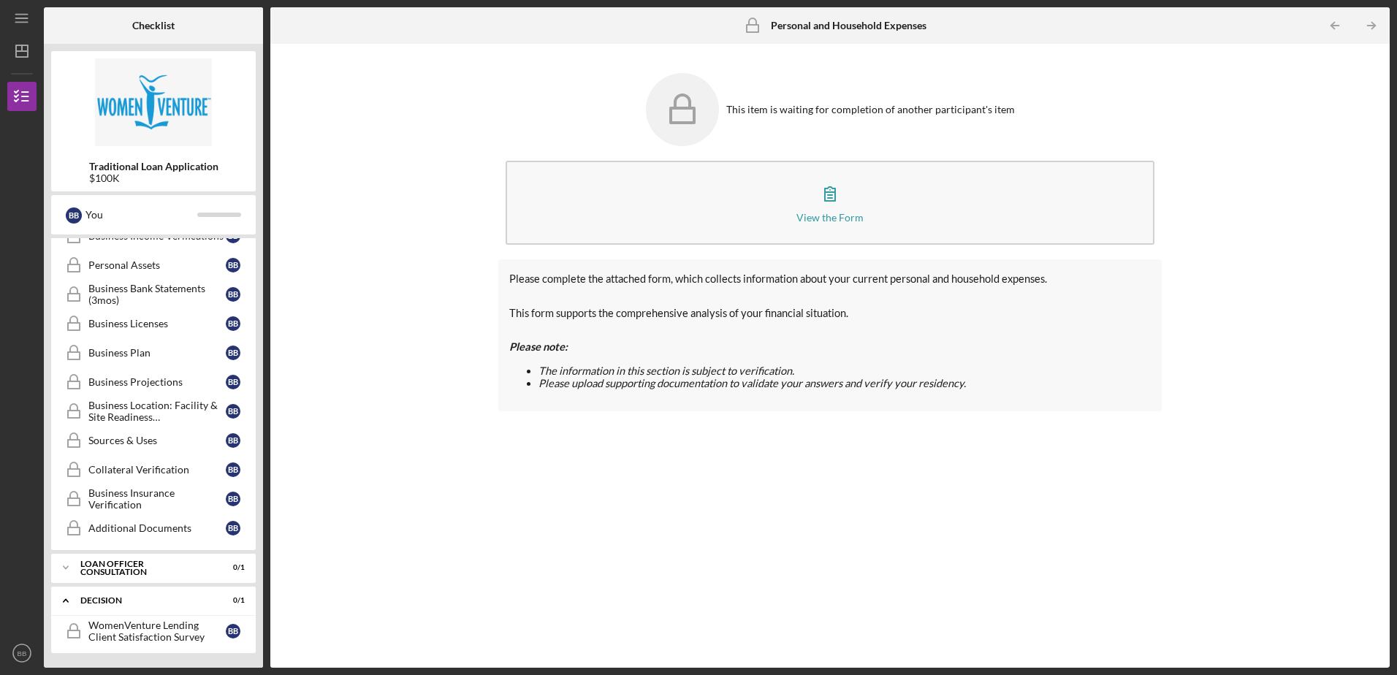
click at [115, 568] on div "Loan Officer Consultation" at bounding box center [144, 568] width 128 height 17
click at [112, 525] on div "Additional Documents" at bounding box center [156, 528] width 137 height 12
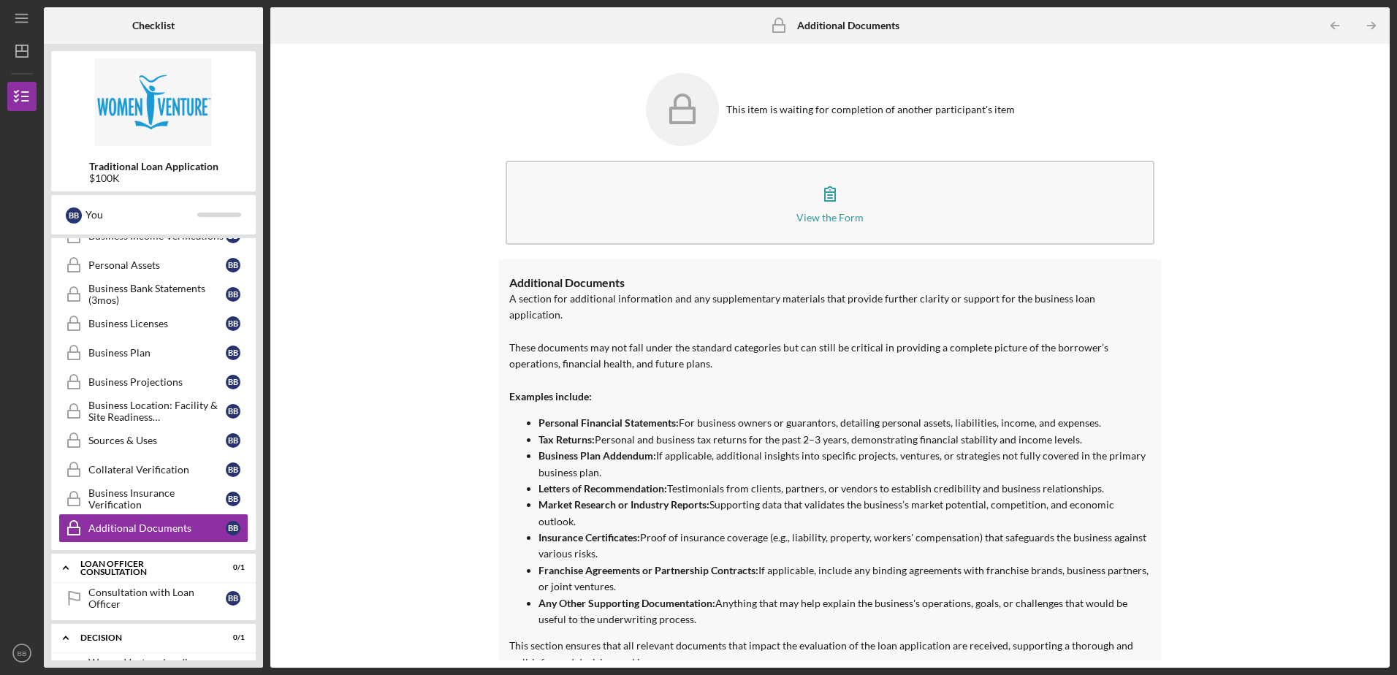
click at [111, 508] on div "Business Insurance Verification" at bounding box center [156, 498] width 137 height 23
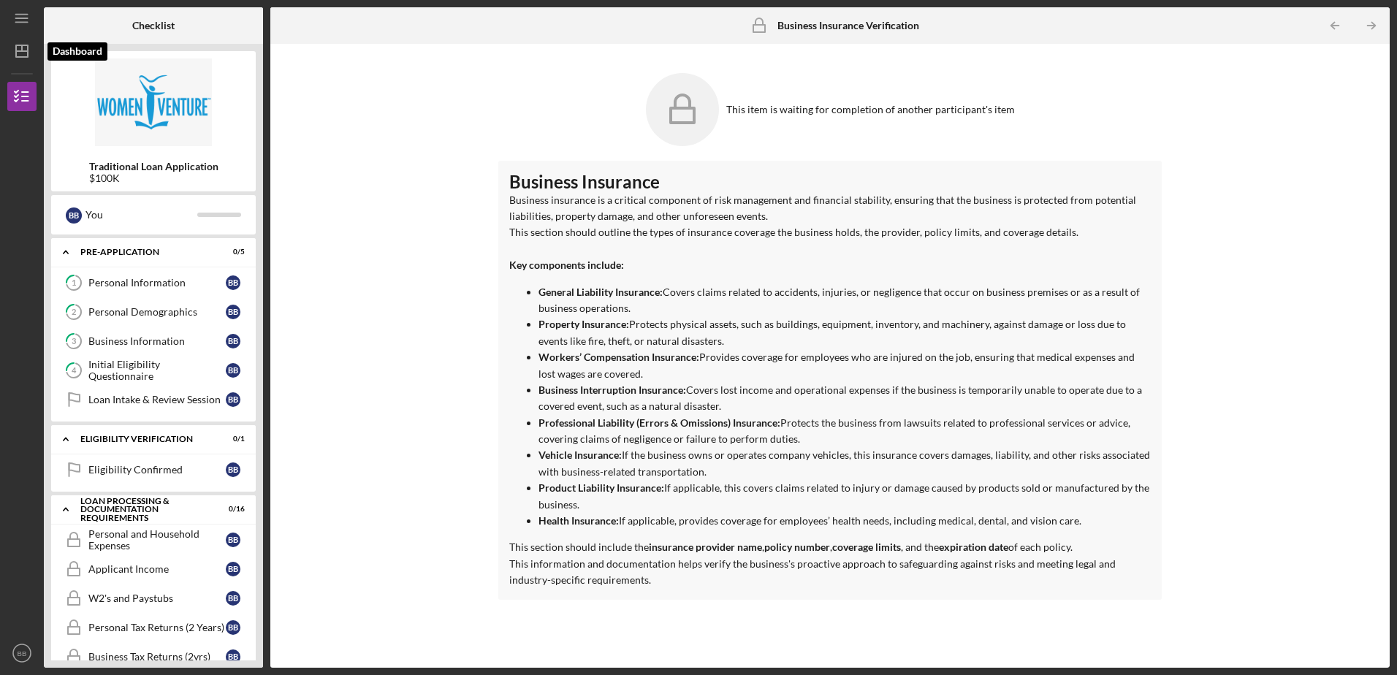
click at [22, 42] on icon "Icon/Dashboard" at bounding box center [22, 51] width 37 height 37
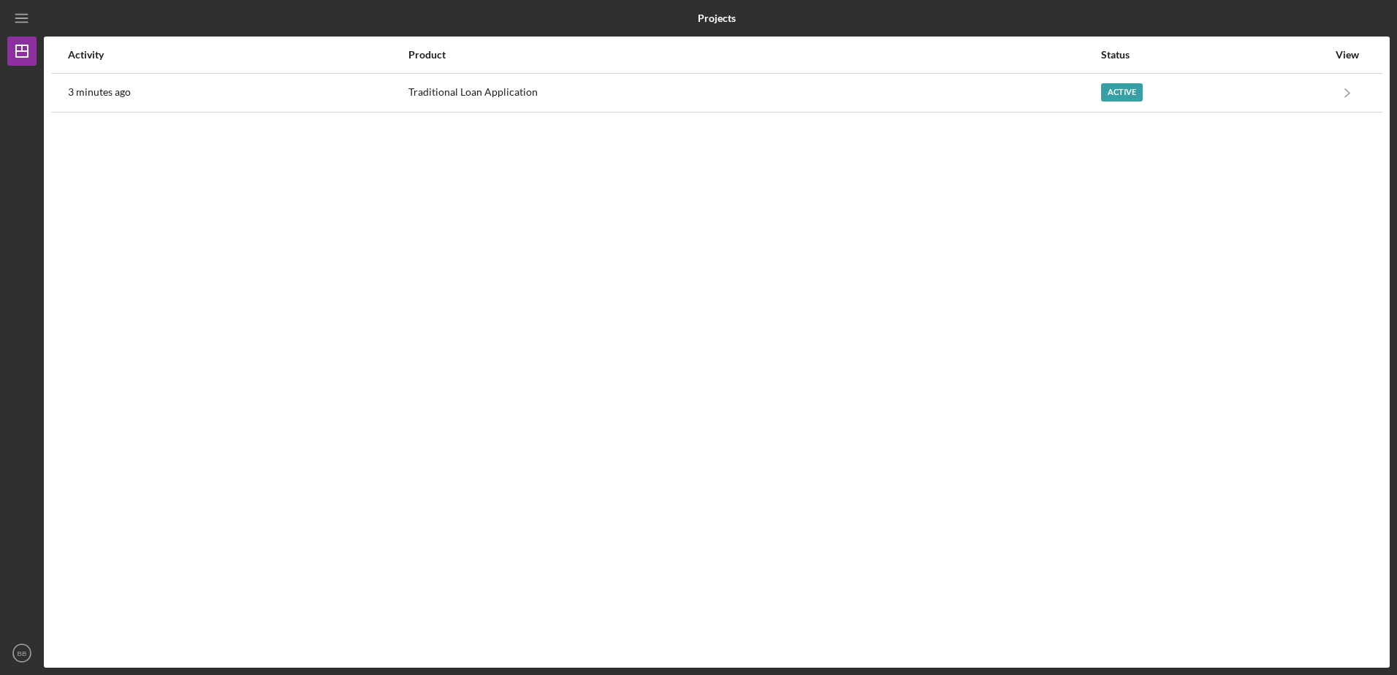
click at [1351, 94] on icon "Icon/Navigate" at bounding box center [1347, 92] width 33 height 33
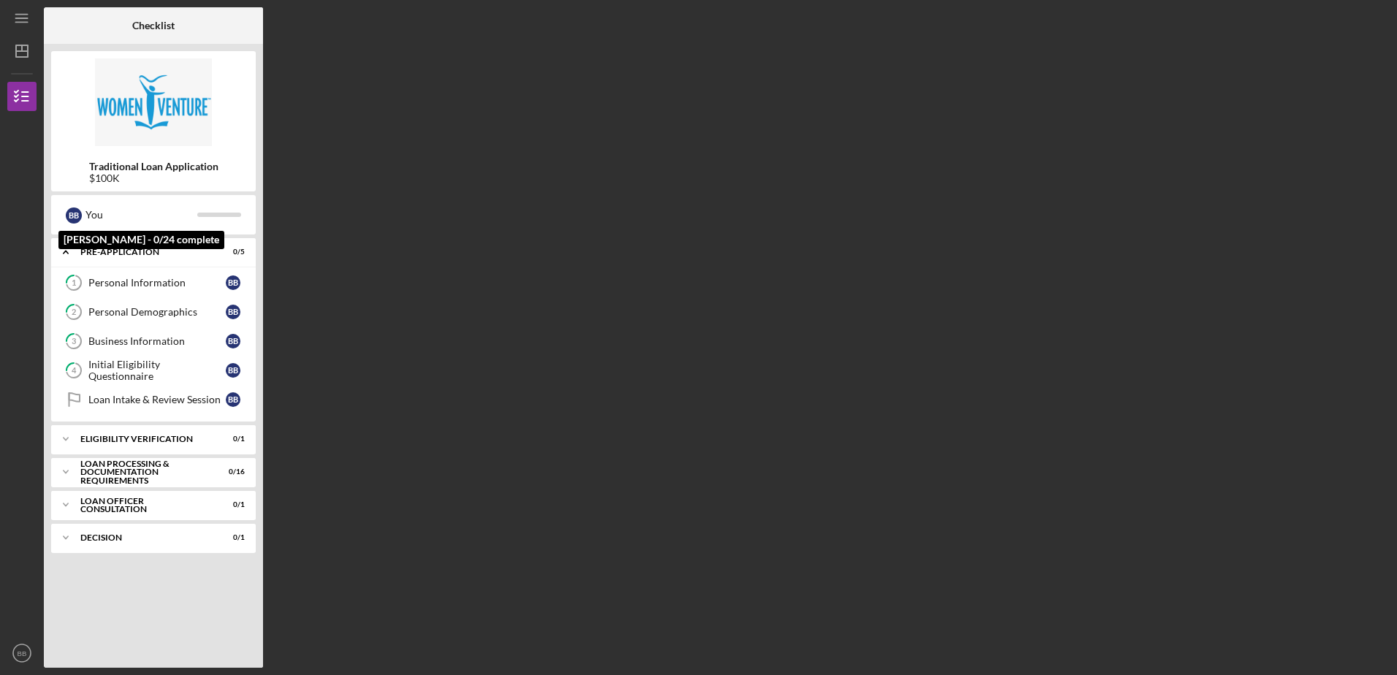
click at [221, 212] on div "B B You" at bounding box center [153, 214] width 190 height 25
click at [96, 219] on div "You" at bounding box center [141, 214] width 112 height 25
click at [167, 446] on div "Icon/Expander Eligibility Verification 0 / 1" at bounding box center [153, 438] width 205 height 29
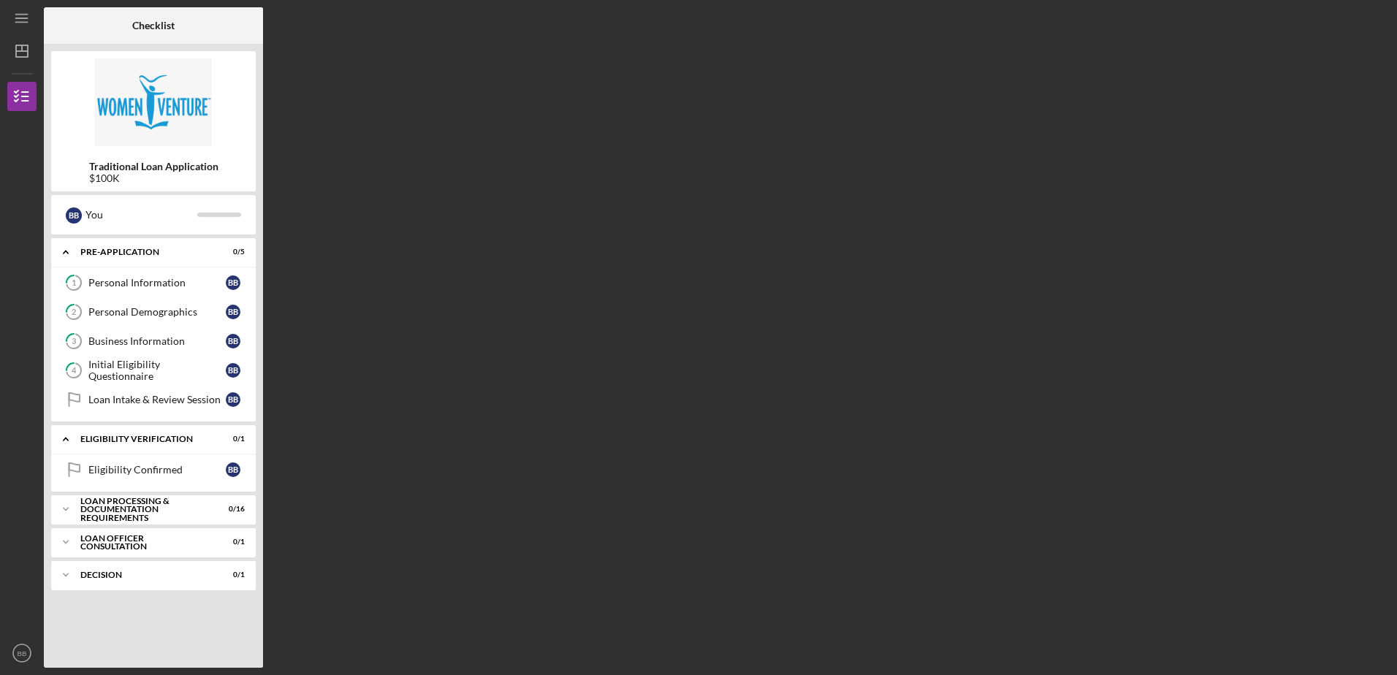
click at [189, 468] on div "Eligibility Confirmed" at bounding box center [156, 470] width 137 height 12
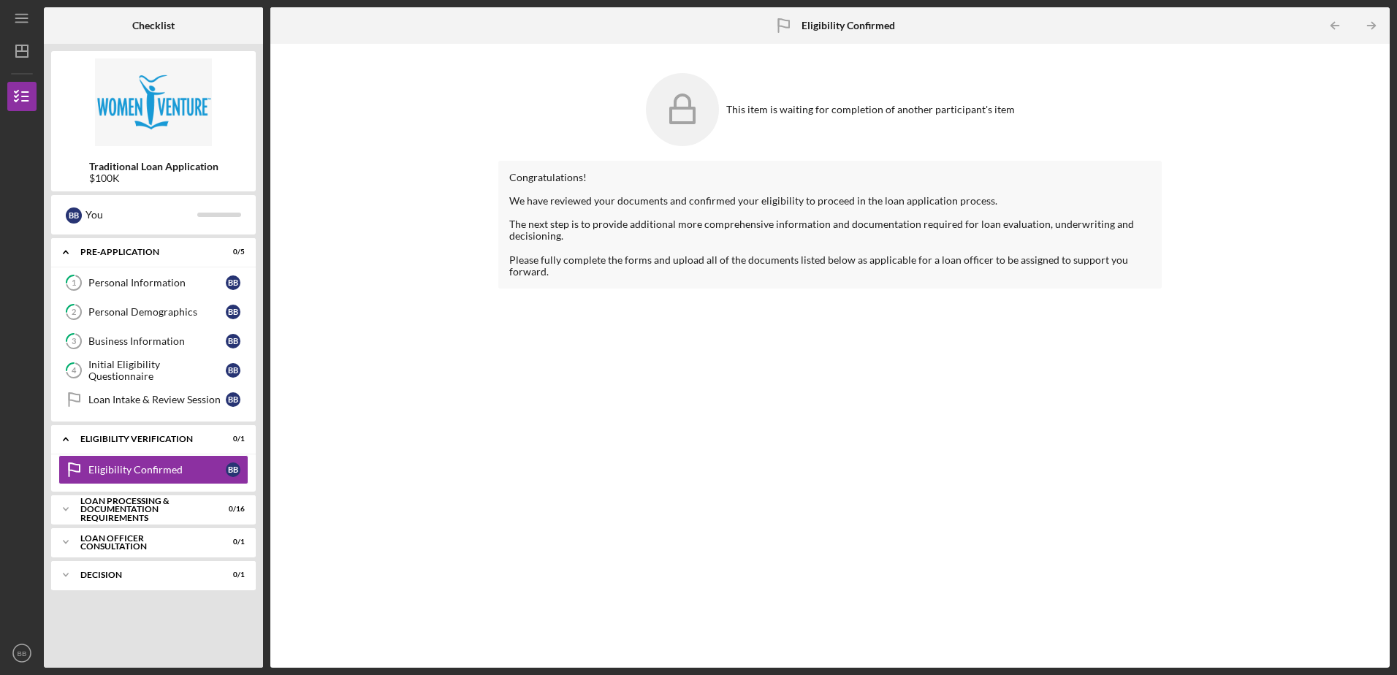
click at [1376, 33] on icon "Icon/Table Pagination Arrow" at bounding box center [1371, 25] width 33 height 33
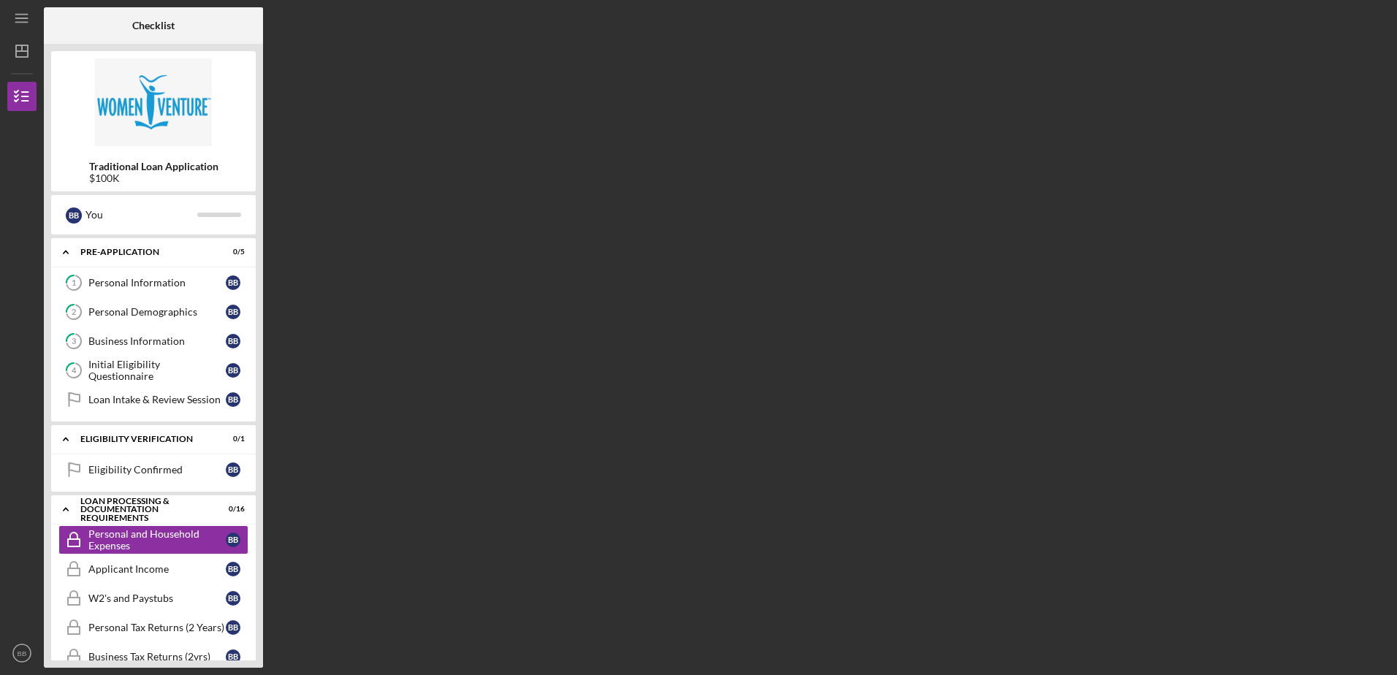
scroll to position [91, 0]
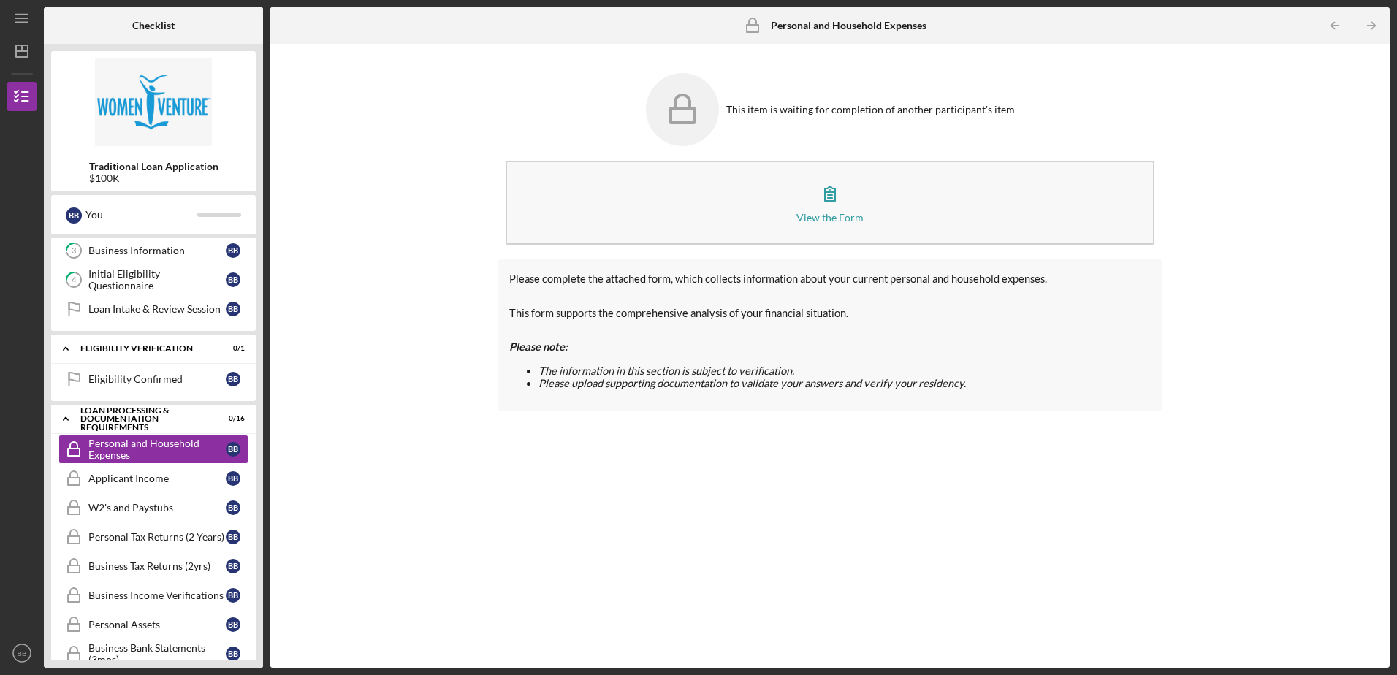
click at [1376, 33] on icon "Icon/Table Pagination Arrow" at bounding box center [1371, 25] width 33 height 33
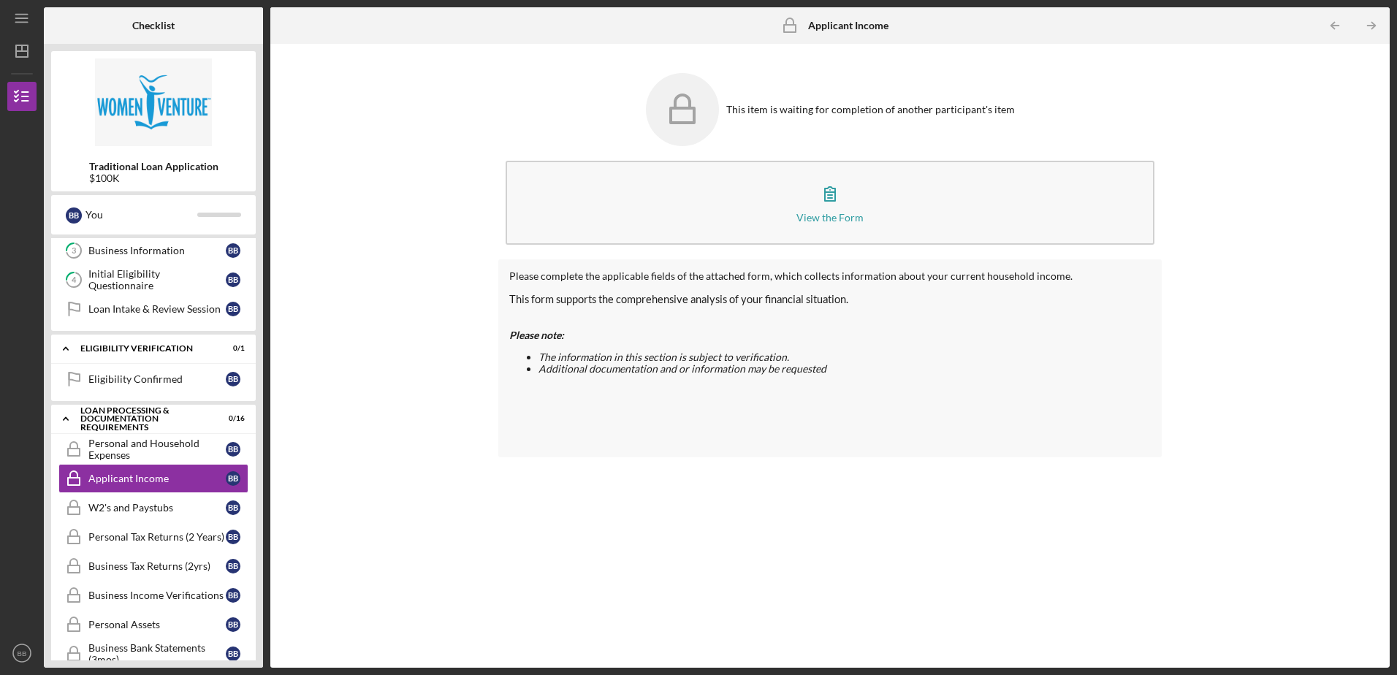
click at [816, 210] on button "View the Form Form" at bounding box center [830, 203] width 648 height 84
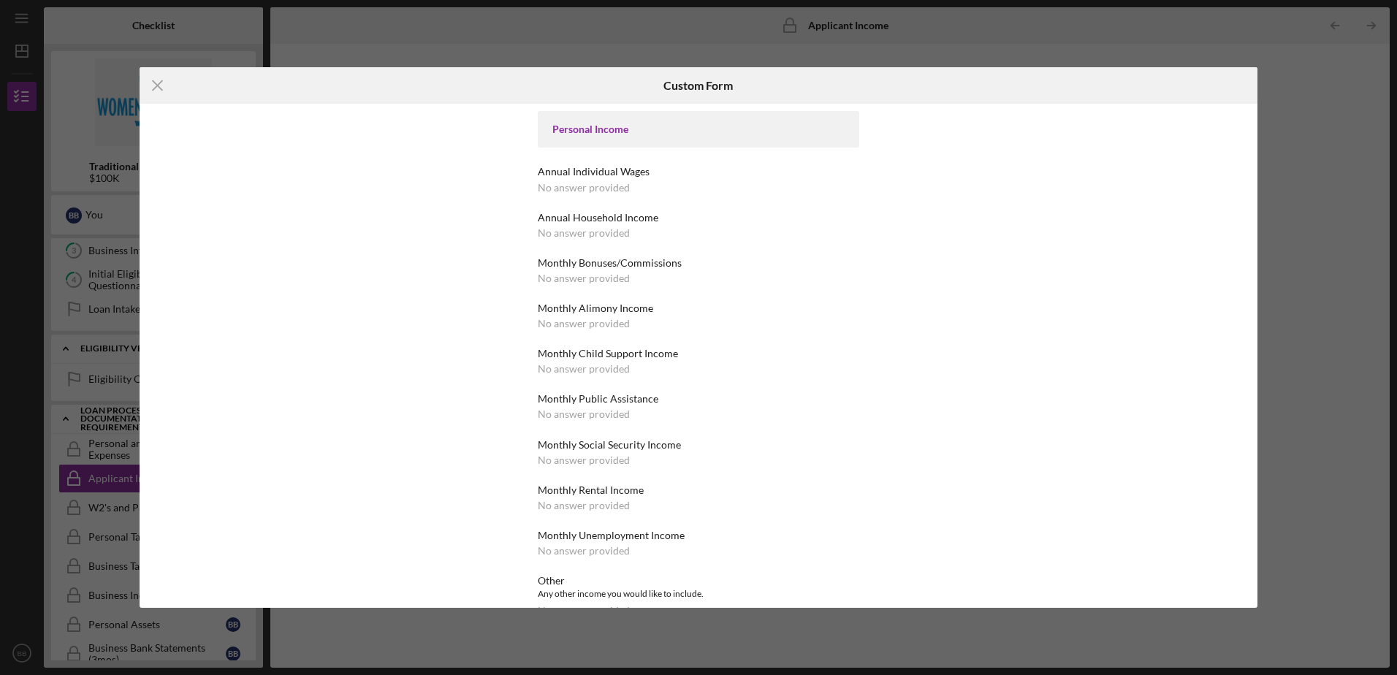
click at [602, 129] on div "Personal Income" at bounding box center [698, 129] width 292 height 12
click at [590, 191] on div "No answer provided" at bounding box center [584, 188] width 92 height 12
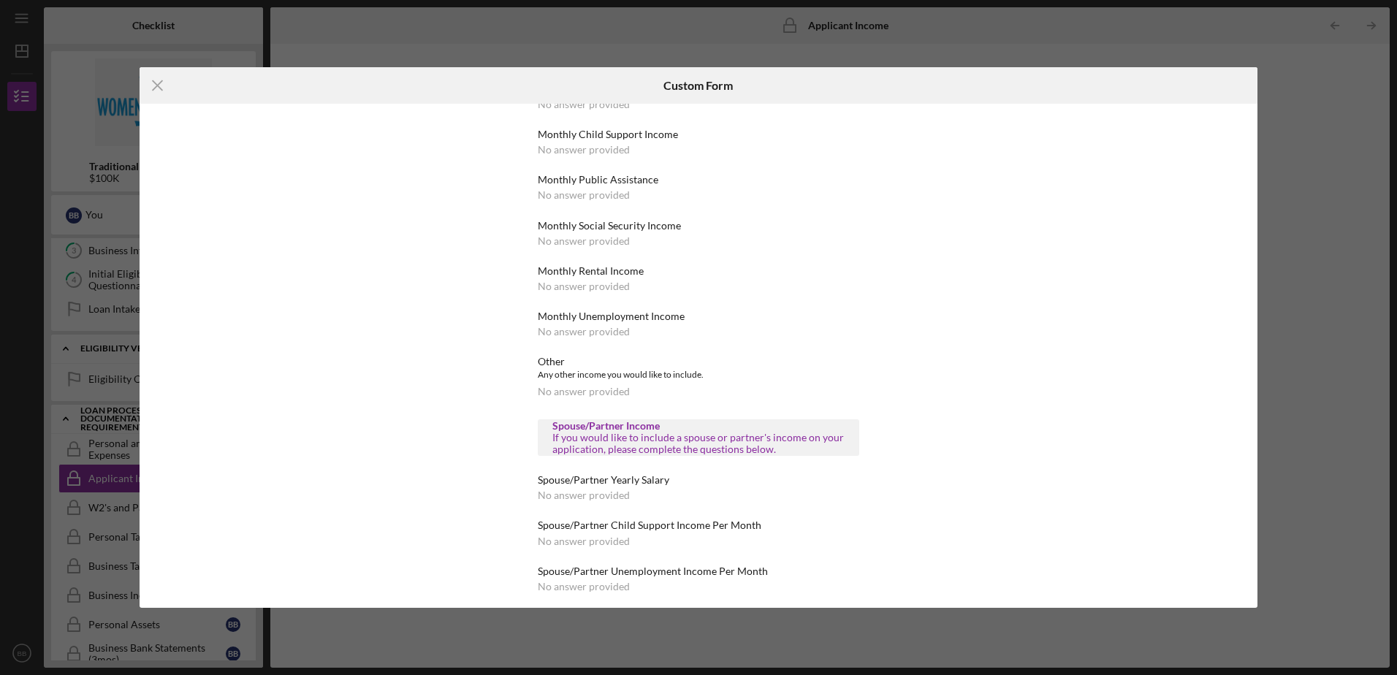
click at [682, 428] on div "Spouse/Partner Income" at bounding box center [698, 426] width 292 height 12
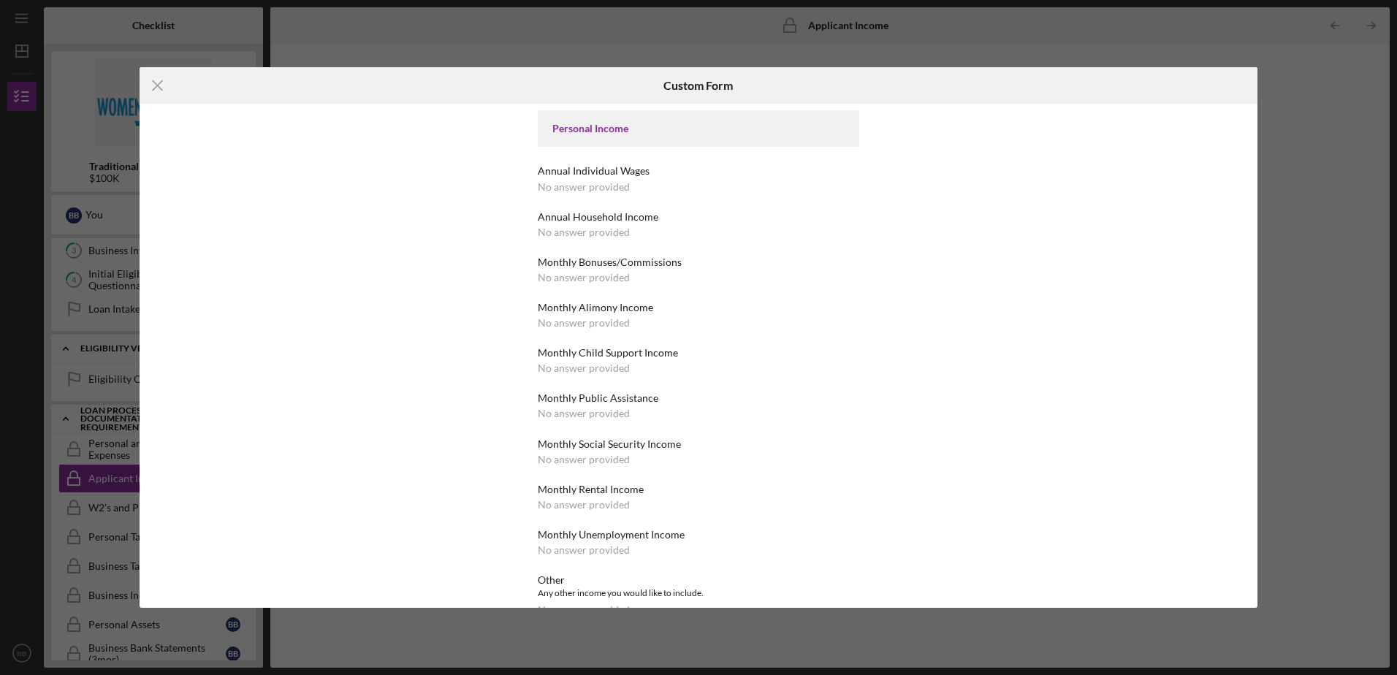
scroll to position [0, 0]
click at [584, 188] on div "No answer provided" at bounding box center [584, 188] width 92 height 12
drag, startPoint x: 584, startPoint y: 188, endPoint x: 597, endPoint y: 192, distance: 13.9
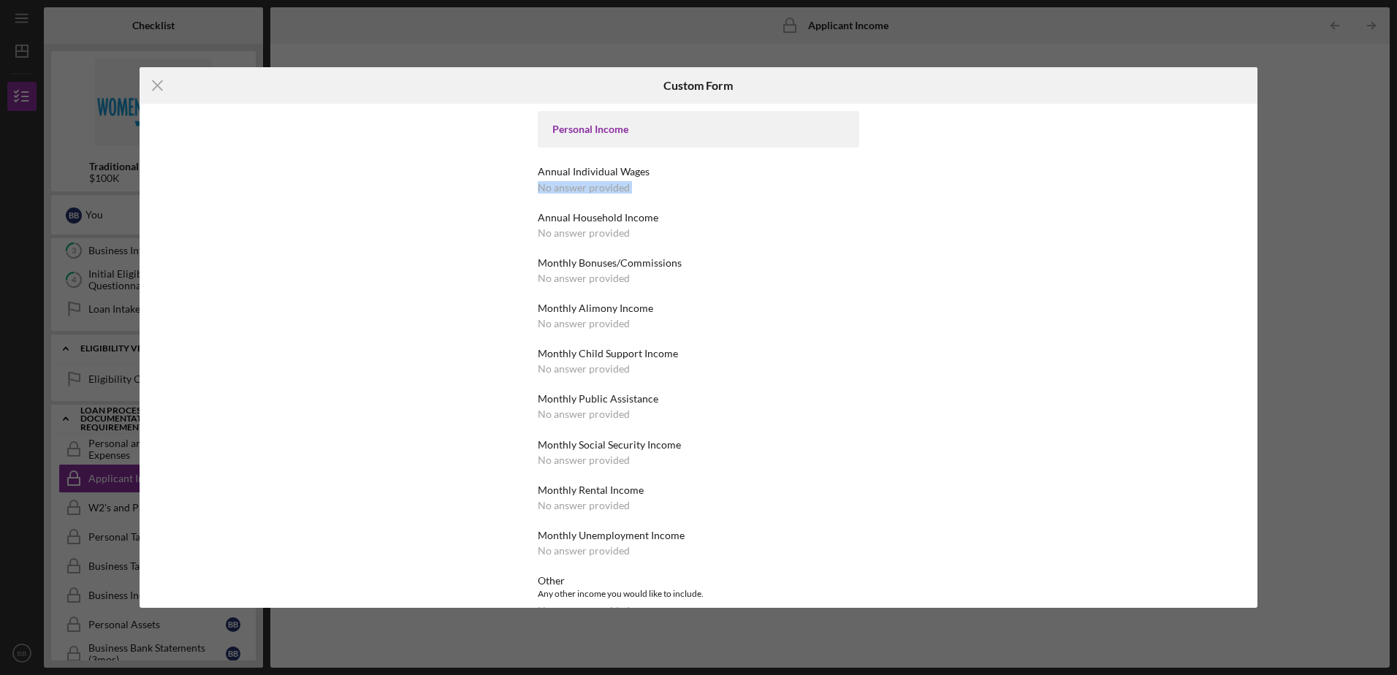
click at [600, 191] on div "No answer provided" at bounding box center [584, 188] width 92 height 12
click at [156, 84] on line at bounding box center [157, 85] width 9 height 9
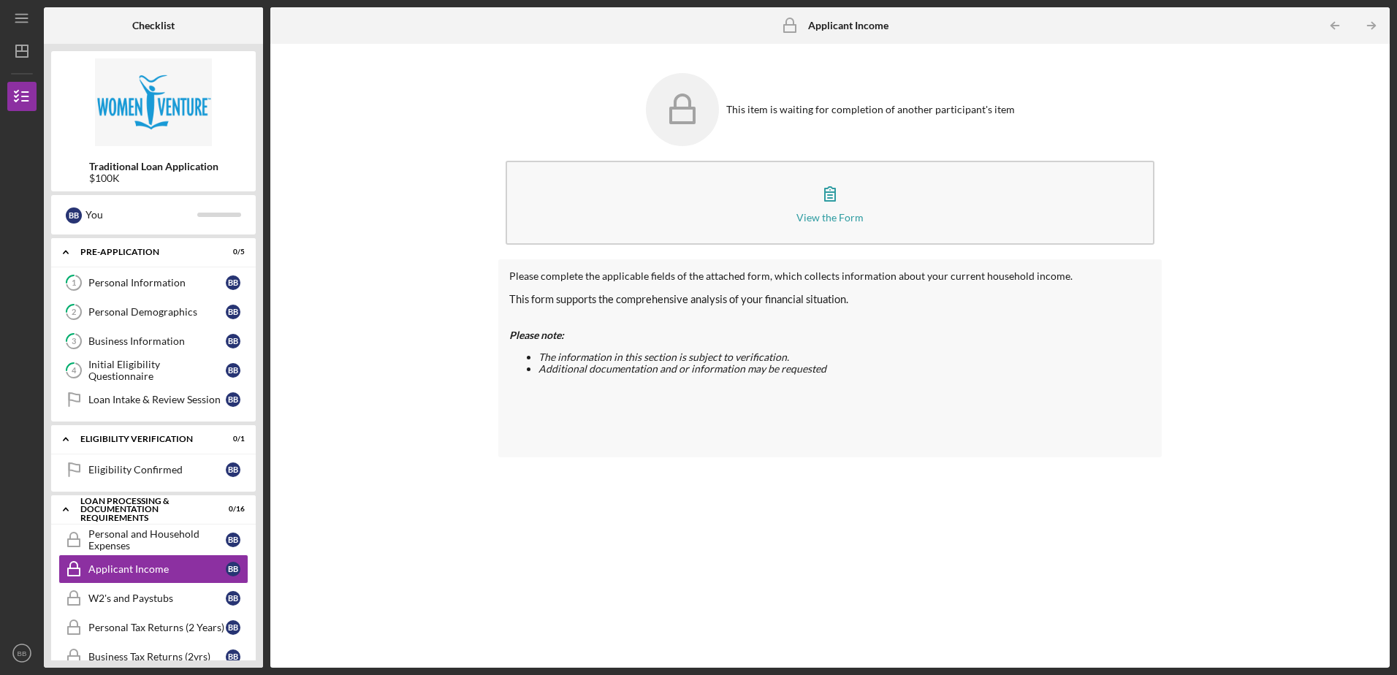
click at [66, 251] on polyline at bounding box center [66, 252] width 4 height 3
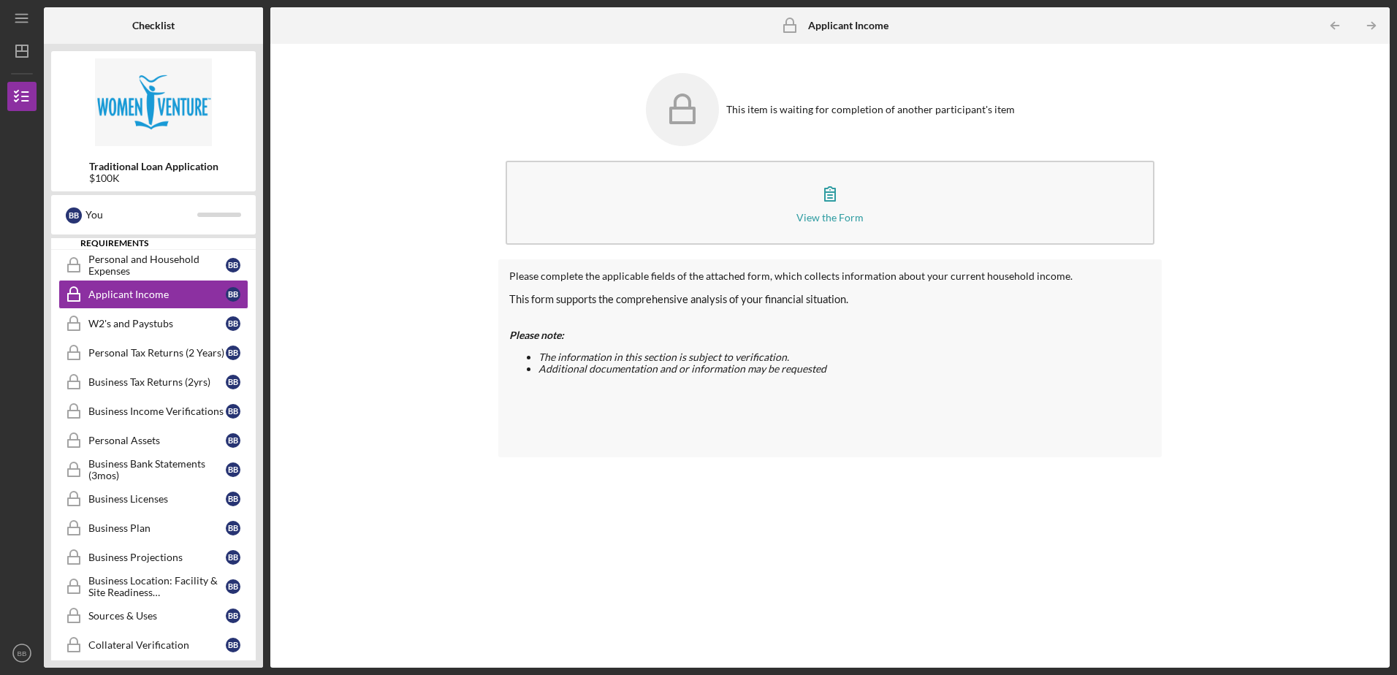
scroll to position [146, 0]
